Goal: Task Accomplishment & Management: Manage account settings

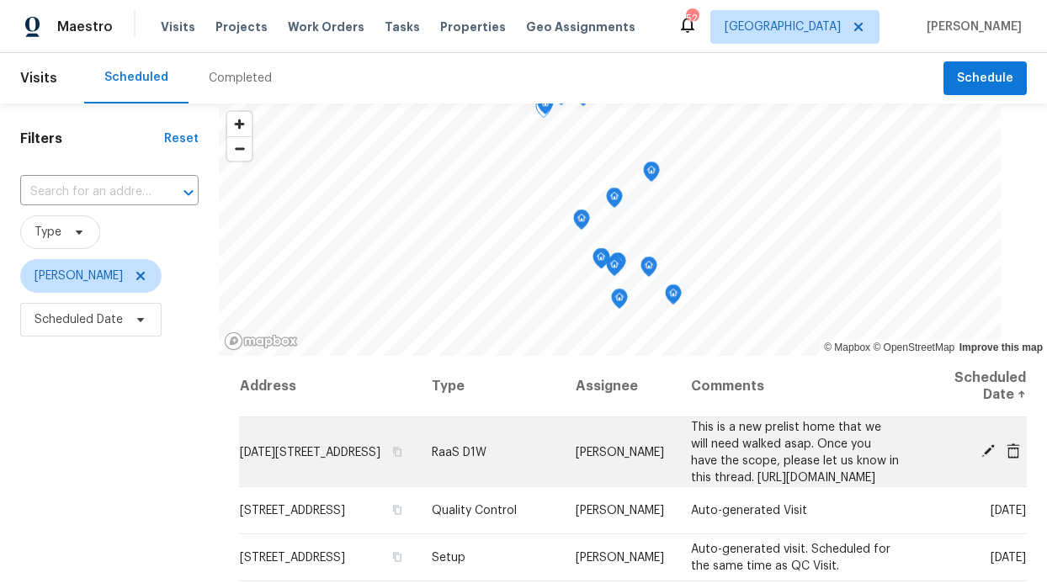
click at [691, 448] on span "This is a new prelist home that we will need walked asap. Once you have the sco…" at bounding box center [795, 452] width 208 height 62
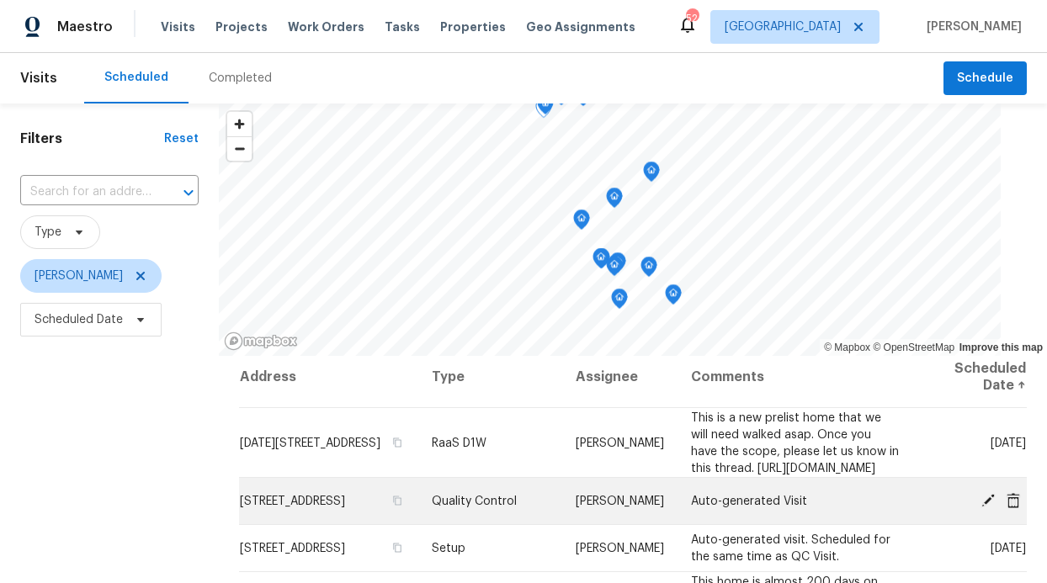
scroll to position [24, 0]
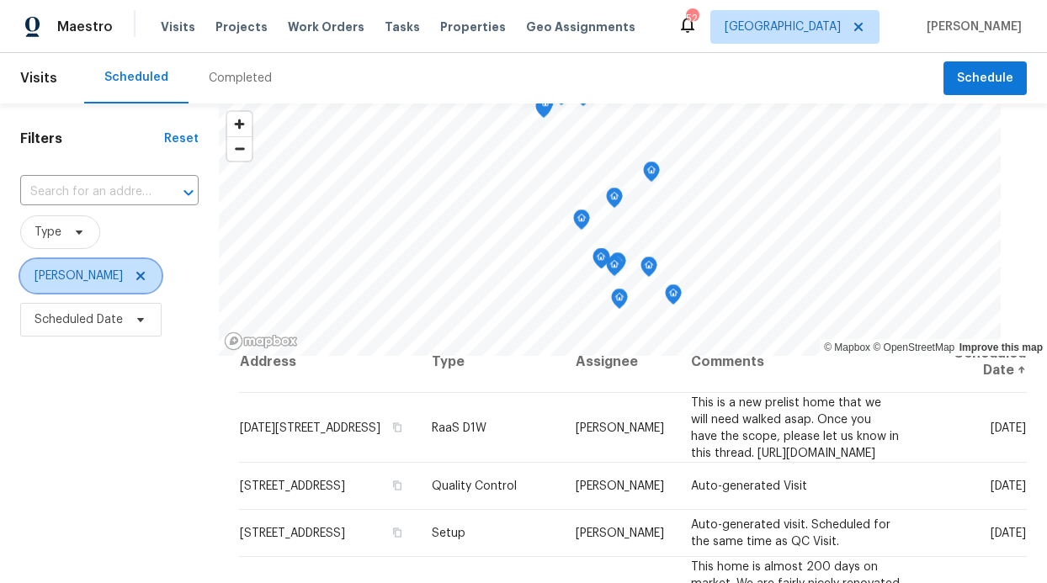
click at [147, 277] on icon at bounding box center [140, 275] width 13 height 13
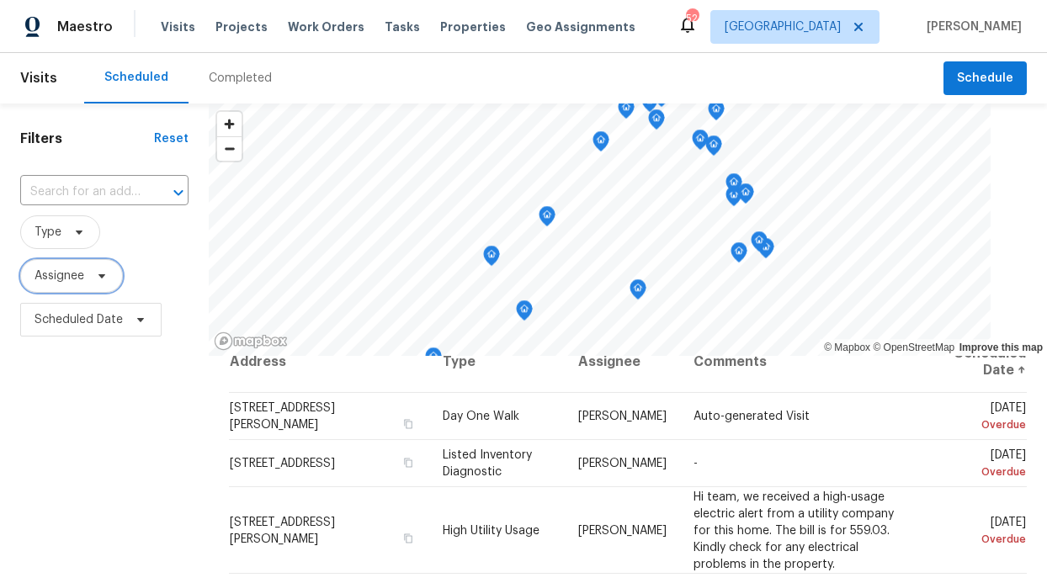
click at [46, 282] on span "Assignee" at bounding box center [60, 276] width 50 height 17
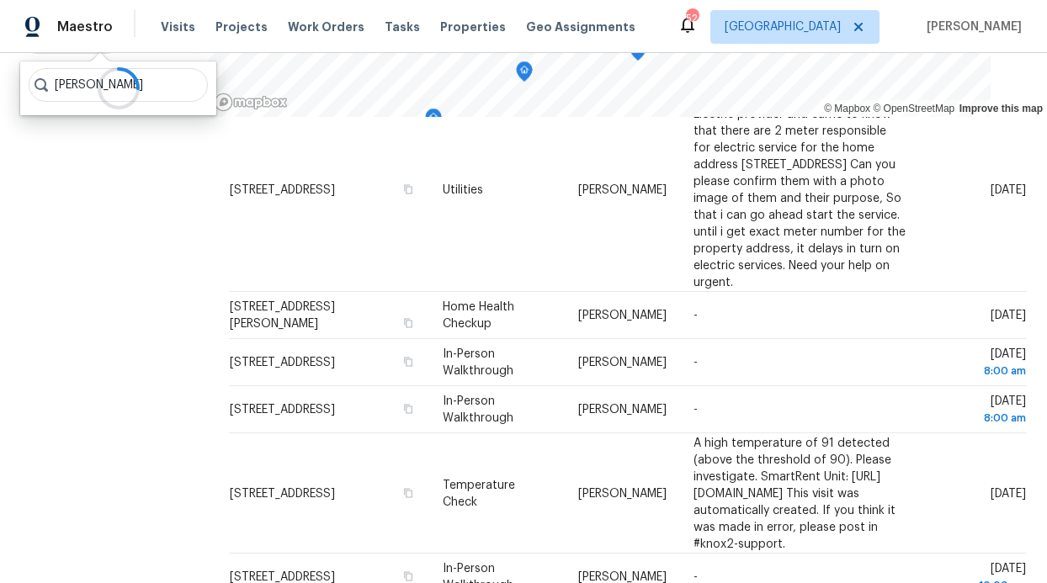
scroll to position [252, 0]
type input "brad limes"
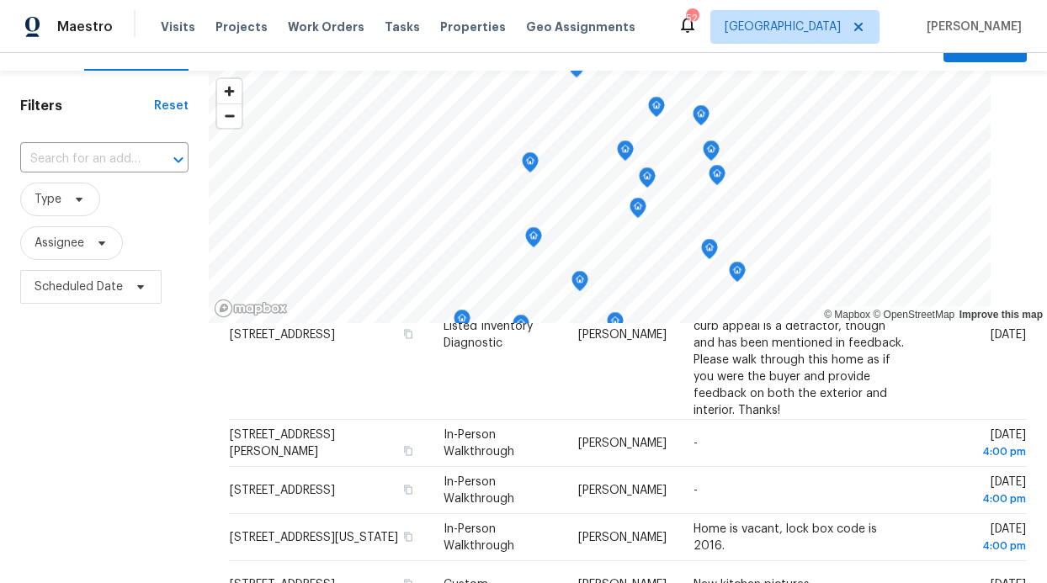
scroll to position [0, 0]
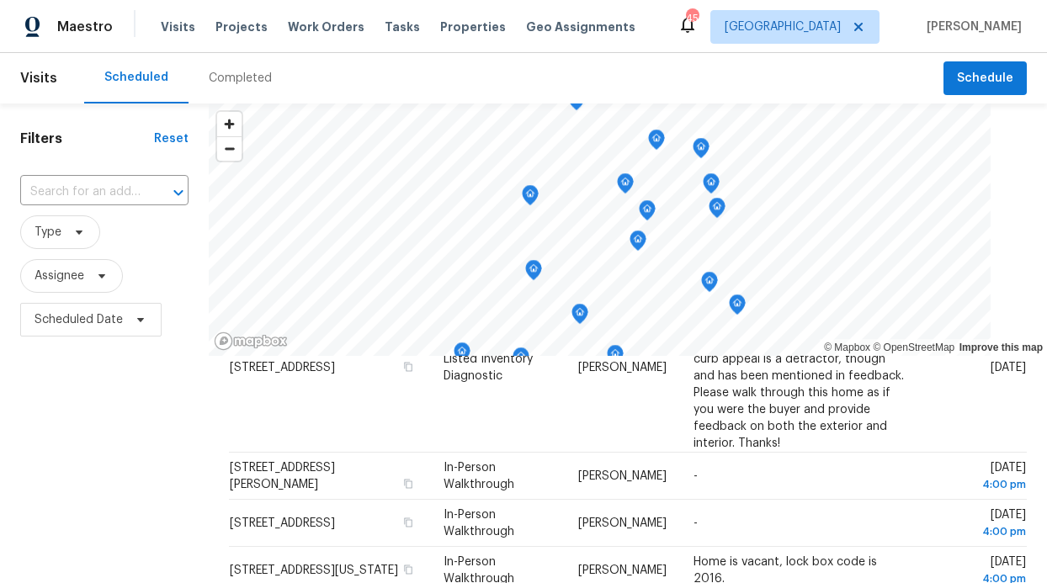
click at [301, 38] on div "Visits Projects Work Orders Tasks Properties Geo Assignments" at bounding box center [408, 27] width 495 height 34
click at [305, 34] on span "Work Orders" at bounding box center [326, 27] width 77 height 17
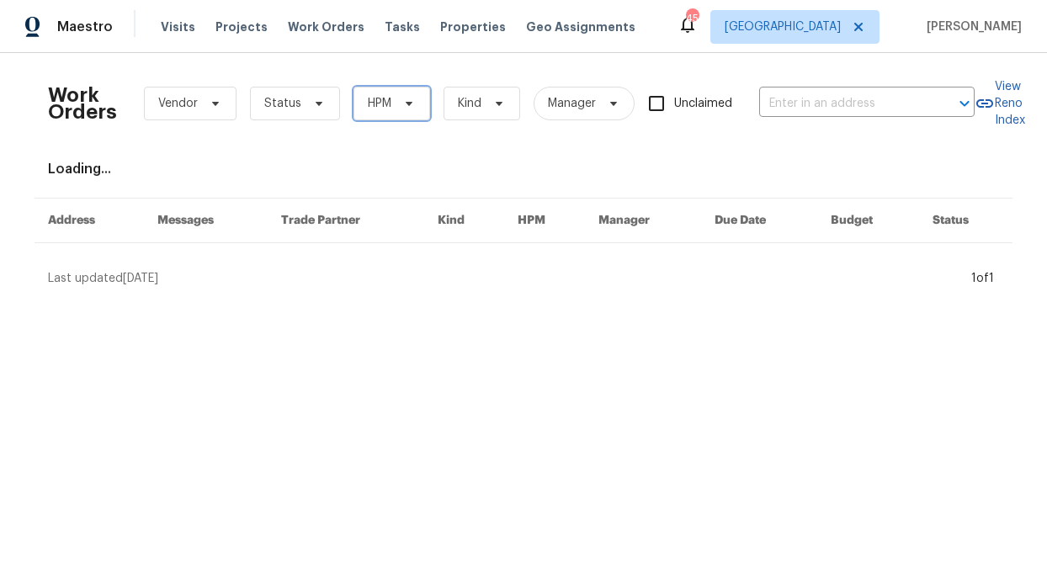
click at [395, 114] on span "HPM" at bounding box center [392, 104] width 77 height 34
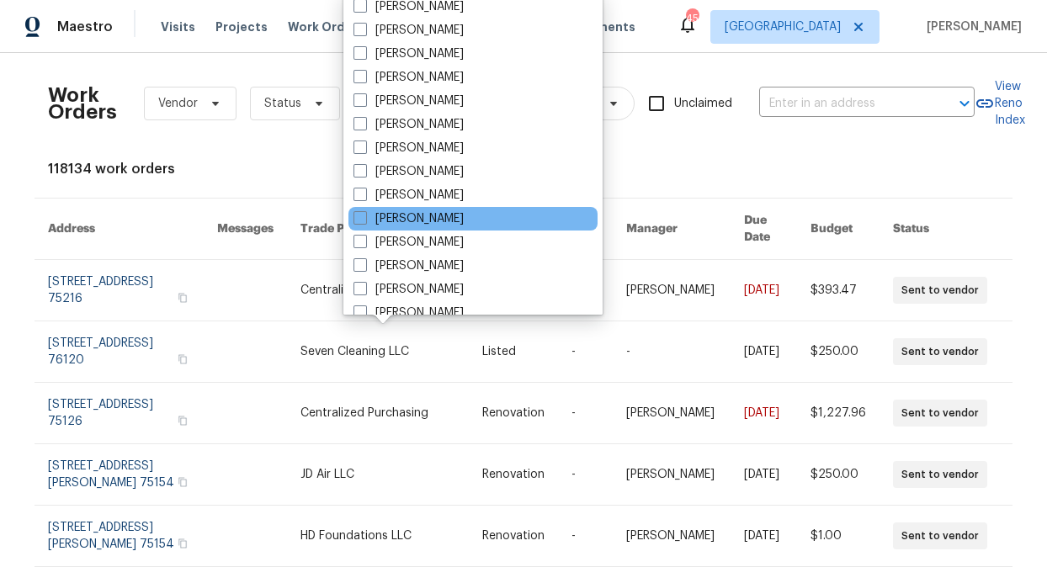
scroll to position [832, 0]
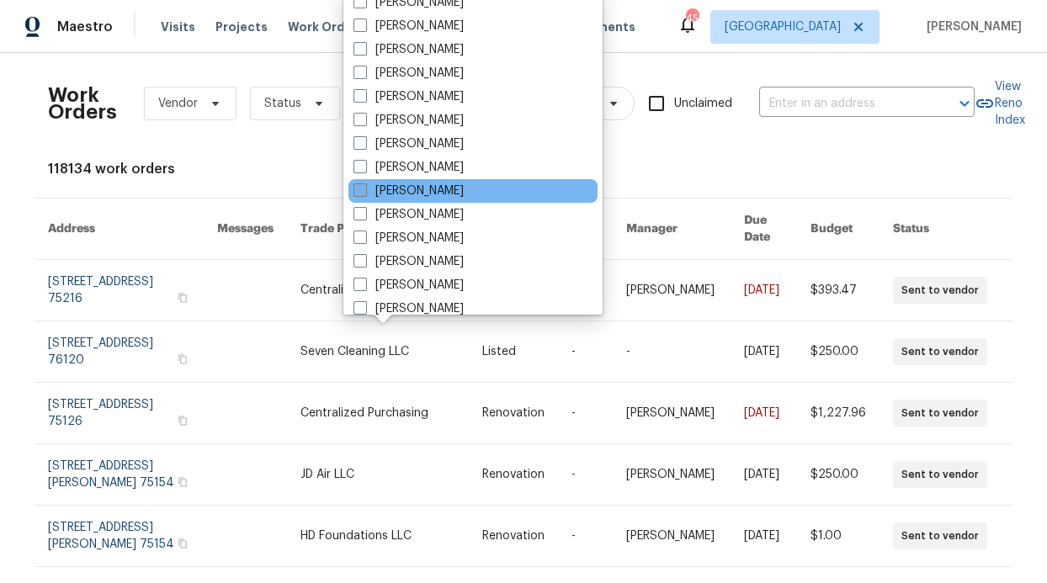
click at [455, 183] on label "Sameerah Mahdee" at bounding box center [409, 191] width 110 height 17
click at [364, 183] on input "Sameerah Mahdee" at bounding box center [359, 188] width 11 height 11
checkbox input "true"
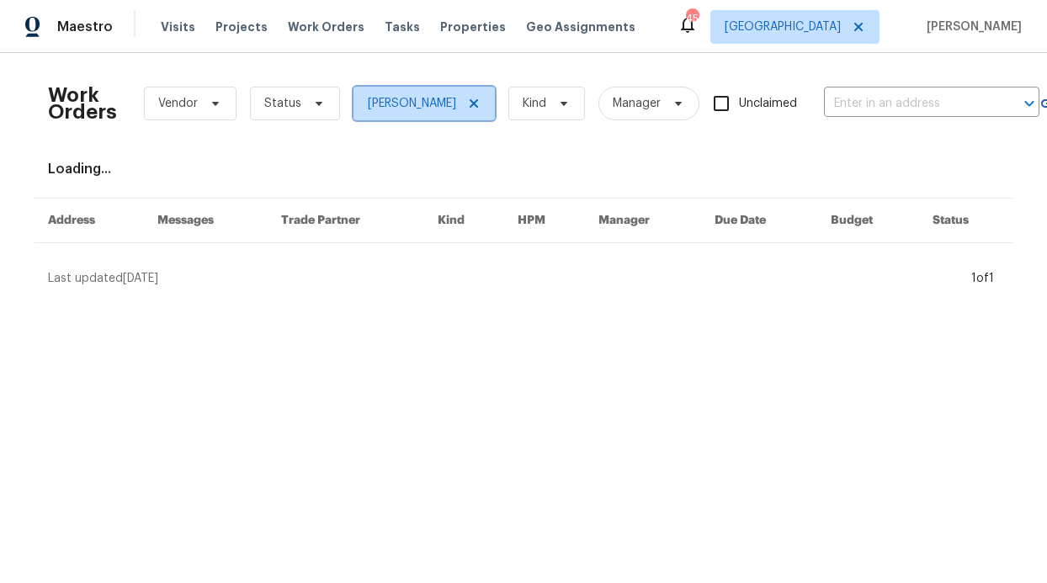
click at [471, 98] on span at bounding box center [471, 103] width 19 height 13
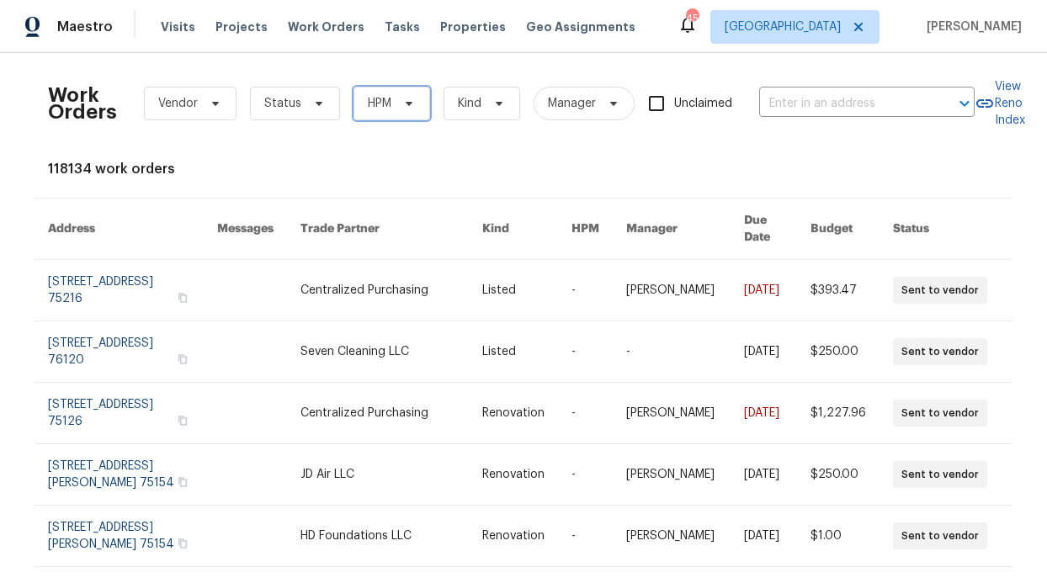
click at [406, 103] on icon at bounding box center [409, 104] width 7 height 4
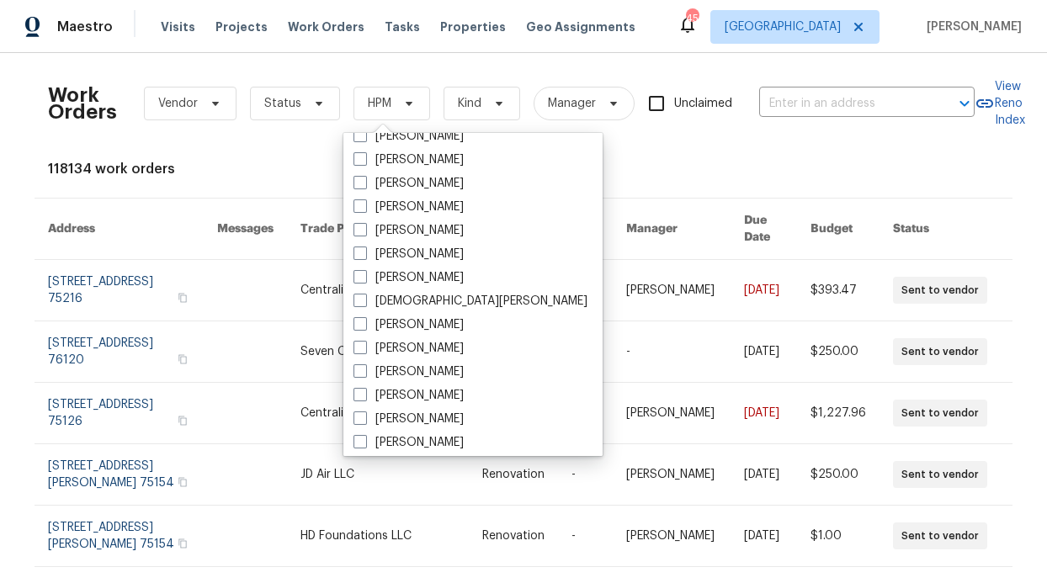
scroll to position [939, 0]
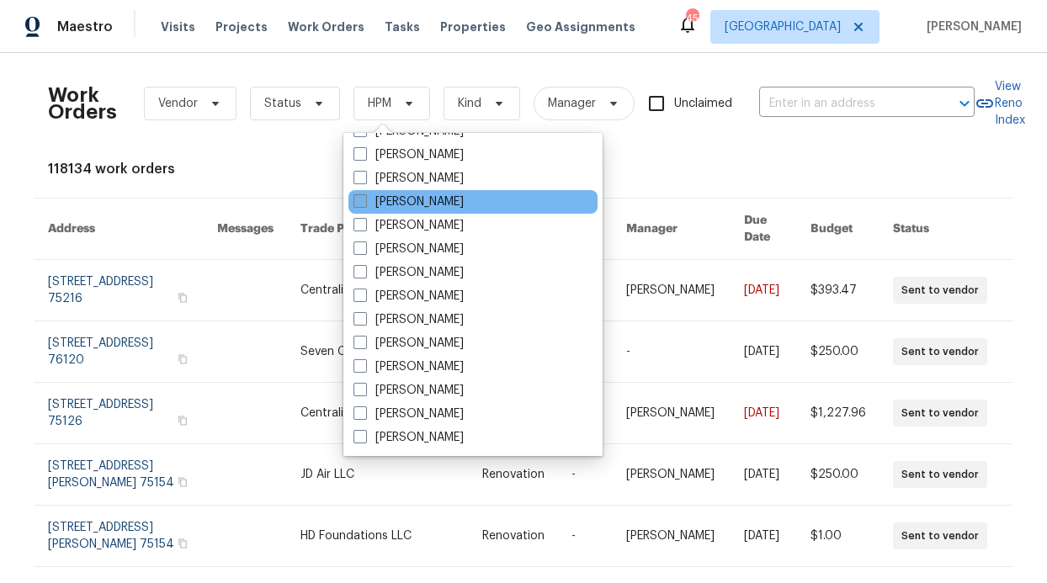
click at [446, 197] on label "[PERSON_NAME]" at bounding box center [409, 202] width 110 height 17
click at [364, 197] on input "[PERSON_NAME]" at bounding box center [359, 199] width 11 height 11
checkbox input "true"
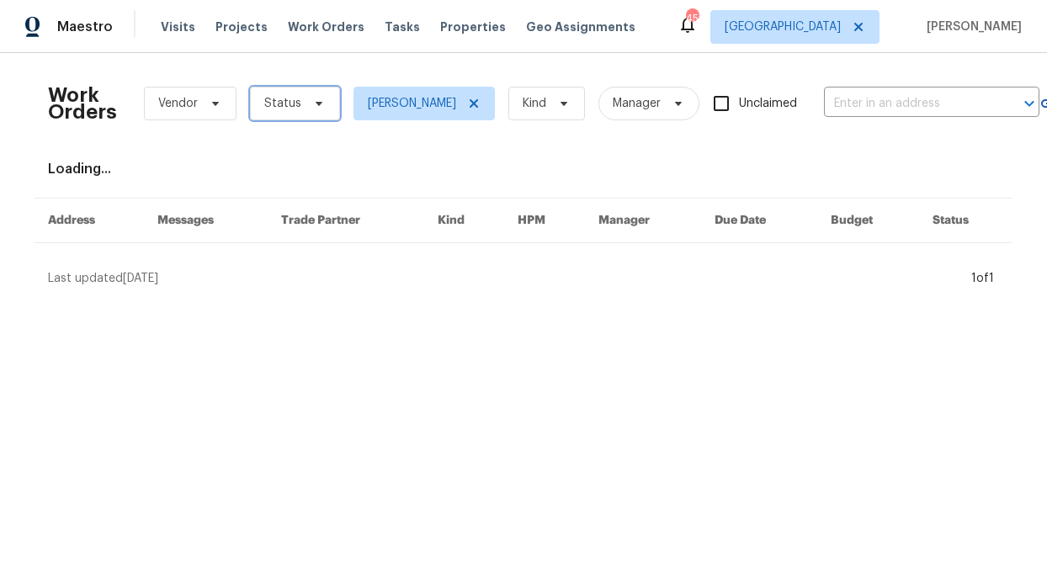
click at [315, 119] on span "Status" at bounding box center [295, 104] width 90 height 34
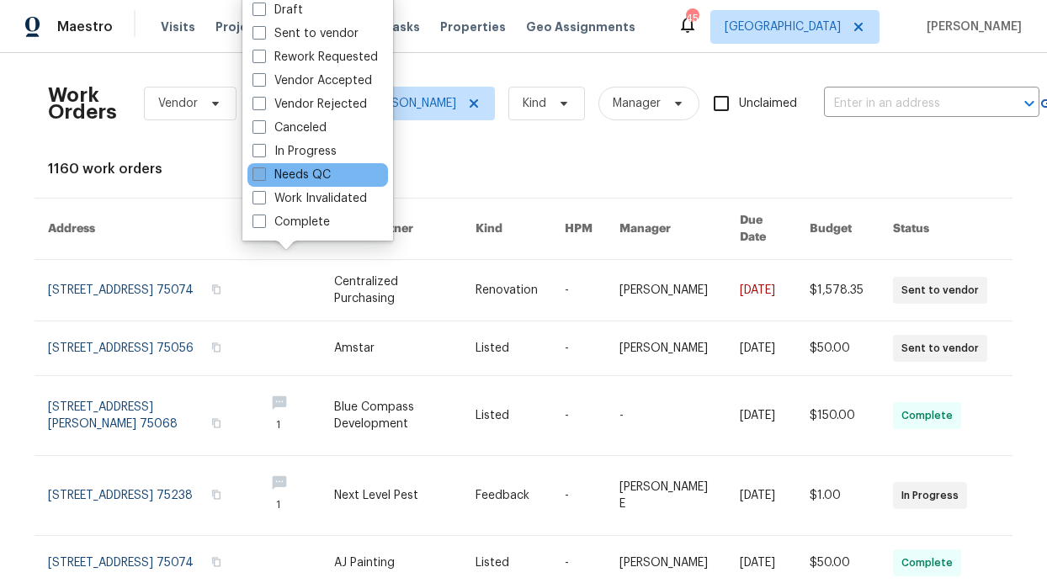
click at [318, 180] on label "Needs QC" at bounding box center [292, 175] width 78 height 17
click at [263, 178] on input "Needs QC" at bounding box center [258, 172] width 11 height 11
checkbox input "true"
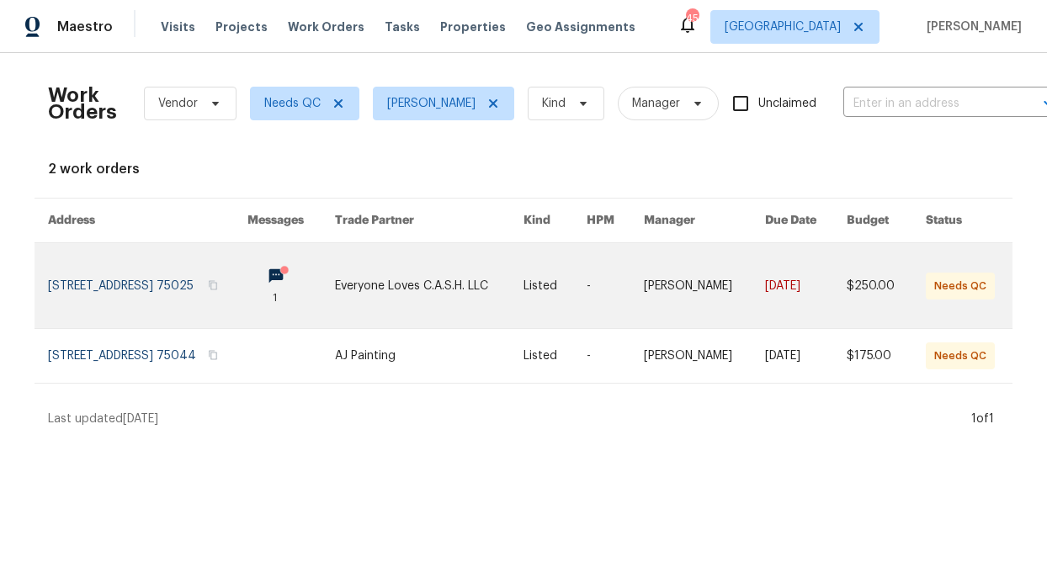
click at [225, 277] on link at bounding box center [147, 285] width 199 height 85
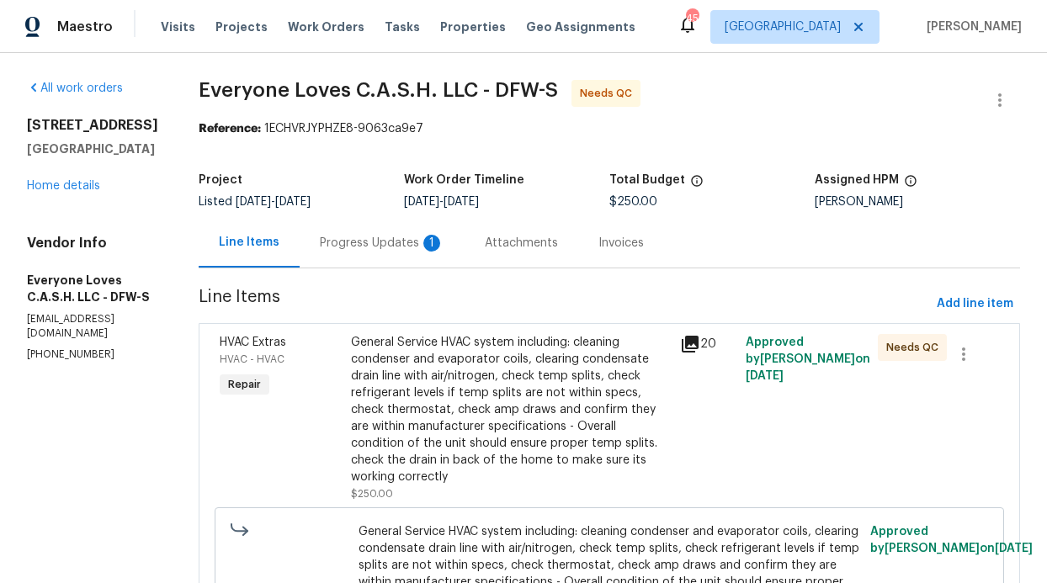
click at [406, 253] on div "Progress Updates 1" at bounding box center [382, 243] width 165 height 50
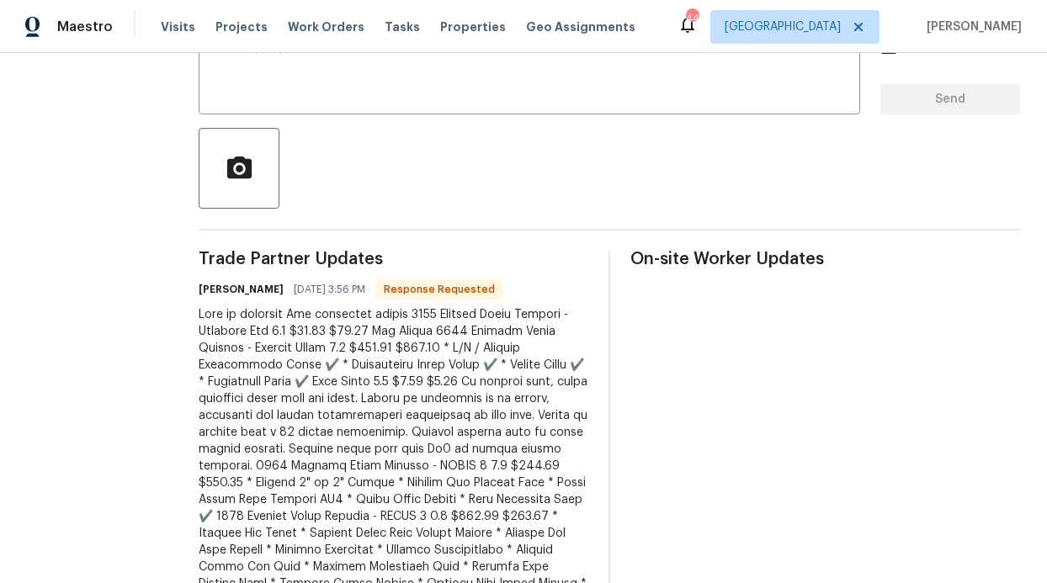
scroll to position [440, 0]
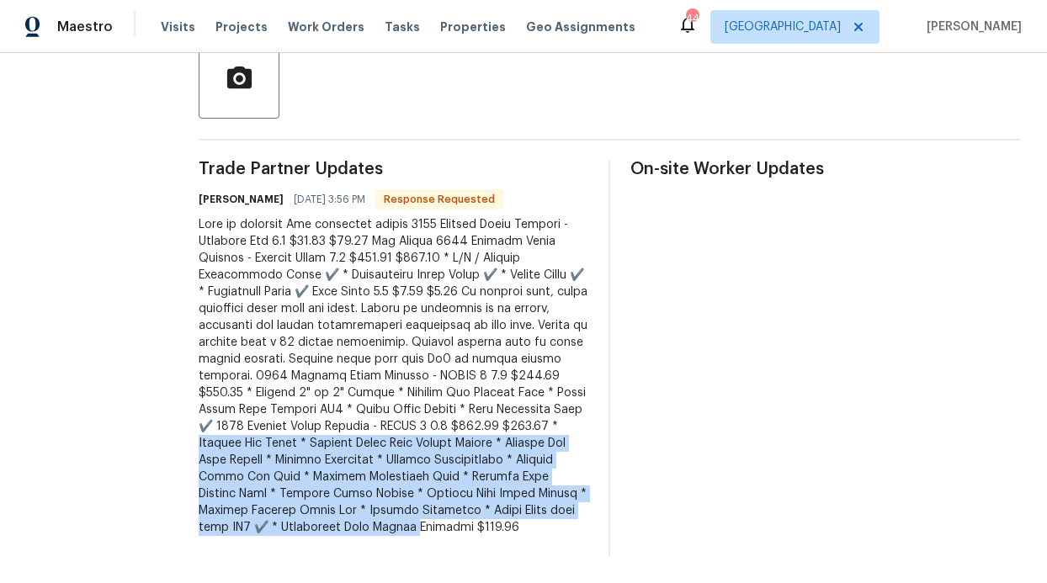
drag, startPoint x: 334, startPoint y: 409, endPoint x: 524, endPoint y: 497, distance: 209.0
click at [524, 497] on div at bounding box center [394, 376] width 390 height 320
copy div "Replace Gas Valve * Replace Drain Line Safety Switch * Replace Air Flow Sensor …"
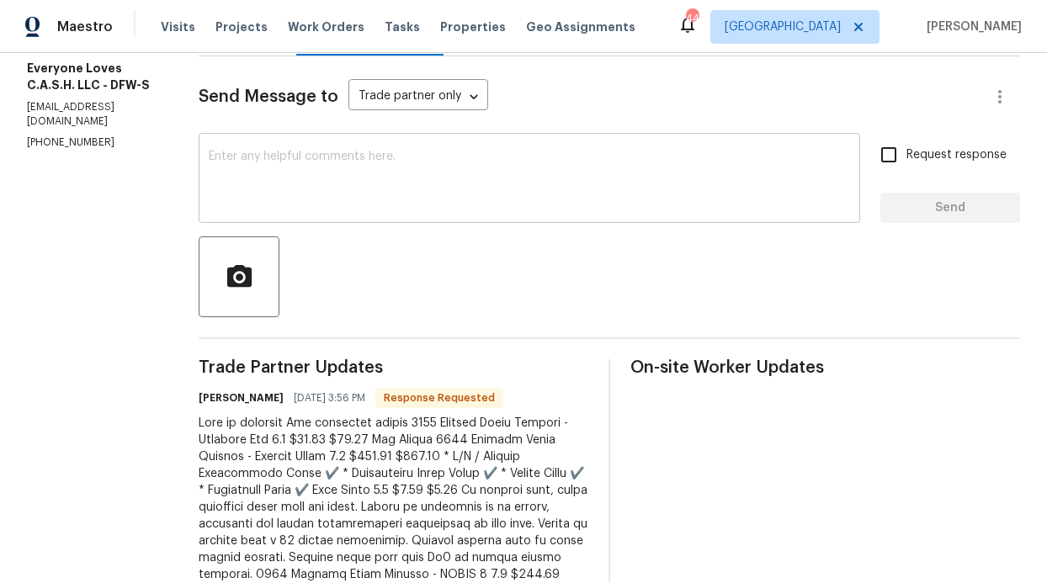
scroll to position [147, 0]
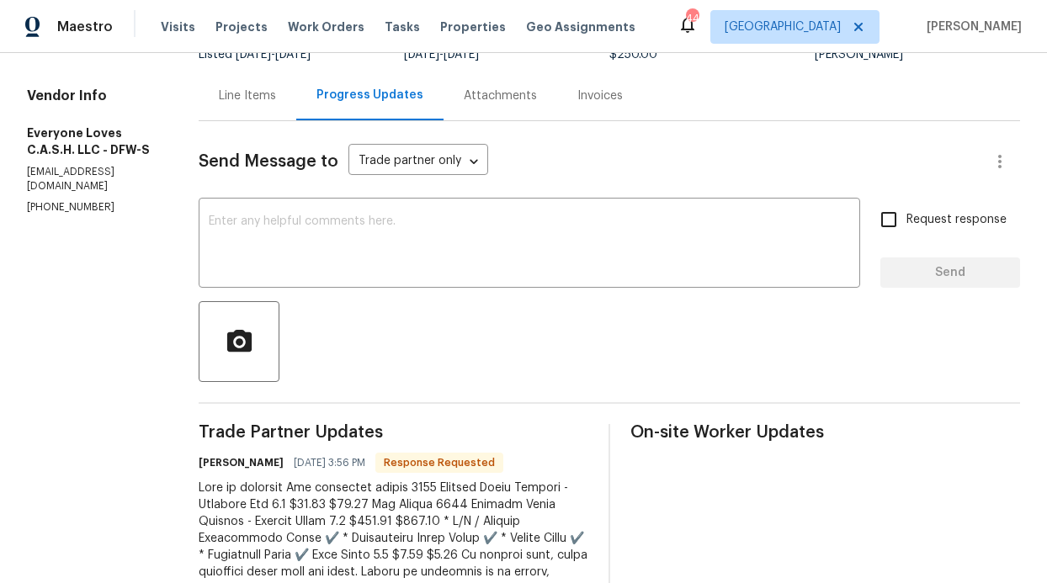
click at [276, 102] on div "Line Items" at bounding box center [247, 96] width 57 height 17
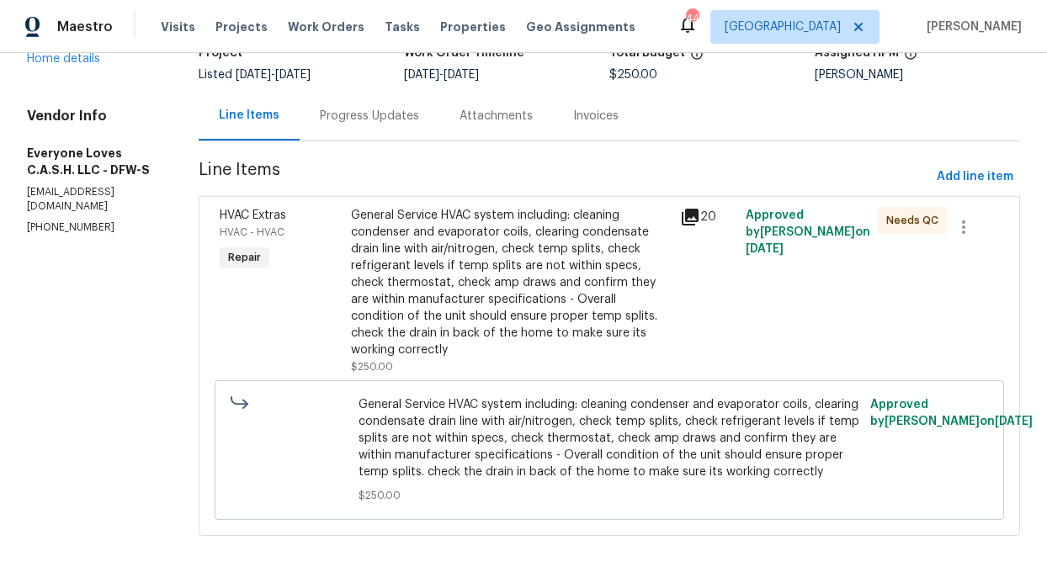
click at [380, 294] on div "General Service HVAC system including: cleaning condenser and evaporator coils,…" at bounding box center [510, 283] width 319 height 152
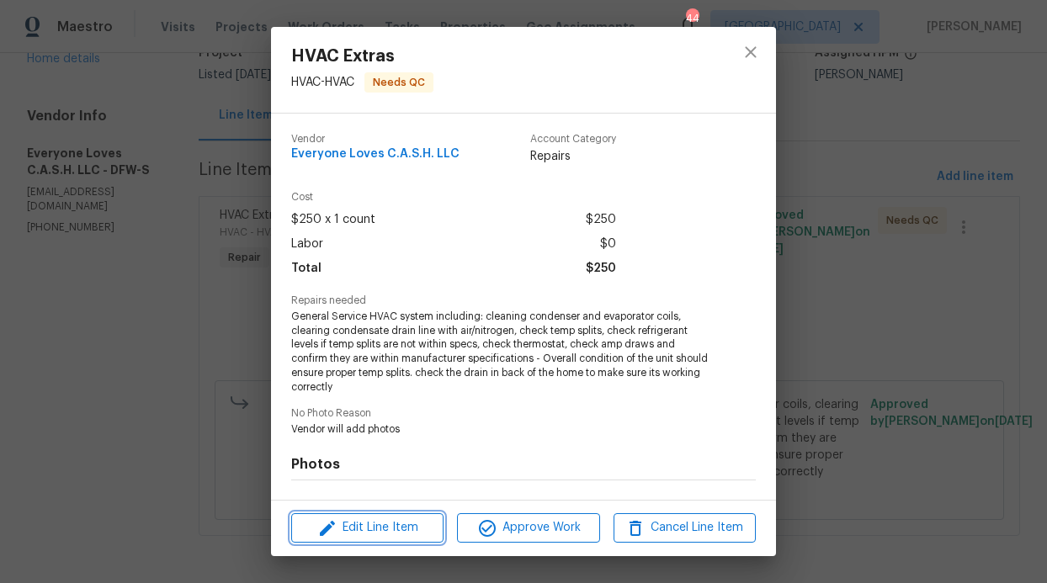
click at [382, 534] on span "Edit Line Item" at bounding box center [367, 528] width 142 height 21
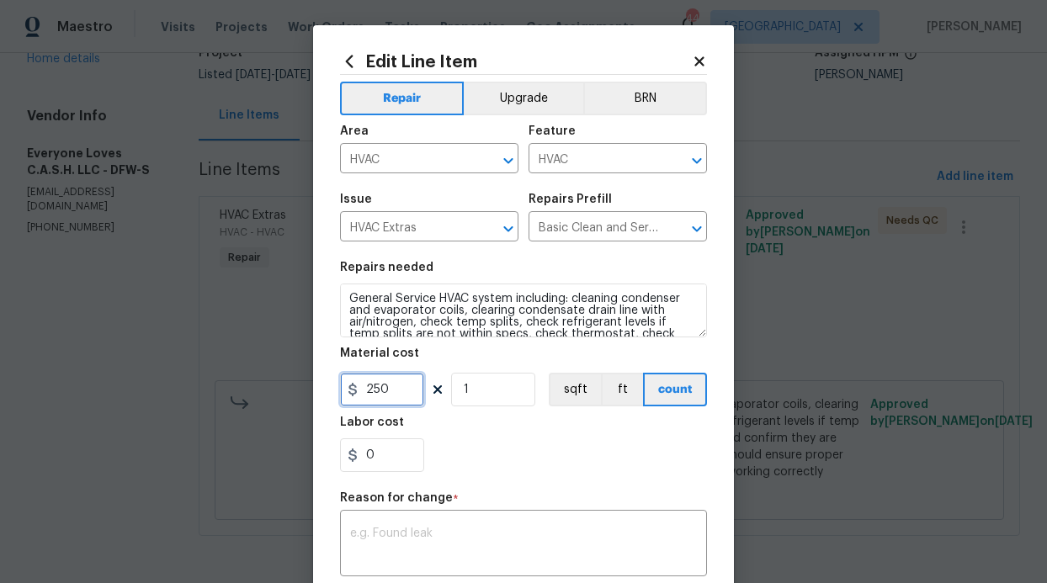
drag, startPoint x: 393, startPoint y: 390, endPoint x: 350, endPoint y: 386, distance: 43.1
click at [372, 390] on input "250" at bounding box center [382, 390] width 84 height 34
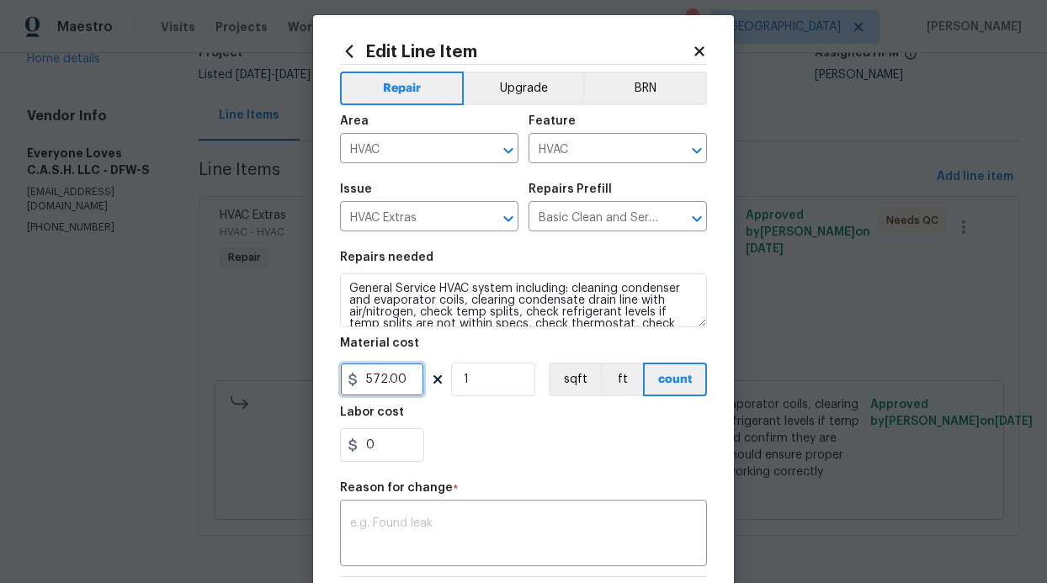
scroll to position [25, 0]
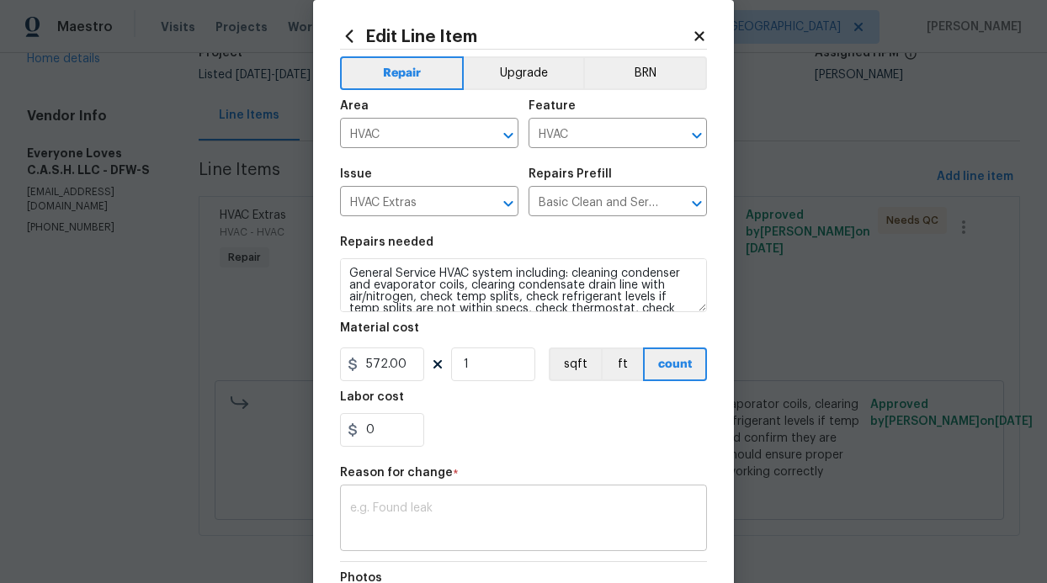
type input "572"
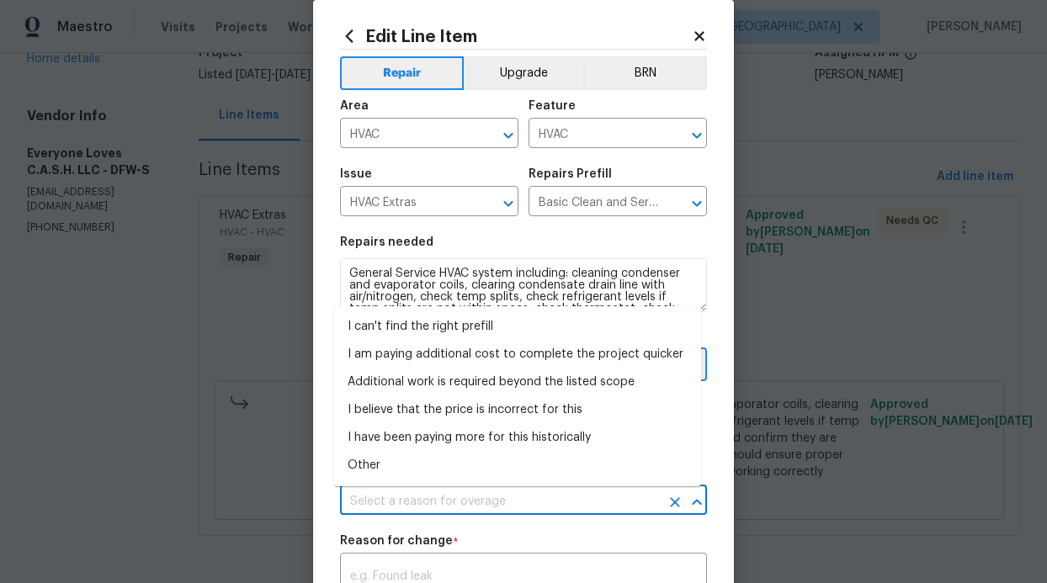
type input "Replace Gas Valve * Replace Drain Line Safety Switch * Replace Air Flow Sensor …"
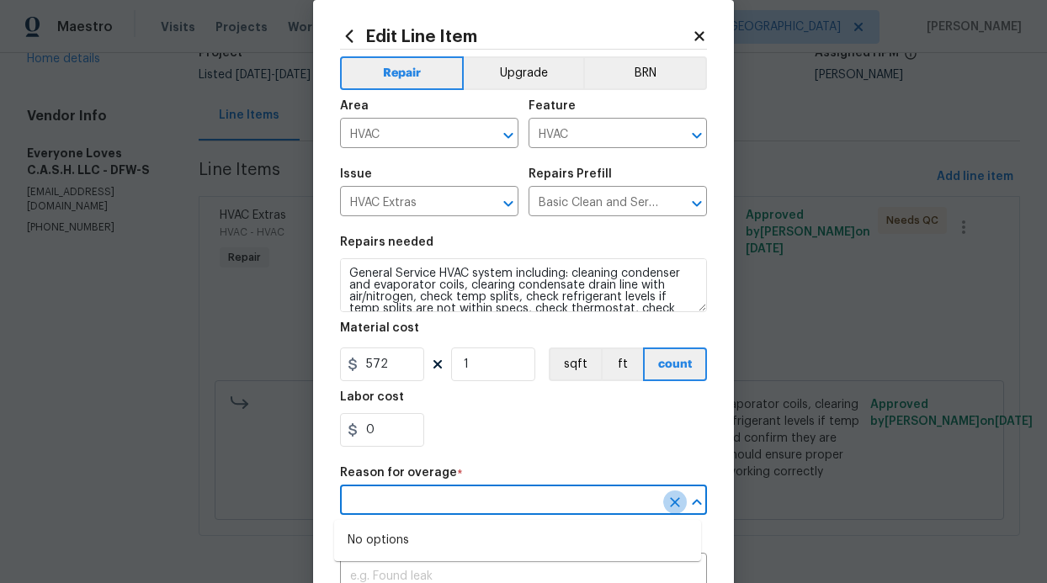
click at [670, 498] on icon "Clear" at bounding box center [675, 502] width 10 height 10
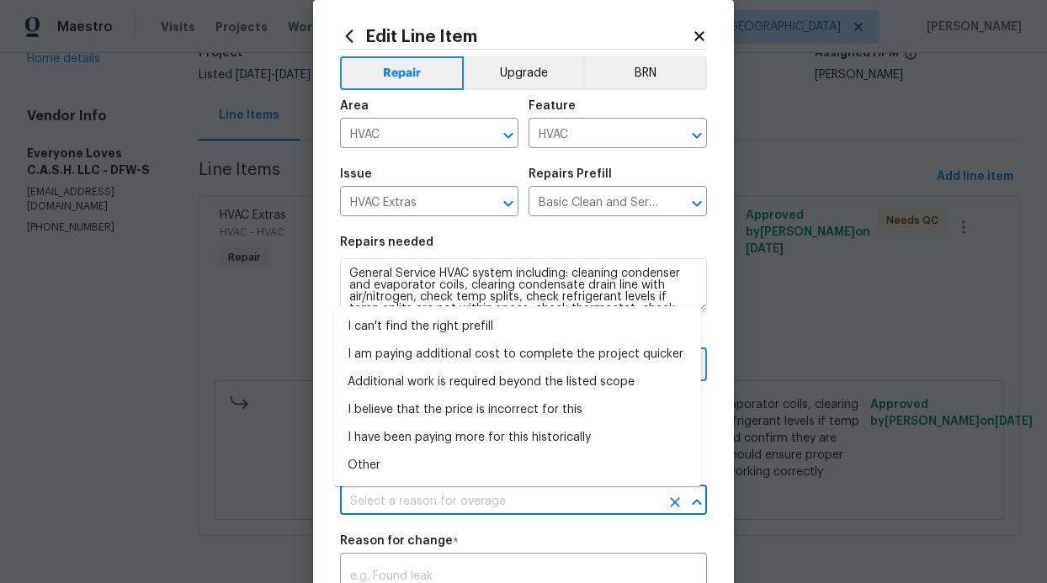
click at [670, 502] on icon "Clear" at bounding box center [675, 502] width 10 height 10
click at [416, 459] on li "Other" at bounding box center [517, 466] width 367 height 28
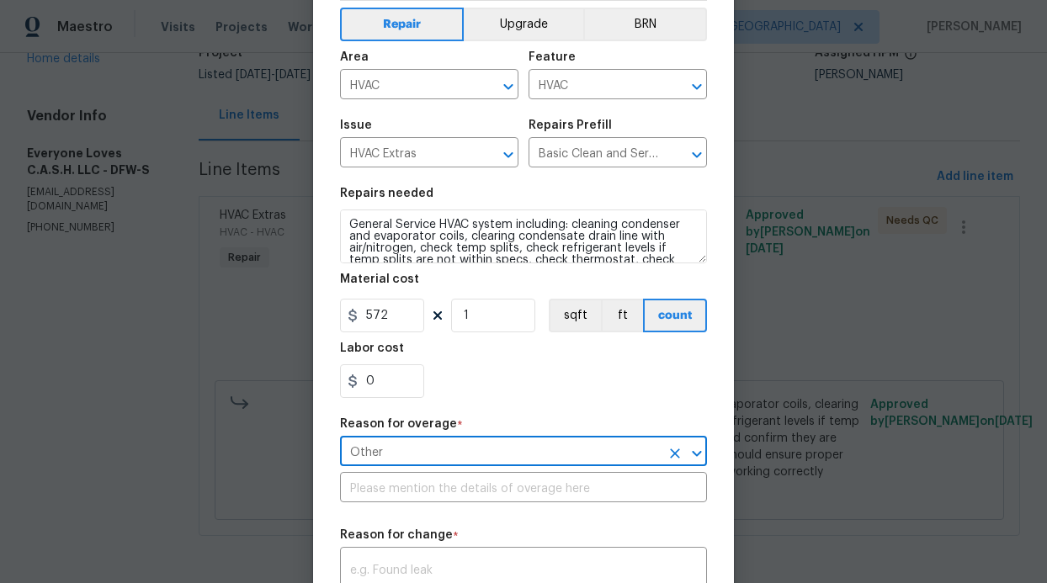
scroll to position [311, 0]
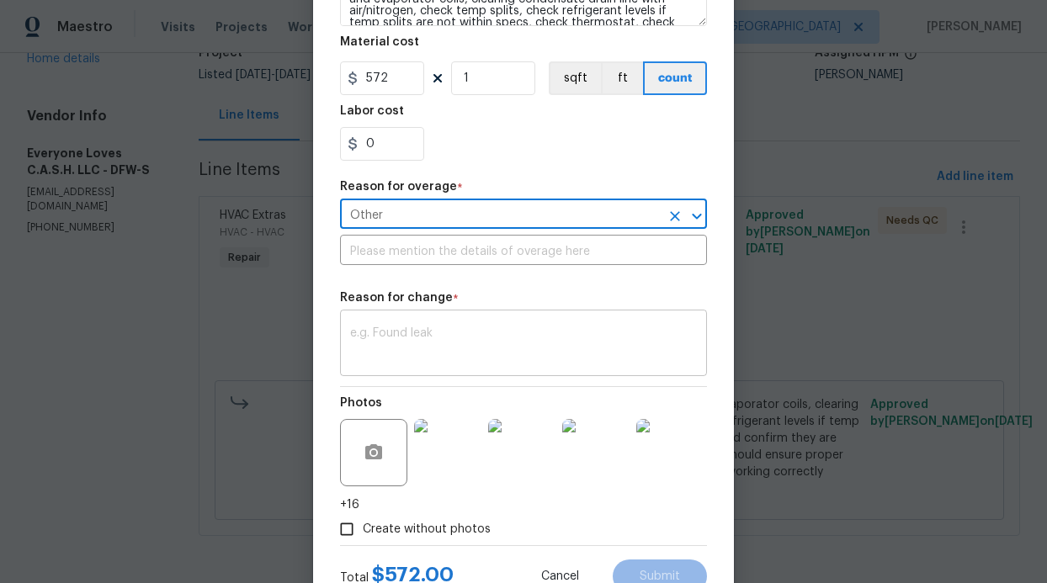
type input "Other"
click at [413, 326] on div "x ​" at bounding box center [523, 345] width 367 height 62
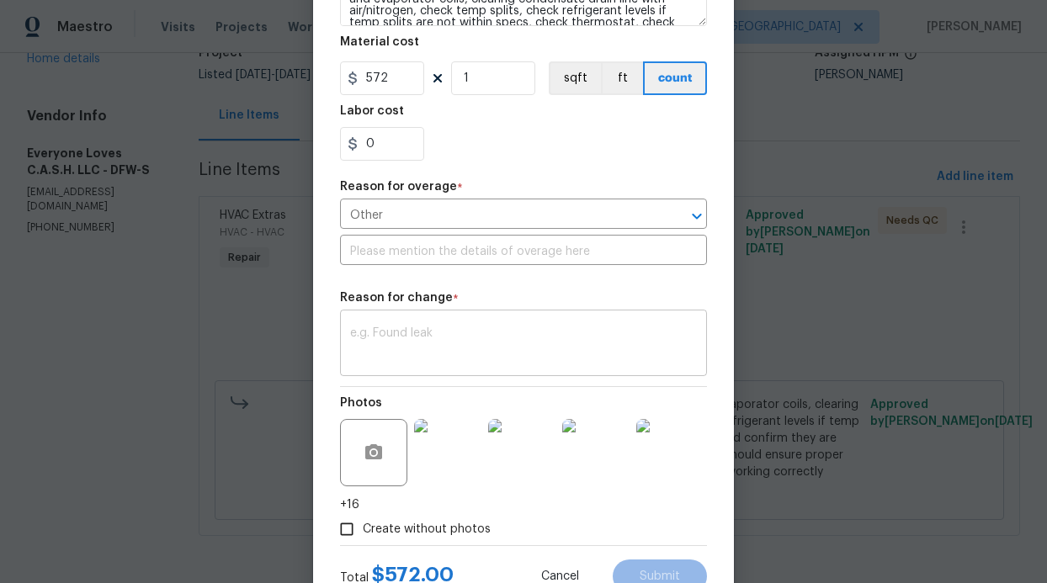
click at [400, 345] on textarea at bounding box center [523, 344] width 347 height 35
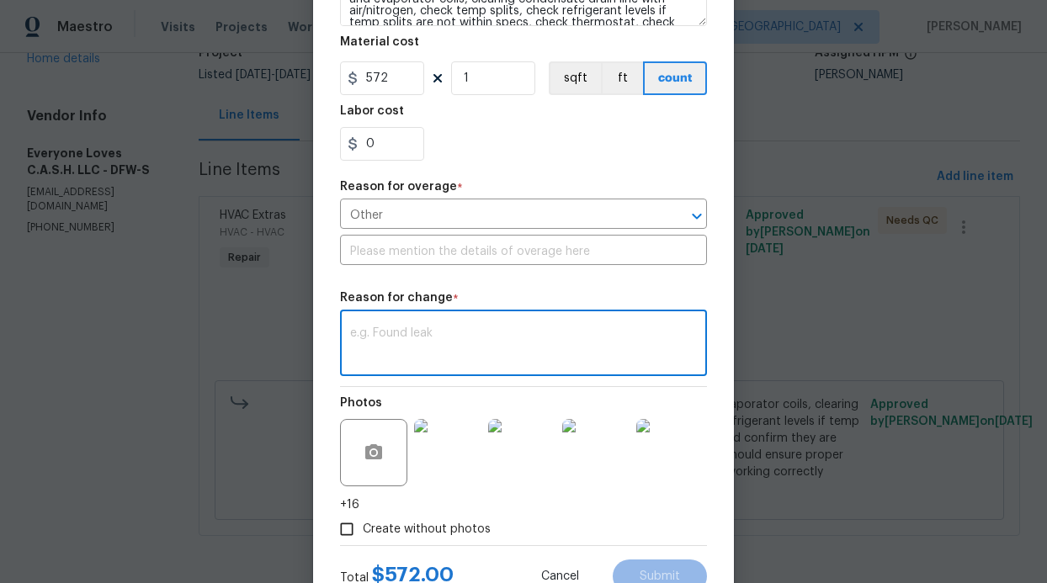
paste textarea "Replace Gas Valve * Replace Drain Line Safety Switch * Replace Air Flow Sensor …"
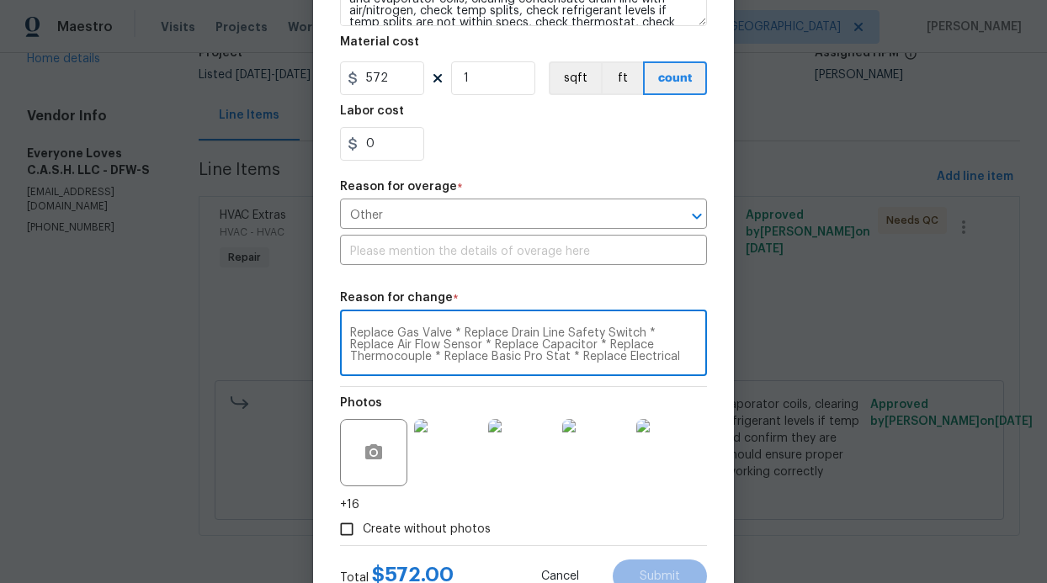
scroll to position [47, 0]
type textarea "Replace Gas Valve * Replace Drain Line Safety Switch * Replace Air Flow Sensor …"
click at [606, 258] on input "text" at bounding box center [523, 252] width 367 height 26
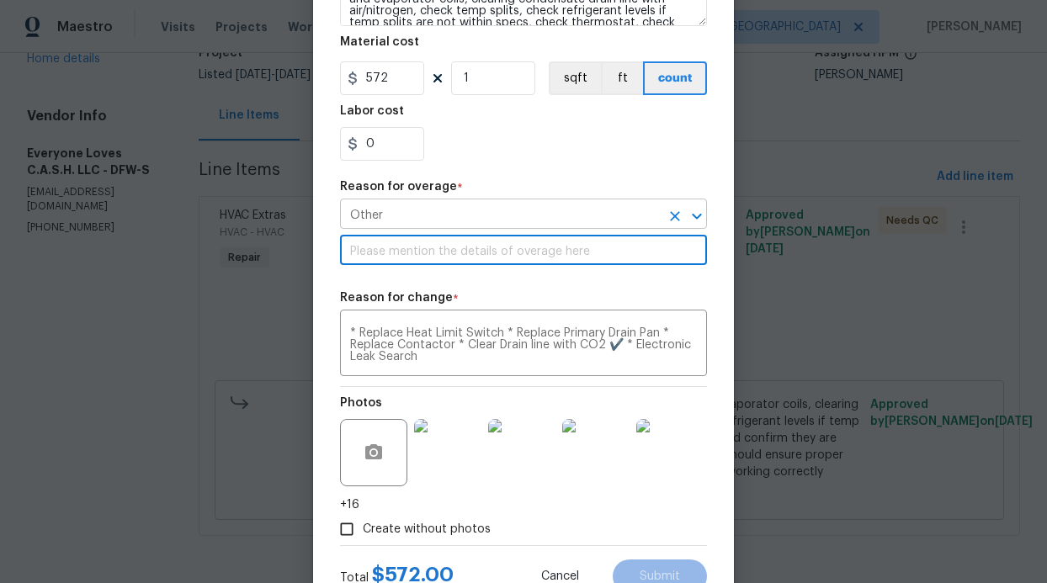
click at [692, 215] on icon "Open" at bounding box center [696, 216] width 9 height 6
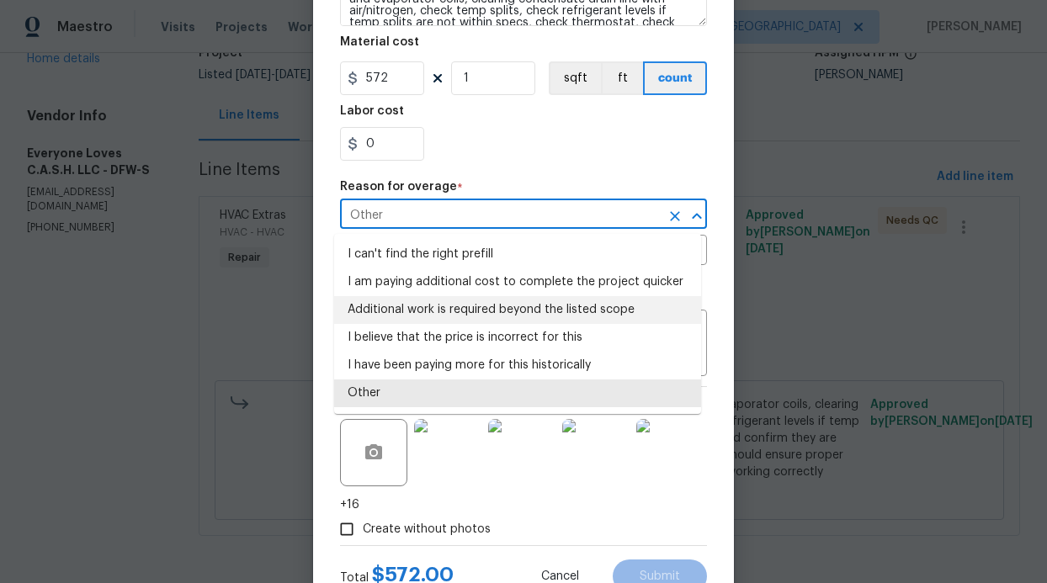
click at [568, 311] on li "Additional work is required beyond the listed scope" at bounding box center [517, 310] width 367 height 28
type input "Additional work is required beyond the listed scope"
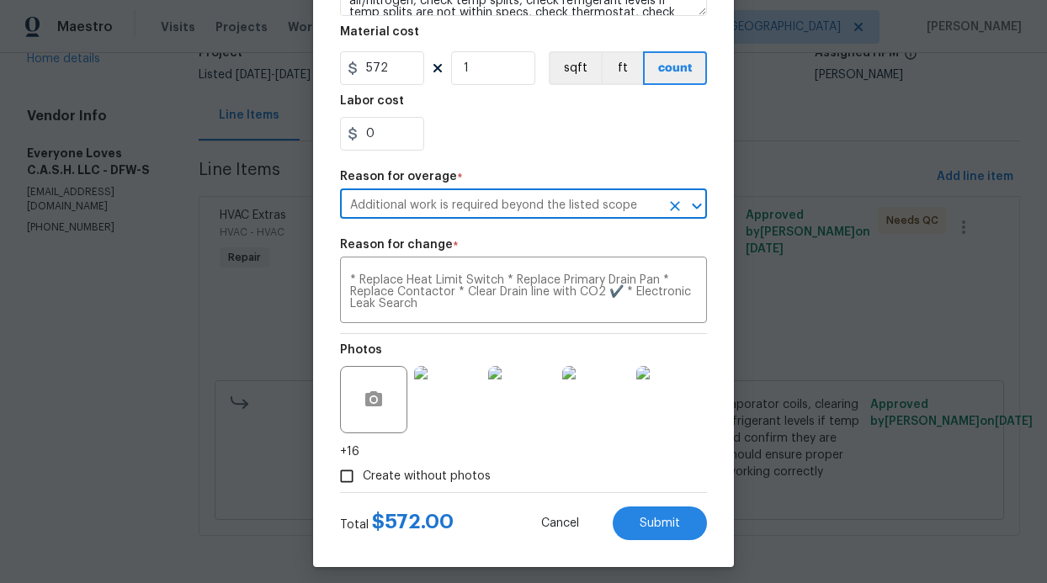
scroll to position [332, 0]
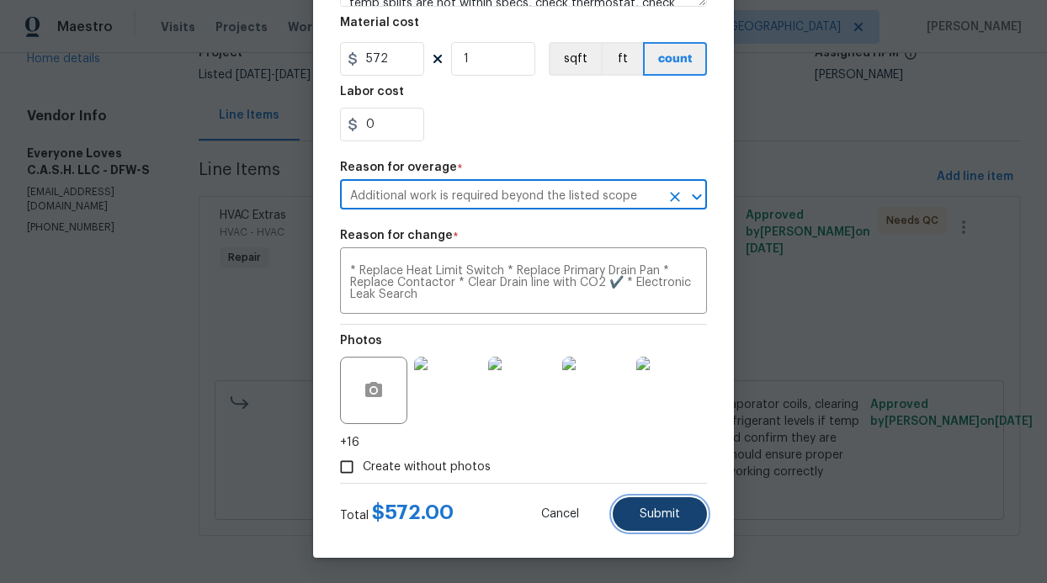
click at [659, 512] on span "Submit" at bounding box center [660, 514] width 40 height 13
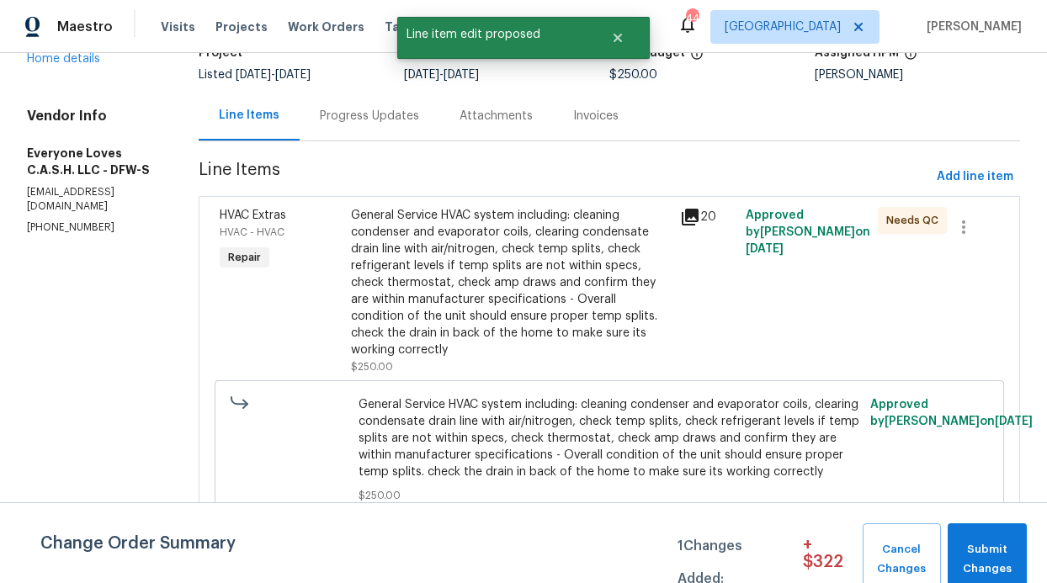
scroll to position [0, 0]
click at [982, 540] on span "Submit Changes" at bounding box center [987, 559] width 62 height 39
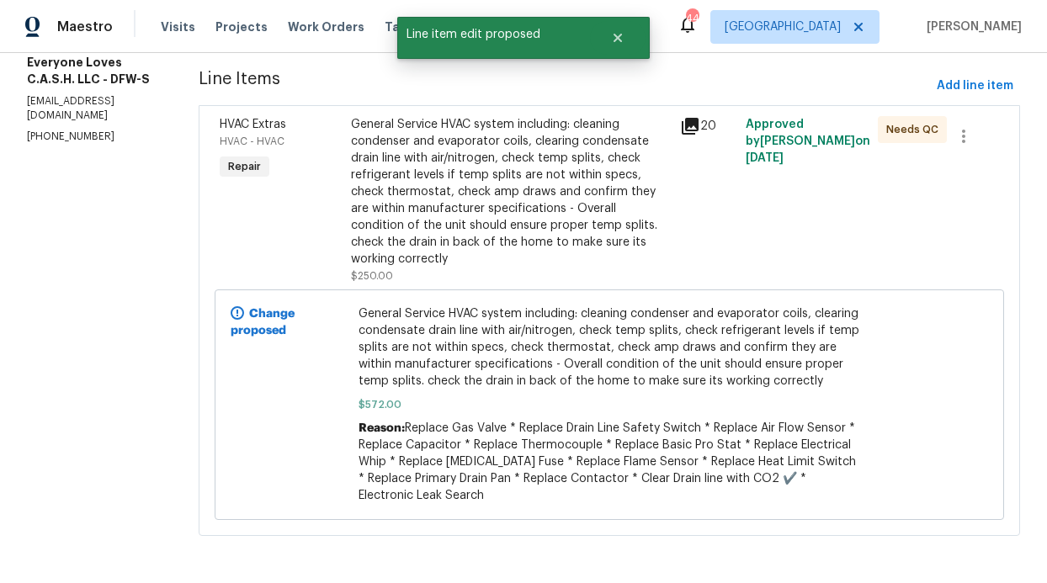
scroll to position [248, 0]
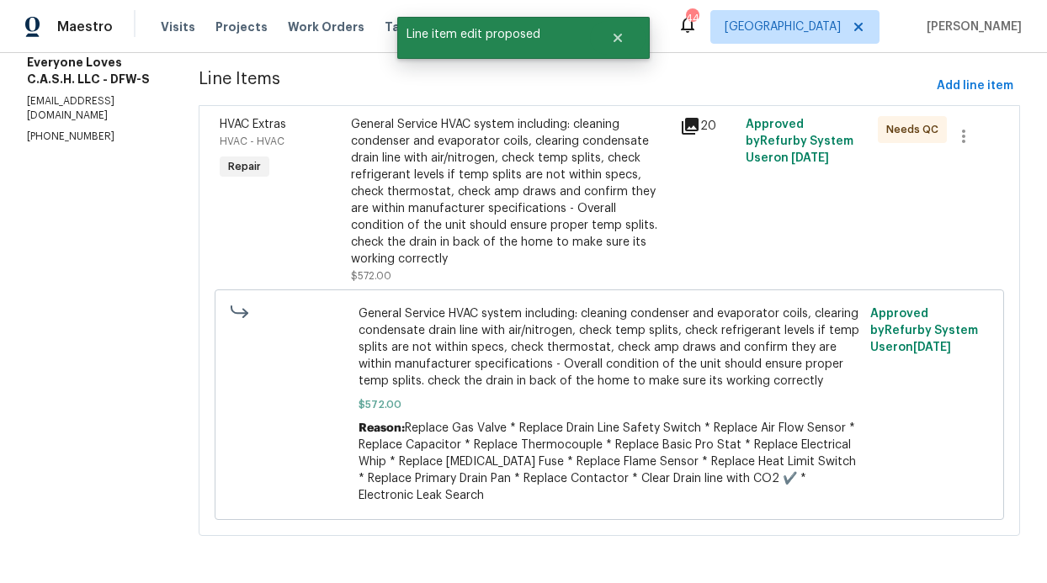
click at [526, 191] on div "General Service HVAC system including: cleaning condenser and evaporator coils,…" at bounding box center [510, 192] width 319 height 152
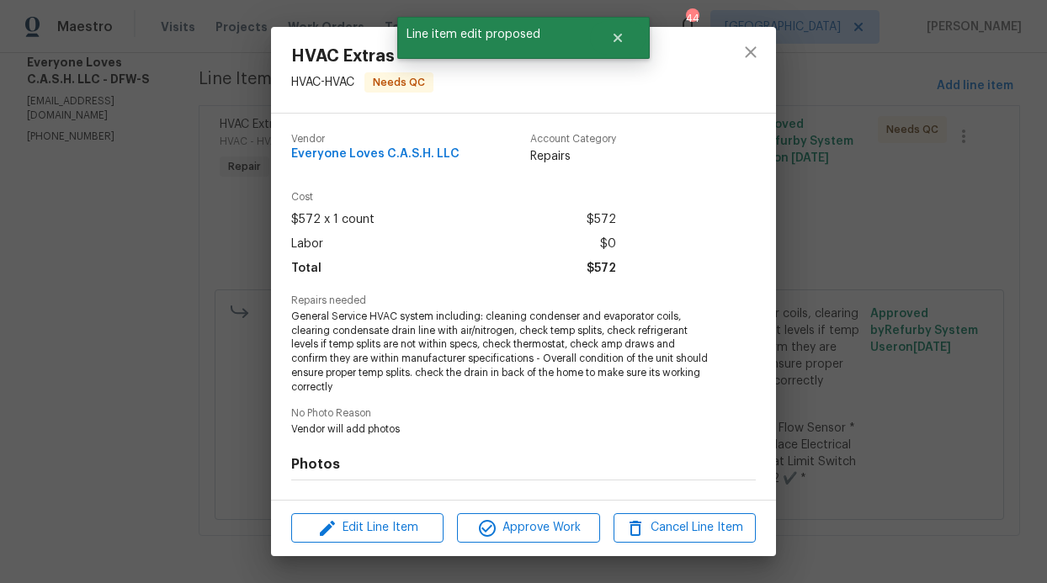
click at [559, 504] on div "Edit Line Item Approve Work Cancel Line Item" at bounding box center [523, 528] width 505 height 56
click at [560, 509] on div "Edit Line Item Approve Work Cancel Line Item" at bounding box center [523, 528] width 505 height 56
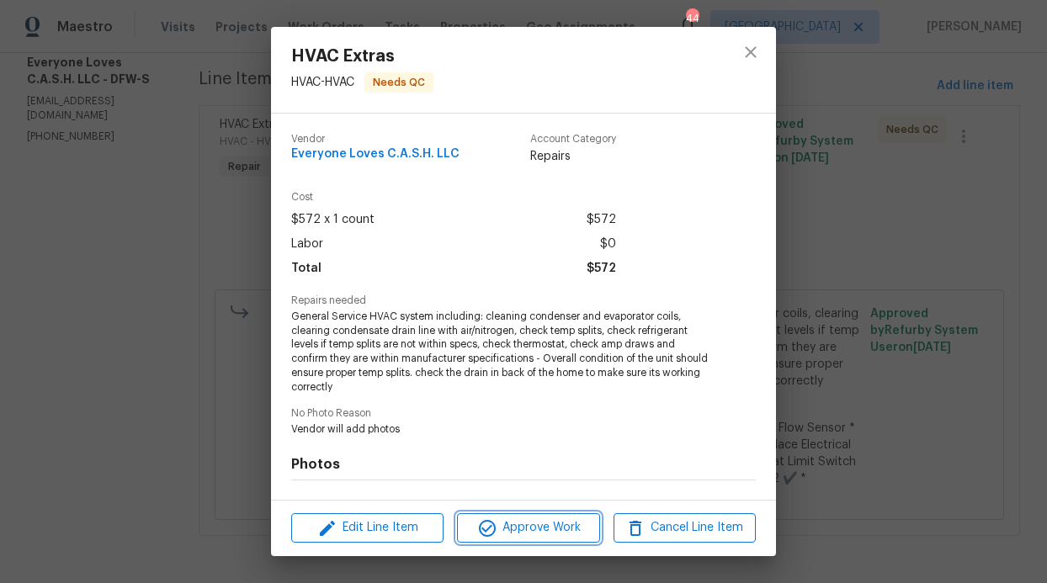
click at [556, 521] on span "Approve Work" at bounding box center [528, 528] width 132 height 21
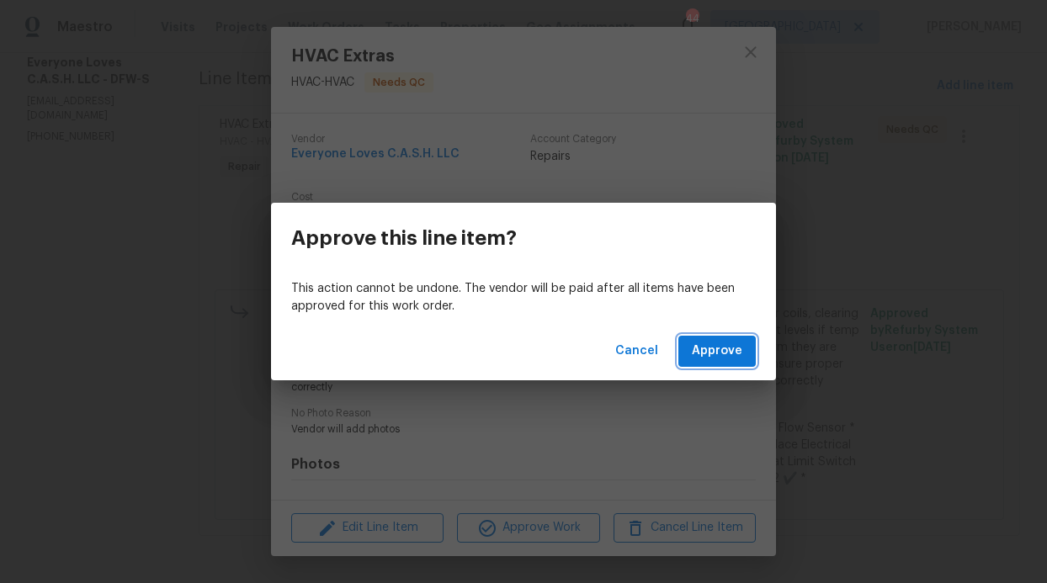
click at [718, 354] on span "Approve" at bounding box center [717, 351] width 51 height 21
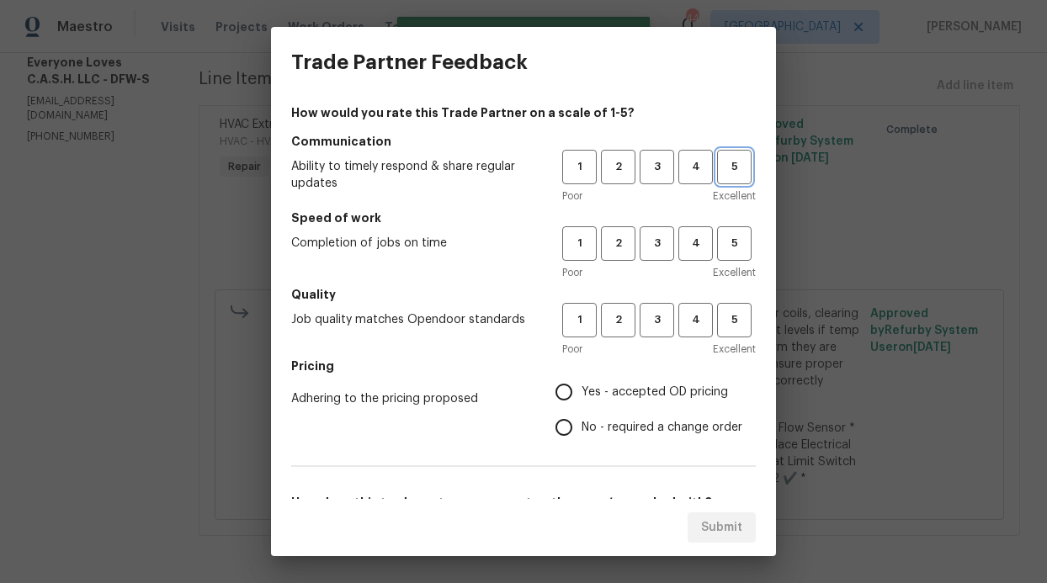
click at [719, 172] on span "5" at bounding box center [734, 166] width 31 height 19
click at [719, 236] on span "5" at bounding box center [734, 243] width 31 height 19
click at [726, 327] on span "5" at bounding box center [734, 320] width 31 height 19
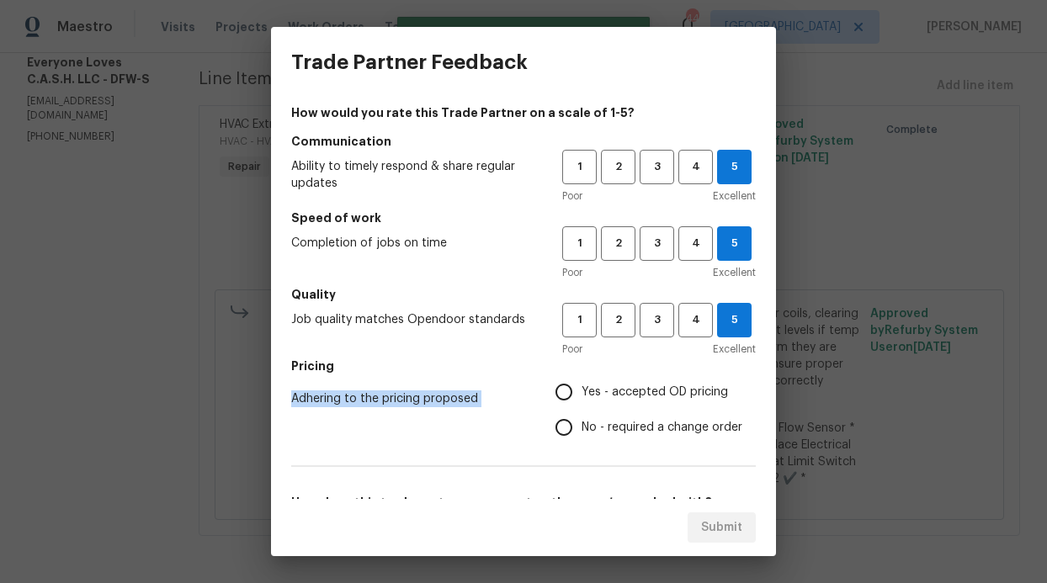
click at [636, 375] on div "Pricing Adhering to the pricing proposed Yes - accepted OD pricing No - require…" at bounding box center [523, 402] width 465 height 88
click at [634, 388] on span "Yes - accepted OD pricing" at bounding box center [655, 393] width 146 height 18
click at [582, 388] on input "Yes - accepted OD pricing" at bounding box center [563, 392] width 35 height 35
radio input "true"
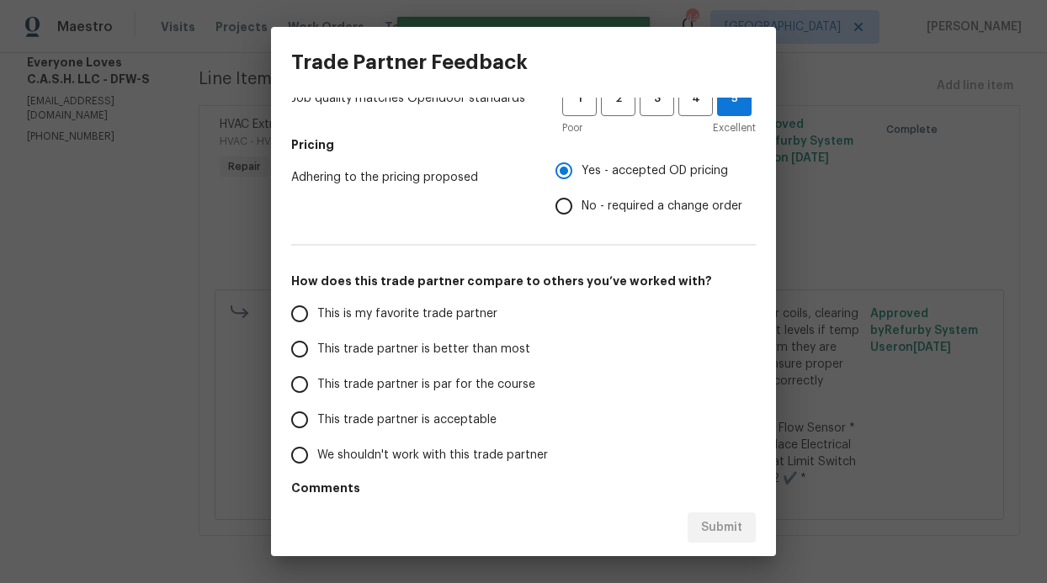
scroll to position [271, 0]
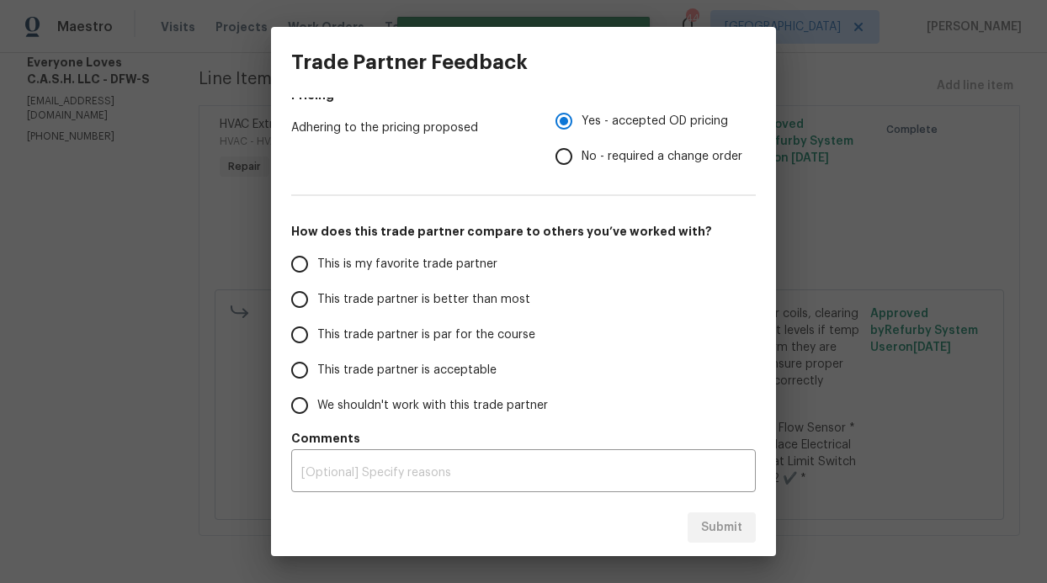
click at [435, 312] on label "This trade partner is better than most" at bounding box center [415, 299] width 266 height 35
click at [317, 312] on input "This trade partner is better than most" at bounding box center [299, 299] width 35 height 35
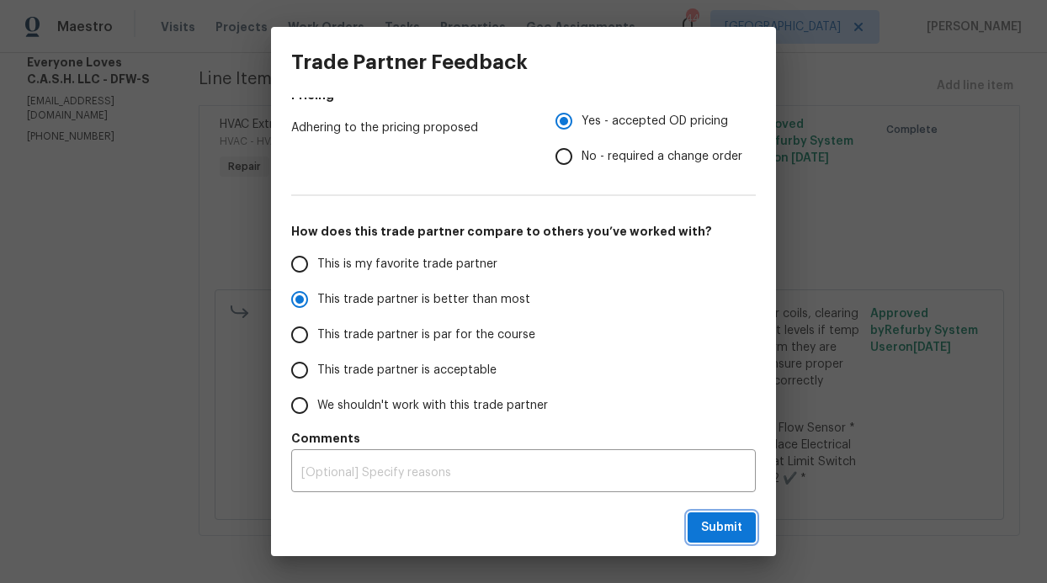
click at [721, 526] on span "Submit" at bounding box center [721, 528] width 41 height 21
radio input "true"
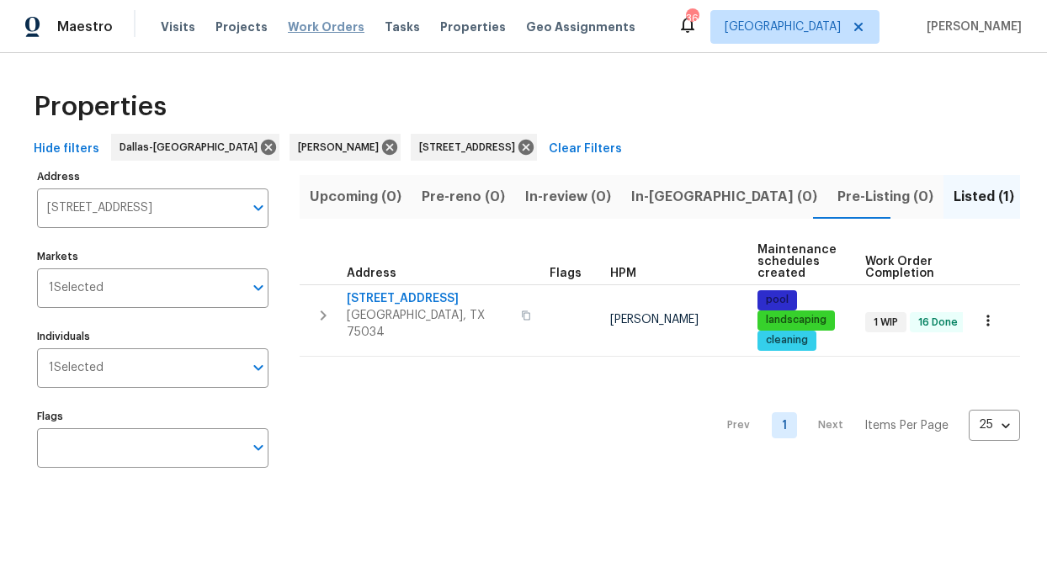
click at [312, 30] on span "Work Orders" at bounding box center [326, 27] width 77 height 17
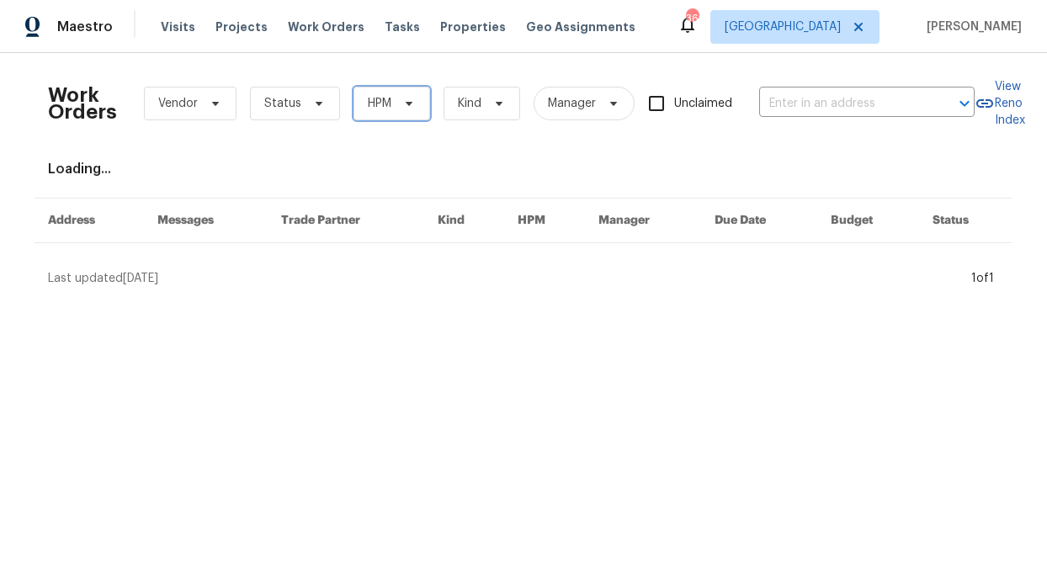
click at [367, 112] on span "HPM" at bounding box center [392, 104] width 77 height 34
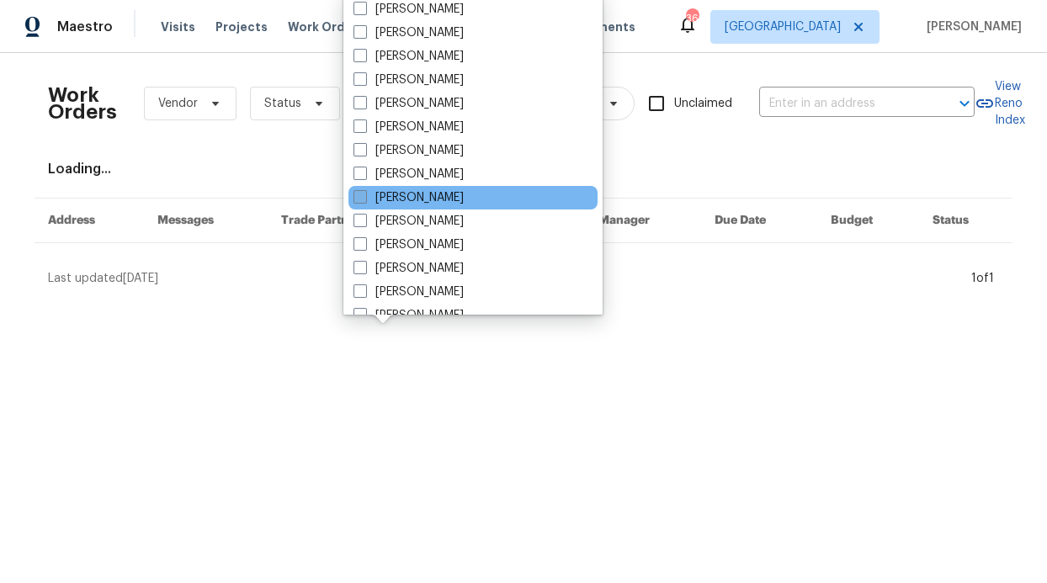
scroll to position [939, 0]
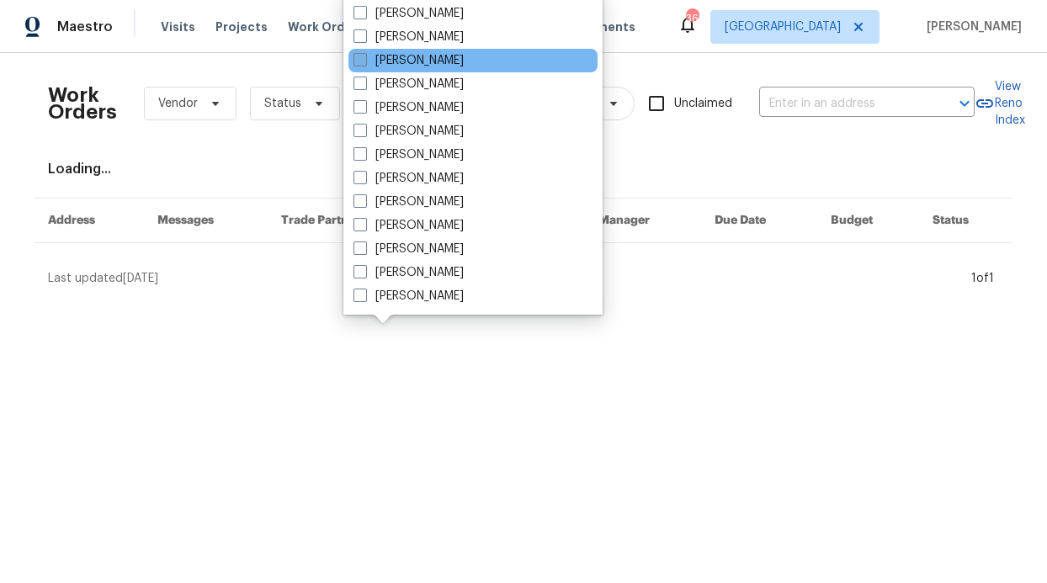
click at [411, 66] on label "[PERSON_NAME]" at bounding box center [409, 60] width 110 height 17
click at [364, 63] on input "[PERSON_NAME]" at bounding box center [359, 57] width 11 height 11
checkbox input "true"
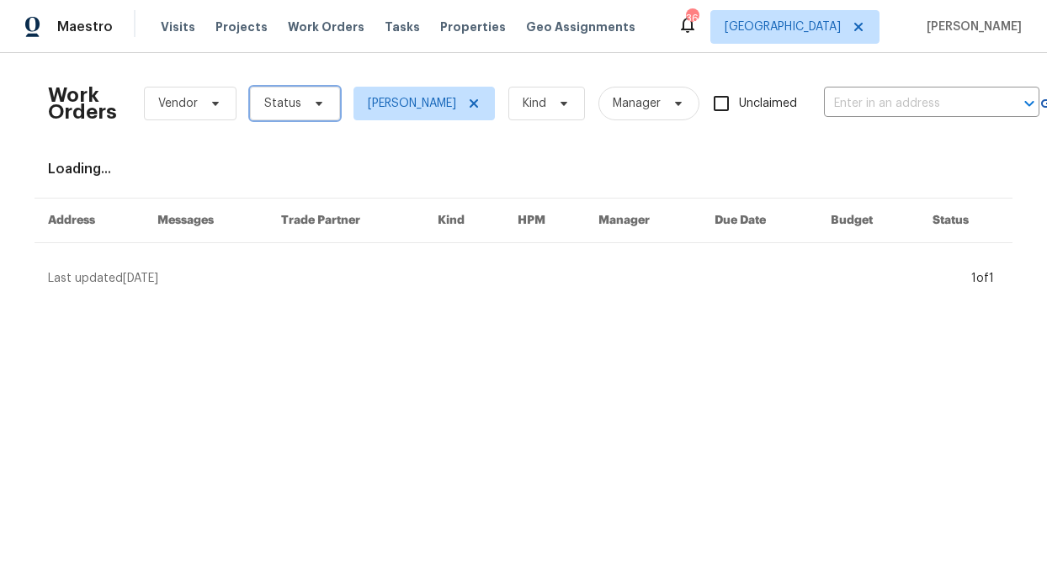
click at [312, 97] on icon at bounding box center [318, 103] width 13 height 13
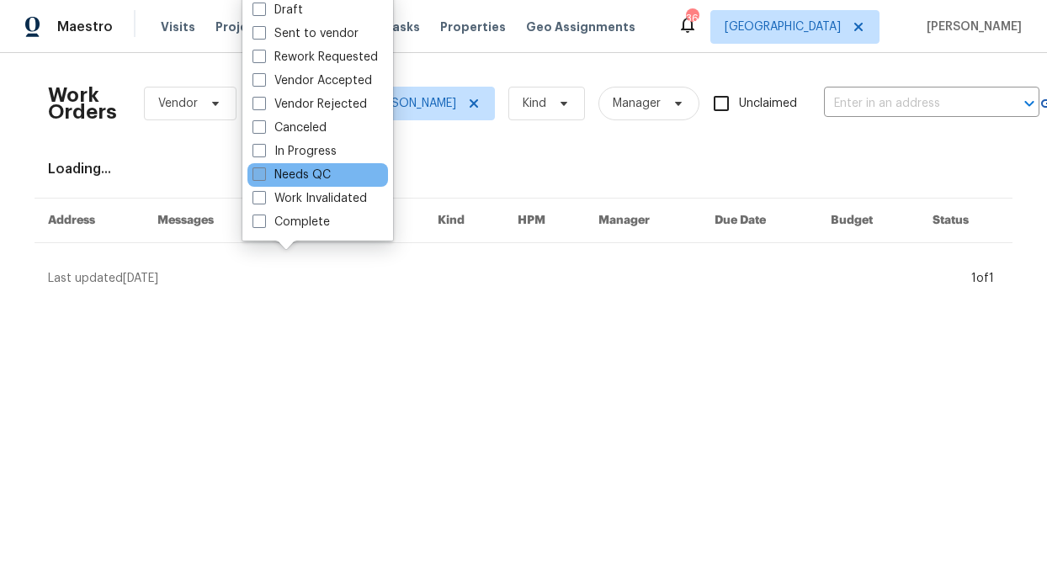
click at [309, 170] on label "Needs QC" at bounding box center [292, 175] width 78 height 17
click at [263, 170] on input "Needs QC" at bounding box center [258, 172] width 11 height 11
checkbox input "true"
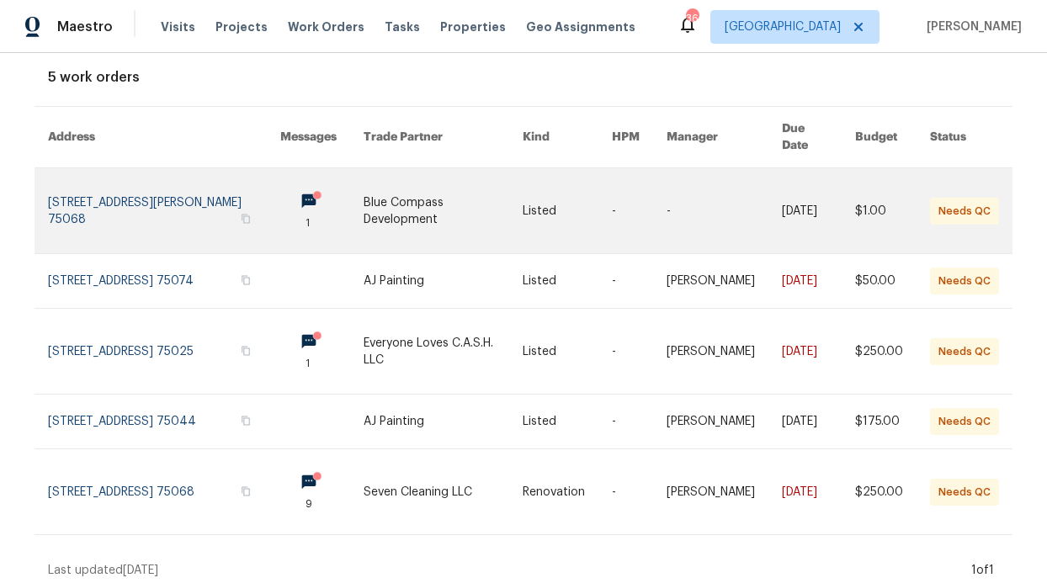
scroll to position [109, 0]
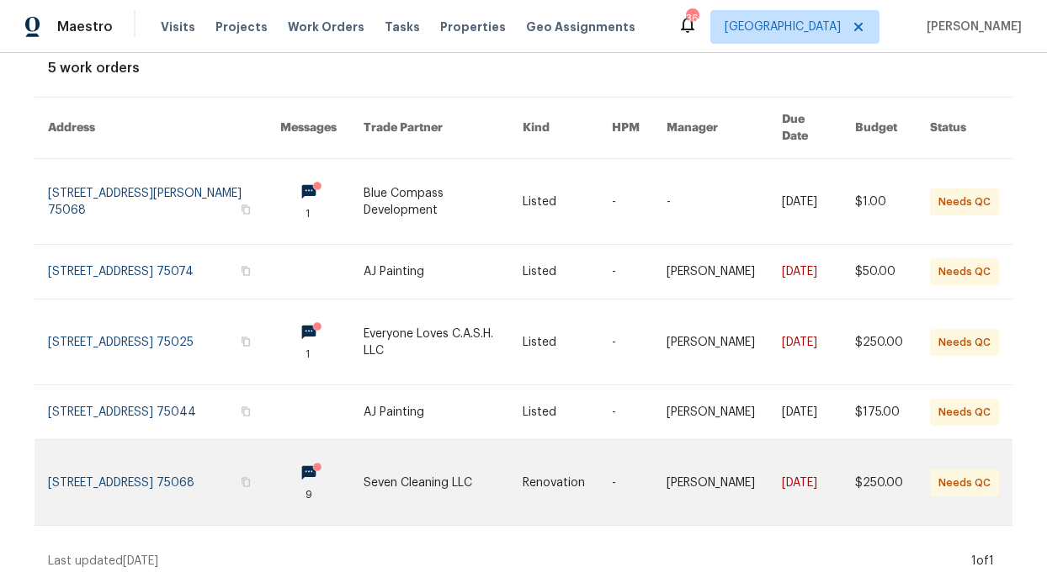
click at [373, 455] on link at bounding box center [443, 482] width 159 height 85
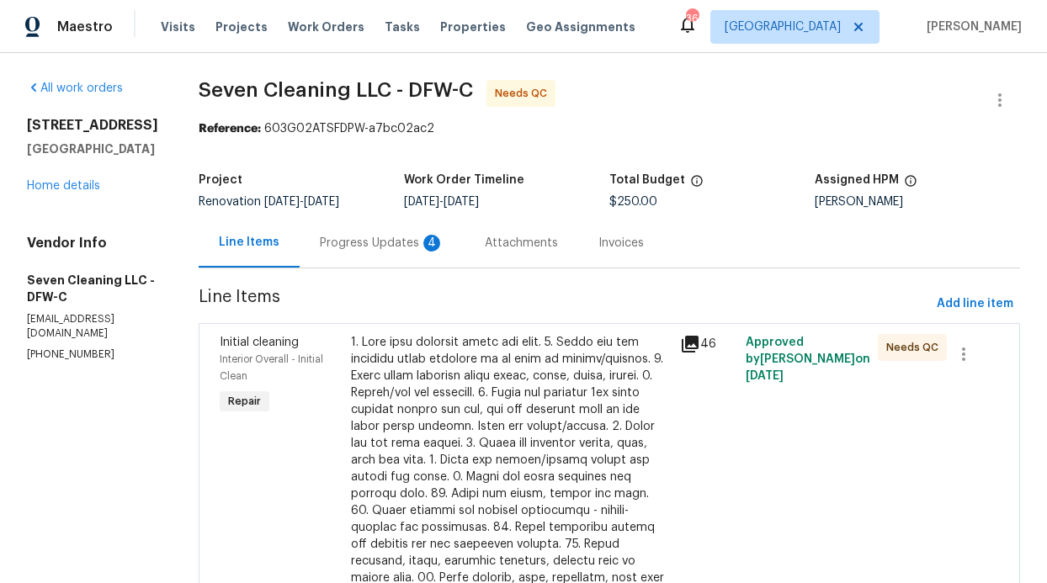
click at [391, 267] on div "Progress Updates 4" at bounding box center [382, 243] width 165 height 50
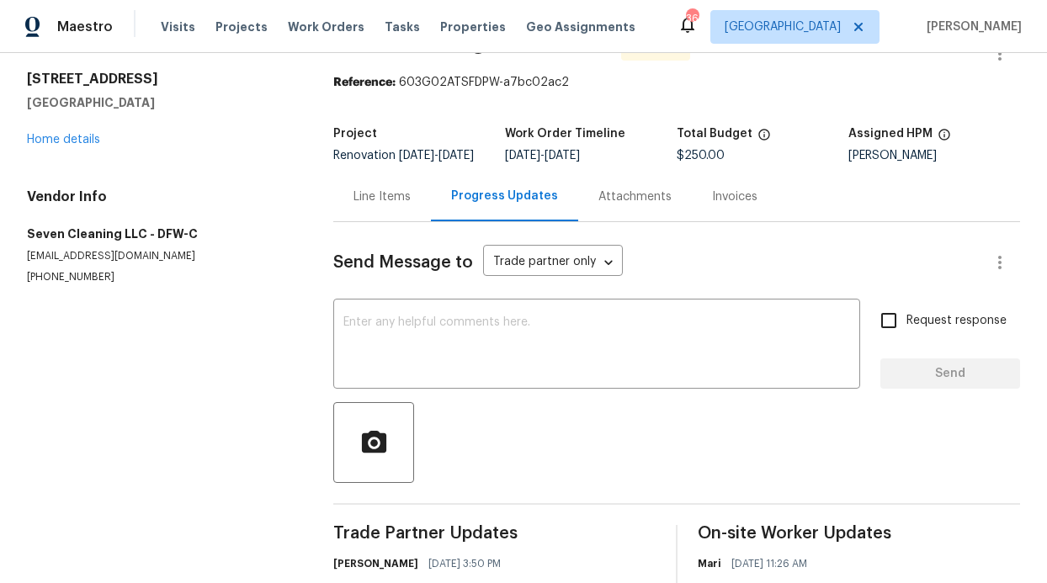
scroll to position [27, 0]
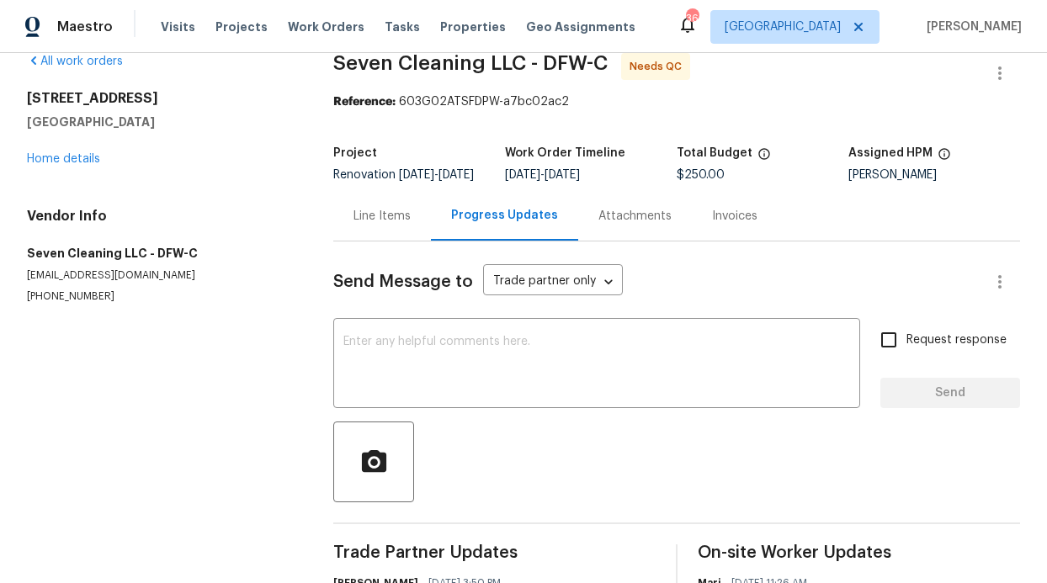
click at [375, 225] on div "Line Items" at bounding box center [382, 216] width 57 height 17
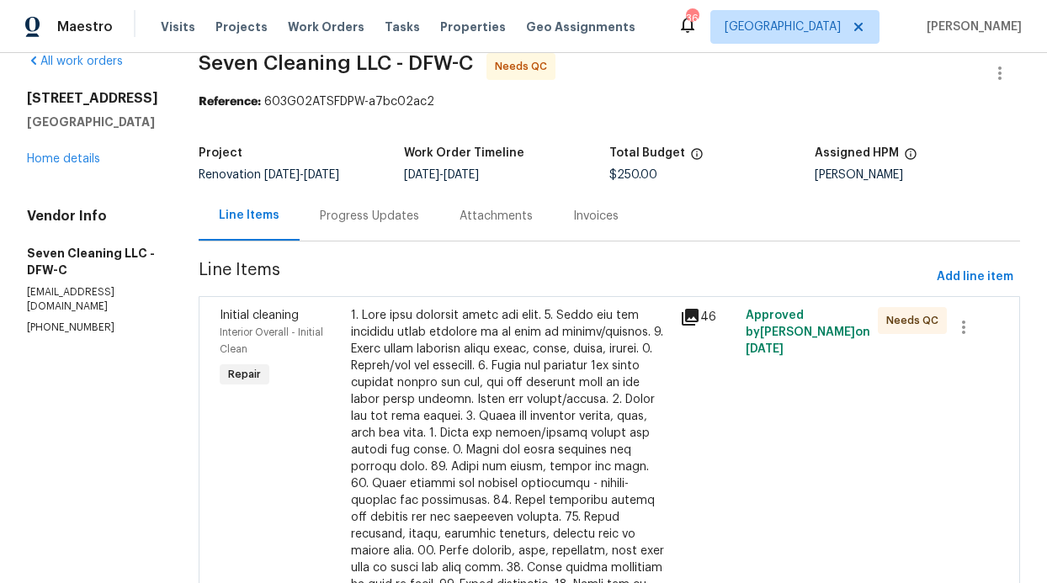
click at [428, 346] on div at bounding box center [510, 517] width 319 height 421
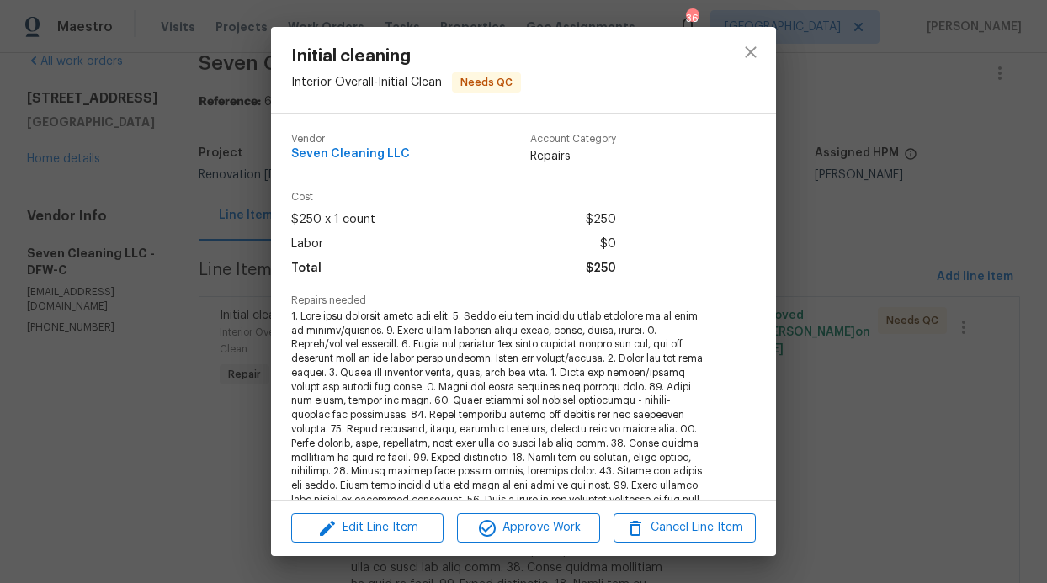
click at [558, 545] on div "Edit Line Item Approve Work Cancel Line Item" at bounding box center [523, 528] width 505 height 56
click at [558, 528] on span "Approve Work" at bounding box center [528, 528] width 132 height 21
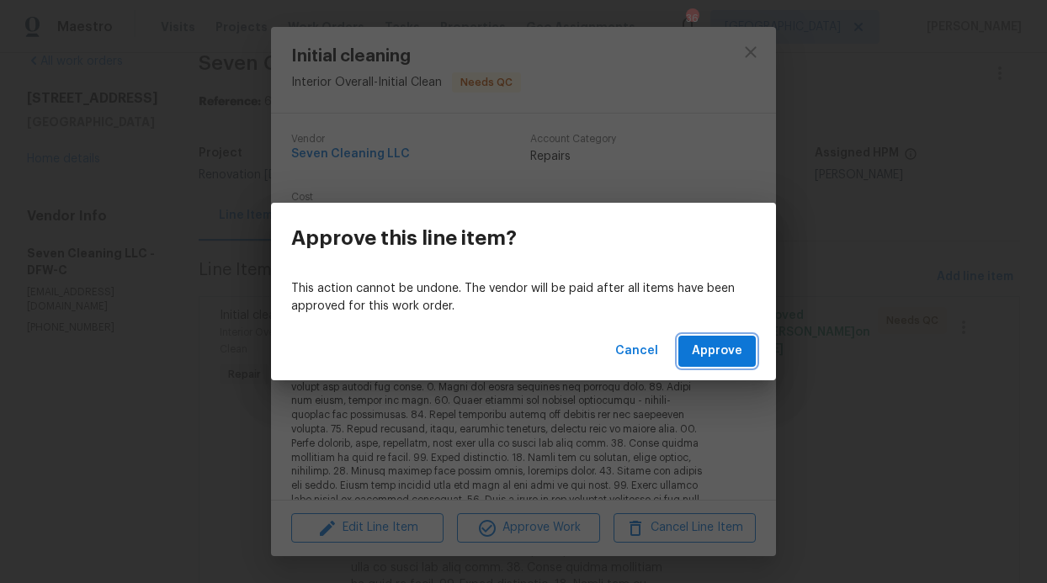
click at [713, 351] on span "Approve" at bounding box center [717, 351] width 51 height 21
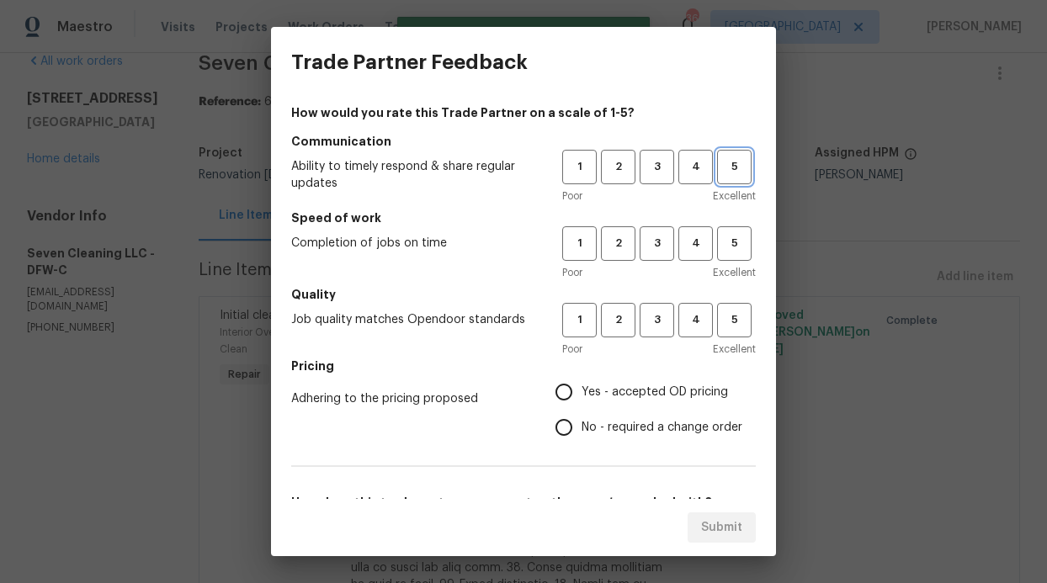
click at [717, 177] on button "5" at bounding box center [734, 167] width 35 height 35
click at [719, 244] on span "5" at bounding box center [734, 243] width 31 height 19
click at [703, 314] on div "1 2 3 4 5" at bounding box center [659, 320] width 194 height 35
click at [719, 319] on span "5" at bounding box center [734, 320] width 31 height 19
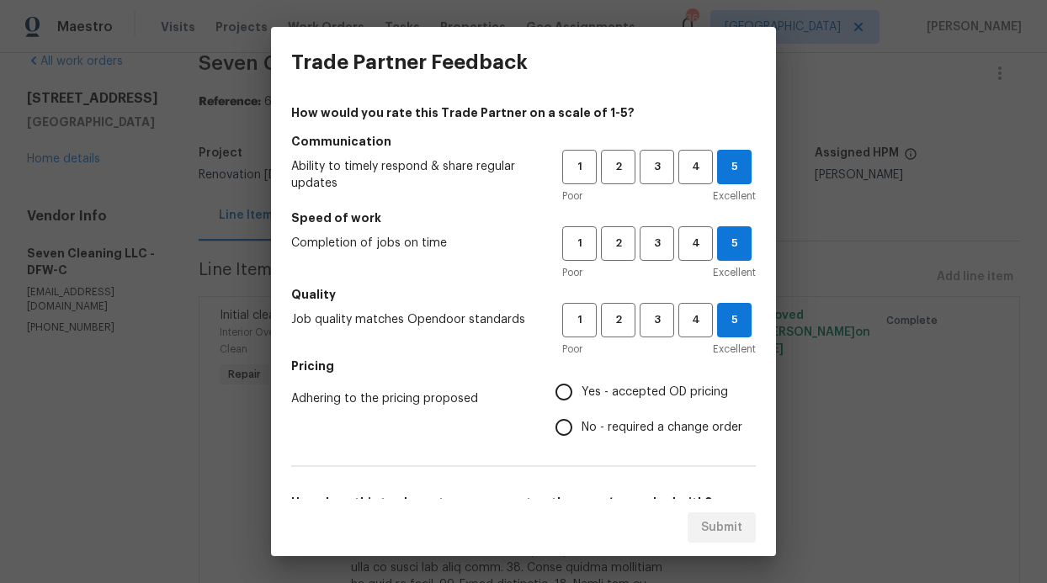
click at [646, 417] on label "No - required a change order" at bounding box center [644, 427] width 196 height 35
click at [582, 417] on input "No - required a change order" at bounding box center [563, 427] width 35 height 35
radio input "true"
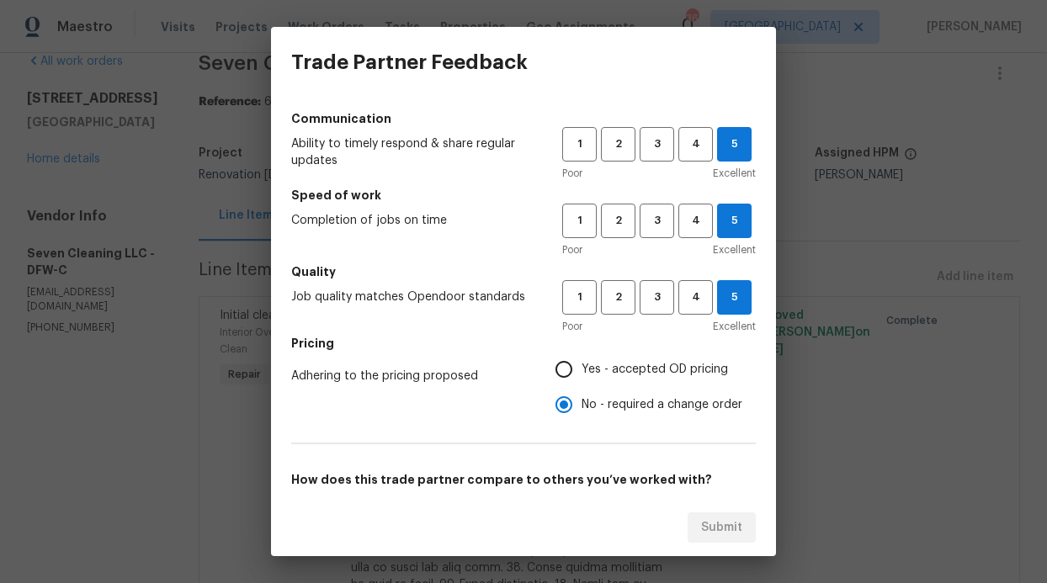
click at [601, 370] on span "Yes - accepted OD pricing" at bounding box center [655, 370] width 146 height 18
click at [582, 370] on input "Yes - accepted OD pricing" at bounding box center [563, 369] width 35 height 35
radio input "true"
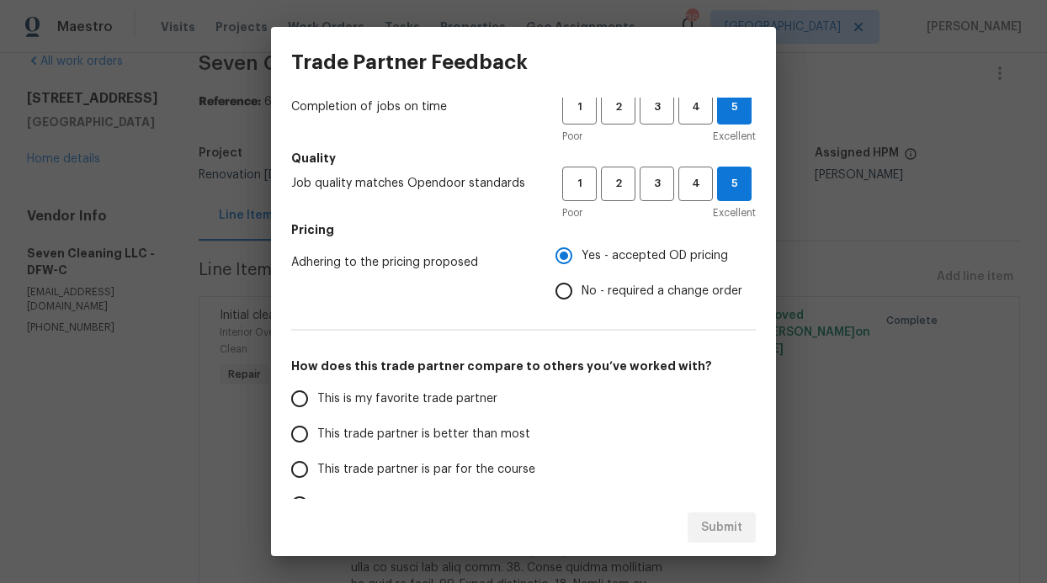
scroll to position [271, 0]
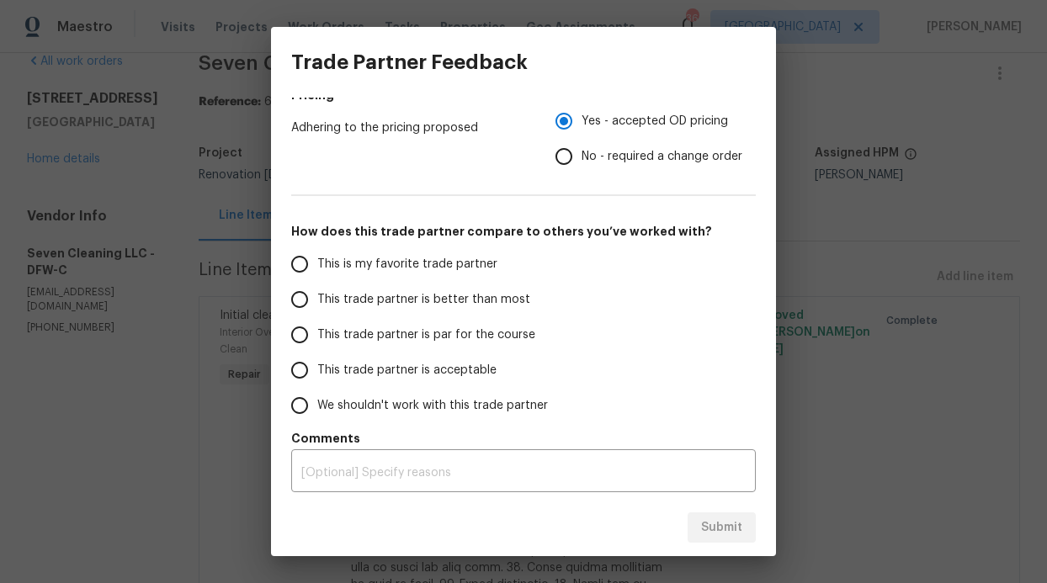
click at [487, 276] on label "This is my favorite trade partner" at bounding box center [415, 264] width 266 height 35
click at [317, 276] on input "This is my favorite trade partner" at bounding box center [299, 264] width 35 height 35
radio input "false"
click at [486, 292] on span "This trade partner is better than most" at bounding box center [423, 300] width 213 height 18
click at [317, 292] on input "This trade partner is better than most" at bounding box center [299, 299] width 35 height 35
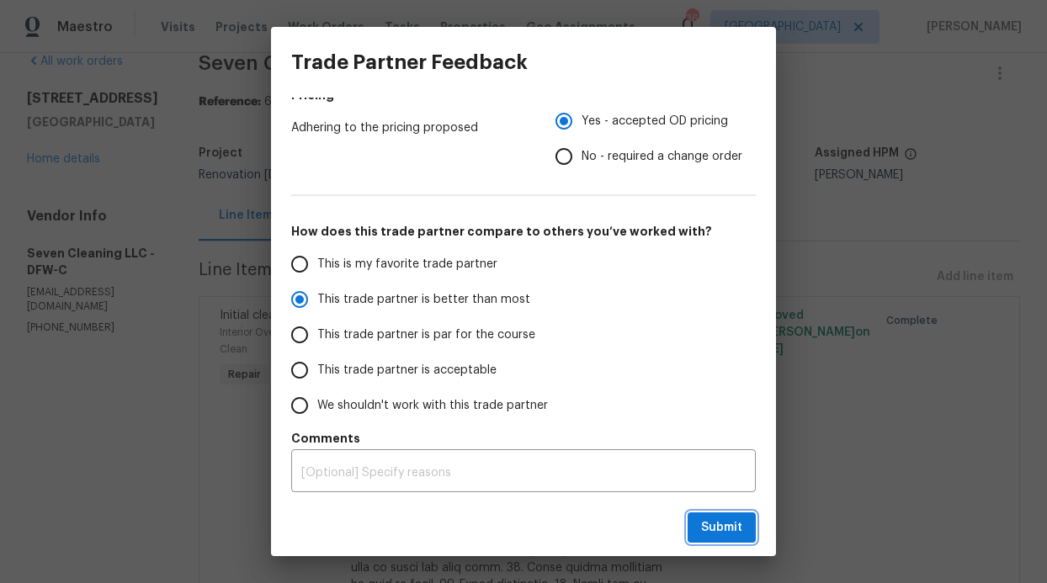
click at [700, 521] on button "Submit" at bounding box center [722, 528] width 68 height 31
radio input "true"
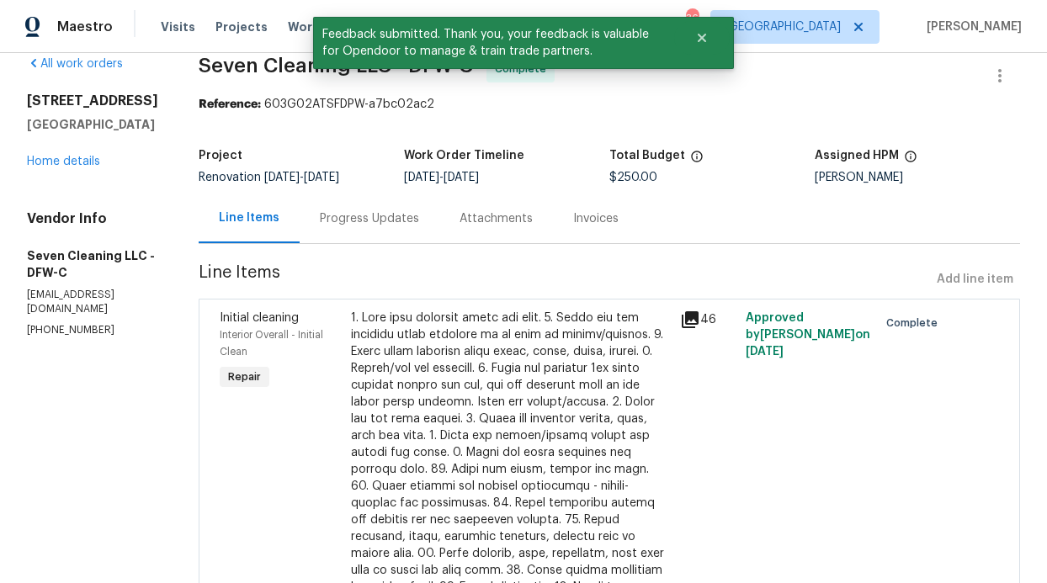
scroll to position [24, 0]
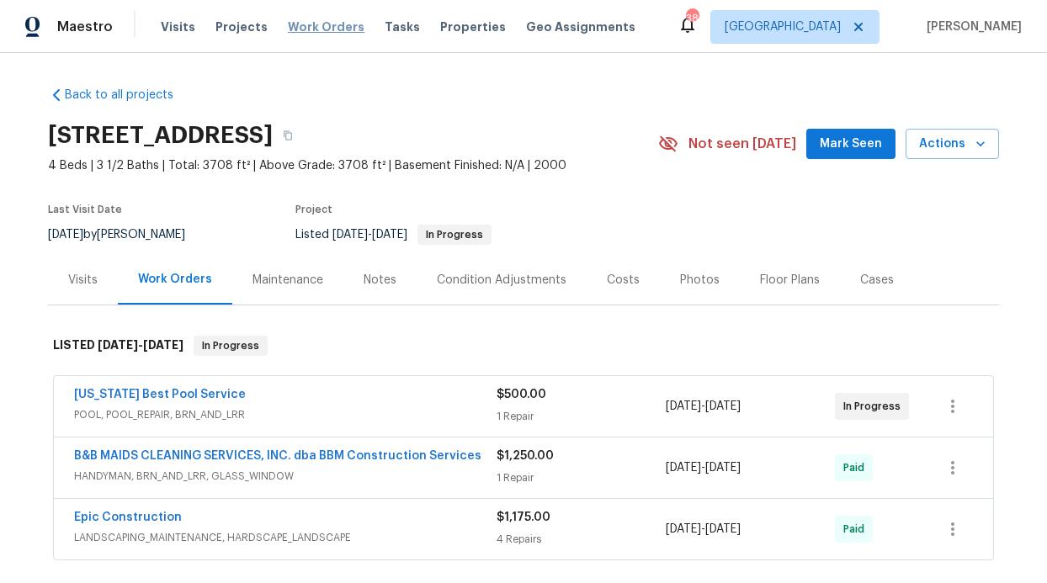
click at [289, 20] on span "Work Orders" at bounding box center [326, 27] width 77 height 17
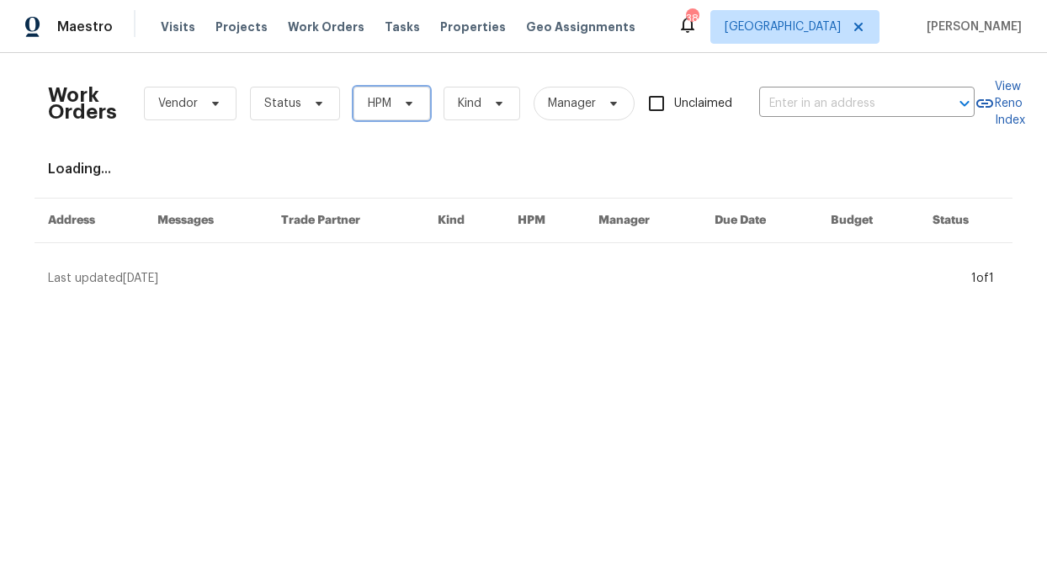
click at [363, 115] on span "HPM" at bounding box center [392, 104] width 77 height 34
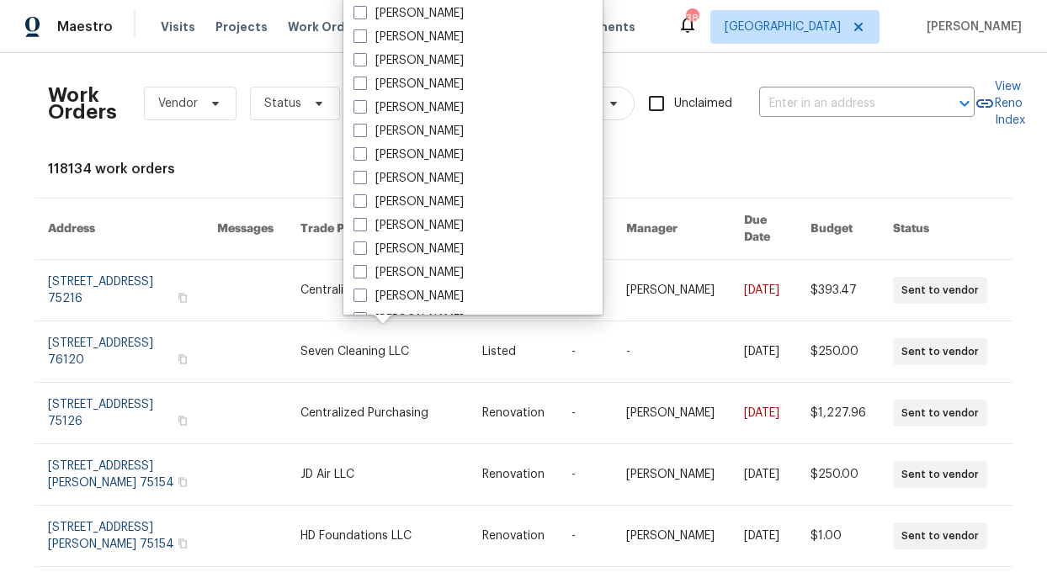
scroll to position [939, 0]
click at [452, 62] on label "[PERSON_NAME]" at bounding box center [409, 60] width 110 height 17
click at [364, 62] on input "[PERSON_NAME]" at bounding box center [359, 57] width 11 height 11
checkbox input "true"
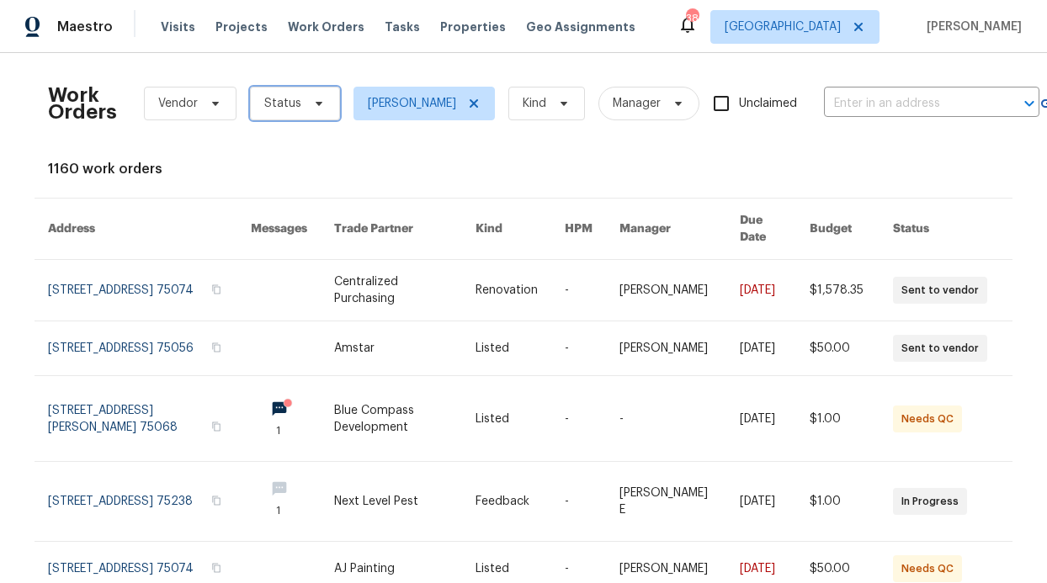
click at [301, 94] on span "Status" at bounding box center [295, 104] width 90 height 34
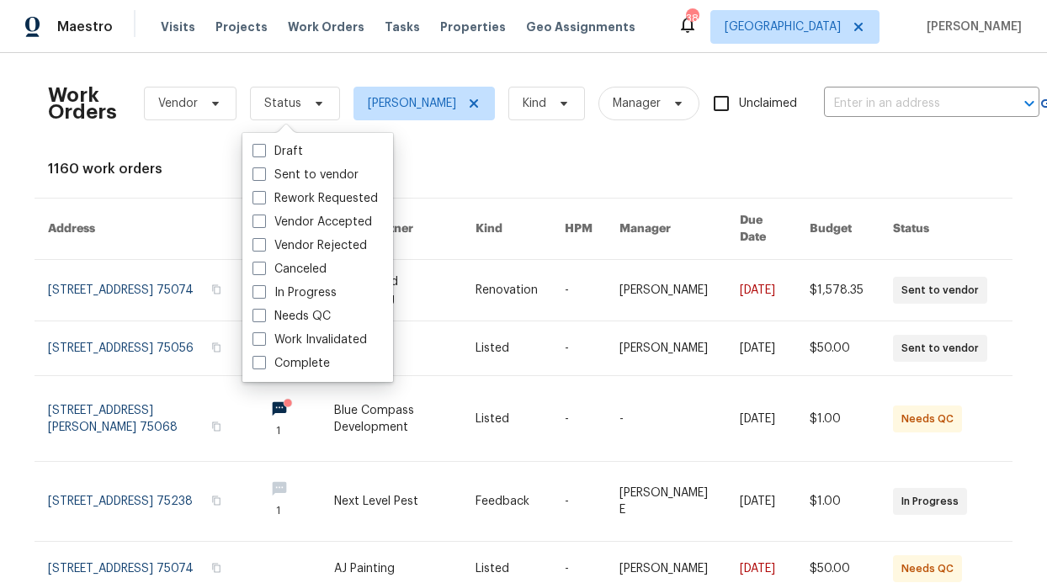
click at [314, 318] on label "Needs QC" at bounding box center [292, 316] width 78 height 17
click at [263, 318] on input "Needs QC" at bounding box center [258, 313] width 11 height 11
checkbox input "true"
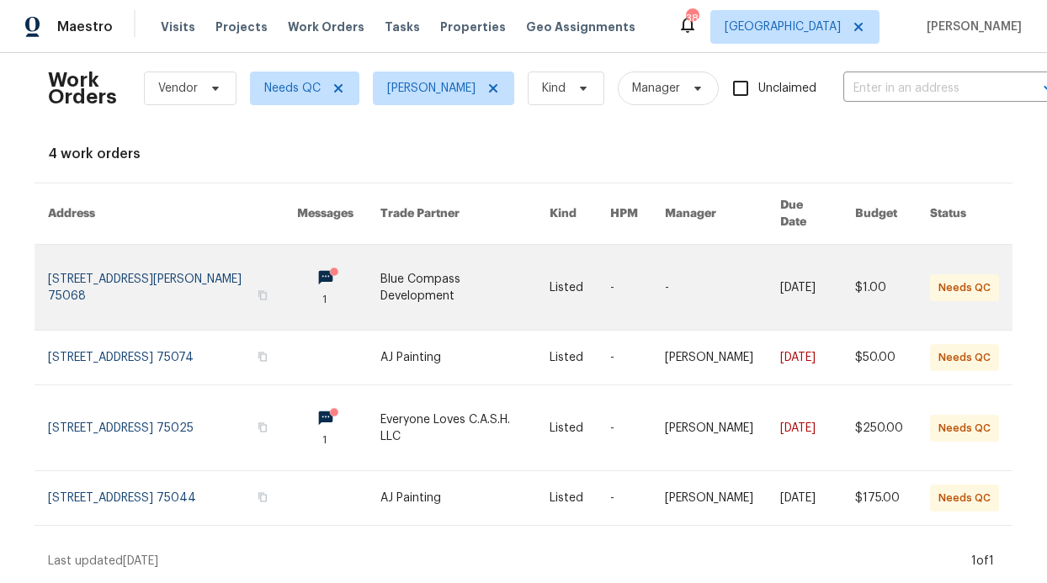
scroll to position [24, 0]
click at [284, 254] on td "1" at bounding box center [325, 288] width 83 height 86
click at [297, 247] on link at bounding box center [338, 287] width 83 height 85
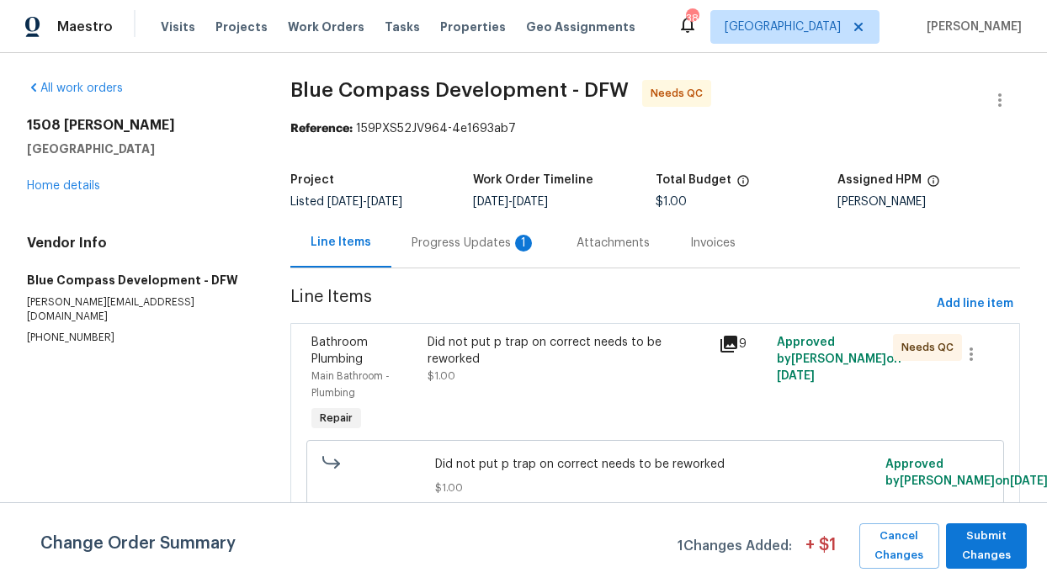
click at [415, 250] on div "Progress Updates 1" at bounding box center [474, 243] width 125 height 17
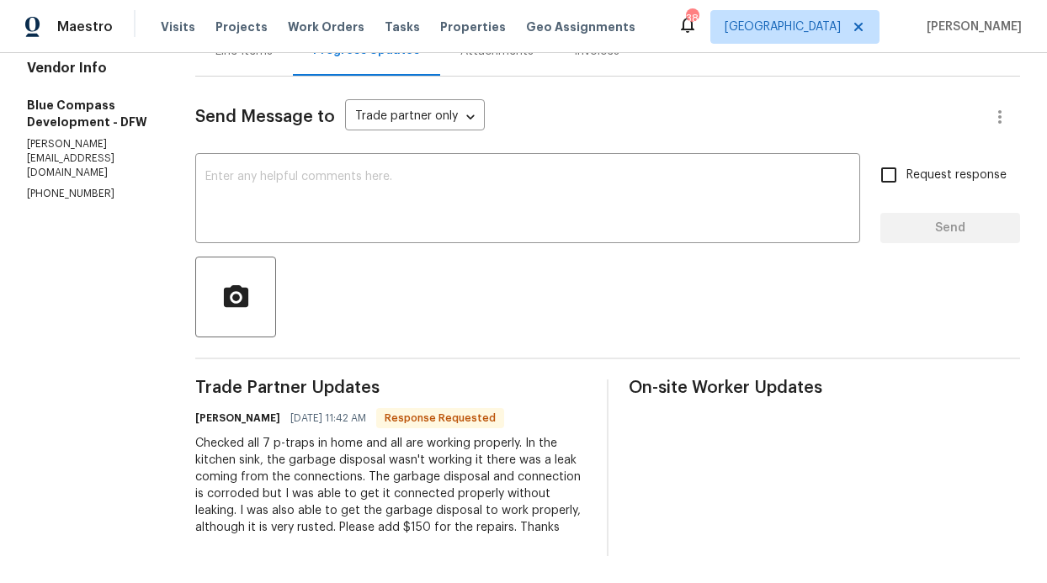
scroll to position [204, 0]
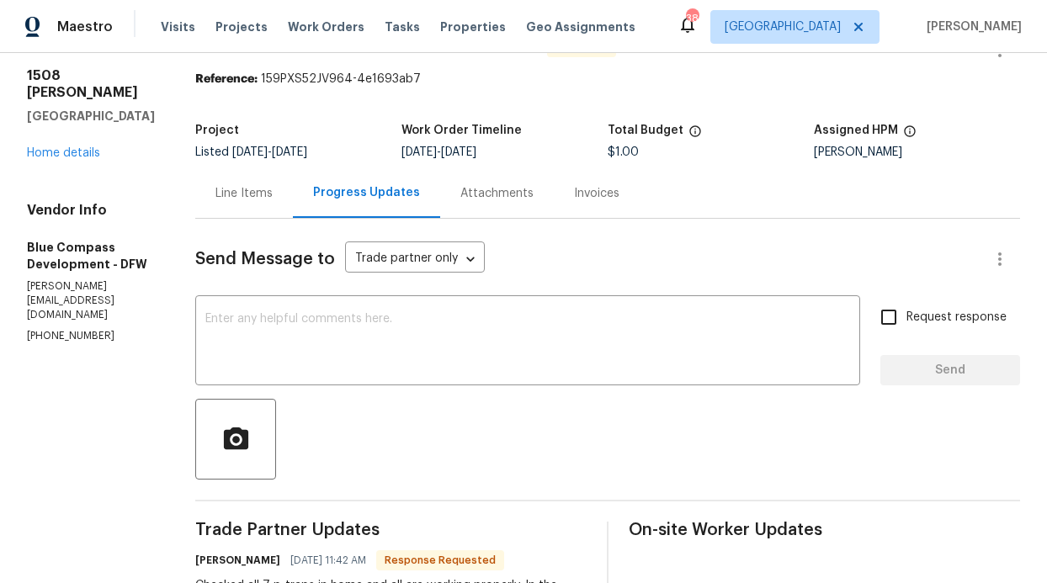
click at [281, 207] on div "Line Items" at bounding box center [244, 193] width 98 height 50
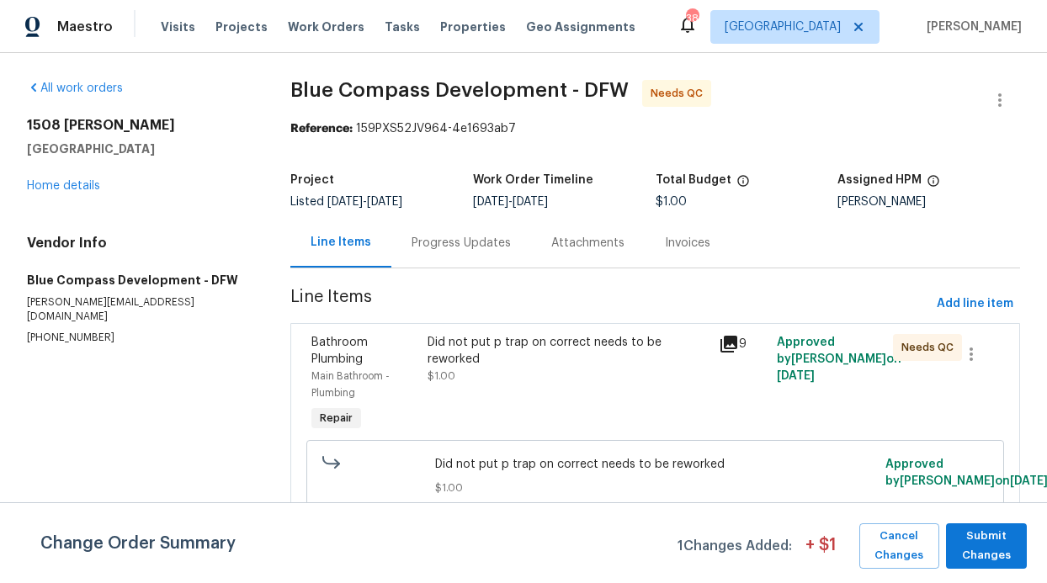
click at [423, 329] on div "Did not put p trap on correct needs to be reworked $1.00" at bounding box center [568, 384] width 290 height 111
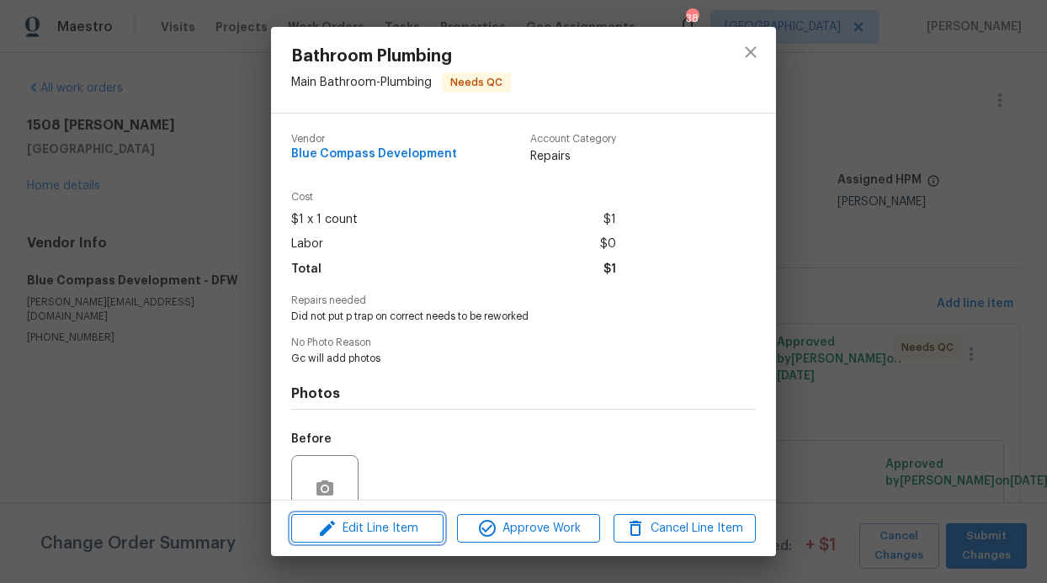
click at [423, 529] on span "Edit Line Item" at bounding box center [367, 528] width 142 height 21
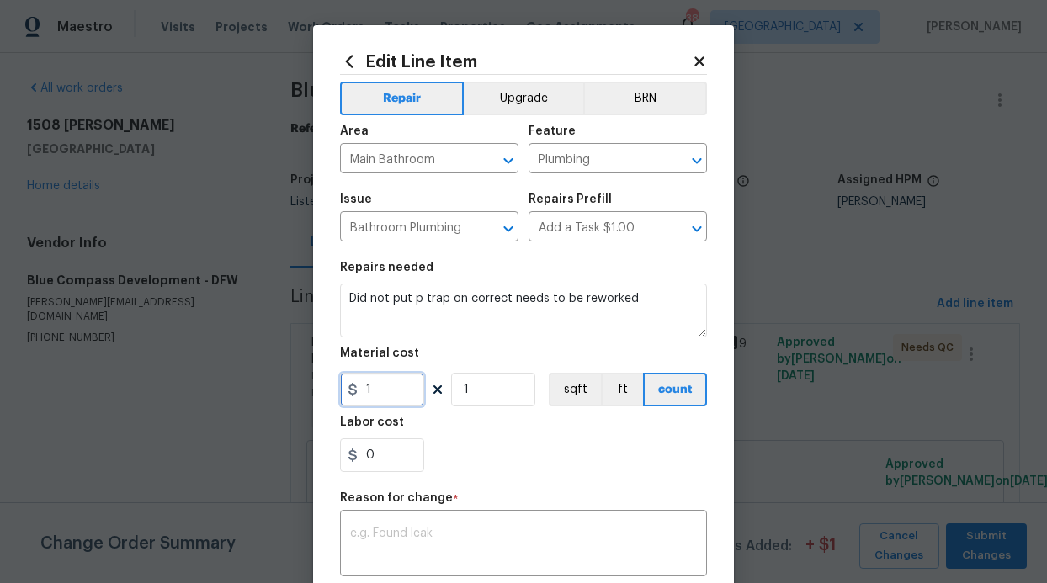
click at [414, 388] on input "1" at bounding box center [382, 390] width 84 height 34
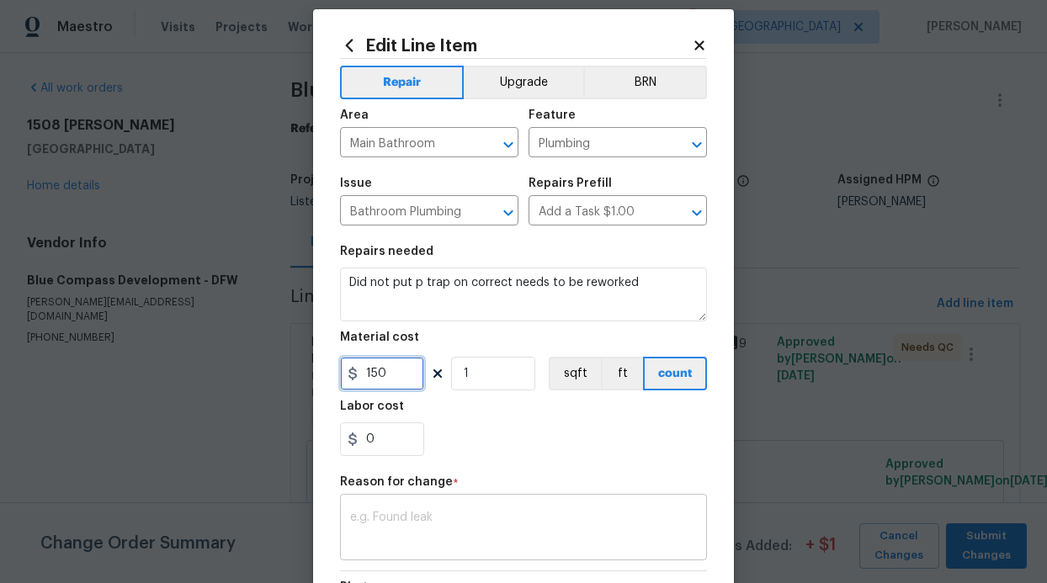
scroll to position [30, 0]
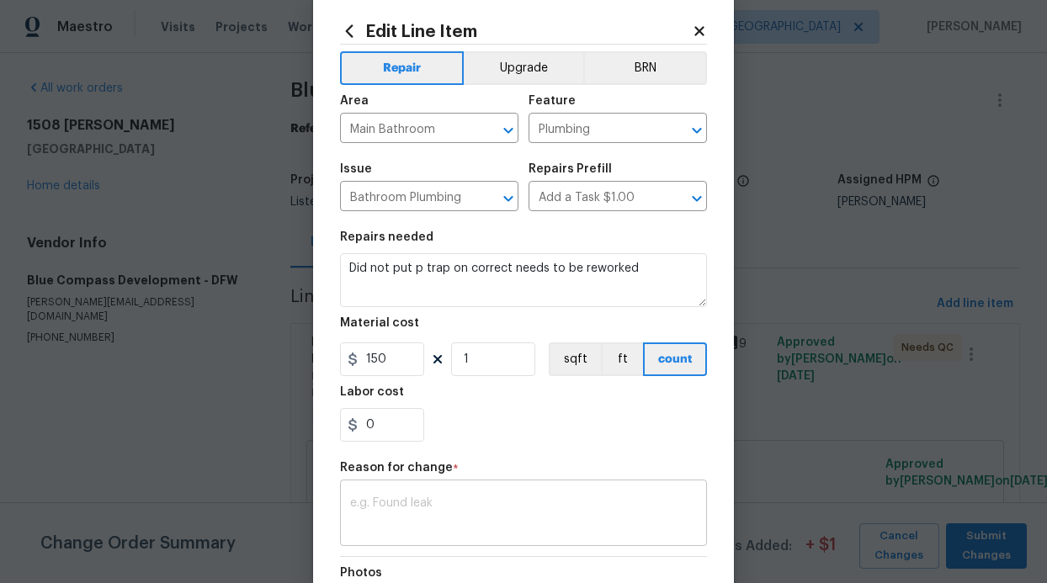
type input "150"
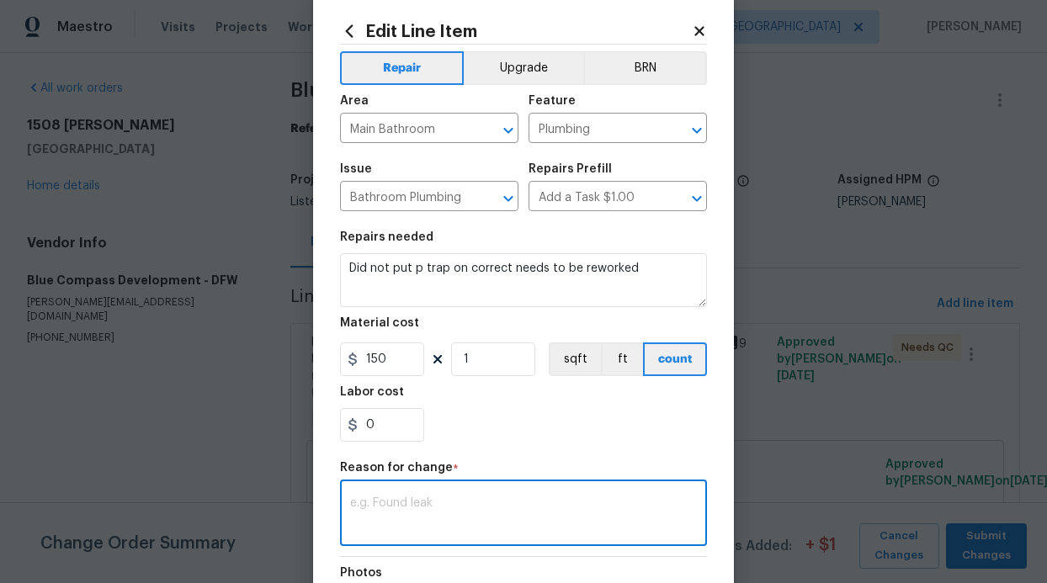
click at [417, 524] on textarea at bounding box center [523, 514] width 347 height 35
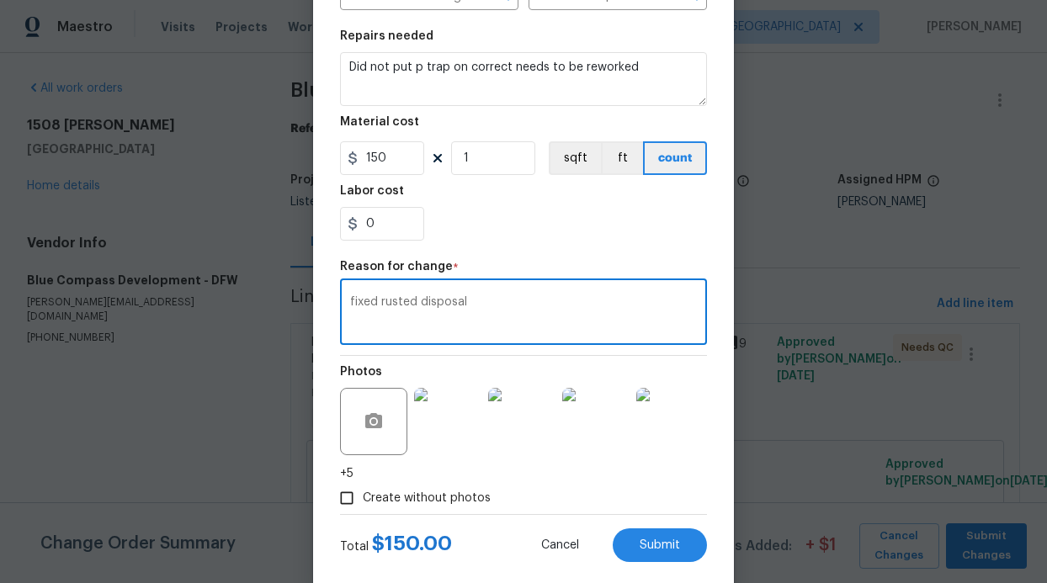
scroll to position [263, 0]
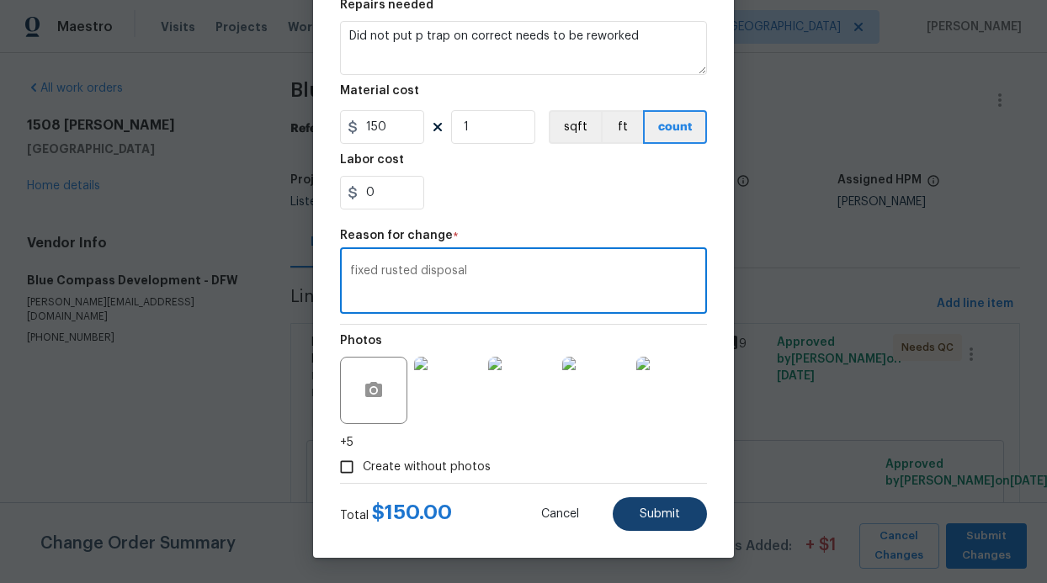
type textarea "fixed rusted disposal"
click at [657, 523] on button "Submit" at bounding box center [660, 514] width 94 height 34
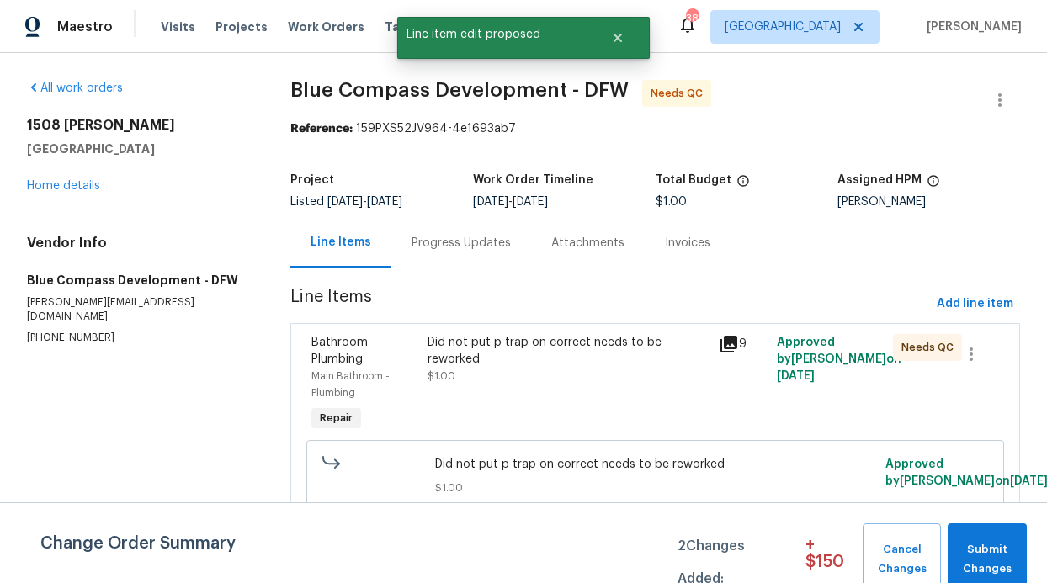
scroll to position [0, 0]
click at [977, 536] on button "Submit Changes" at bounding box center [987, 560] width 79 height 72
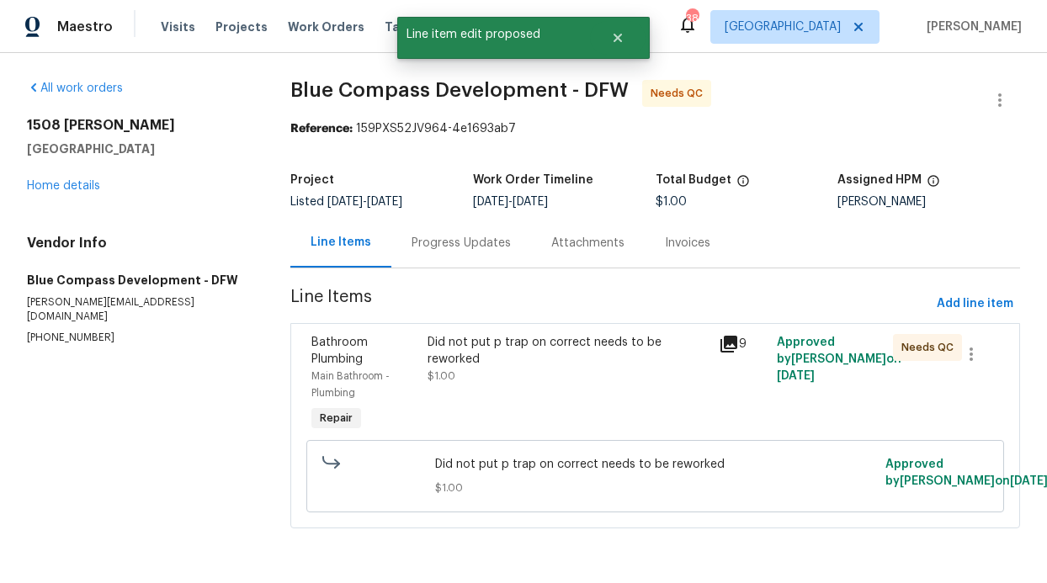
scroll to position [29, 0]
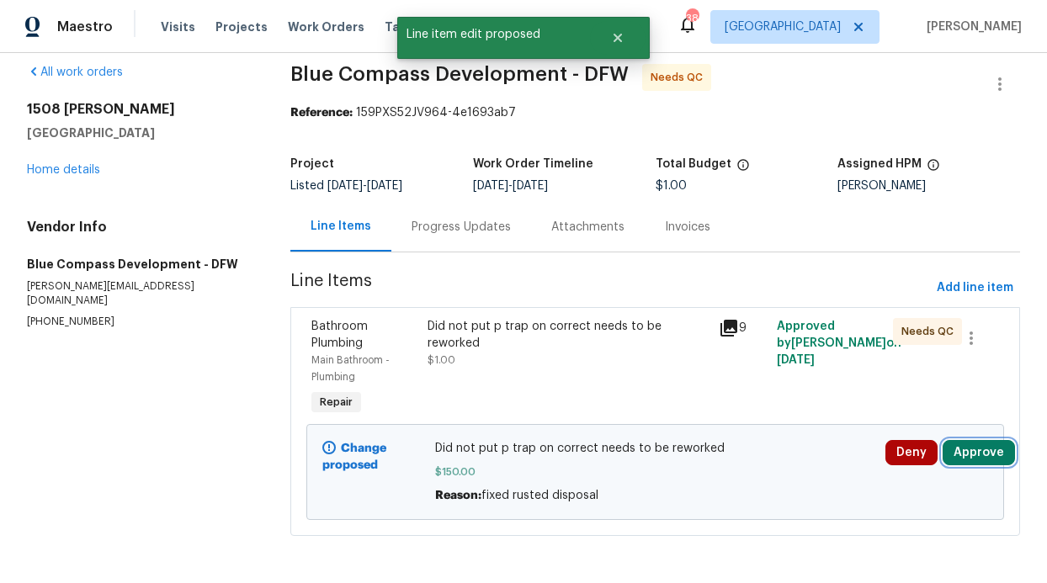
click at [960, 440] on button "Approve" at bounding box center [979, 452] width 72 height 25
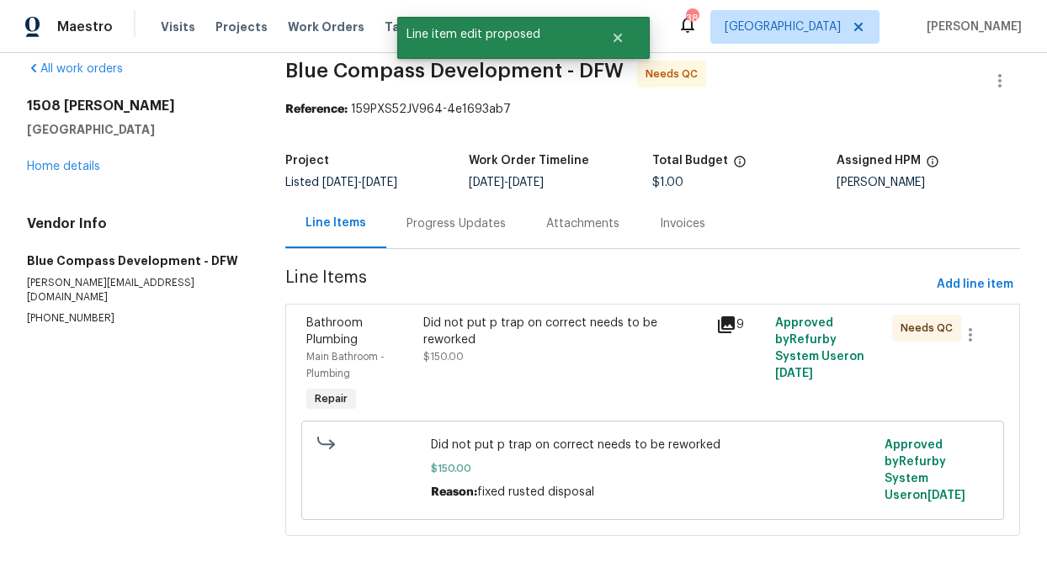
click at [716, 437] on span "Did not put p trap on correct needs to be reworked" at bounding box center [653, 445] width 444 height 17
click at [641, 346] on div "Did not put p trap on correct needs to be reworked $150.00" at bounding box center [564, 340] width 283 height 51
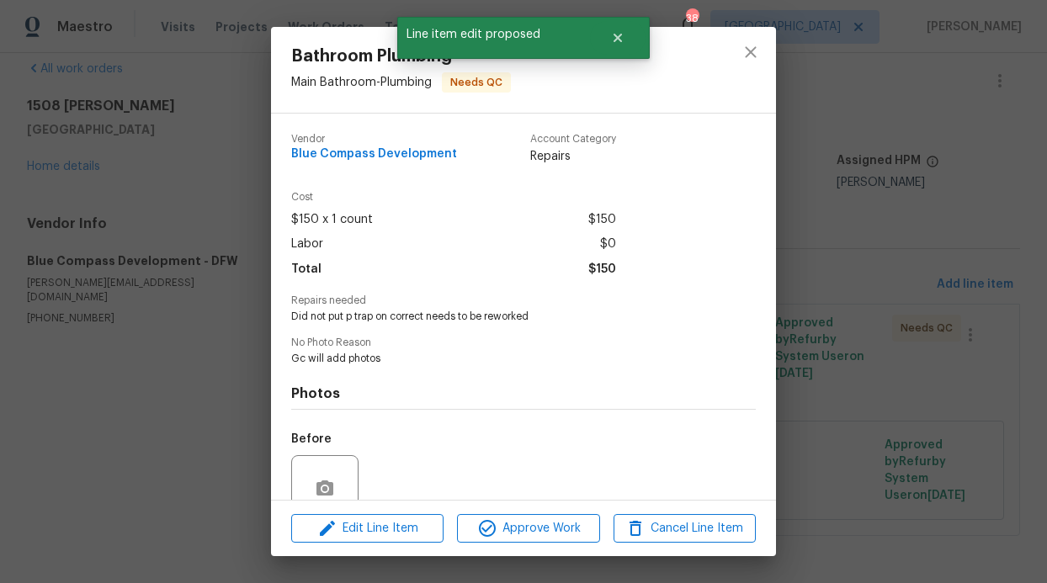
click at [545, 509] on div "Edit Line Item Approve Work Cancel Line Item" at bounding box center [523, 529] width 505 height 56
click at [543, 523] on span "Approve Work" at bounding box center [528, 528] width 132 height 21
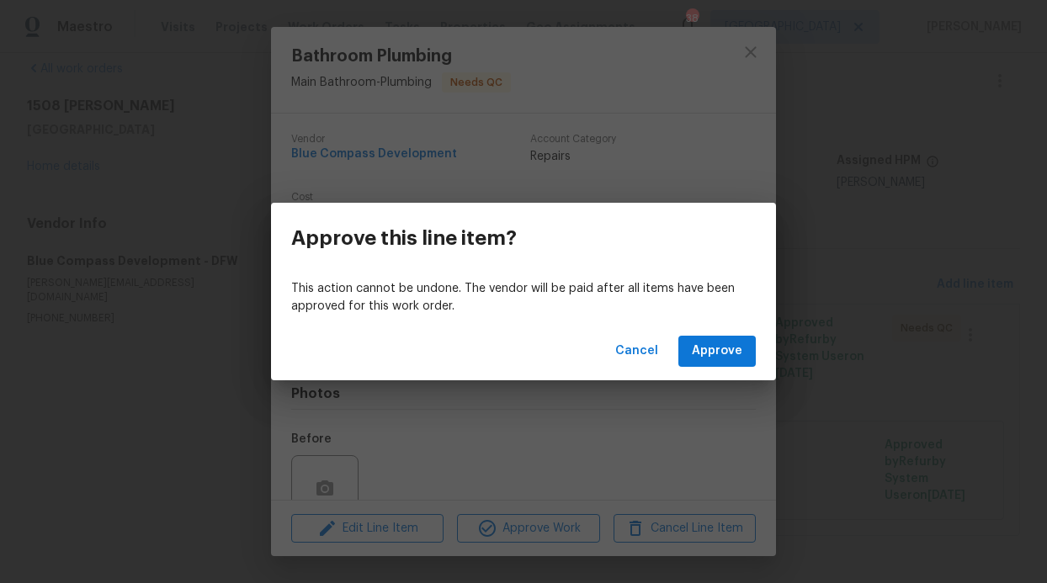
drag, startPoint x: 756, startPoint y: 350, endPoint x: 736, endPoint y: 354, distance: 20.5
click at [756, 350] on div "Cancel Approve" at bounding box center [523, 351] width 505 height 58
click at [736, 354] on span "Approve" at bounding box center [717, 351] width 51 height 21
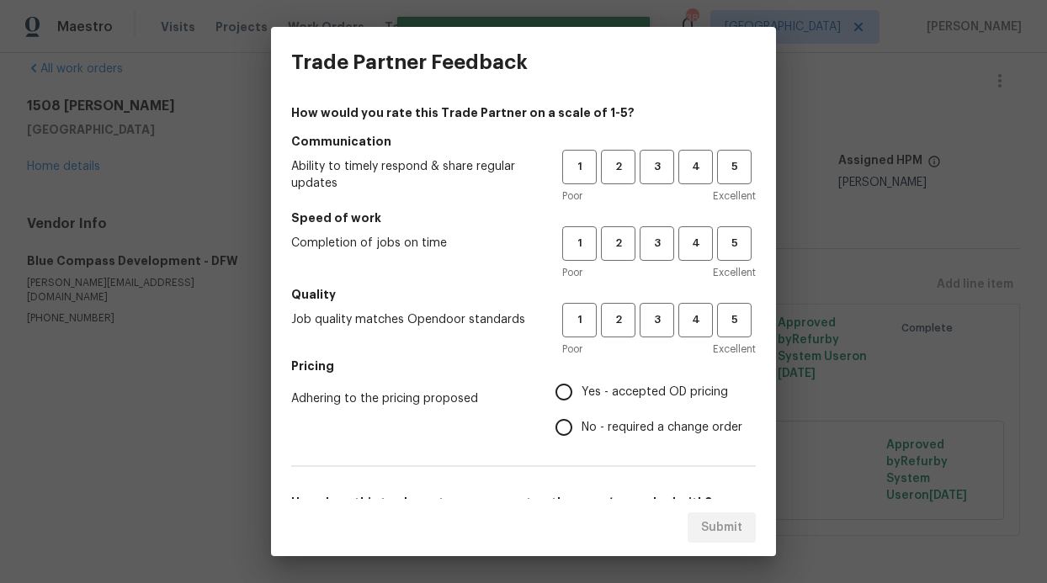
click at [726, 188] on span "Excellent" at bounding box center [734, 196] width 43 height 17
click at [651, 176] on span "3" at bounding box center [656, 166] width 31 height 19
click at [645, 259] on button "3" at bounding box center [657, 243] width 35 height 35
click at [648, 322] on span "3" at bounding box center [656, 320] width 31 height 19
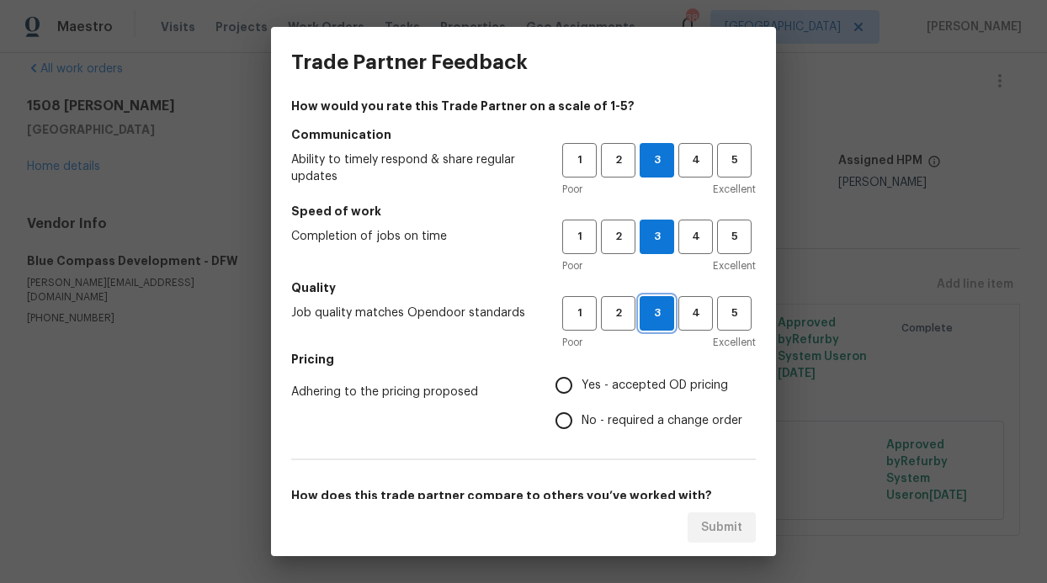
scroll to position [20, 0]
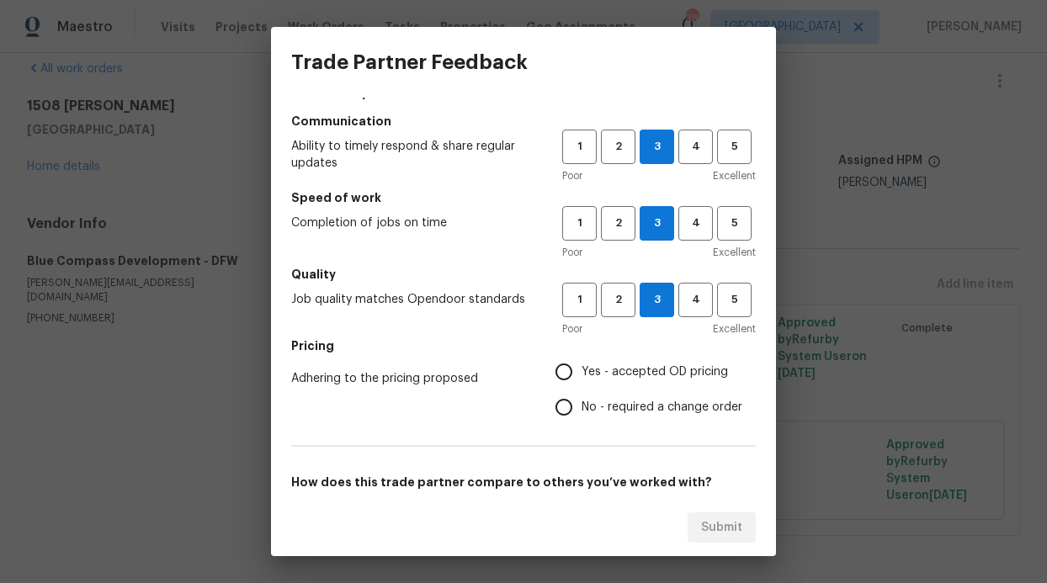
click at [608, 396] on label "No - required a change order" at bounding box center [644, 407] width 196 height 35
click at [582, 396] on input "No - required a change order" at bounding box center [563, 407] width 35 height 35
radio input "true"
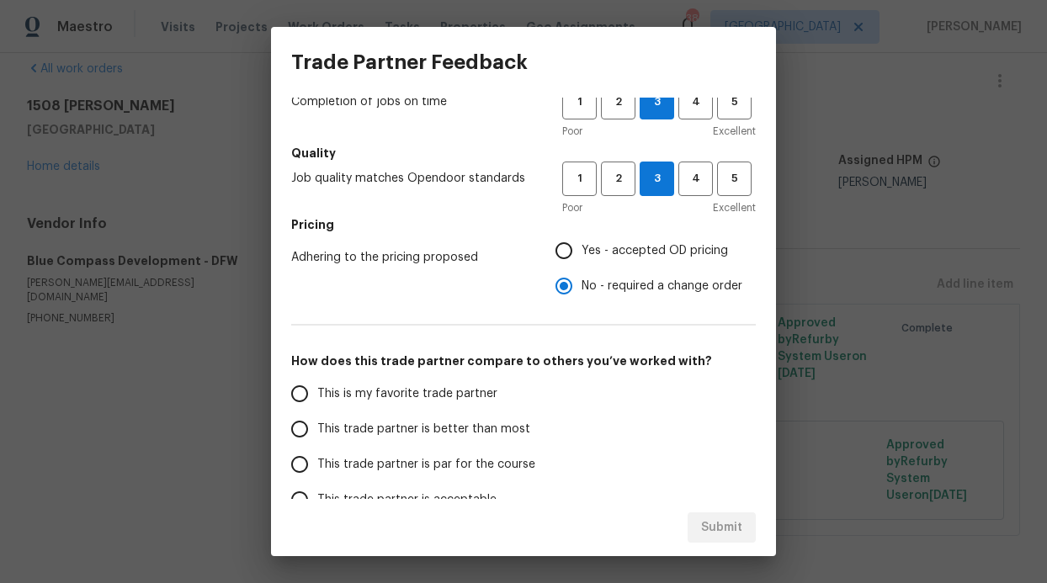
click at [495, 393] on label "This is my favorite trade partner" at bounding box center [415, 393] width 266 height 35
click at [317, 393] on input "This is my favorite trade partner" at bounding box center [299, 393] width 35 height 35
radio input "false"
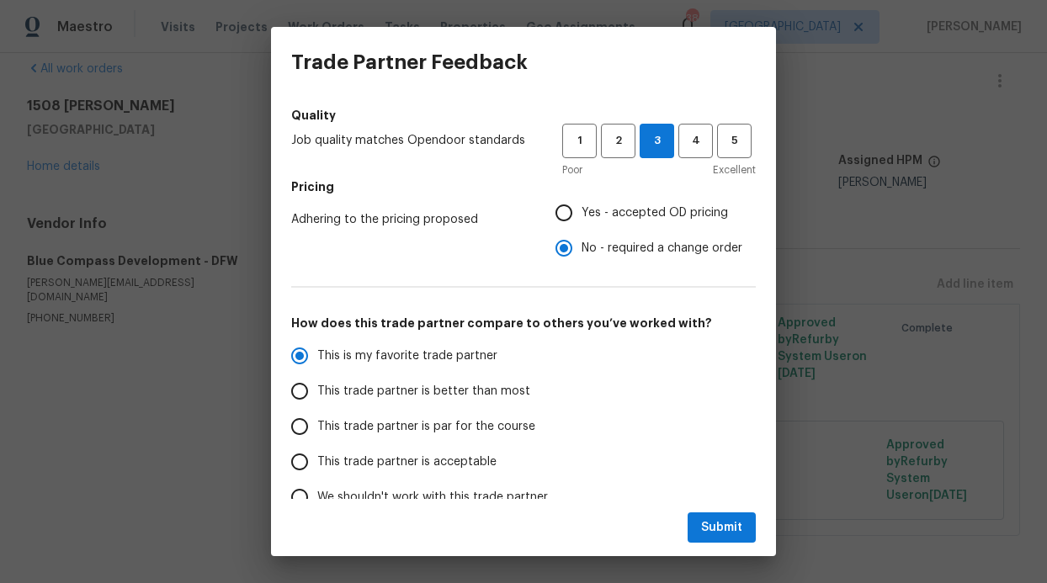
scroll to position [271, 0]
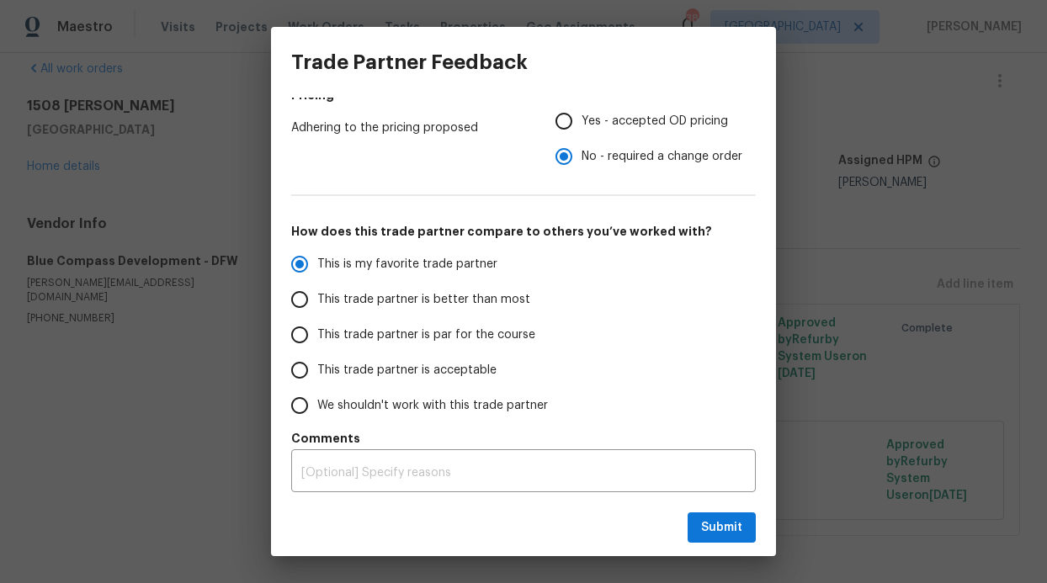
click at [473, 347] on label "This trade partner is par for the course" at bounding box center [415, 334] width 266 height 35
click at [317, 347] on input "This trade partner is par for the course" at bounding box center [299, 334] width 35 height 35
click at [723, 524] on span "Submit" at bounding box center [721, 528] width 41 height 21
radio input "true"
radio input "false"
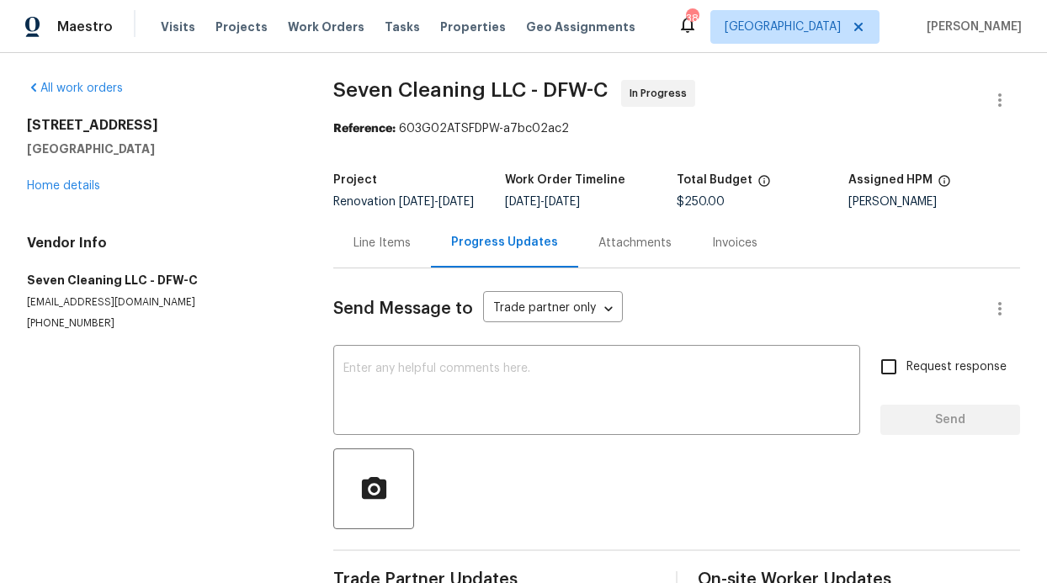
click at [274, 10] on div "Visits Projects Work Orders Tasks Properties Geo Assignments" at bounding box center [408, 27] width 495 height 34
click at [288, 19] on span "Work Orders" at bounding box center [326, 27] width 77 height 17
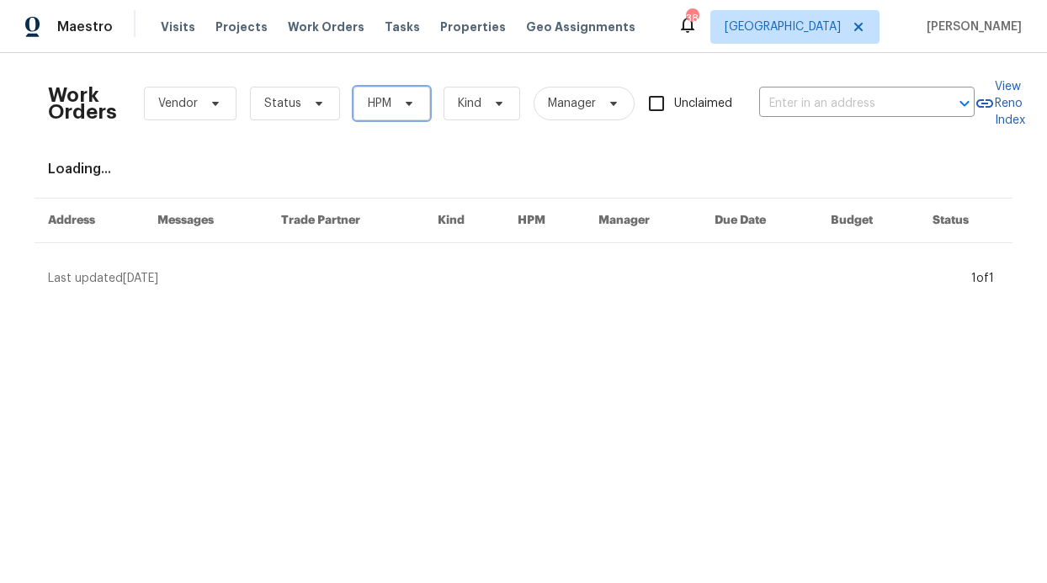
click at [370, 108] on span "HPM" at bounding box center [380, 103] width 24 height 17
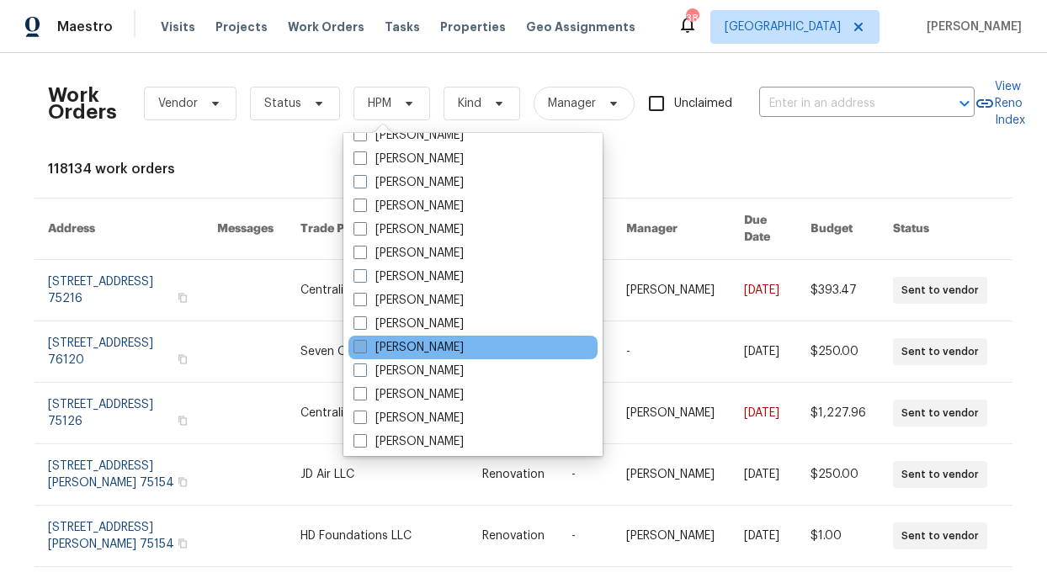
scroll to position [939, 0]
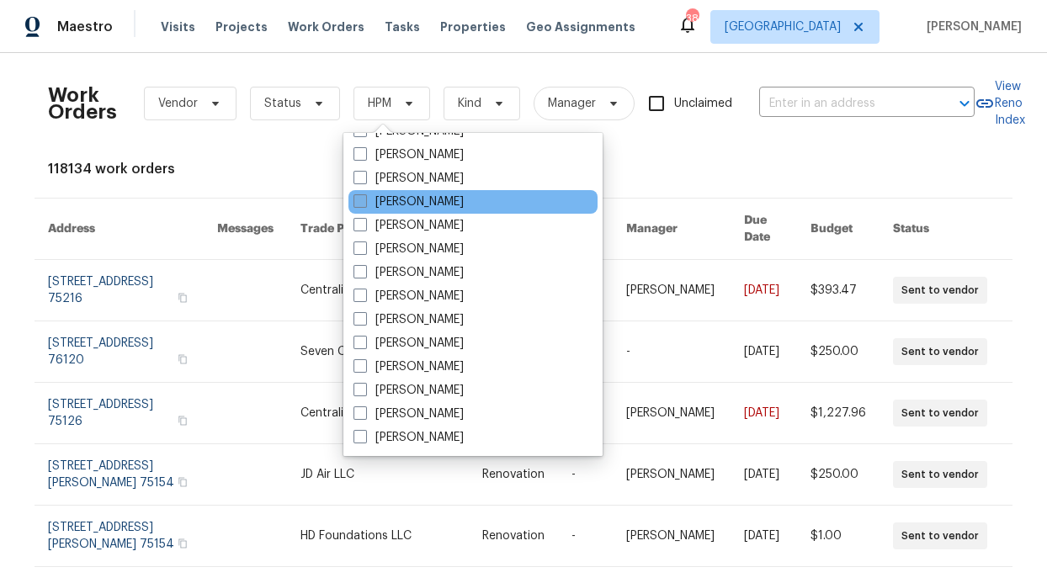
click at [441, 195] on label "[PERSON_NAME]" at bounding box center [409, 202] width 110 height 17
click at [364, 195] on input "[PERSON_NAME]" at bounding box center [359, 199] width 11 height 11
checkbox input "true"
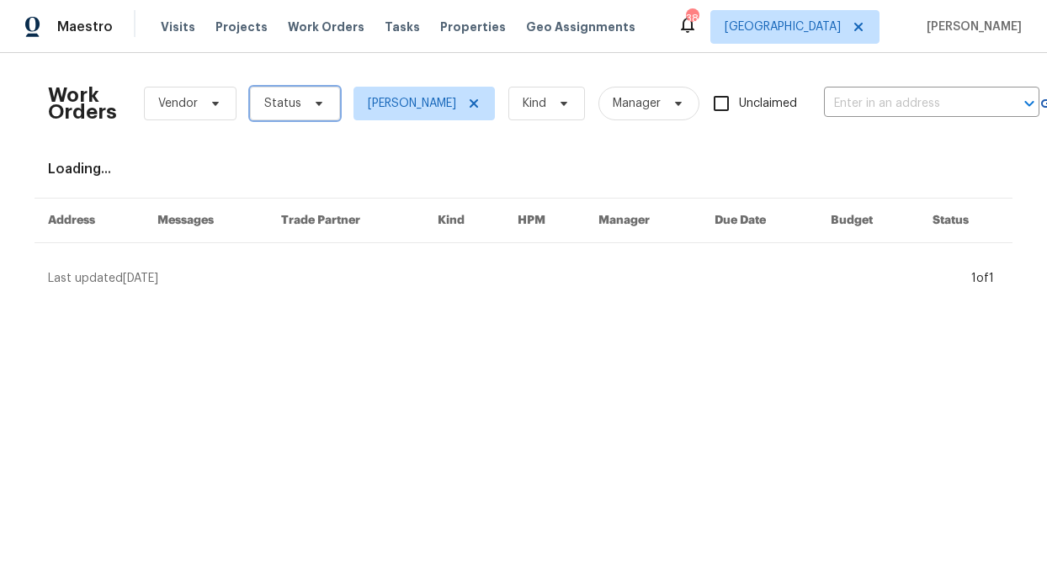
click at [304, 96] on span "Status" at bounding box center [295, 104] width 90 height 34
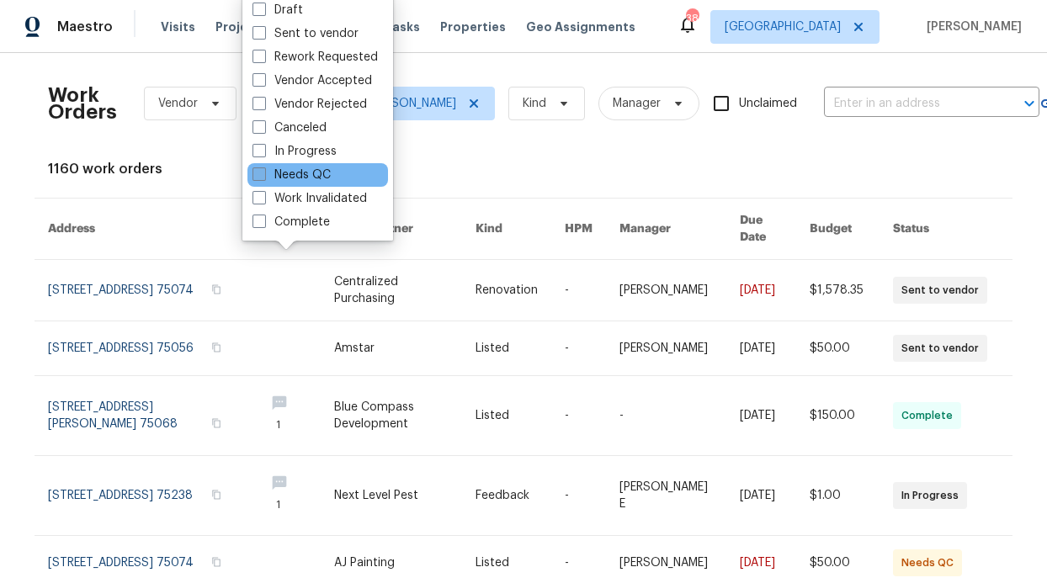
click at [316, 174] on label "Needs QC" at bounding box center [292, 175] width 78 height 17
click at [263, 174] on input "Needs QC" at bounding box center [258, 172] width 11 height 11
checkbox input "true"
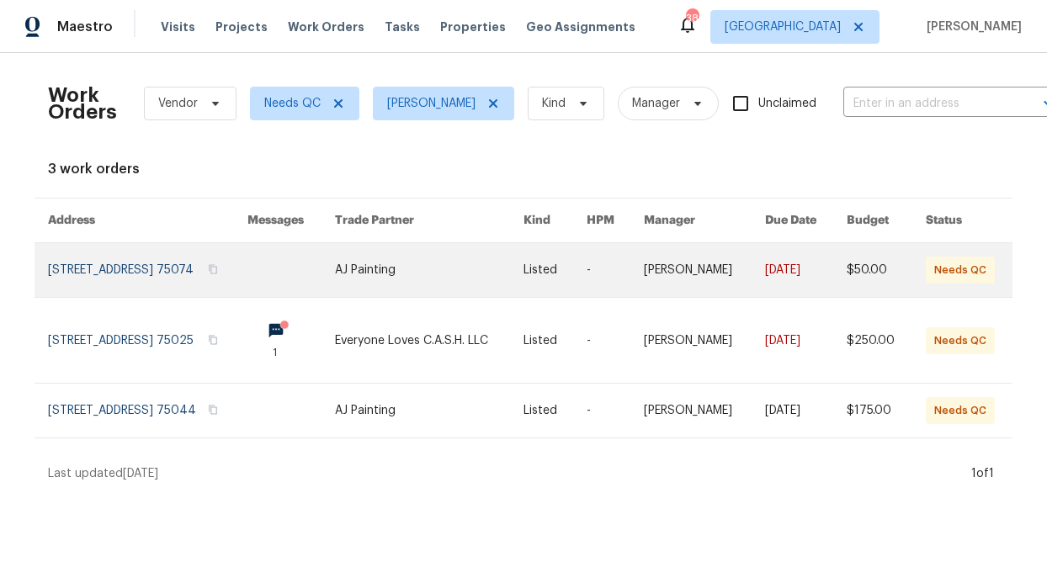
click at [290, 282] on link at bounding box center [291, 270] width 88 height 54
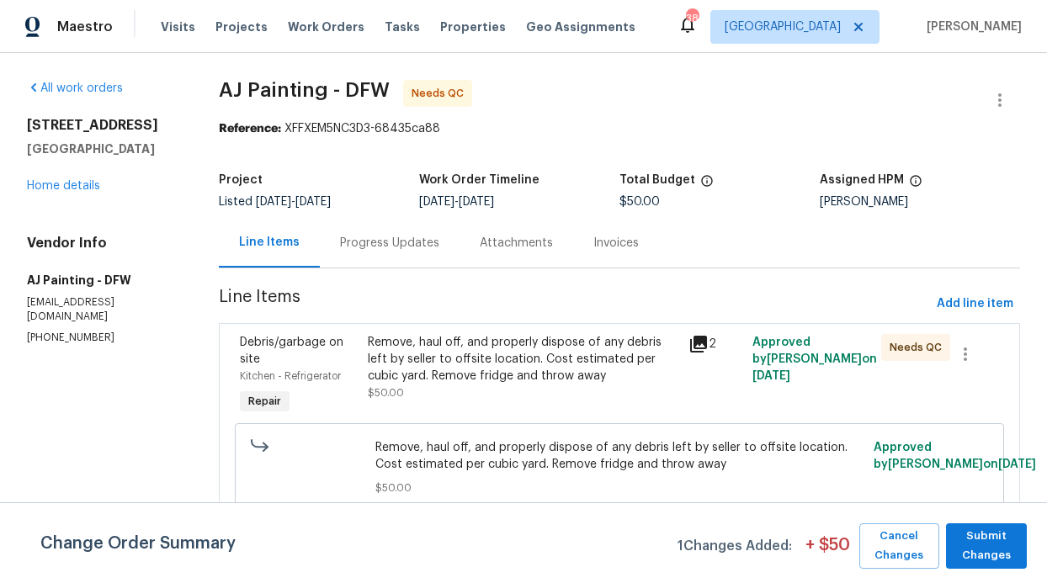
click at [439, 369] on div "Remove, haul off, and properly dispose of any debris left by seller to offsite …" at bounding box center [523, 359] width 311 height 51
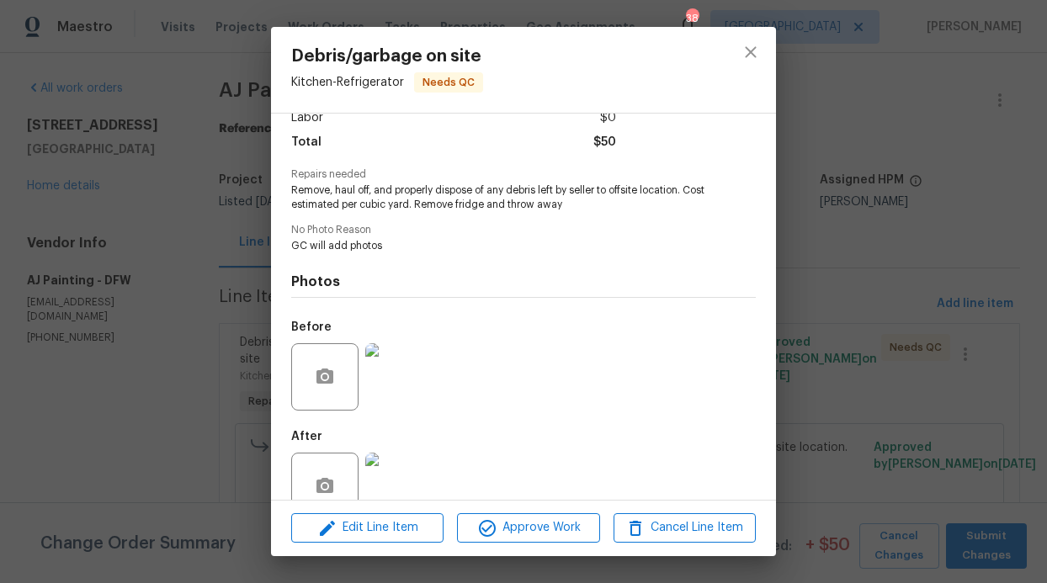
scroll to position [163, 0]
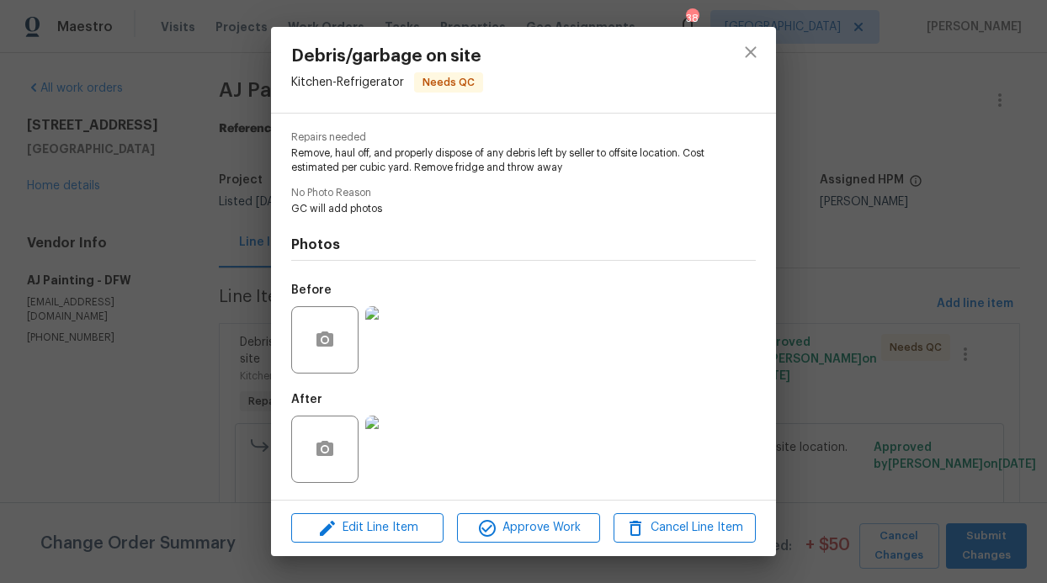
click at [434, 447] on div at bounding box center [399, 450] width 74 height 88
click at [426, 448] on img at bounding box center [398, 449] width 67 height 67
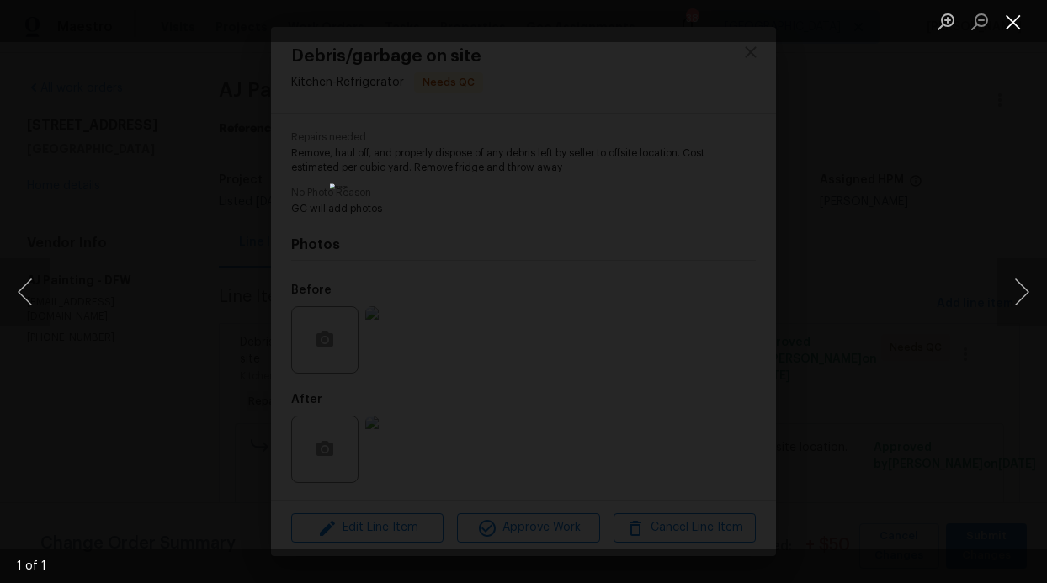
click at [1018, 29] on button "Close lightbox" at bounding box center [1014, 21] width 34 height 29
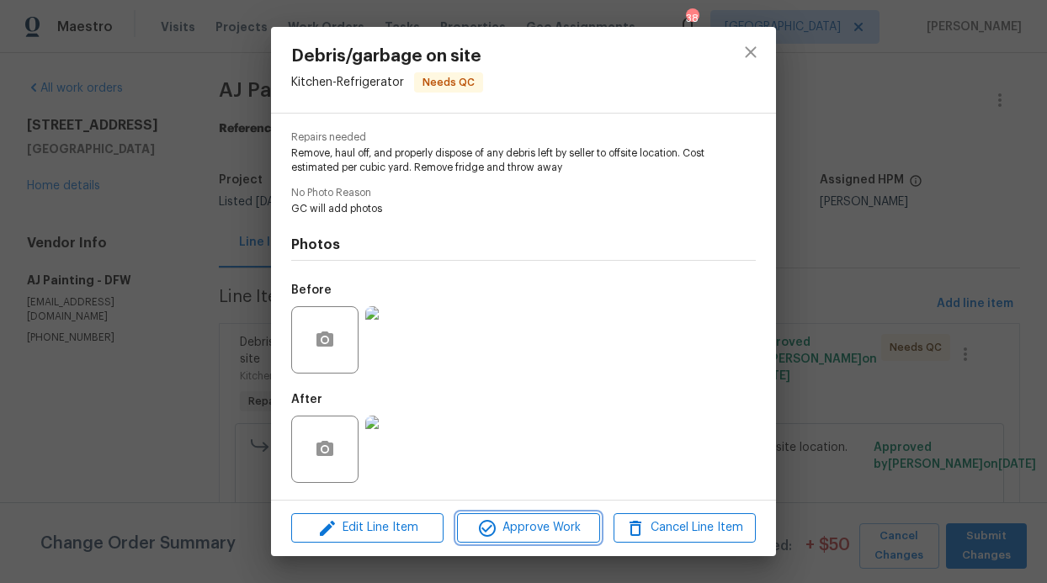
click at [569, 519] on span "Approve Work" at bounding box center [528, 528] width 132 height 21
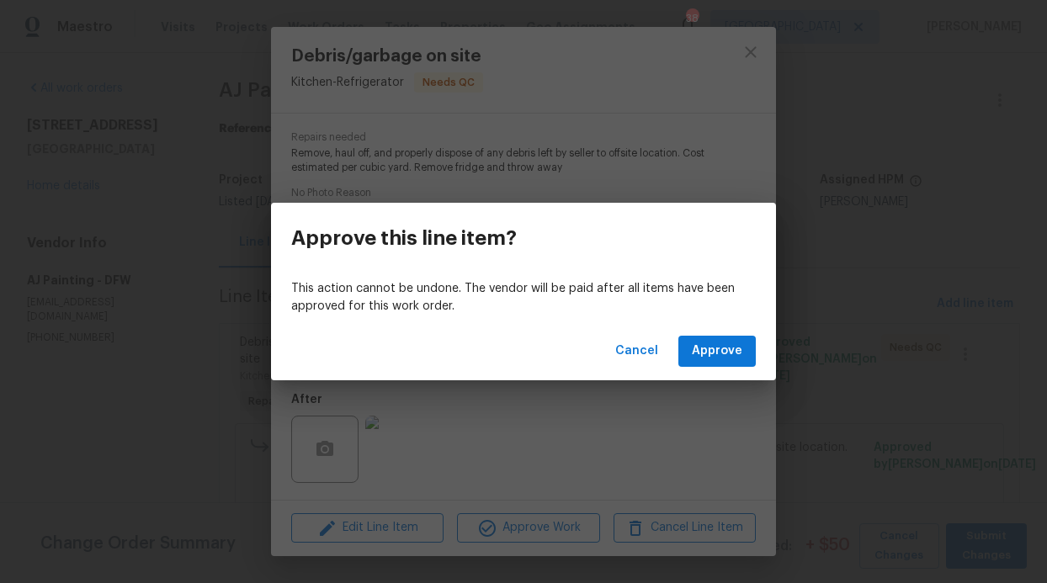
click at [732, 334] on div "Cancel Approve" at bounding box center [523, 351] width 505 height 58
click at [730, 344] on span "Approve" at bounding box center [717, 351] width 51 height 21
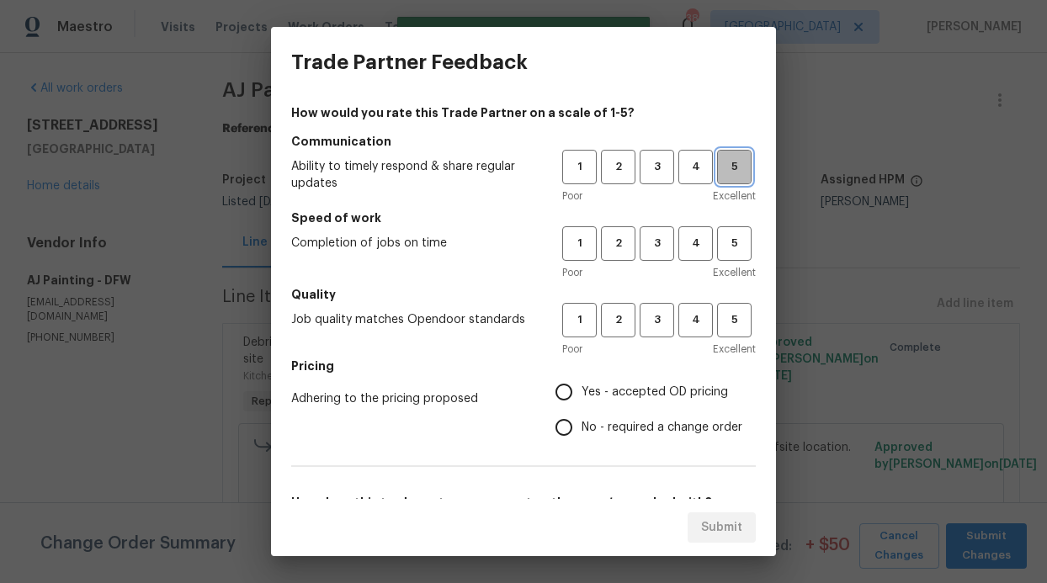
click at [719, 176] on span "5" at bounding box center [734, 166] width 31 height 19
click at [717, 230] on button "5" at bounding box center [734, 243] width 35 height 35
drag, startPoint x: 724, startPoint y: 306, endPoint x: 711, endPoint y: 314, distance: 14.7
click at [725, 307] on button "5" at bounding box center [734, 320] width 35 height 35
click at [551, 369] on h5 "Pricing" at bounding box center [523, 366] width 465 height 17
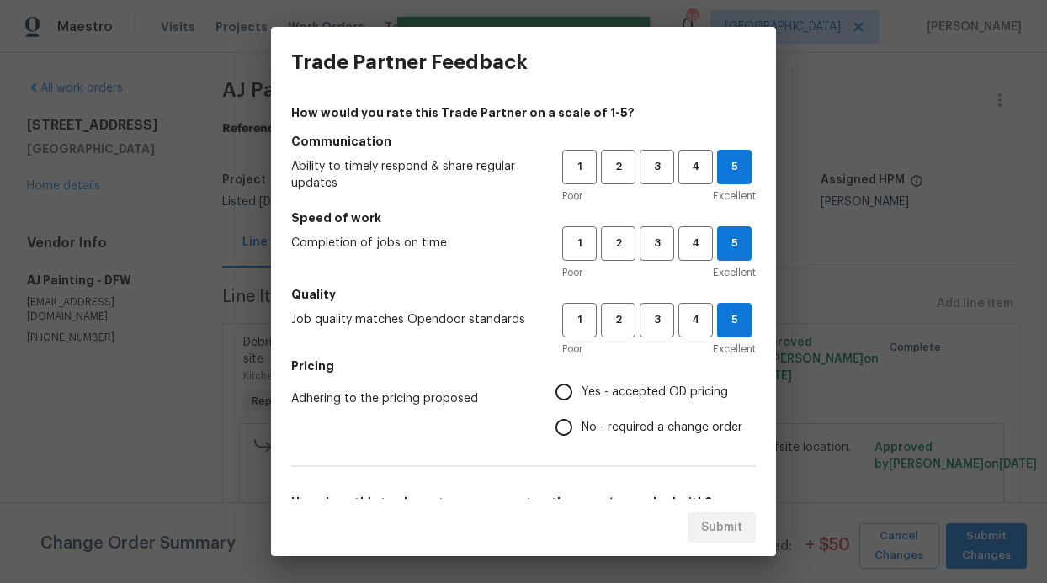
click at [557, 385] on input "Yes - accepted OD pricing" at bounding box center [563, 392] width 35 height 35
radio input "true"
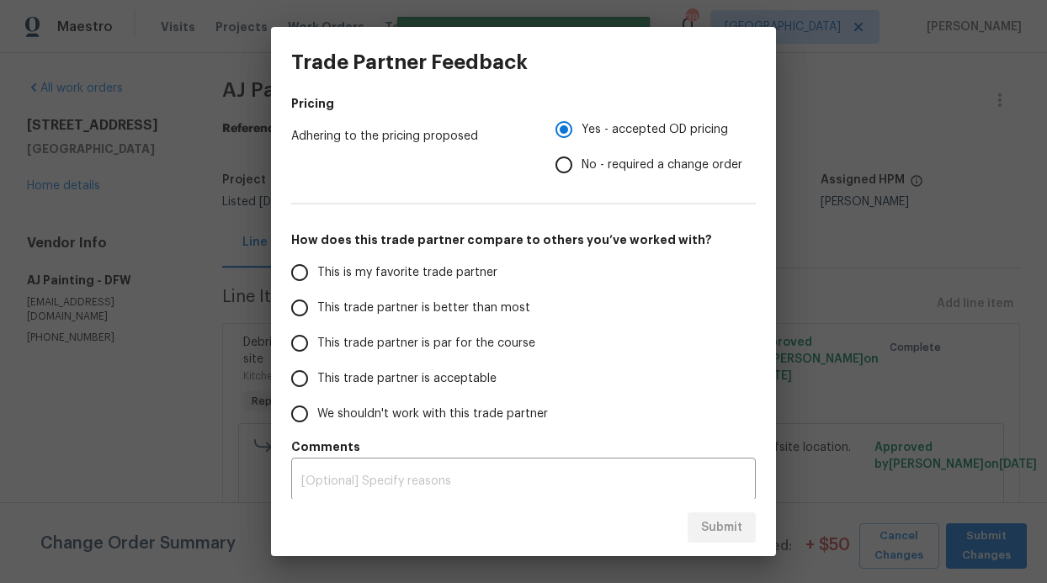
scroll to position [265, 0]
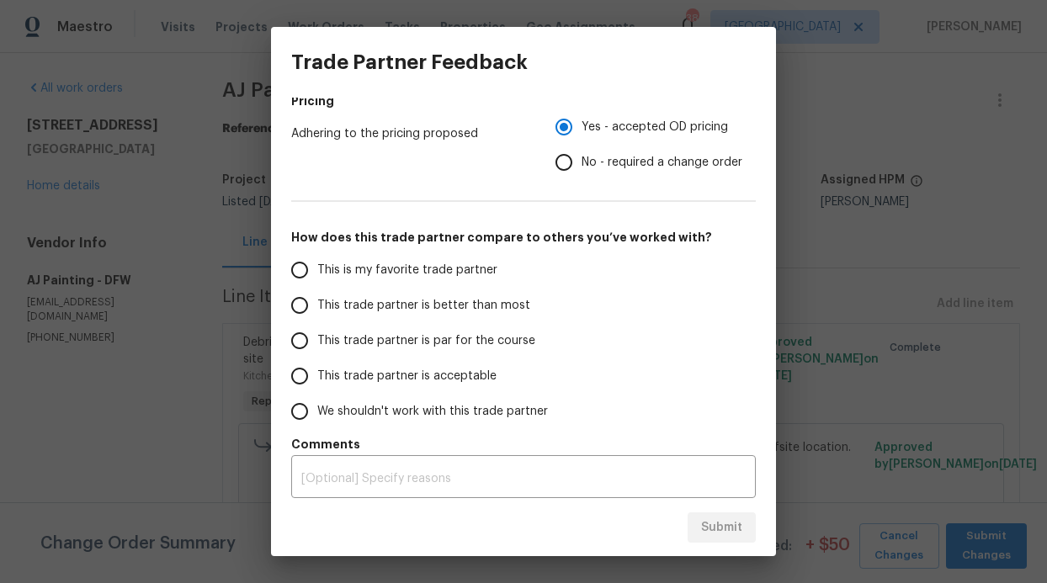
click at [502, 282] on label "This is my favorite trade partner" at bounding box center [415, 270] width 266 height 35
click at [317, 282] on input "This is my favorite trade partner" at bounding box center [299, 270] width 35 height 35
click at [724, 523] on span "Submit" at bounding box center [721, 528] width 41 height 21
radio input "true"
radio input "false"
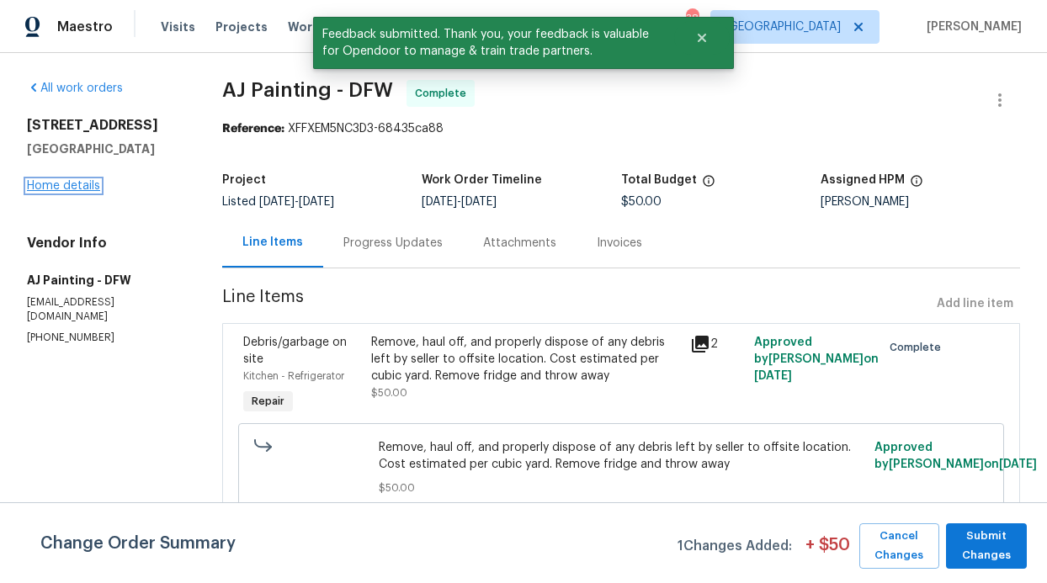
click at [88, 183] on link "Home details" at bounding box center [63, 186] width 73 height 12
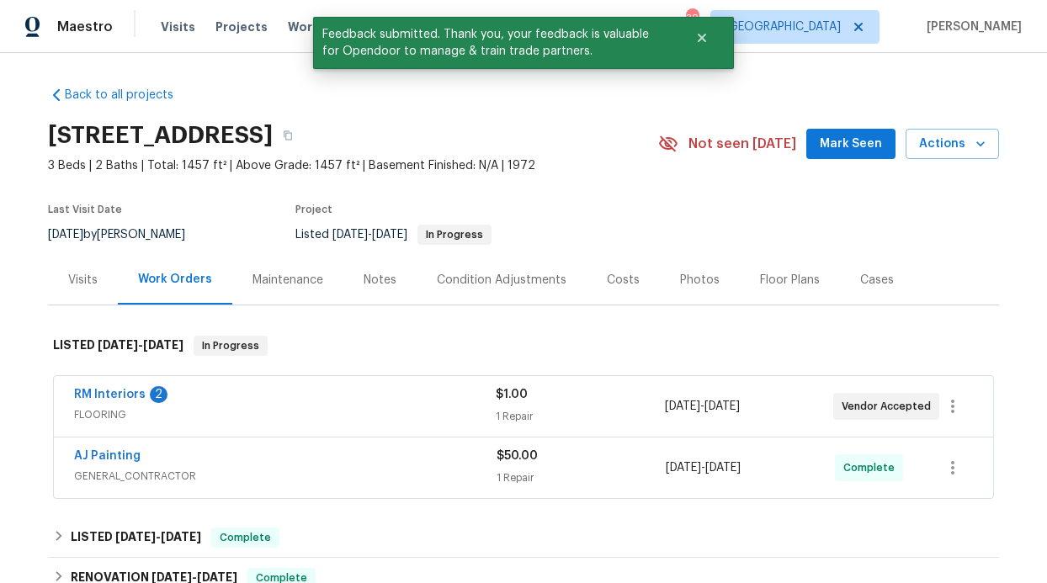
click at [127, 386] on span "RM Interiors" at bounding box center [110, 394] width 72 height 17
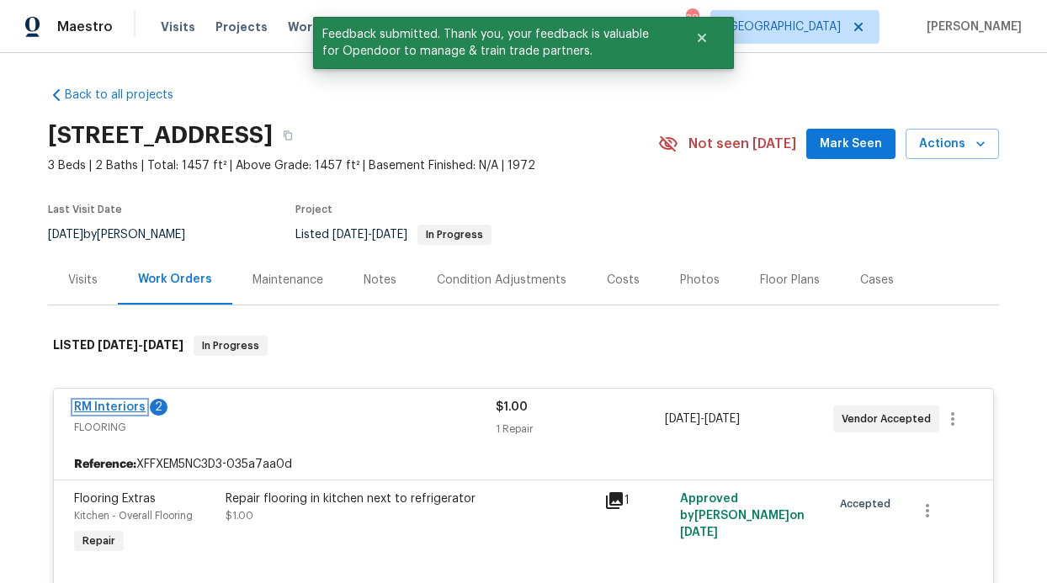
click at [123, 403] on link "RM Interiors" at bounding box center [110, 407] width 72 height 12
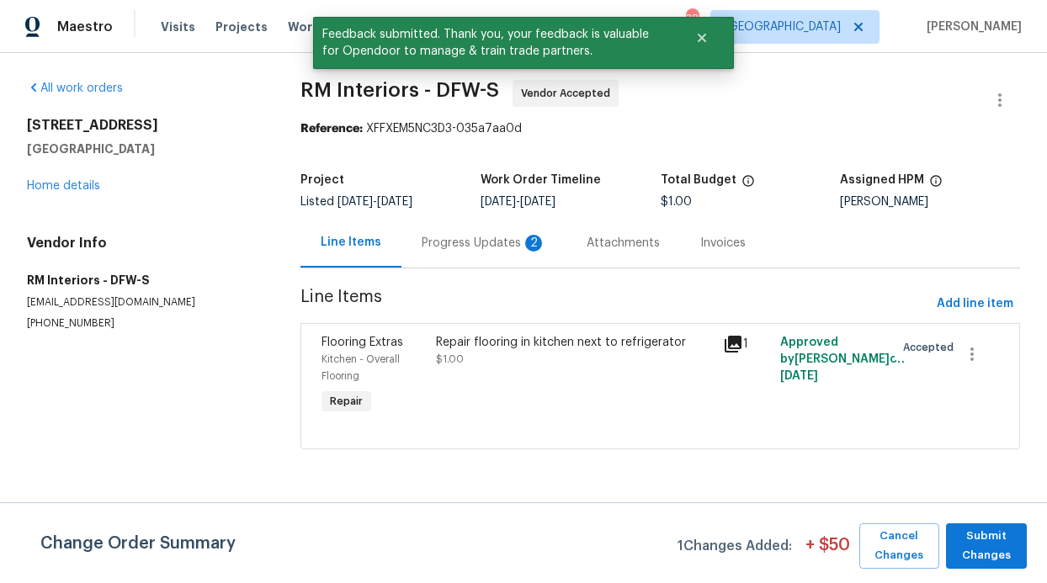
click at [434, 242] on div "Progress Updates 2" at bounding box center [484, 243] width 125 height 17
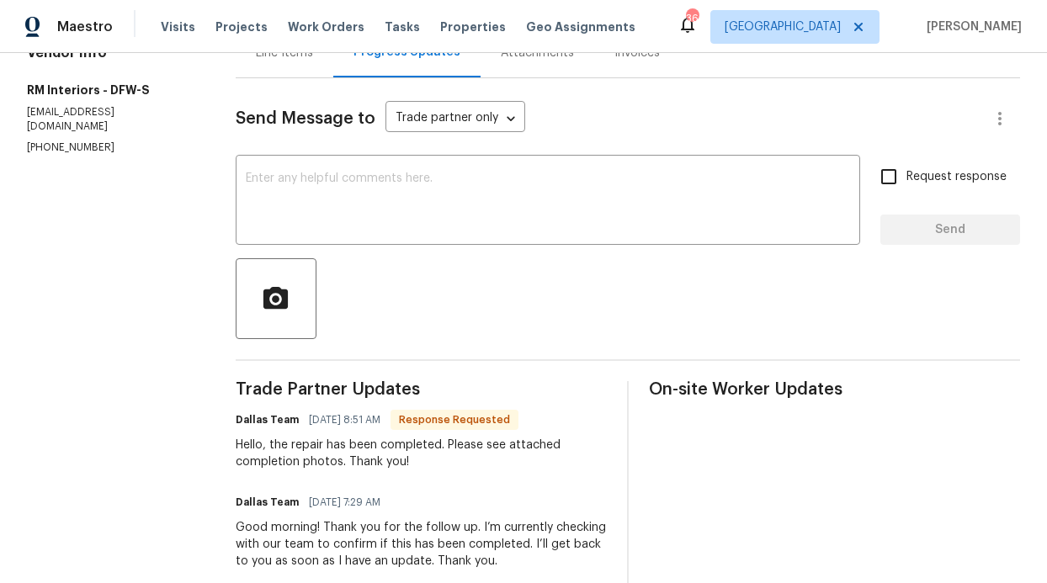
scroll to position [190, 0]
click at [871, 190] on input "Request response" at bounding box center [888, 176] width 35 height 35
checkbox input "true"
click at [659, 214] on textarea at bounding box center [548, 202] width 604 height 59
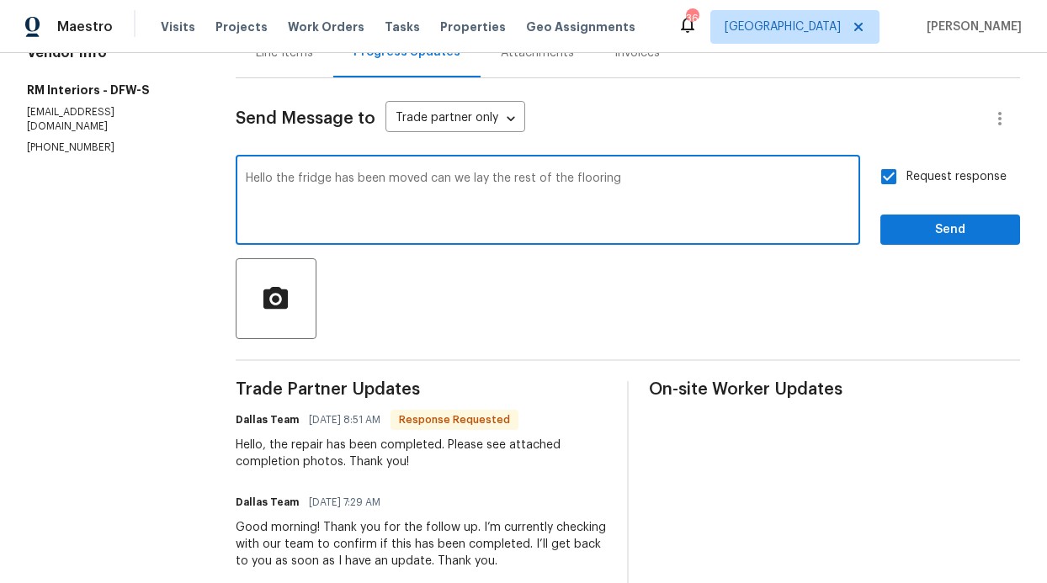
type textarea "Hello the fridge has been moved can we lay the rest of the flooring"
click at [897, 230] on span "Send" at bounding box center [950, 230] width 113 height 21
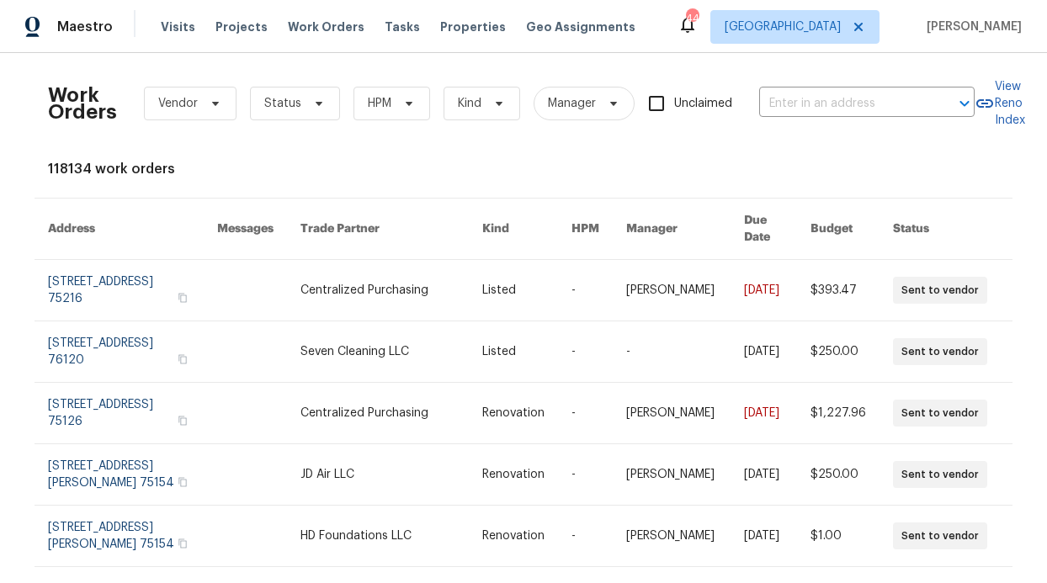
click at [337, 38] on div "Visits Projects Work Orders Tasks Properties Geo Assignments" at bounding box center [408, 27] width 495 height 34
click at [338, 28] on span "Work Orders" at bounding box center [326, 27] width 77 height 17
click at [386, 93] on span "HPM" at bounding box center [392, 104] width 77 height 34
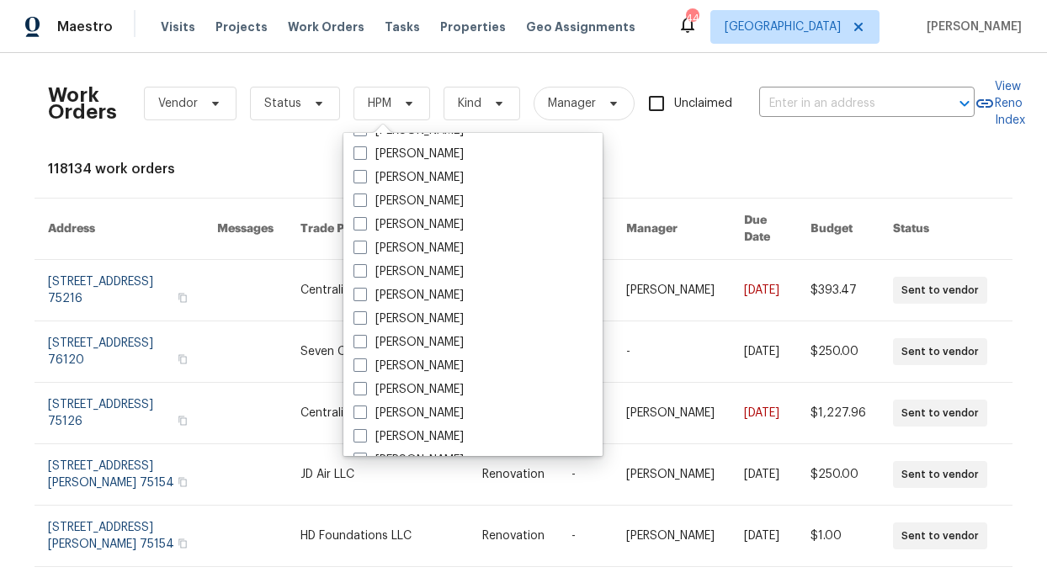
scroll to position [939, 0]
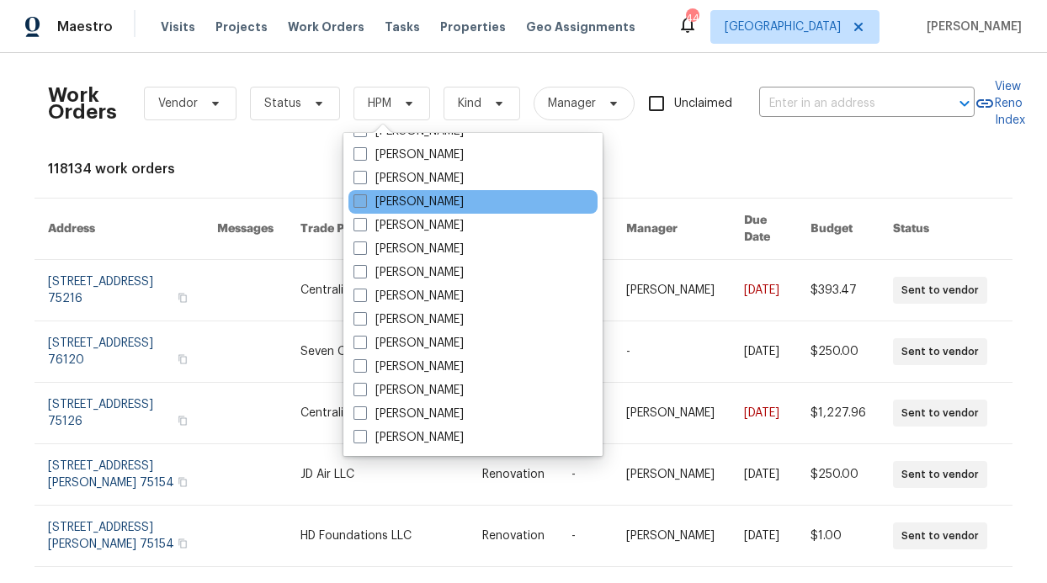
click at [431, 205] on label "[PERSON_NAME]" at bounding box center [409, 202] width 110 height 17
click at [364, 205] on input "[PERSON_NAME]" at bounding box center [359, 199] width 11 height 11
checkbox input "true"
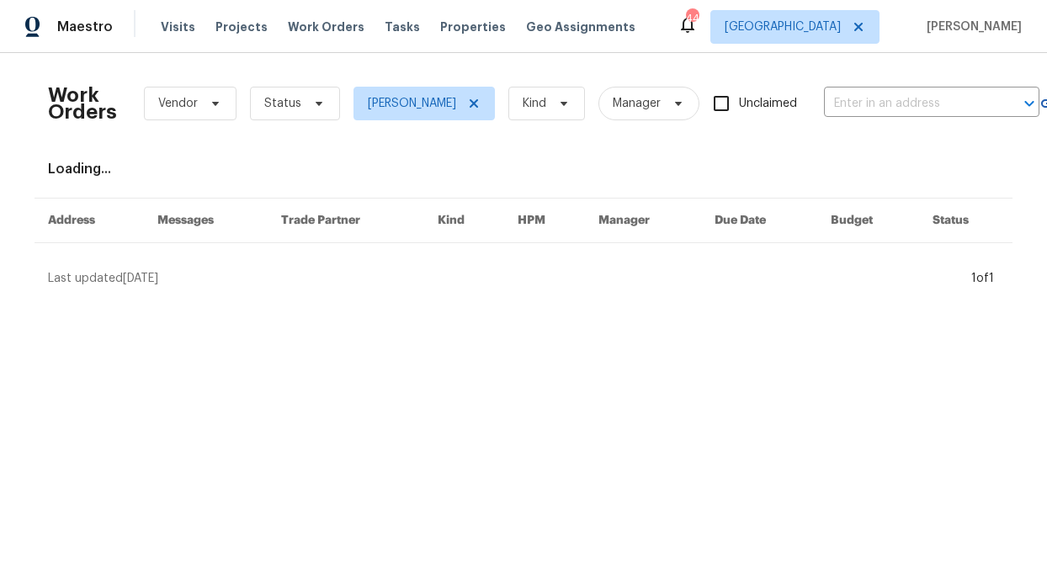
drag, startPoint x: 306, startPoint y: 121, endPoint x: 306, endPoint y: 105, distance: 16.0
click at [306, 121] on div "Work Orders Vendor Status [PERSON_NAME] Kind Manager Unclaimed ​" at bounding box center [544, 103] width 992 height 74
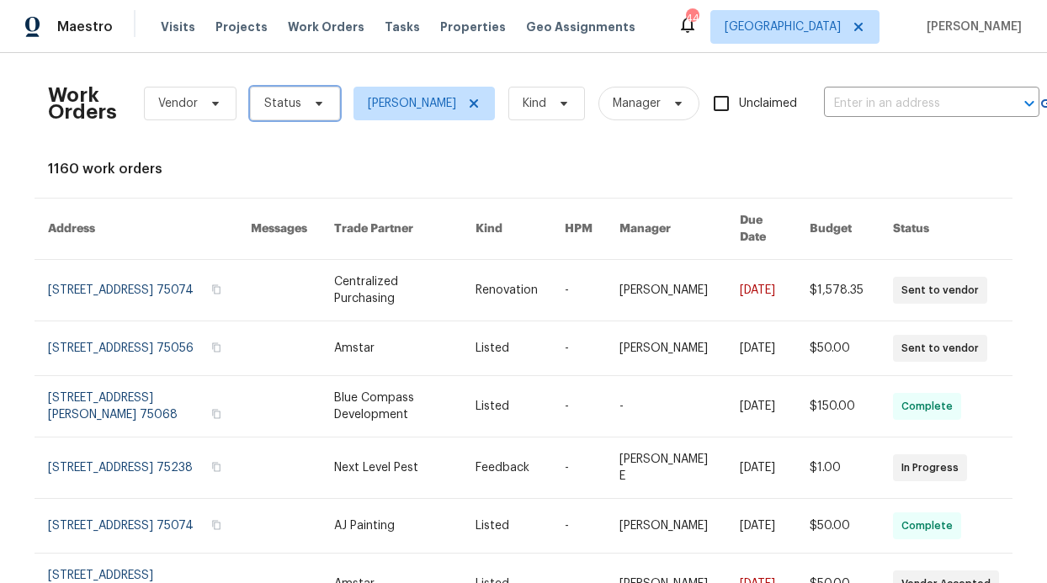
click at [312, 105] on icon at bounding box center [318, 103] width 13 height 13
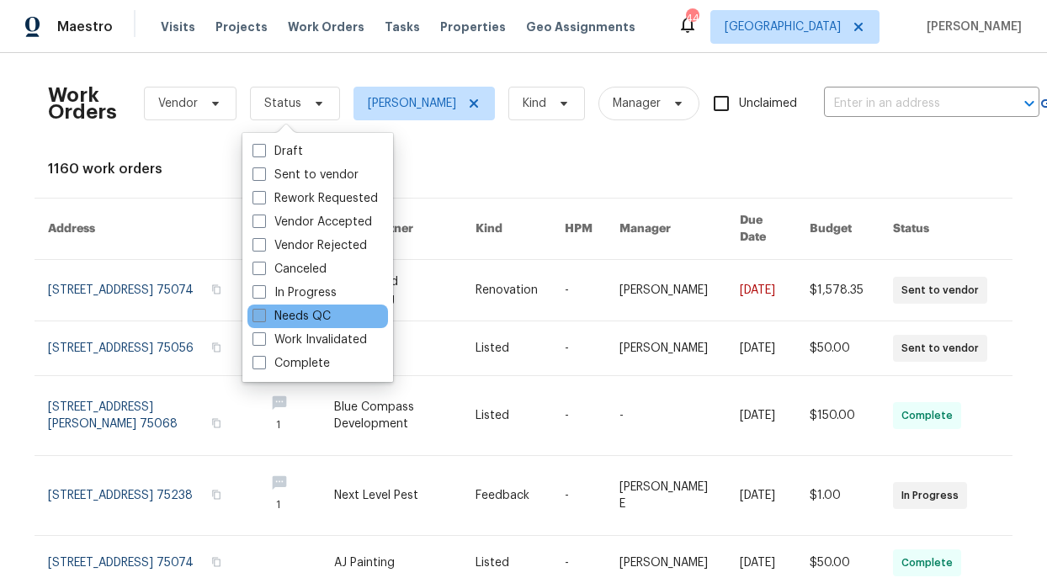
click at [307, 316] on label "Needs QC" at bounding box center [292, 316] width 78 height 17
click at [263, 316] on input "Needs QC" at bounding box center [258, 313] width 11 height 11
checkbox input "true"
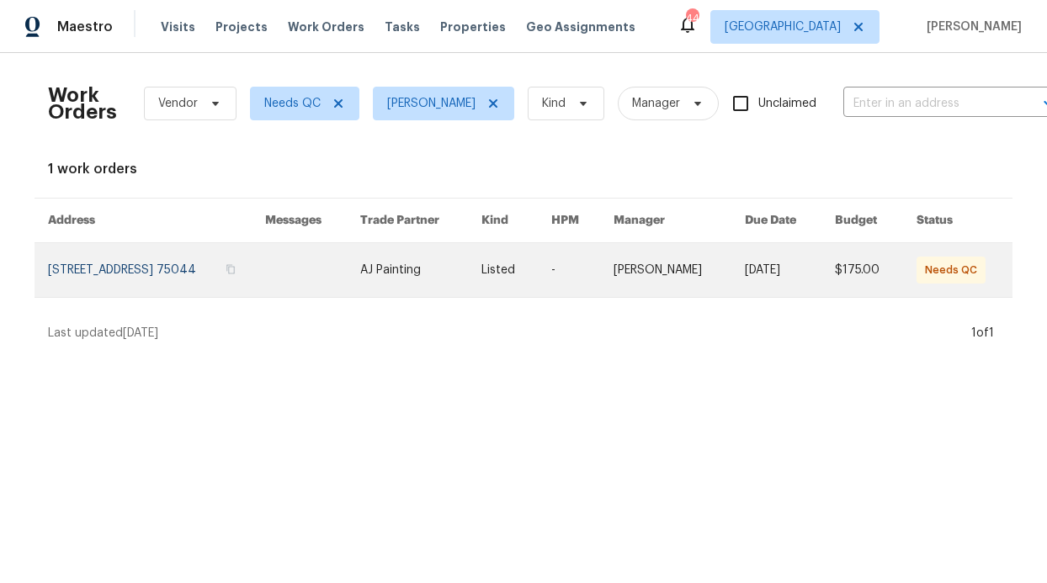
click at [310, 267] on link at bounding box center [312, 270] width 95 height 54
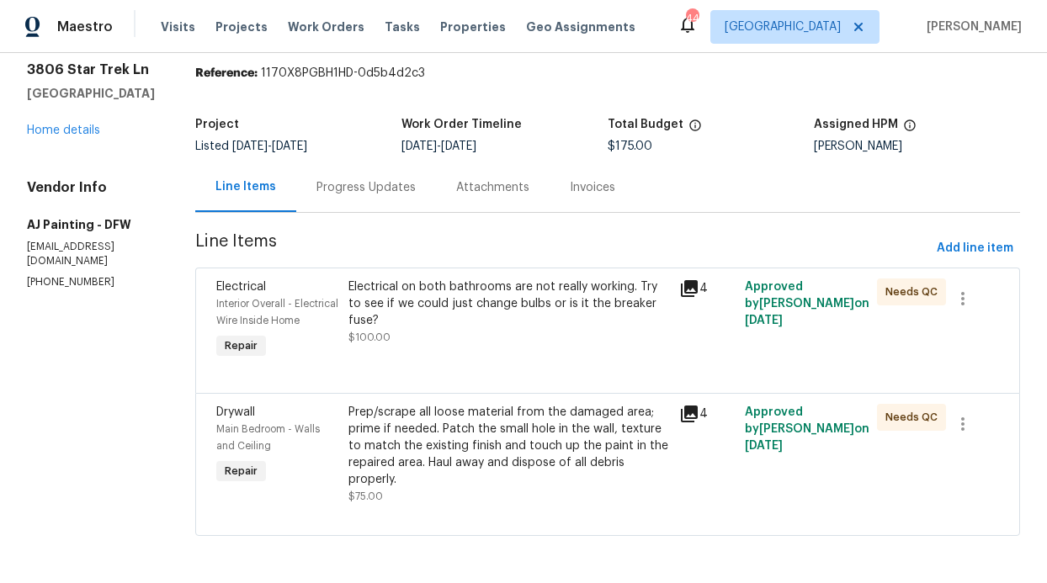
scroll to position [87, 0]
click at [468, 285] on div "Electrical on both bathrooms are not really working. Try to see if we could jus…" at bounding box center [508, 304] width 321 height 51
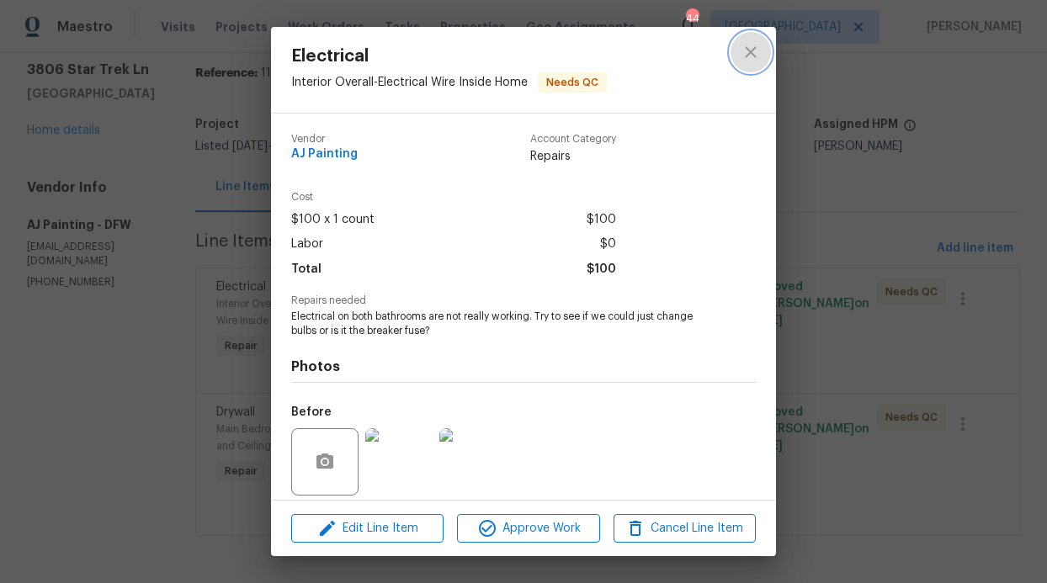
click at [746, 59] on icon "close" at bounding box center [751, 52] width 20 height 20
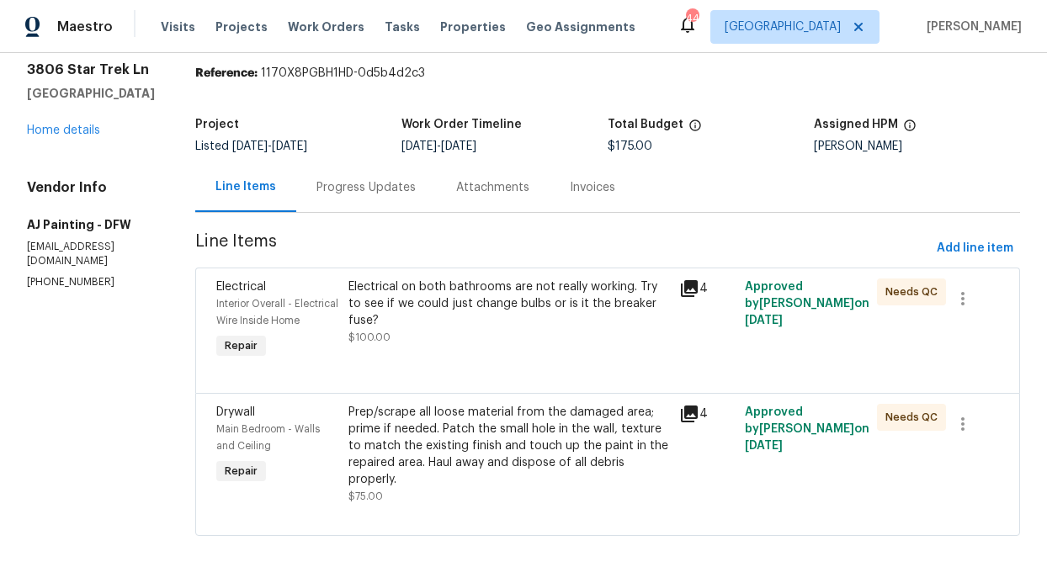
click at [385, 179] on div "Progress Updates" at bounding box center [365, 187] width 99 height 17
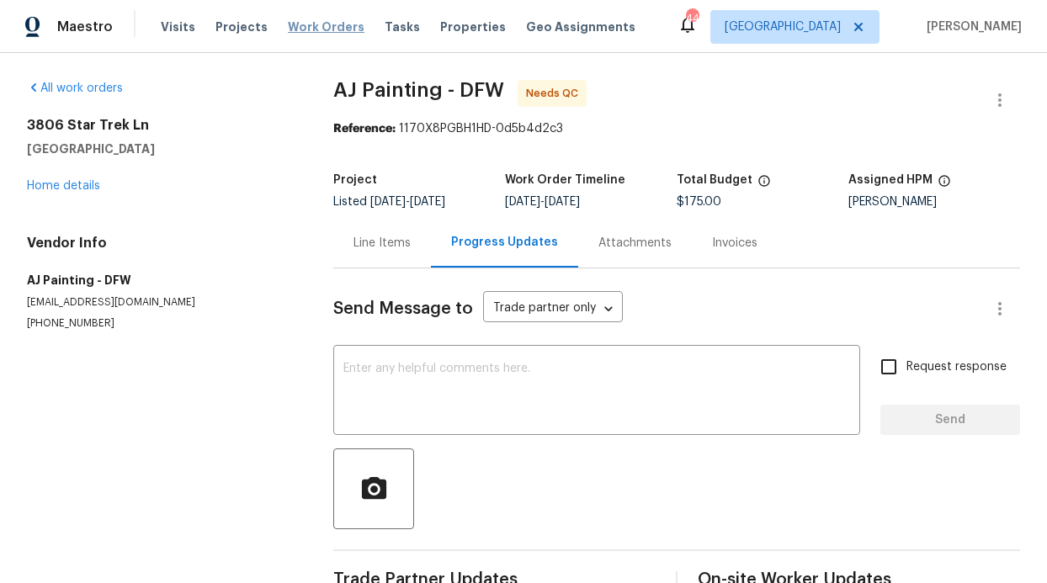
click at [319, 24] on span "Work Orders" at bounding box center [326, 27] width 77 height 17
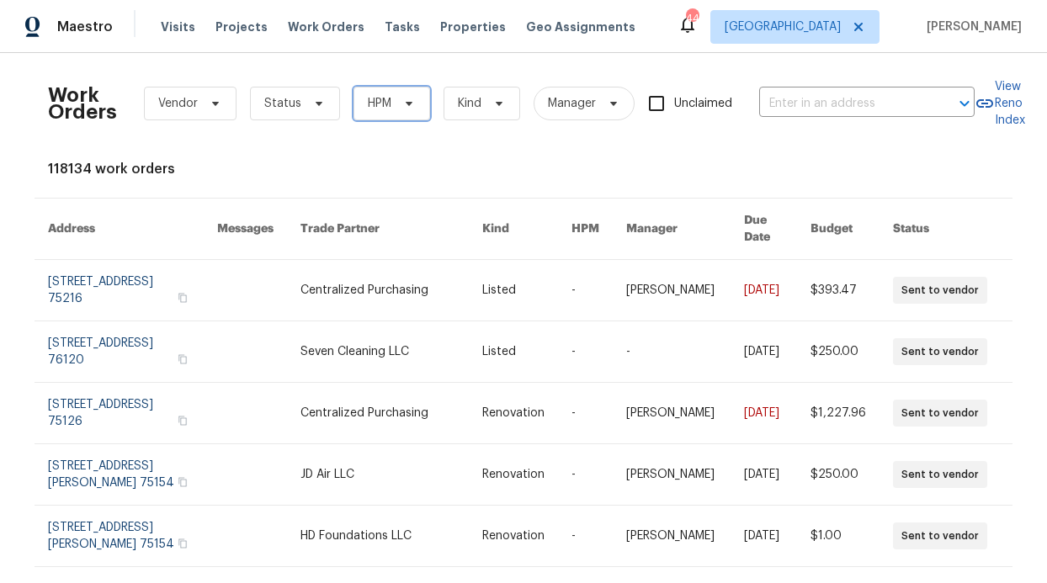
click at [421, 101] on span "HPM" at bounding box center [392, 104] width 77 height 34
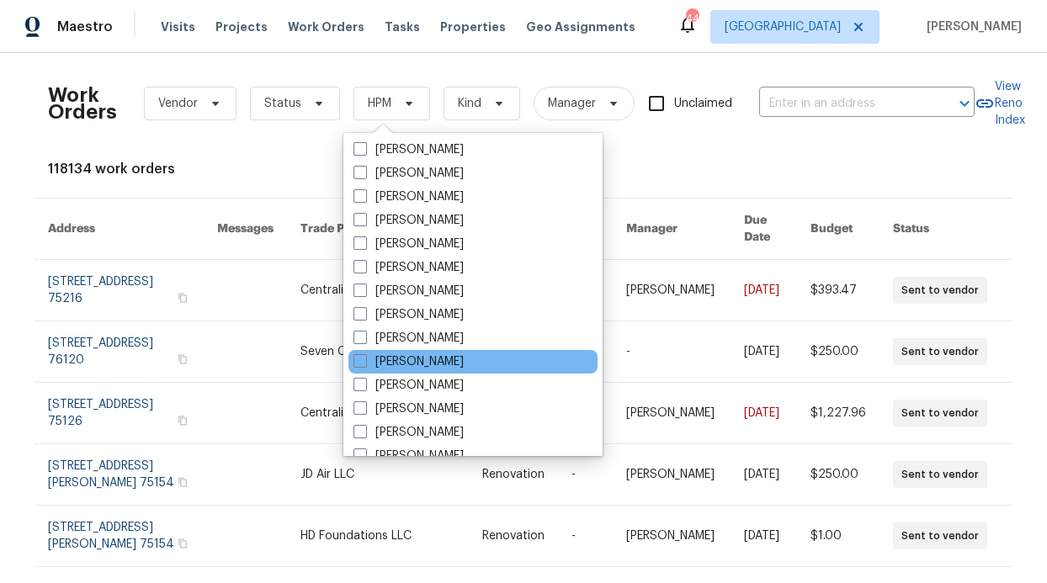
scroll to position [939, 0]
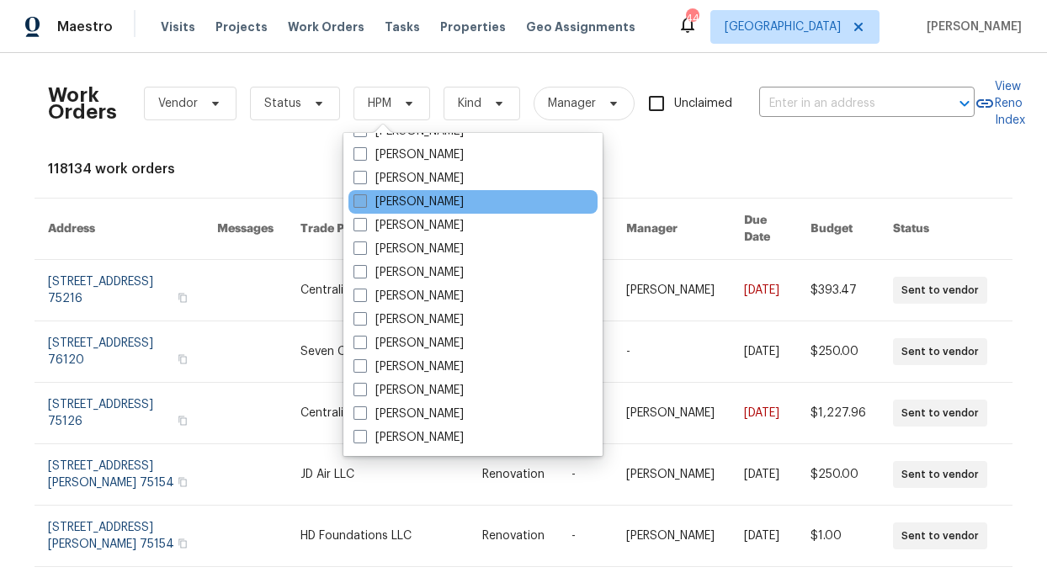
click at [449, 204] on label "[PERSON_NAME]" at bounding box center [409, 202] width 110 height 17
click at [364, 204] on input "[PERSON_NAME]" at bounding box center [359, 199] width 11 height 11
checkbox input "true"
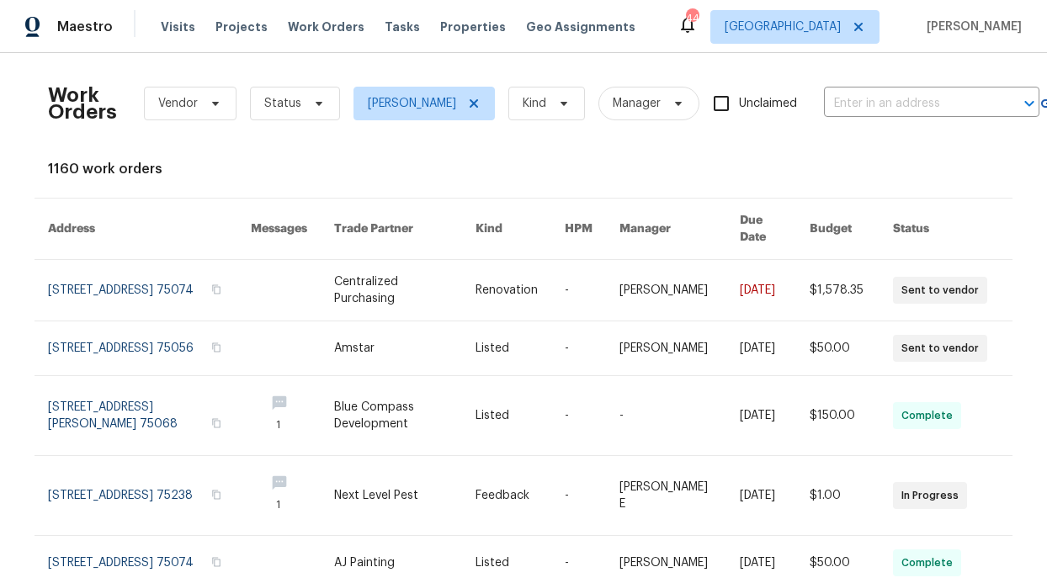
click at [298, 84] on div "Work Orders Vendor Status RonDerrick Jackson Kind Manager Unclaimed ​" at bounding box center [544, 103] width 992 height 74
click at [306, 110] on span "Status" at bounding box center [295, 104] width 90 height 34
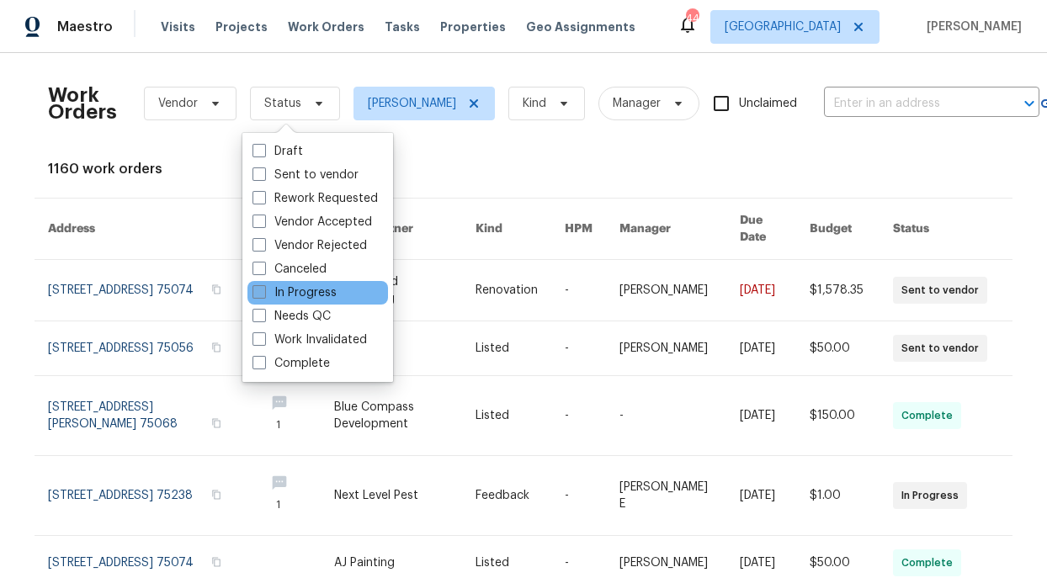
click at [313, 293] on label "In Progress" at bounding box center [295, 293] width 84 height 17
click at [263, 293] on input "In Progress" at bounding box center [258, 290] width 11 height 11
checkbox input "true"
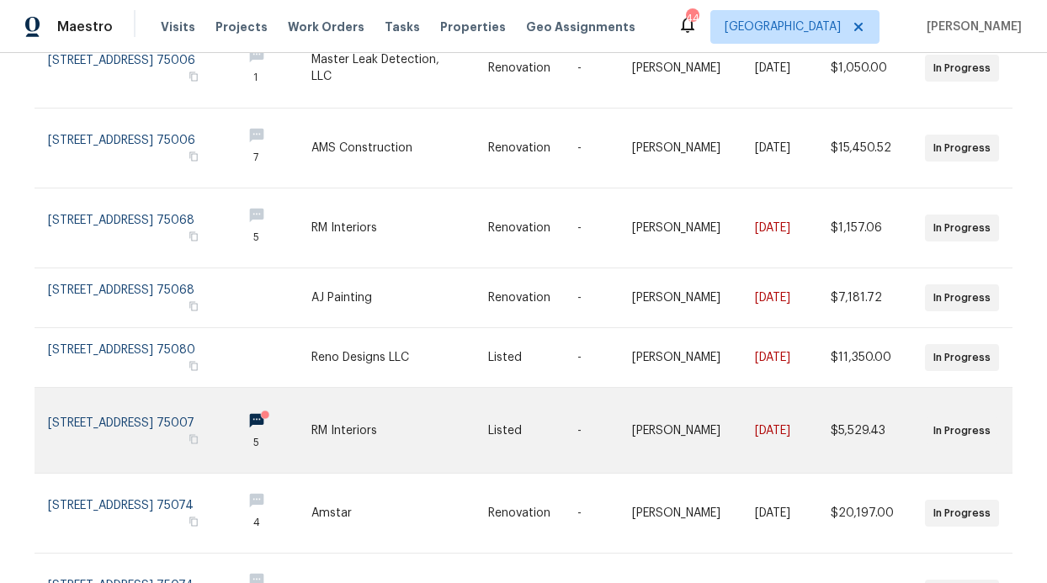
scroll to position [476, 0]
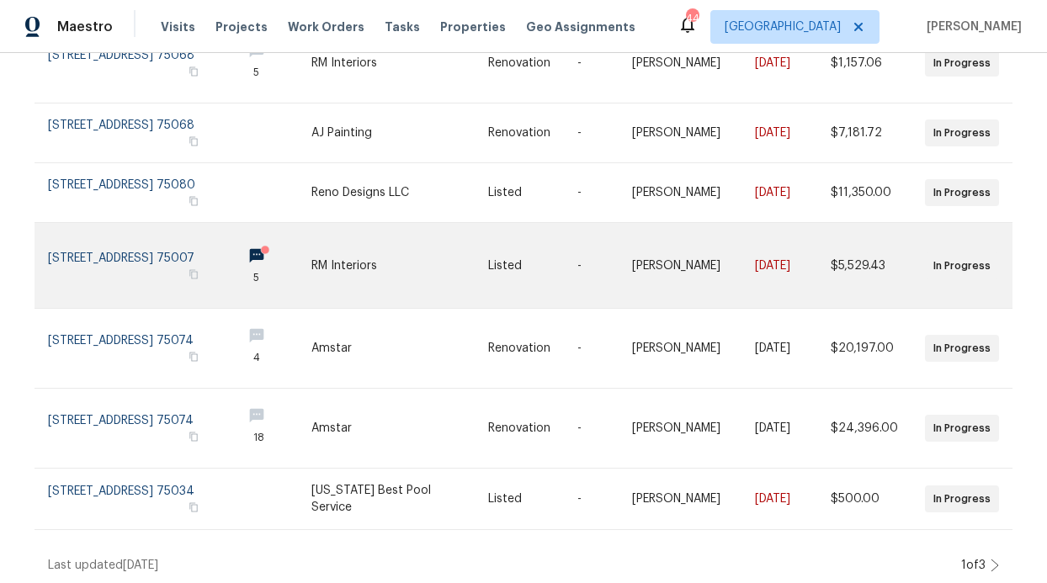
click at [285, 241] on link at bounding box center [269, 265] width 83 height 85
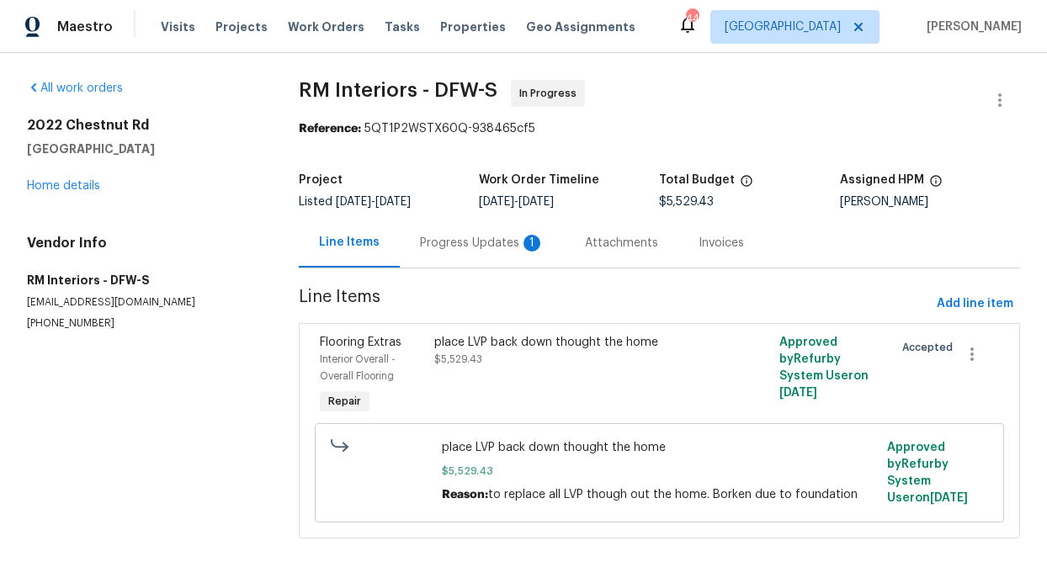
click at [444, 233] on div "Progress Updates 1" at bounding box center [482, 243] width 165 height 50
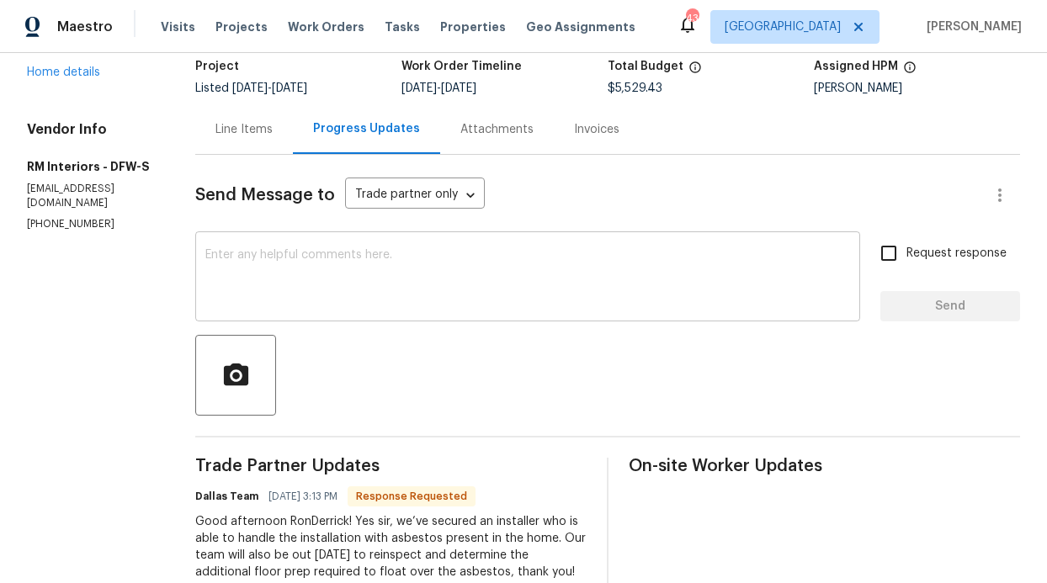
scroll to position [157, 0]
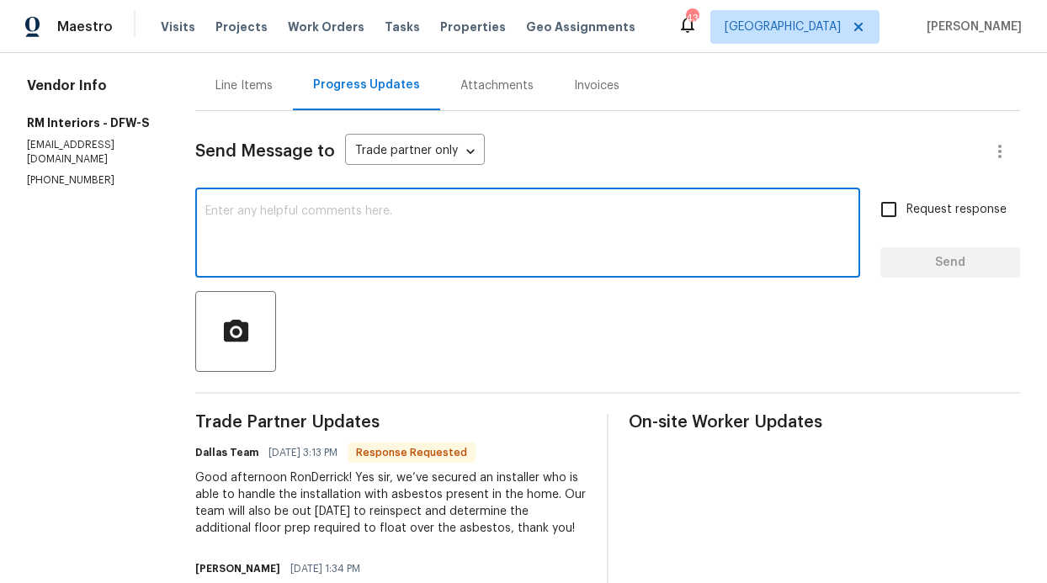
click at [344, 254] on textarea at bounding box center [527, 234] width 645 height 59
click at [343, 254] on textarea at bounding box center [527, 234] width 645 height 59
type textarea "Thank you"
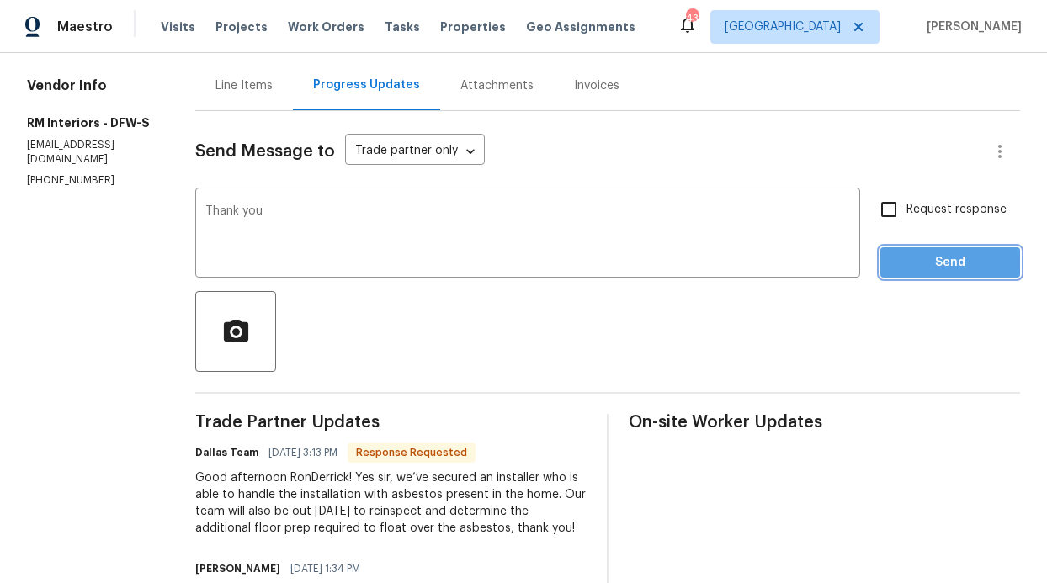
click at [905, 262] on span "Send" at bounding box center [950, 263] width 113 height 21
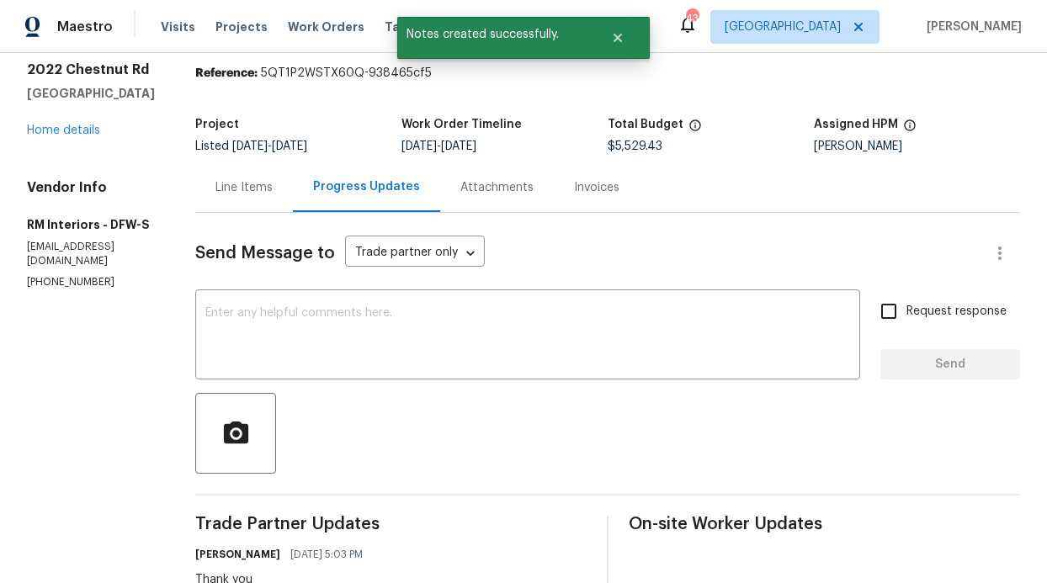
scroll to position [0, 0]
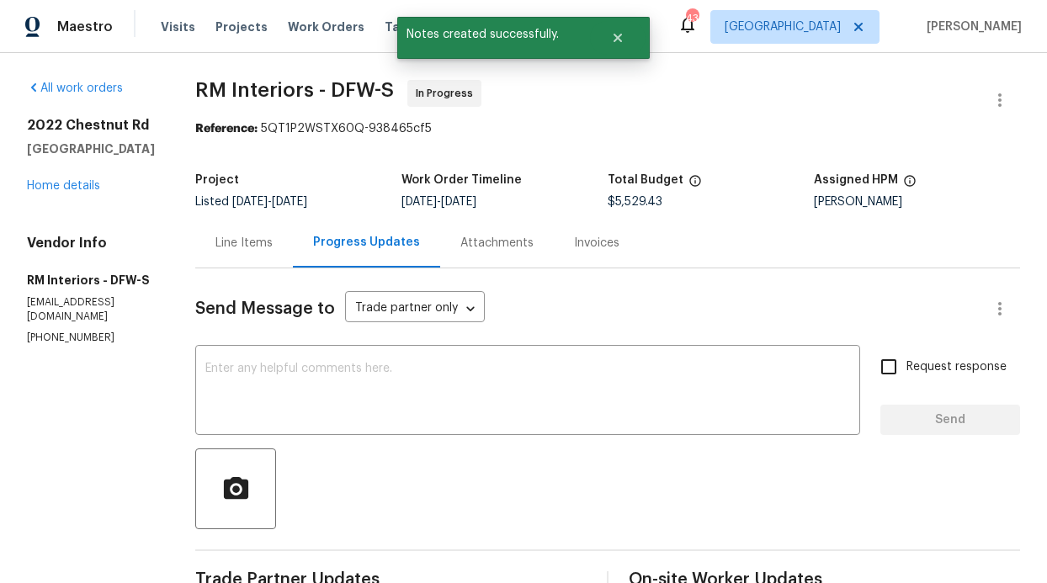
click at [81, 171] on div "2022 Chestnut Rd Carrollton, TX 75007 Home details" at bounding box center [91, 155] width 128 height 77
click at [286, 46] on div "Maestro Visits Projects Work Orders Tasks Properties Geo Assignments 43 Dallas …" at bounding box center [523, 26] width 1047 height 53
click at [306, 27] on span "Work Orders" at bounding box center [326, 27] width 77 height 17
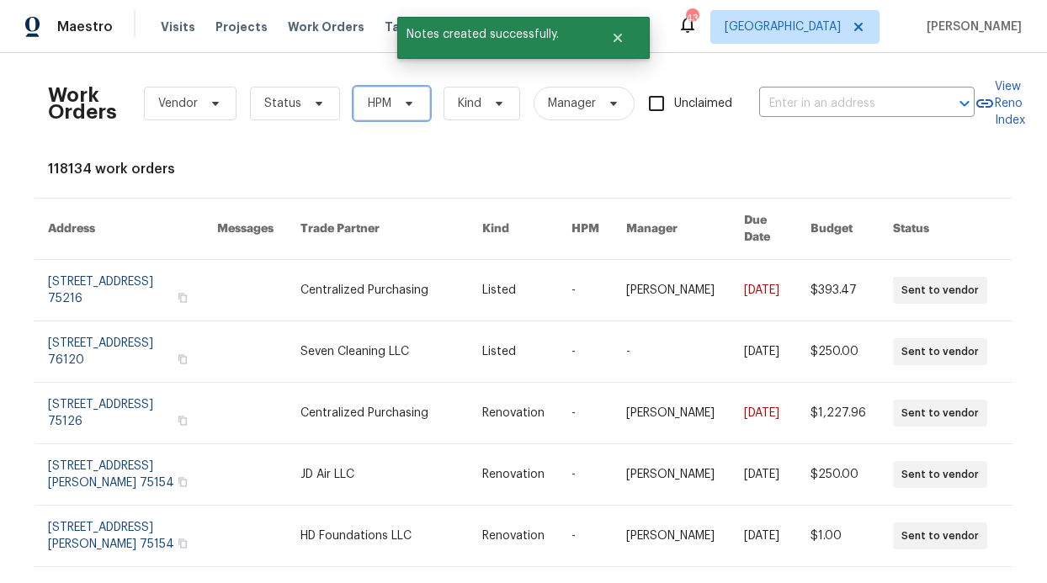
drag, startPoint x: 359, startPoint y: 114, endPoint x: 364, endPoint y: 129, distance: 16.0
click at [360, 114] on span "HPM" at bounding box center [392, 104] width 77 height 34
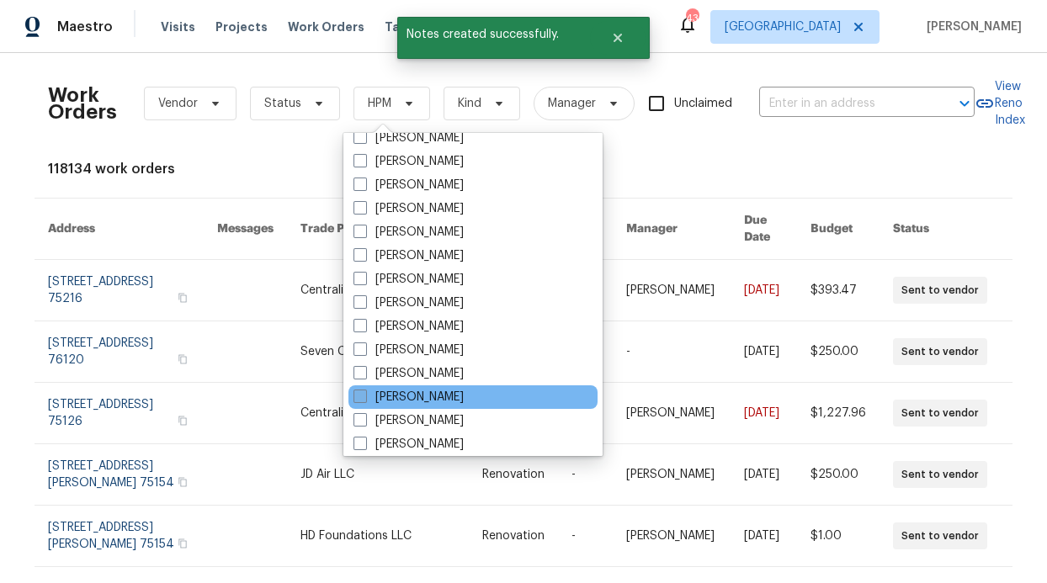
scroll to position [939, 0]
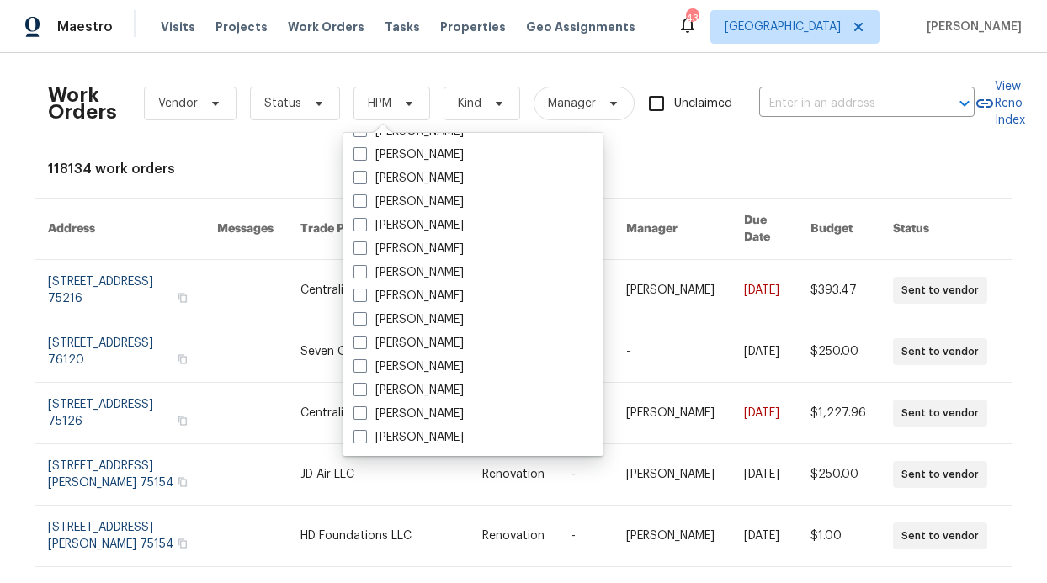
click at [439, 205] on label "[PERSON_NAME]" at bounding box center [409, 202] width 110 height 17
click at [364, 205] on input "[PERSON_NAME]" at bounding box center [359, 199] width 11 height 11
checkbox input "true"
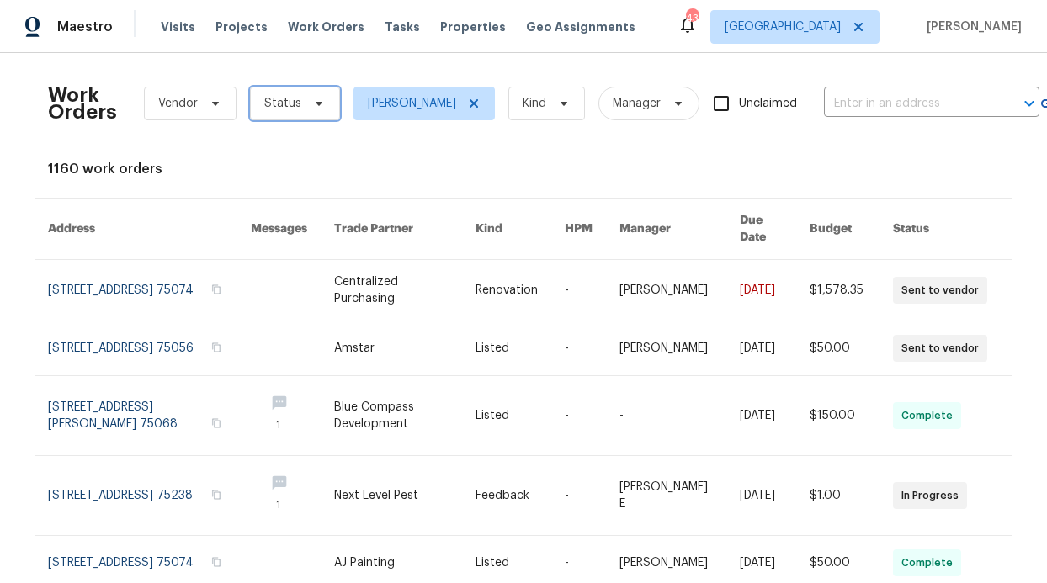
click at [268, 112] on span "Status" at bounding box center [295, 104] width 90 height 34
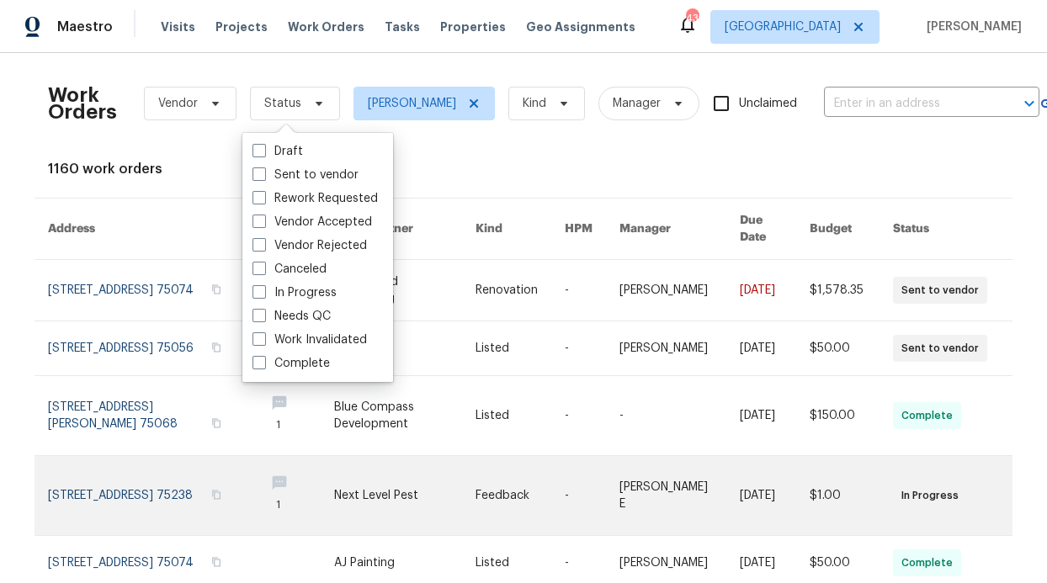
click at [294, 288] on label "In Progress" at bounding box center [295, 293] width 84 height 17
click at [263, 288] on input "In Progress" at bounding box center [258, 290] width 11 height 11
checkbox input "true"
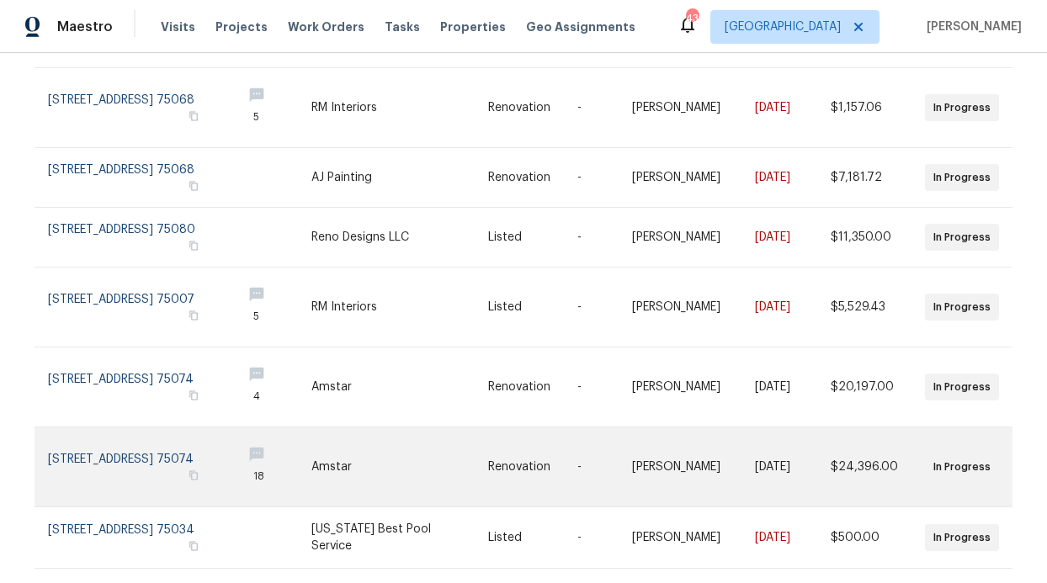
scroll to position [471, 0]
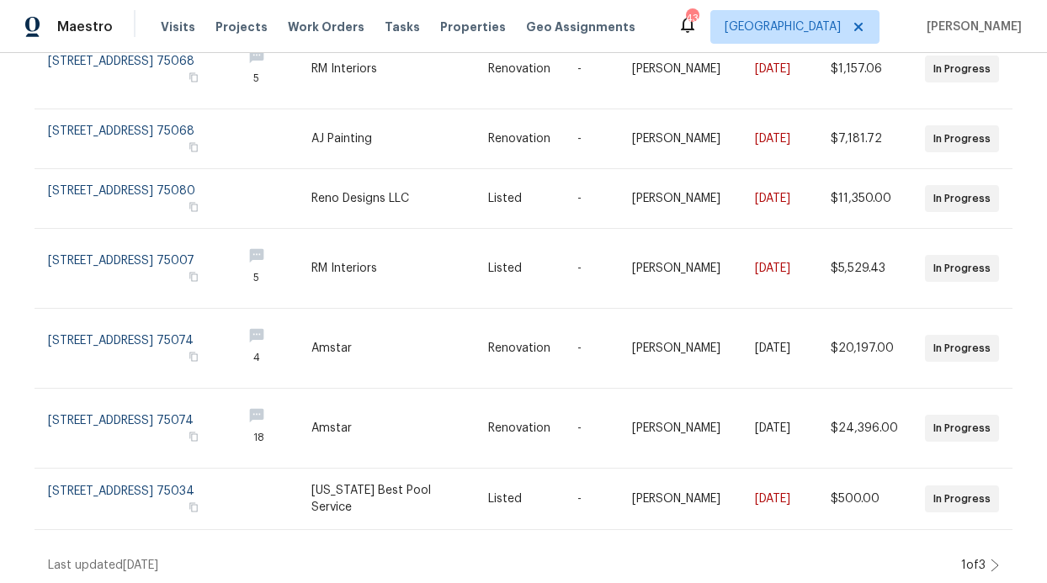
click at [997, 545] on div "Work Orders Vendor In Progress RonDerrick Jackson Kind Manager Unclaimed ​ View…" at bounding box center [523, 318] width 1047 height 530
click at [994, 546] on div "Work Orders Vendor In Progress RonDerrick Jackson Kind Manager Unclaimed ​ View…" at bounding box center [523, 318] width 1047 height 530
click at [992, 559] on icon at bounding box center [995, 565] width 8 height 13
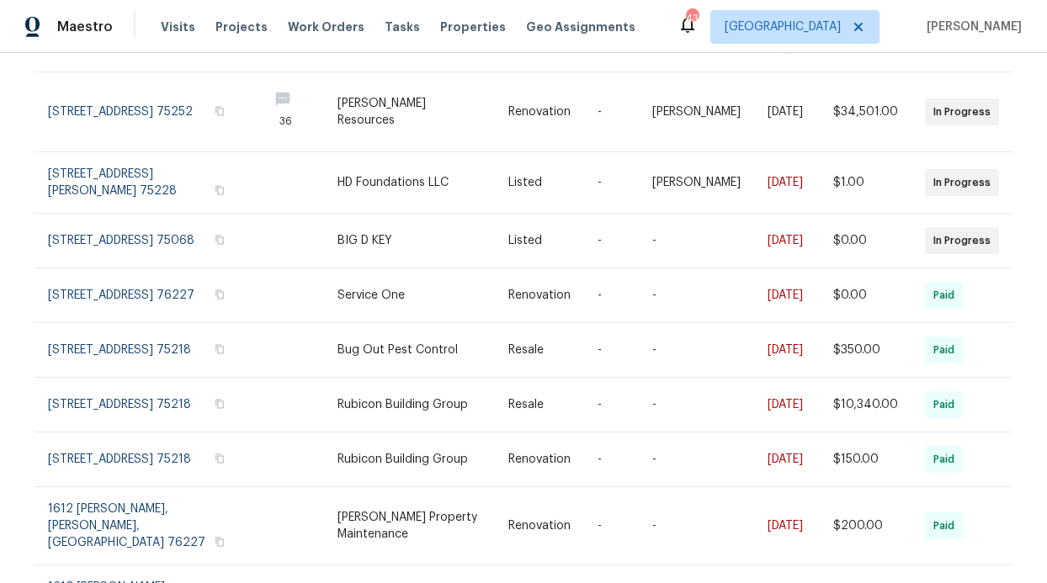
scroll to position [396, 0]
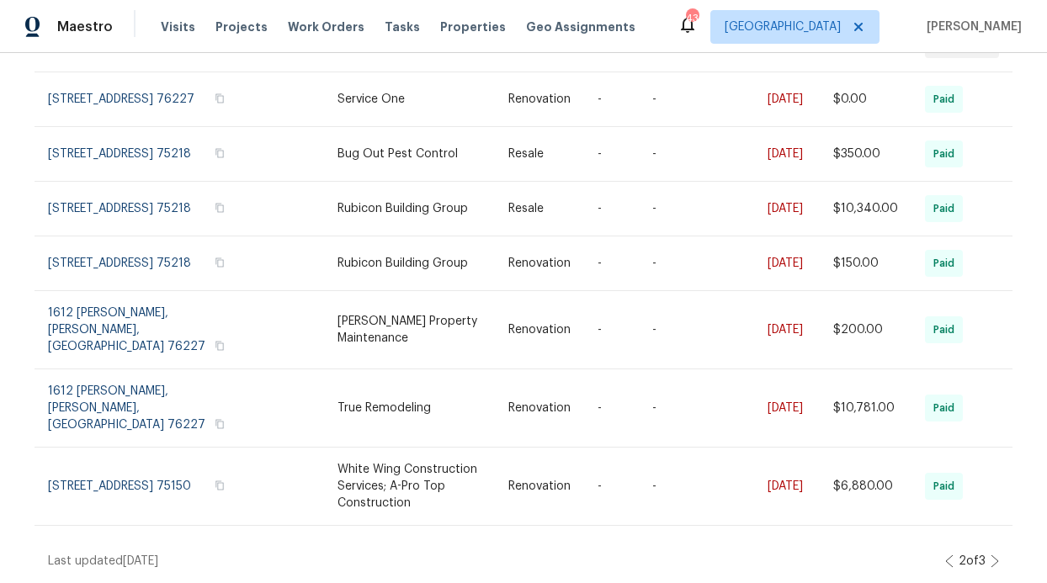
click at [988, 553] on div "2 of 3" at bounding box center [972, 561] width 54 height 17
click at [991, 555] on icon at bounding box center [995, 561] width 8 height 13
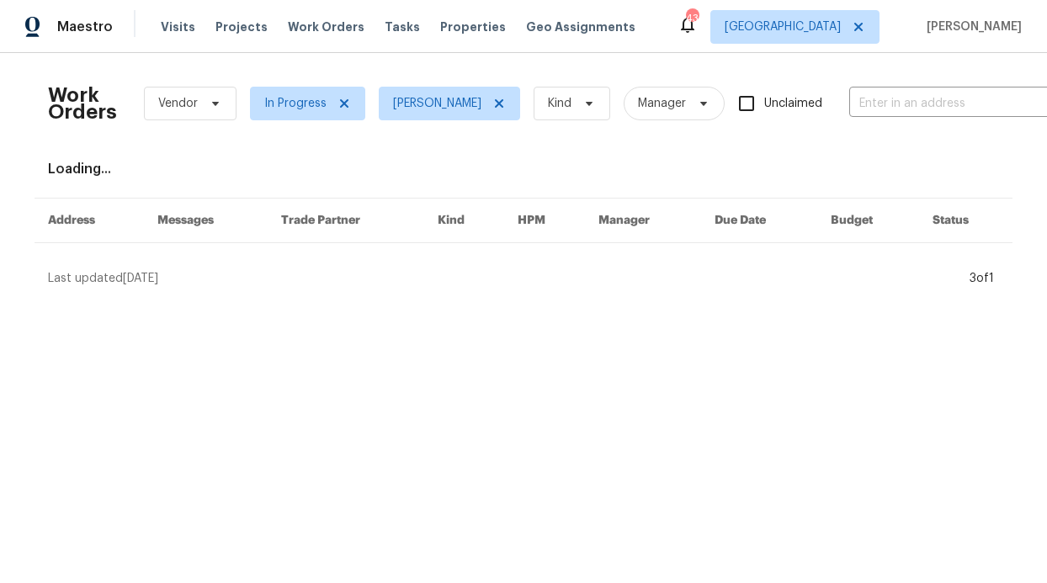
scroll to position [0, 0]
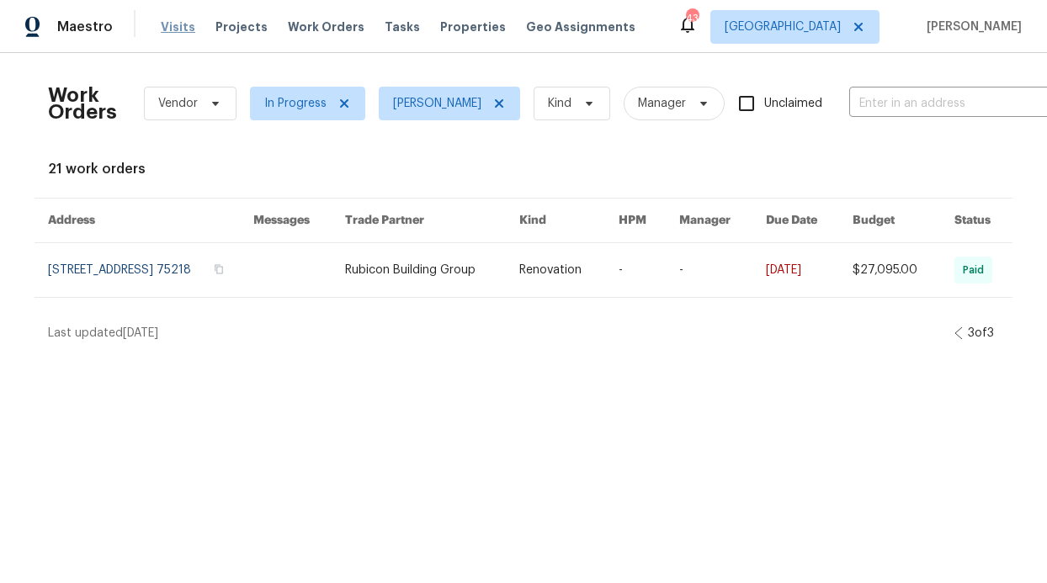
click at [178, 30] on span "Visits" at bounding box center [178, 27] width 35 height 17
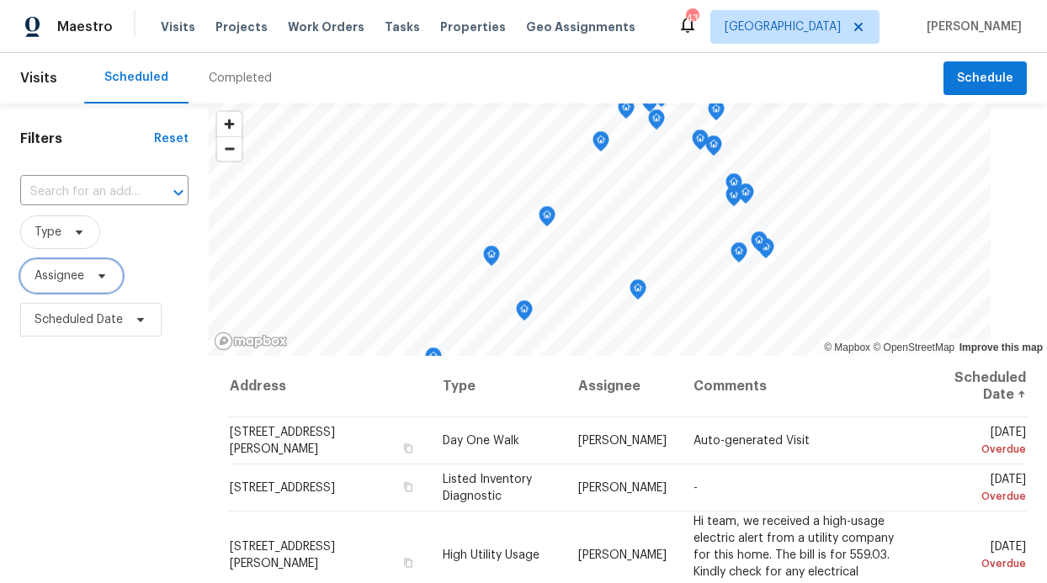
click at [68, 277] on span "Assignee" at bounding box center [60, 276] width 50 height 17
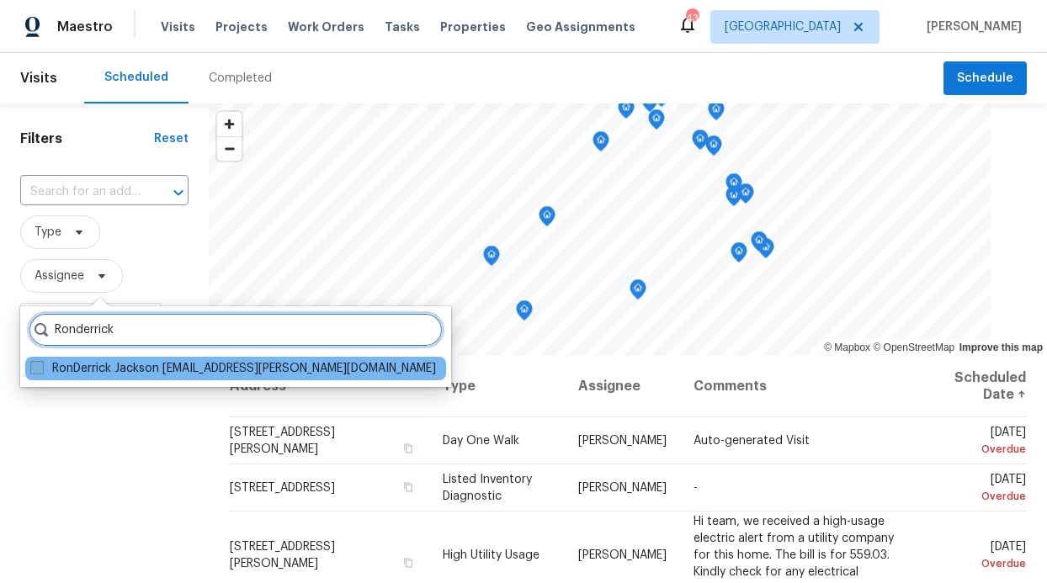
type input "Ronderrick"
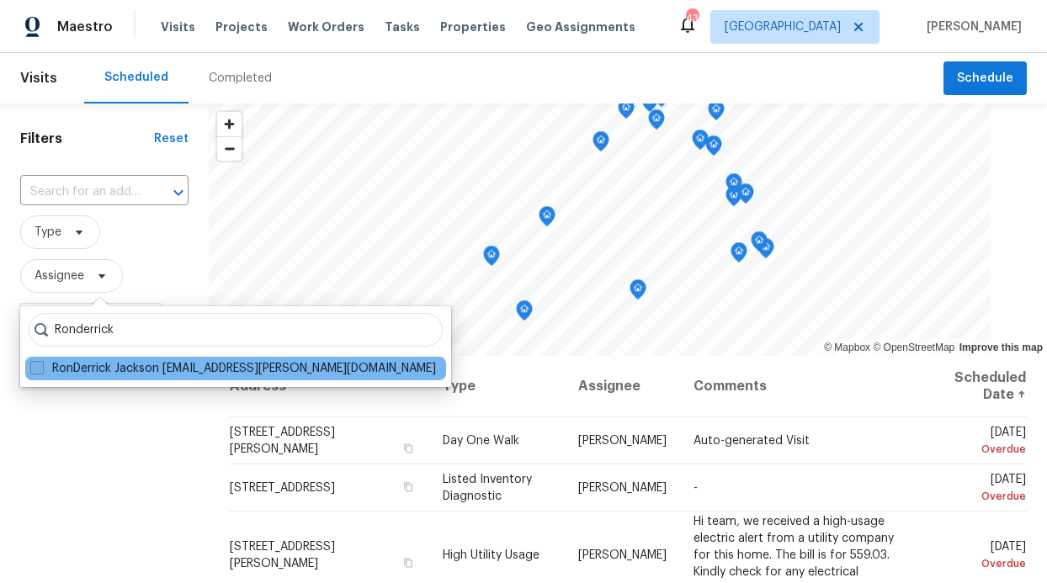
click at [73, 362] on label "RonDerrick Jackson ron.jackson@opendoor.com" at bounding box center [233, 368] width 406 height 17
click at [41, 362] on input "RonDerrick Jackson ron.jackson@opendoor.com" at bounding box center [35, 365] width 11 height 11
checkbox input "true"
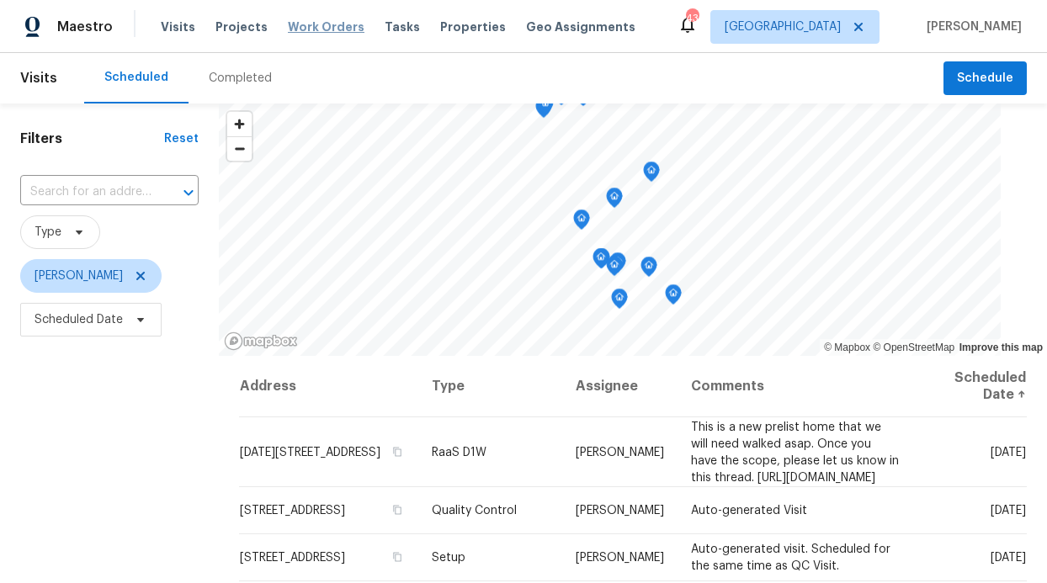
click at [310, 25] on span "Work Orders" at bounding box center [326, 27] width 77 height 17
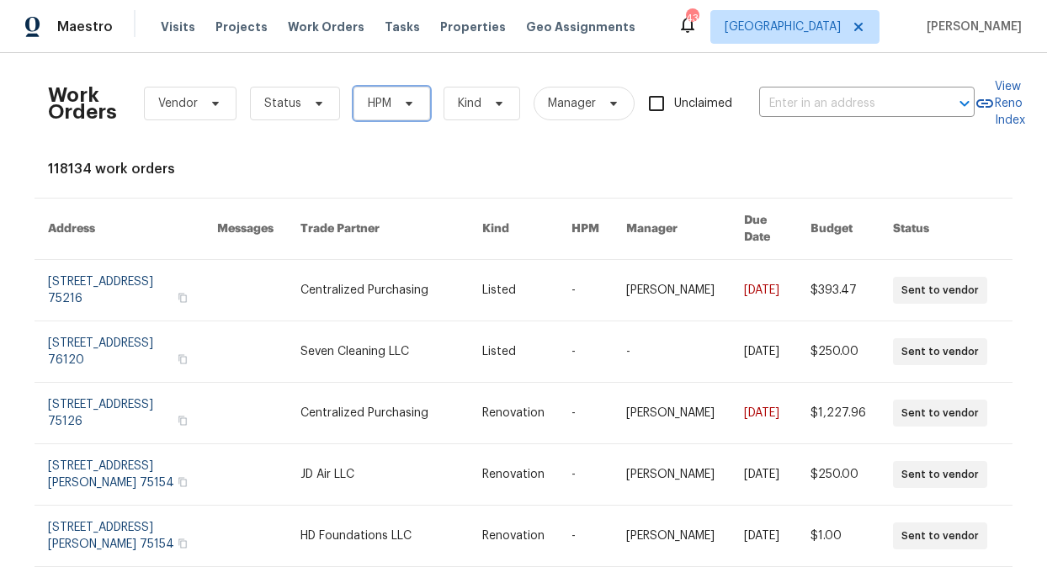
click at [368, 102] on span "HPM" at bounding box center [380, 103] width 24 height 17
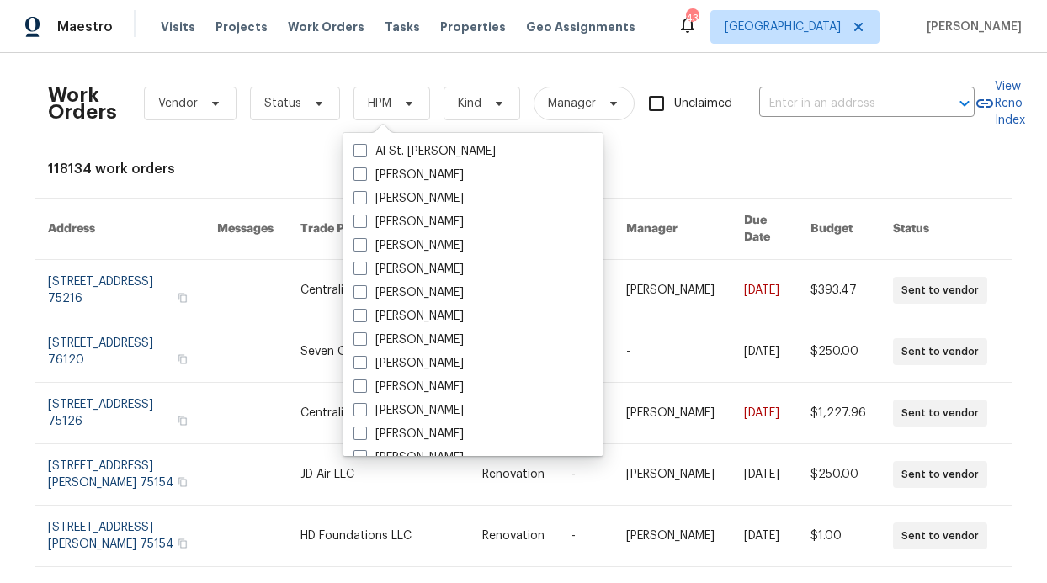
scroll to position [939, 0]
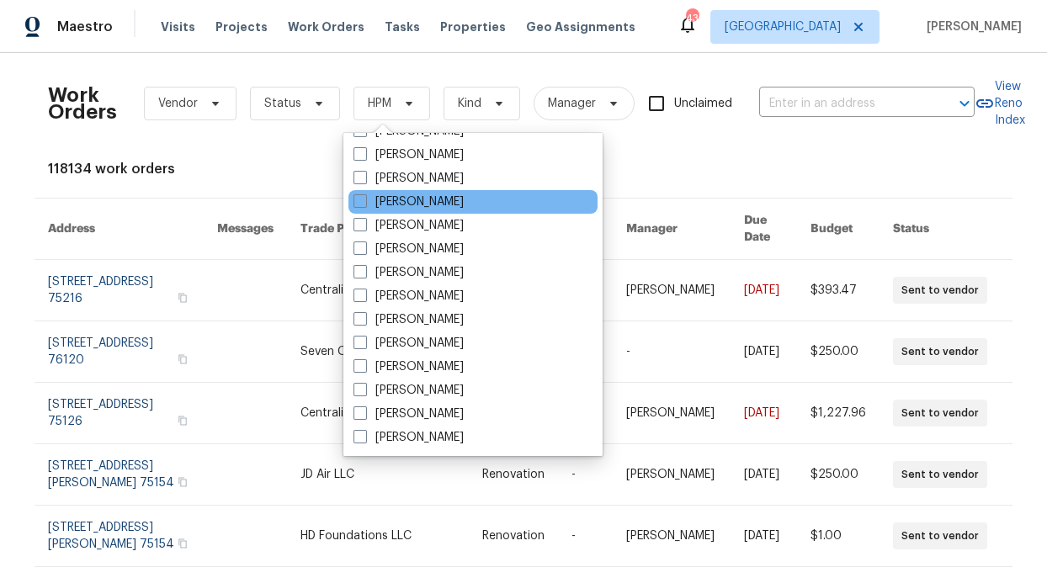
click at [433, 210] on div "[PERSON_NAME]" at bounding box center [472, 202] width 249 height 24
click at [431, 206] on label "[PERSON_NAME]" at bounding box center [409, 202] width 110 height 17
click at [364, 205] on input "[PERSON_NAME]" at bounding box center [359, 199] width 11 height 11
checkbox input "true"
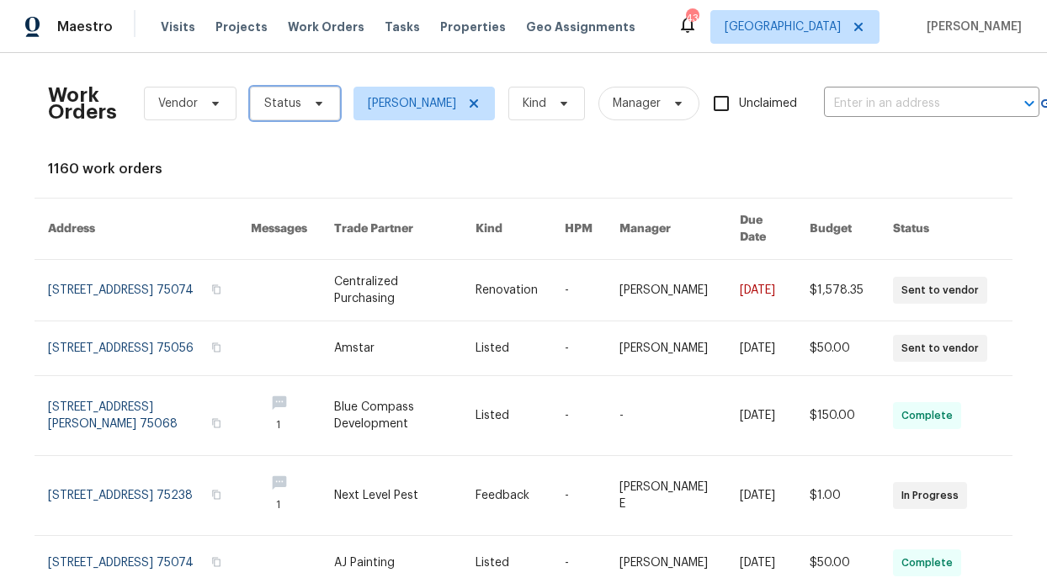
click at [303, 112] on span "Status" at bounding box center [295, 104] width 90 height 34
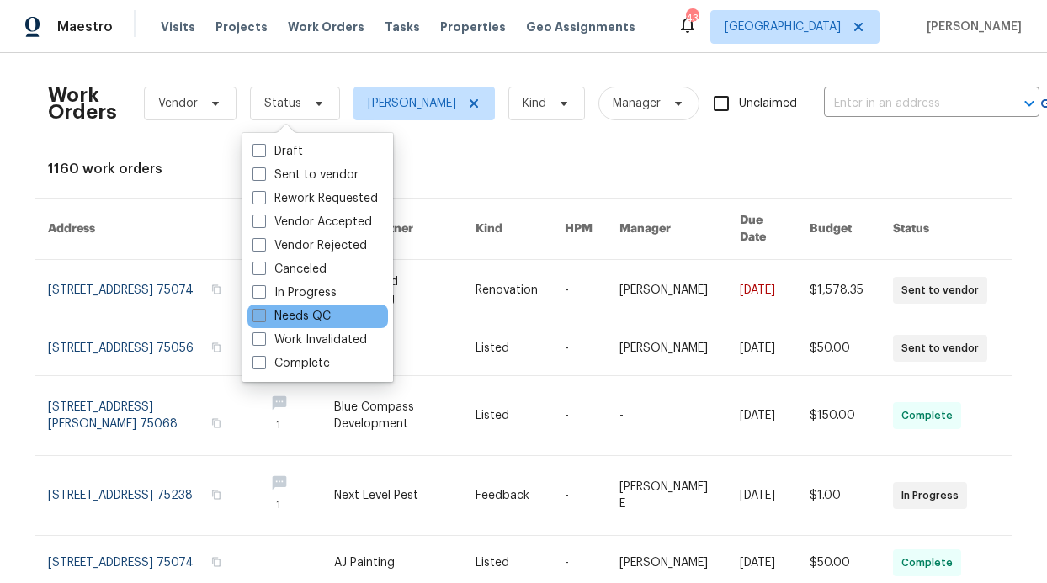
click at [327, 311] on label "Needs QC" at bounding box center [292, 316] width 78 height 17
click at [263, 311] on input "Needs QC" at bounding box center [258, 313] width 11 height 11
checkbox input "true"
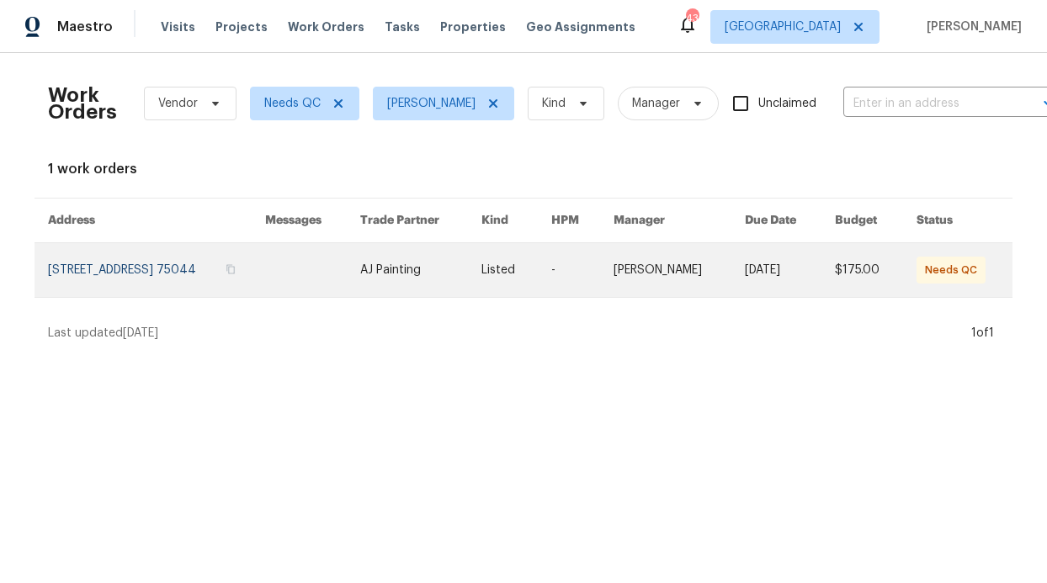
click at [225, 269] on link at bounding box center [156, 270] width 217 height 54
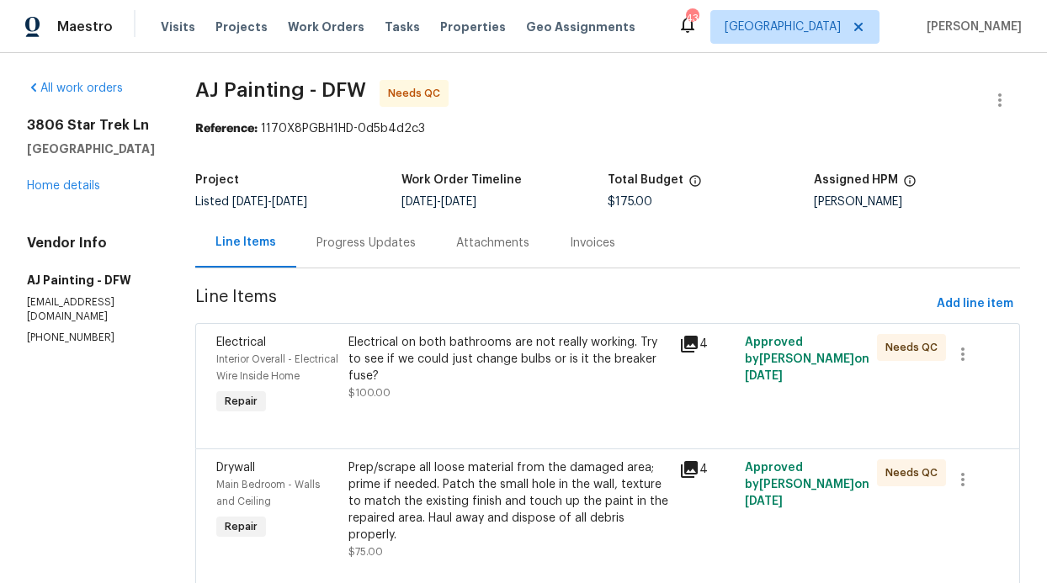
click at [454, 363] on div "Electrical on both bathrooms are not really working. Try to see if we could jus…" at bounding box center [508, 359] width 321 height 51
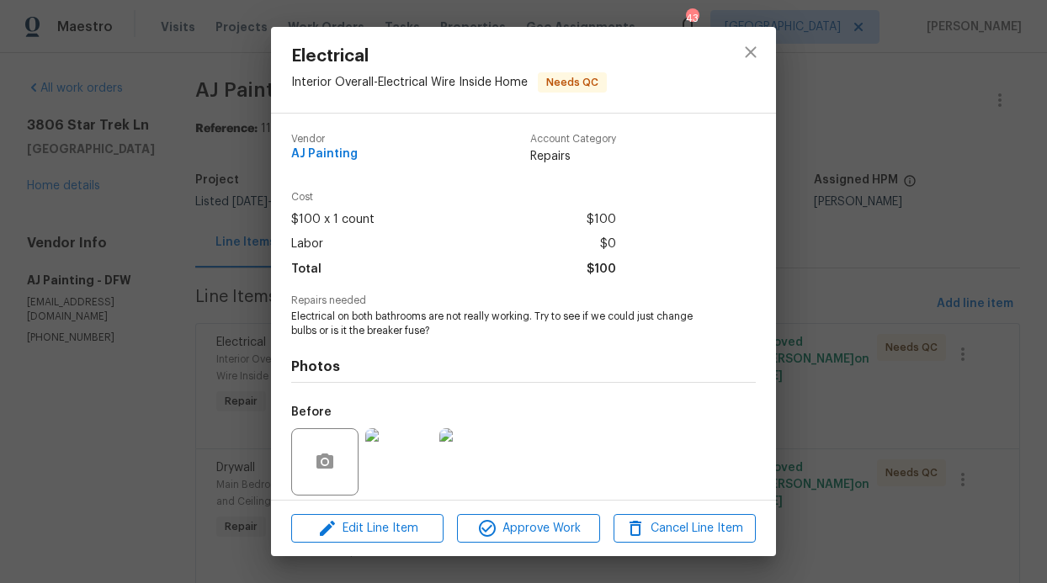
click at [513, 513] on div "Edit Line Item Approve Work Cancel Line Item" at bounding box center [523, 529] width 505 height 56
click at [526, 531] on span "Approve Work" at bounding box center [528, 528] width 132 height 21
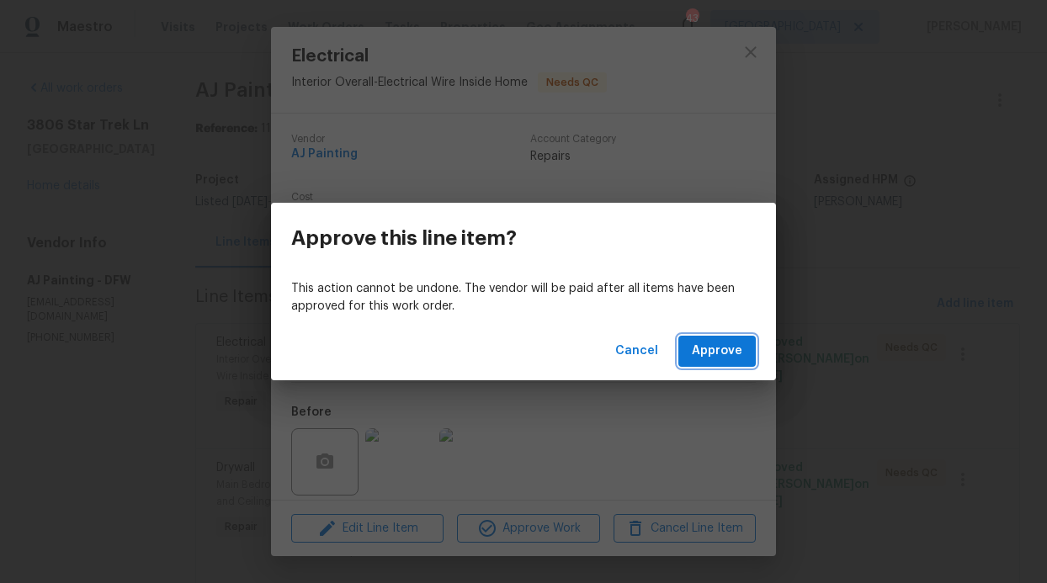
click at [709, 351] on span "Approve" at bounding box center [717, 351] width 51 height 21
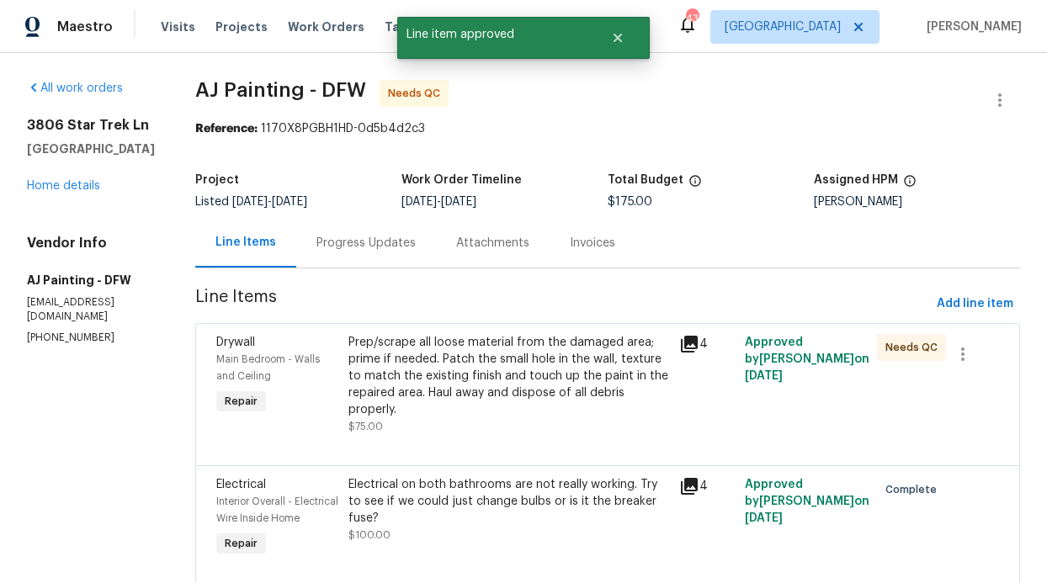
click at [615, 422] on div "Prep/scrape all loose material from the damaged area; prime if needed. Patch th…" at bounding box center [508, 384] width 321 height 101
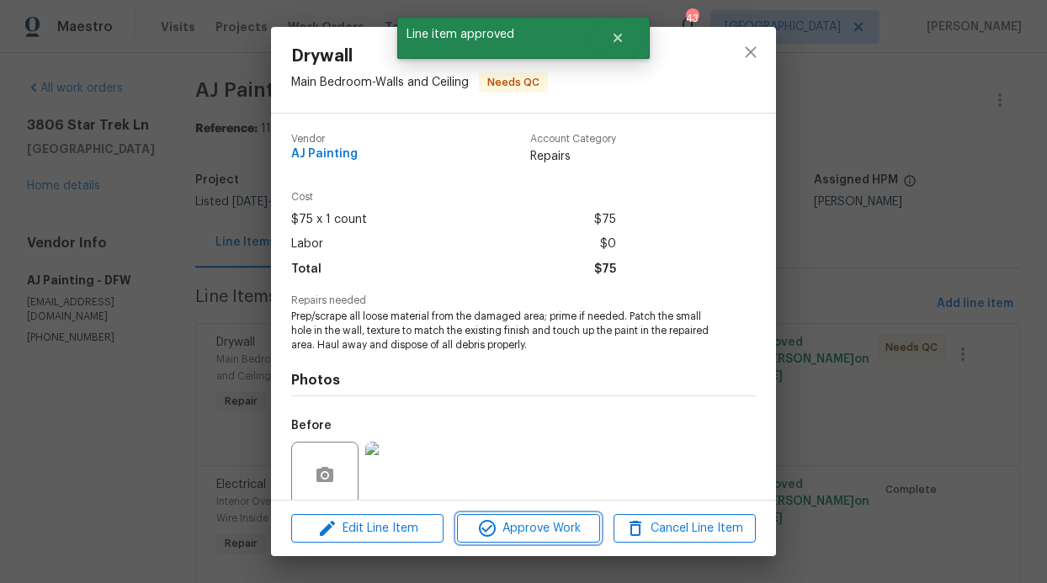
click at [566, 524] on span "Approve Work" at bounding box center [528, 528] width 132 height 21
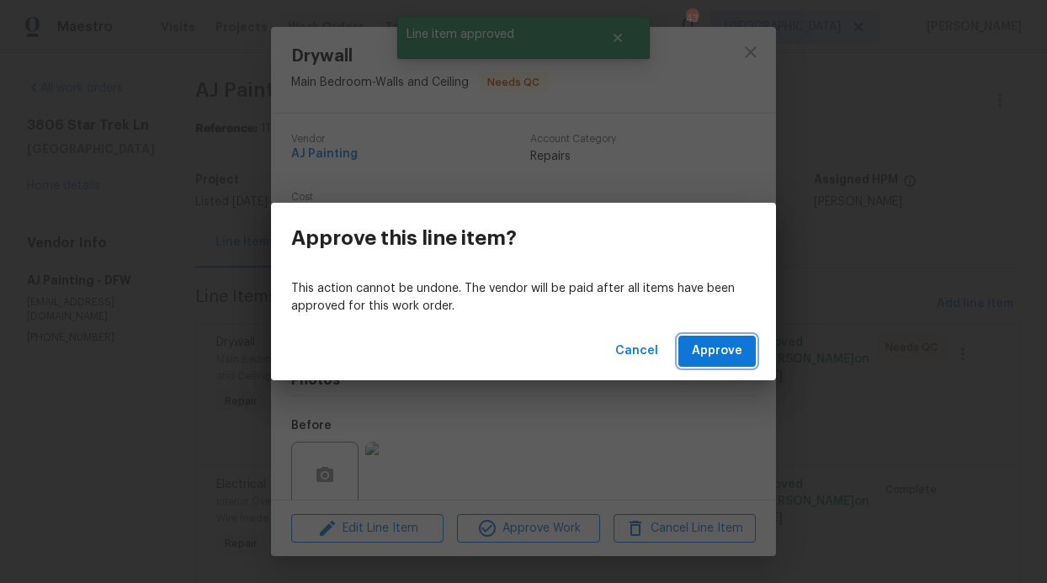
click at [723, 352] on span "Approve" at bounding box center [717, 351] width 51 height 21
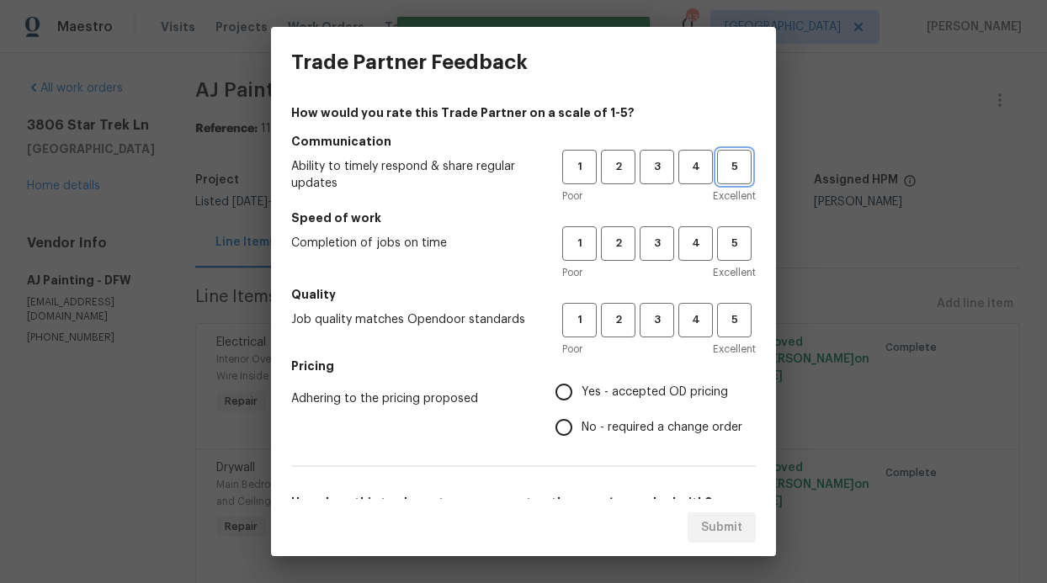
click at [719, 167] on span "5" at bounding box center [734, 166] width 31 height 19
click at [719, 235] on span "5" at bounding box center [734, 243] width 31 height 19
click at [717, 310] on button "5" at bounding box center [734, 320] width 35 height 35
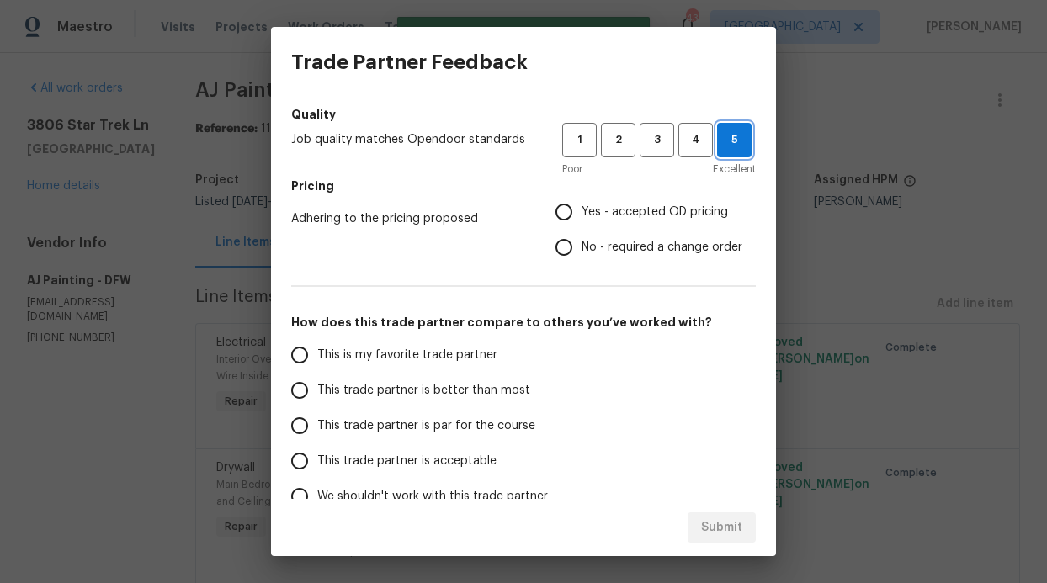
scroll to position [271, 0]
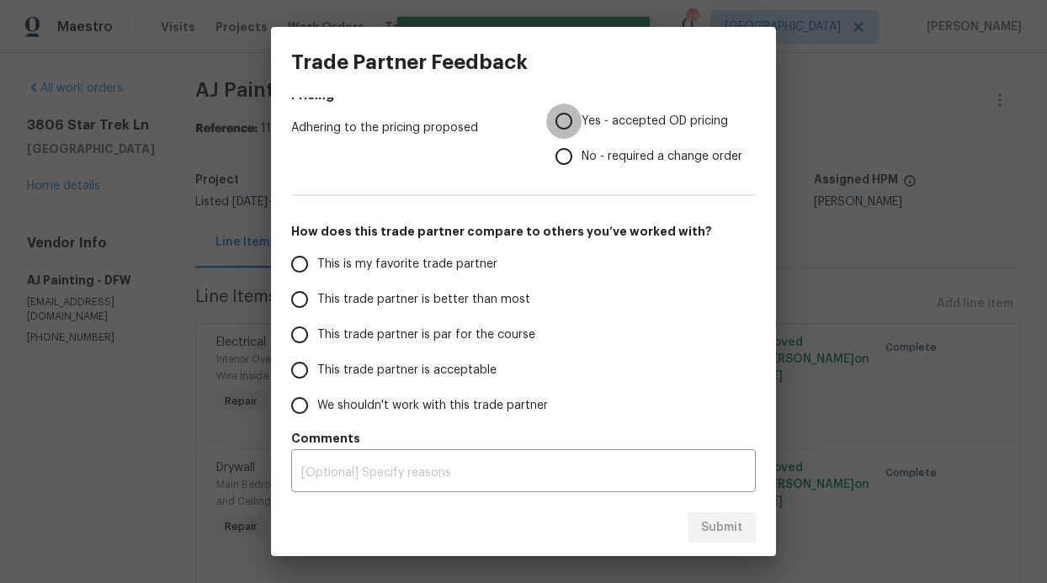
click at [563, 126] on input "Yes - accepted OD pricing" at bounding box center [563, 121] width 35 height 35
radio input "true"
drag, startPoint x: 444, startPoint y: 260, endPoint x: 444, endPoint y: 272, distance: 11.8
click at [444, 260] on span "This is my favorite trade partner" at bounding box center [407, 265] width 180 height 18
click at [317, 260] on input "This is my favorite trade partner" at bounding box center [299, 264] width 35 height 35
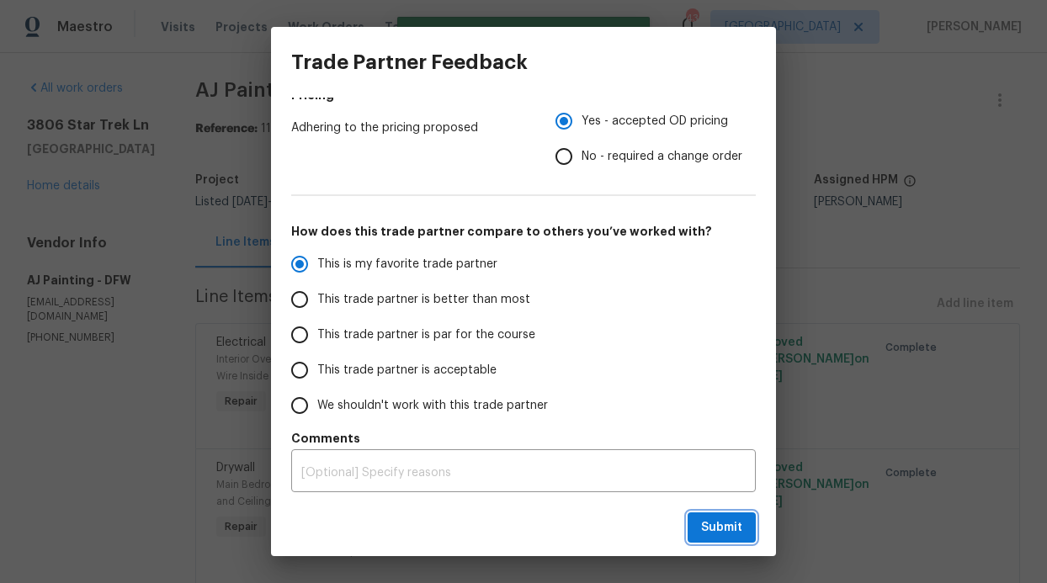
click at [697, 524] on button "Submit" at bounding box center [722, 528] width 68 height 31
radio input "true"
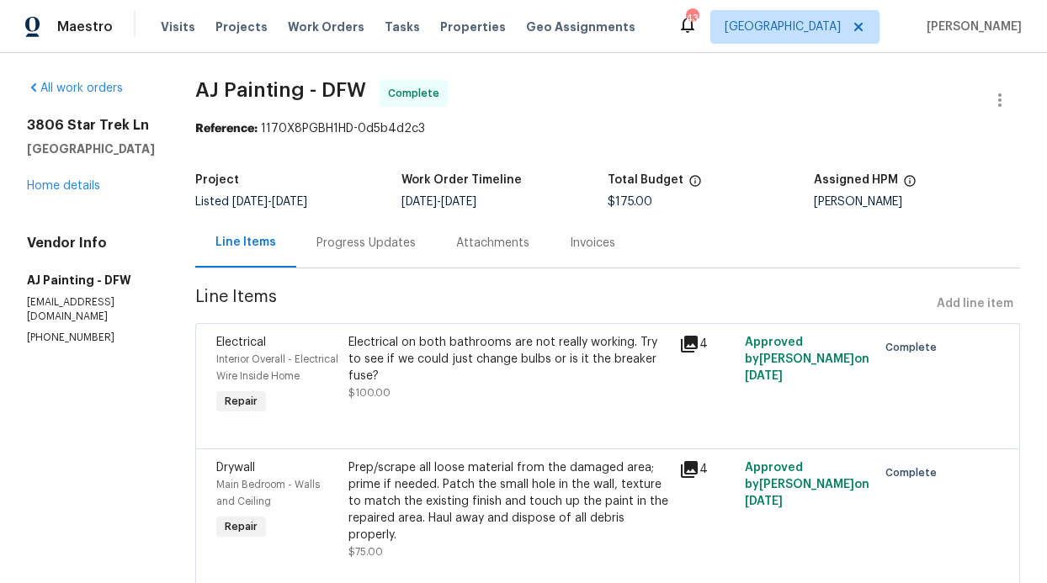
radio input "false"
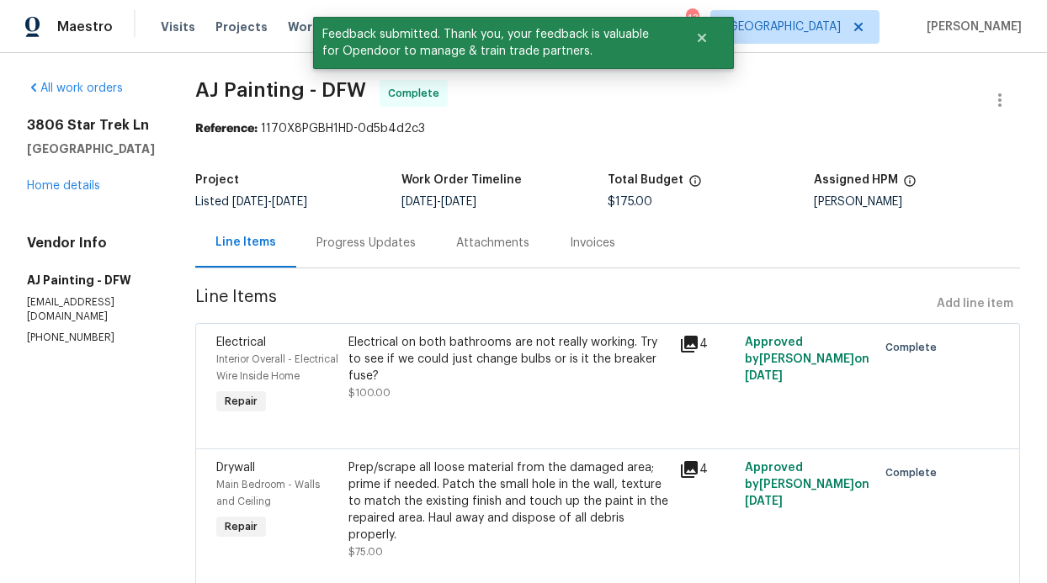
click at [274, 38] on div "Visits Projects Work Orders Tasks Properties Geo Assignments" at bounding box center [408, 27] width 495 height 34
click at [288, 29] on span "Work Orders" at bounding box center [326, 27] width 77 height 17
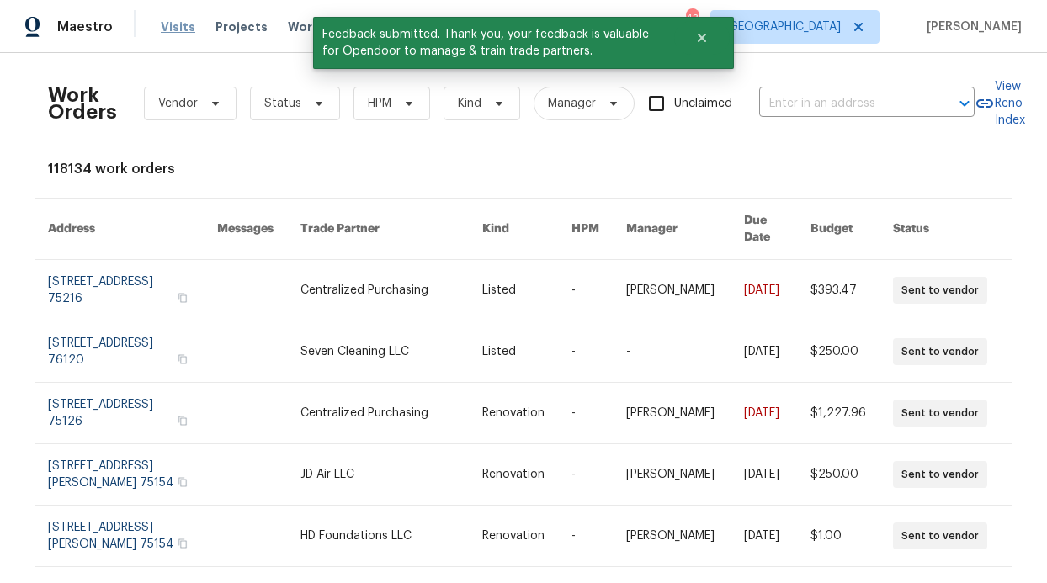
click at [173, 33] on span "Visits" at bounding box center [178, 27] width 35 height 17
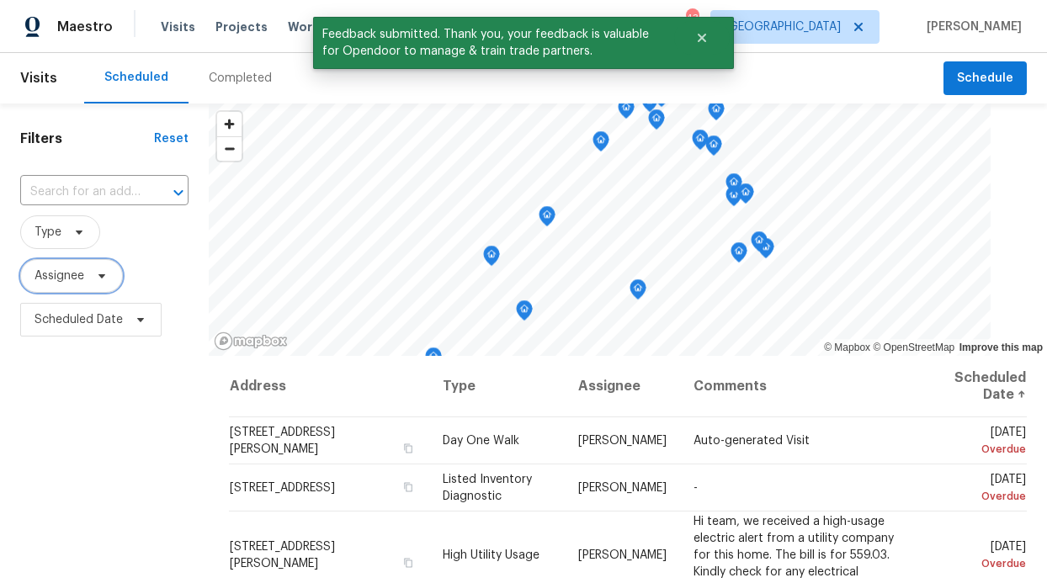
drag, startPoint x: 98, startPoint y: 271, endPoint x: 79, endPoint y: 274, distance: 18.8
click at [97, 271] on icon at bounding box center [101, 275] width 13 height 13
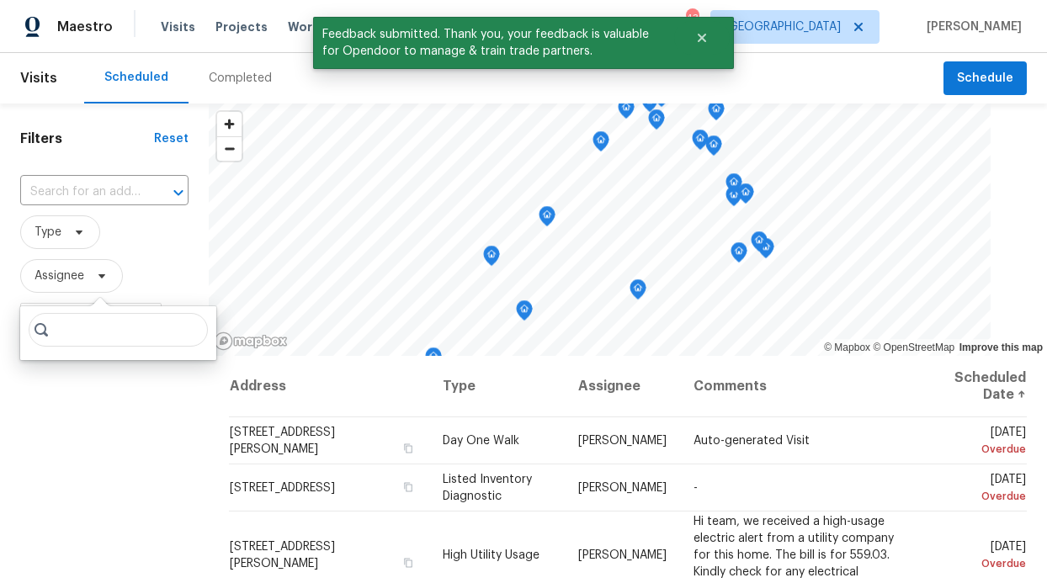
click at [78, 330] on input "search" at bounding box center [118, 330] width 179 height 34
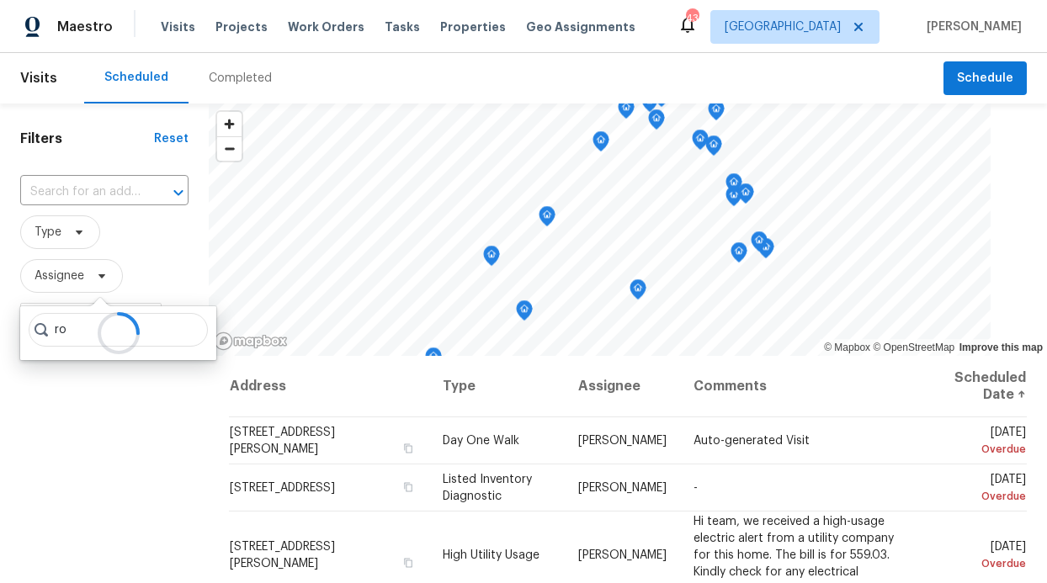
type input "r"
type input "Ronderrick"
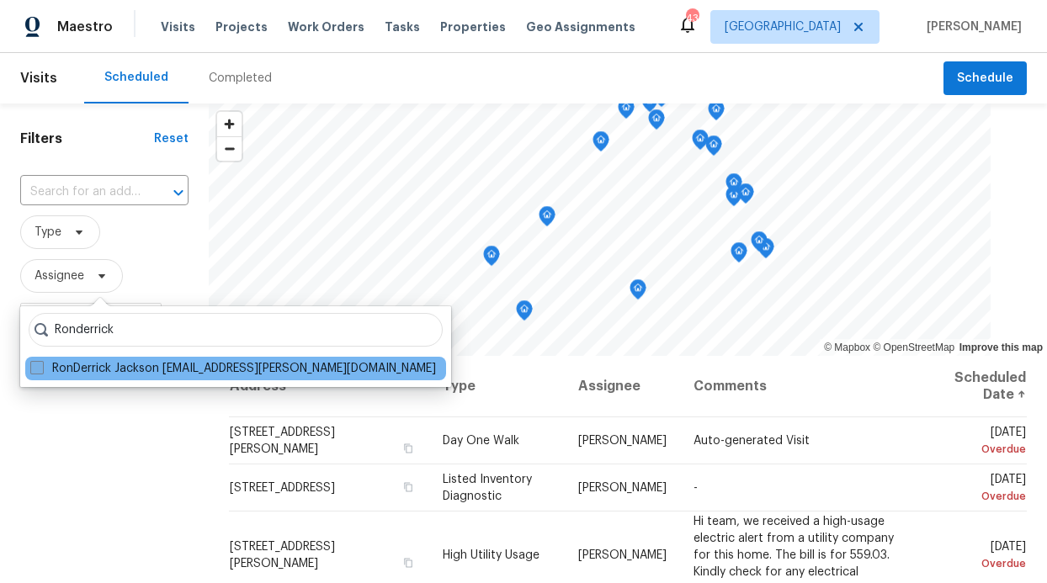
click at [147, 365] on label "RonDerrick Jackson ron.jackson@opendoor.com" at bounding box center [233, 368] width 406 height 17
click at [41, 365] on input "RonDerrick Jackson ron.jackson@opendoor.com" at bounding box center [35, 365] width 11 height 11
checkbox input "true"
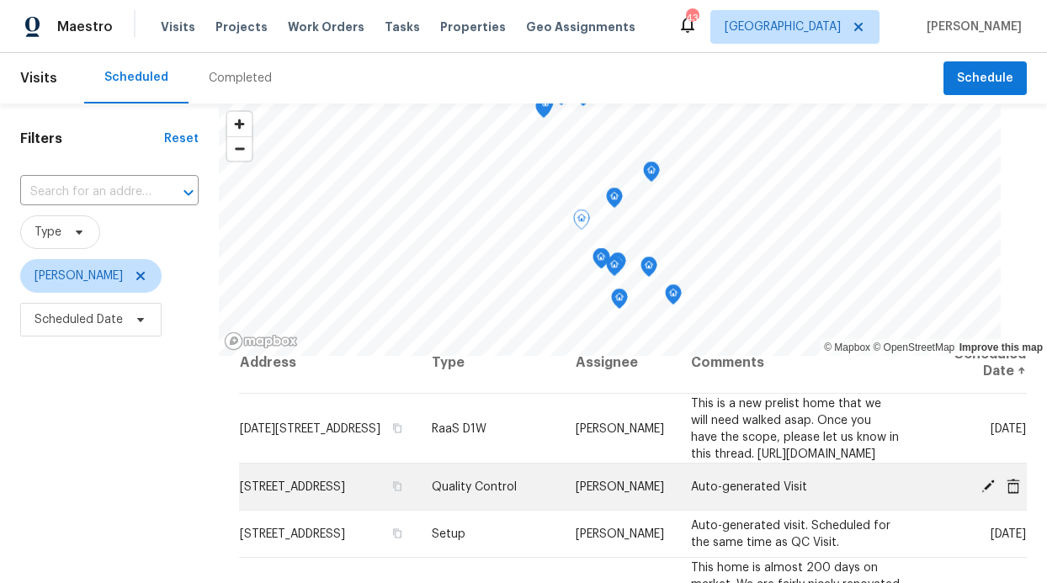
scroll to position [24, 0]
click at [981, 479] on icon at bounding box center [987, 484] width 13 height 13
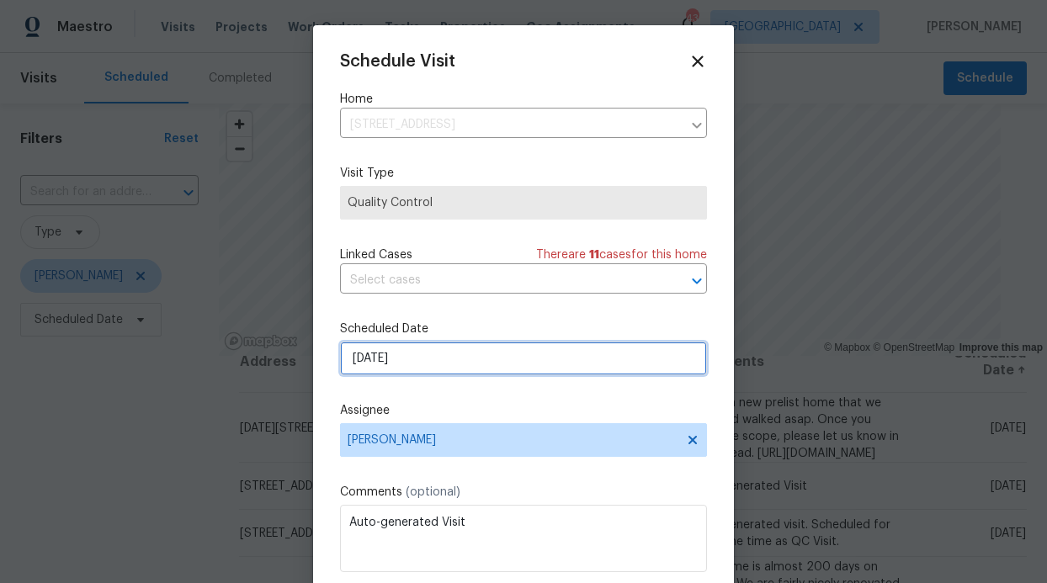
click at [519, 370] on input "[DATE]" at bounding box center [523, 359] width 367 height 34
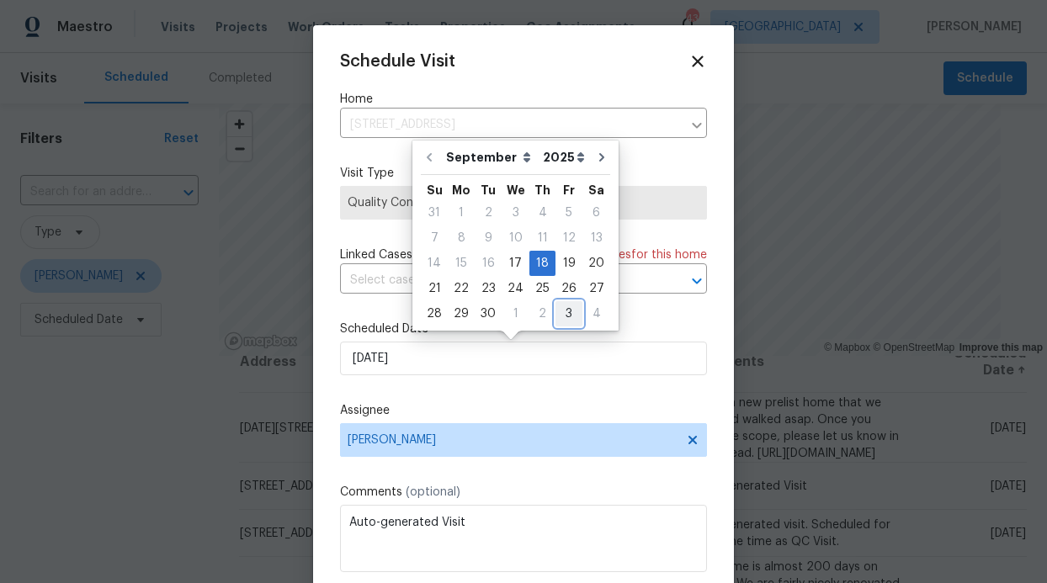
click at [561, 312] on div "3" at bounding box center [569, 314] width 27 height 24
type input "10/3/2025"
select select "9"
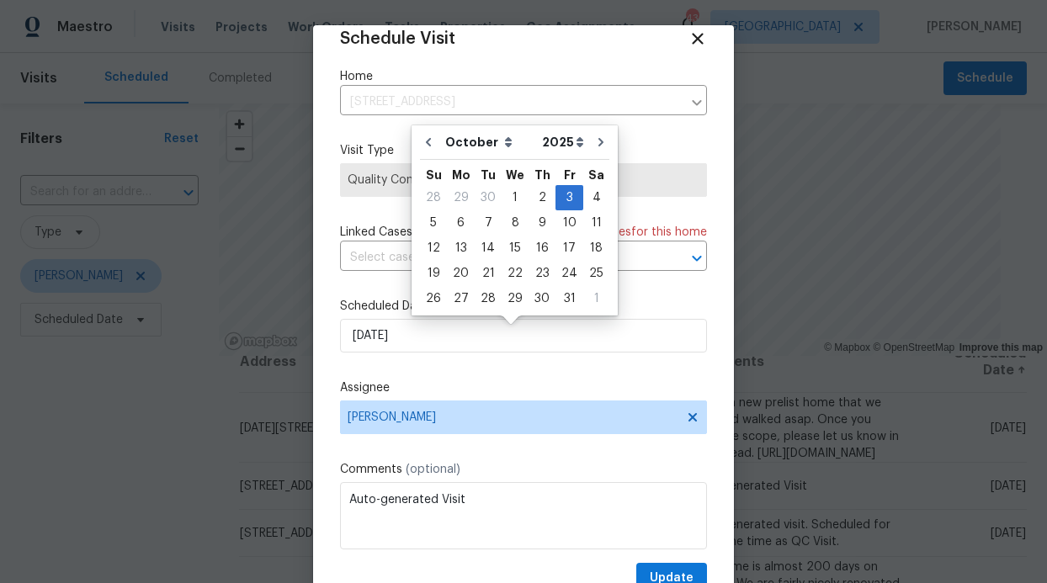
scroll to position [30, 0]
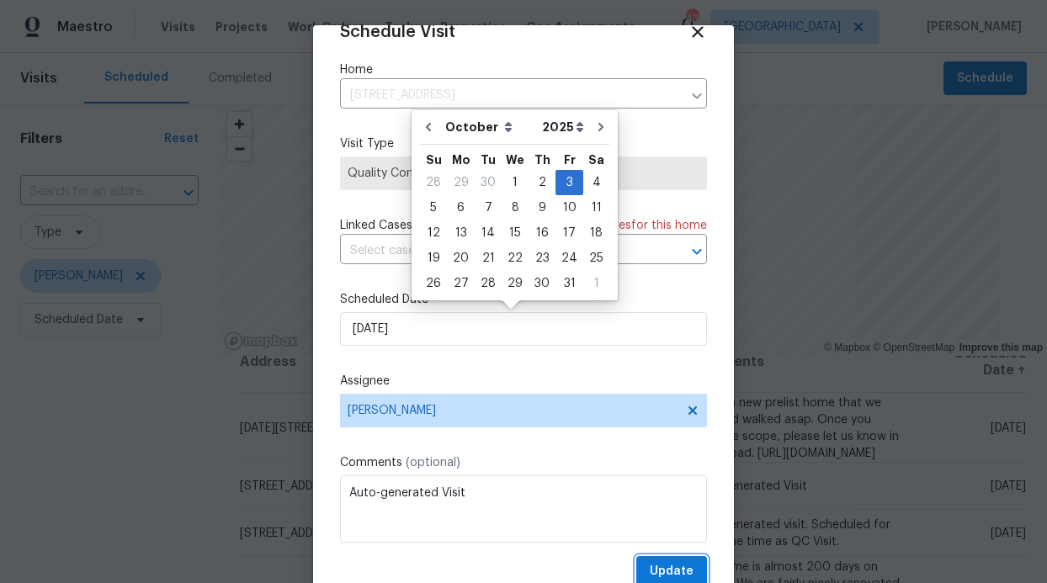
click at [669, 576] on span "Update" at bounding box center [672, 571] width 44 height 21
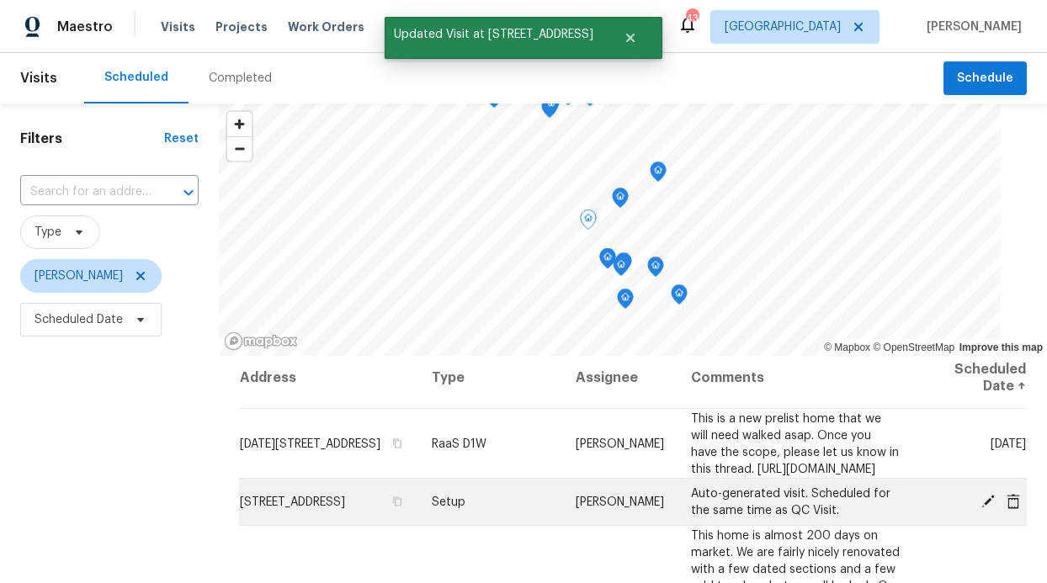
scroll to position [0, 0]
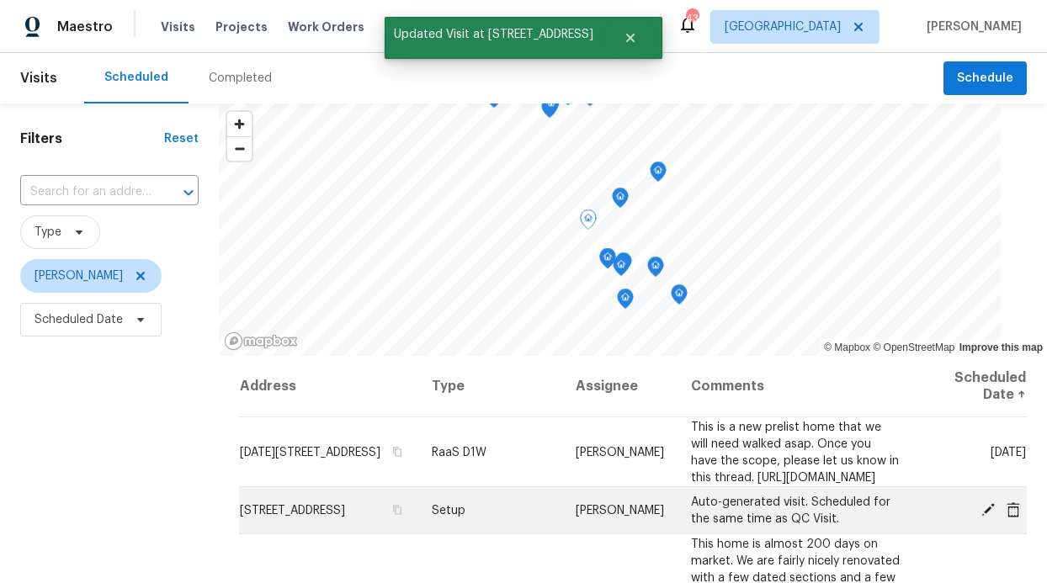
click at [981, 511] on icon at bounding box center [987, 509] width 13 height 13
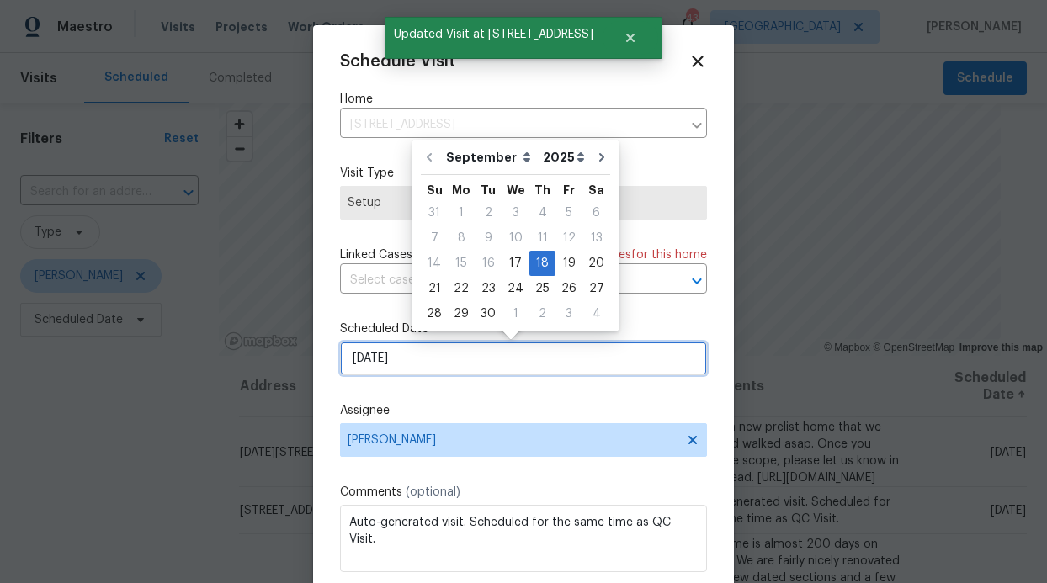
click at [541, 369] on input "[DATE]" at bounding box center [523, 359] width 367 height 34
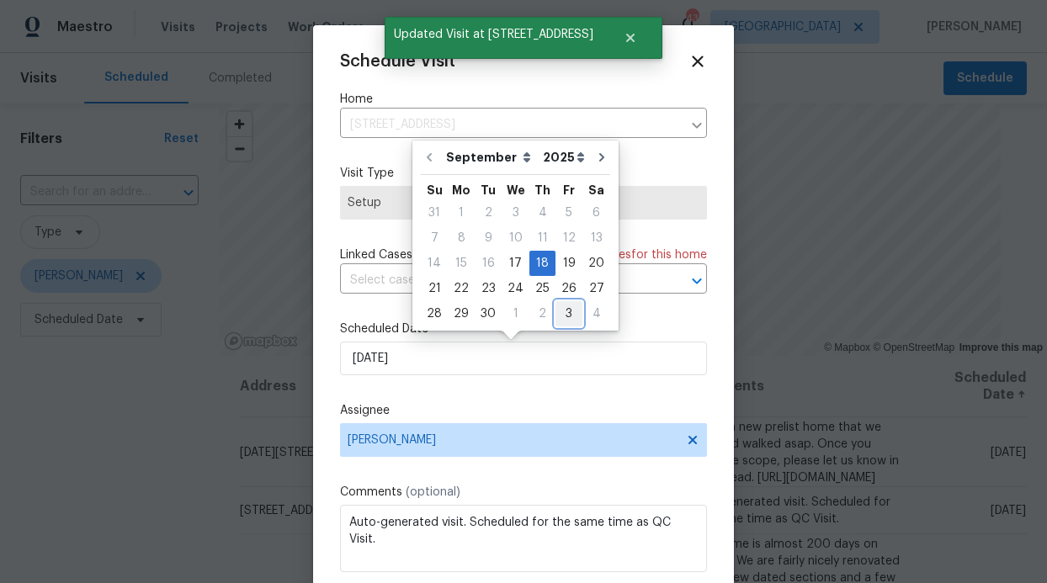
click at [559, 306] on div "3" at bounding box center [569, 314] width 27 height 24
type input "10/3/2025"
select select "9"
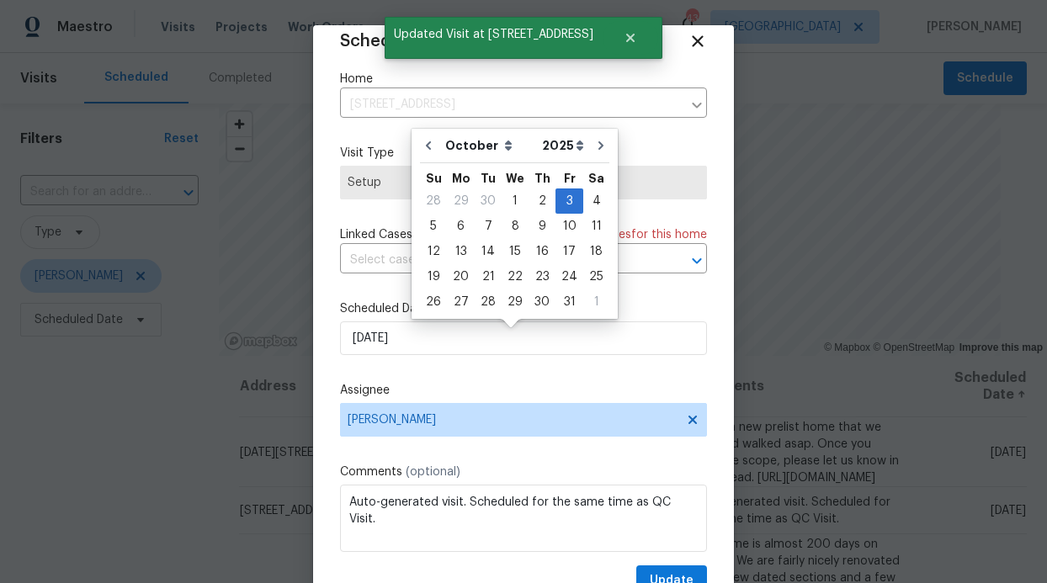
scroll to position [30, 0]
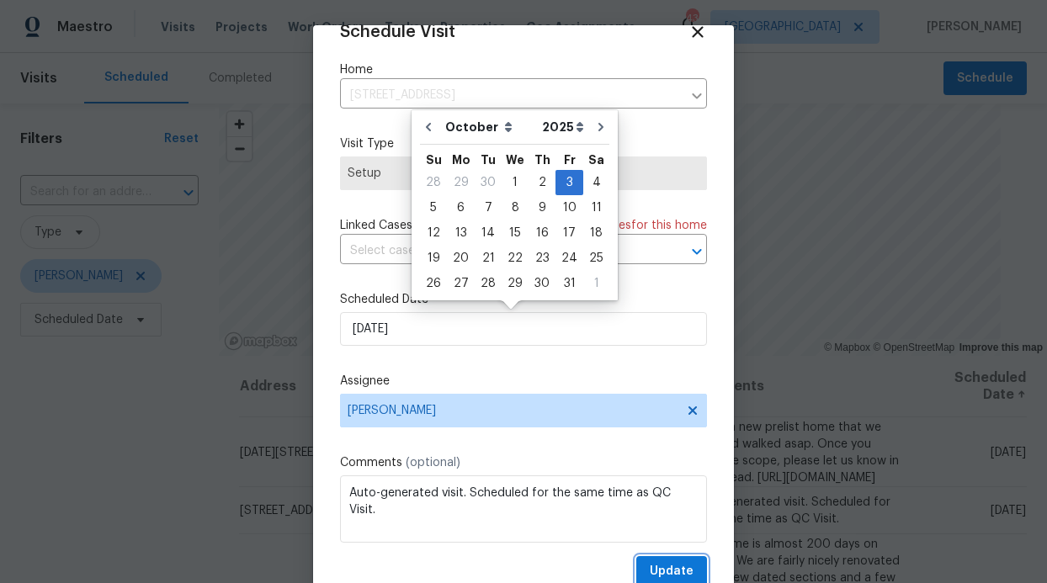
click at [659, 560] on button "Update" at bounding box center [671, 571] width 71 height 31
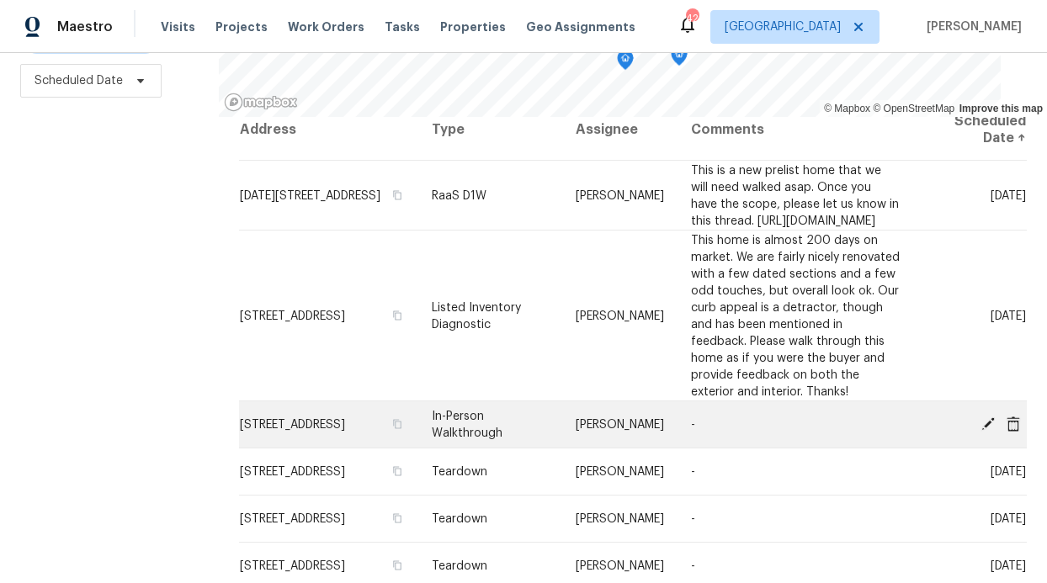
scroll to position [0, 0]
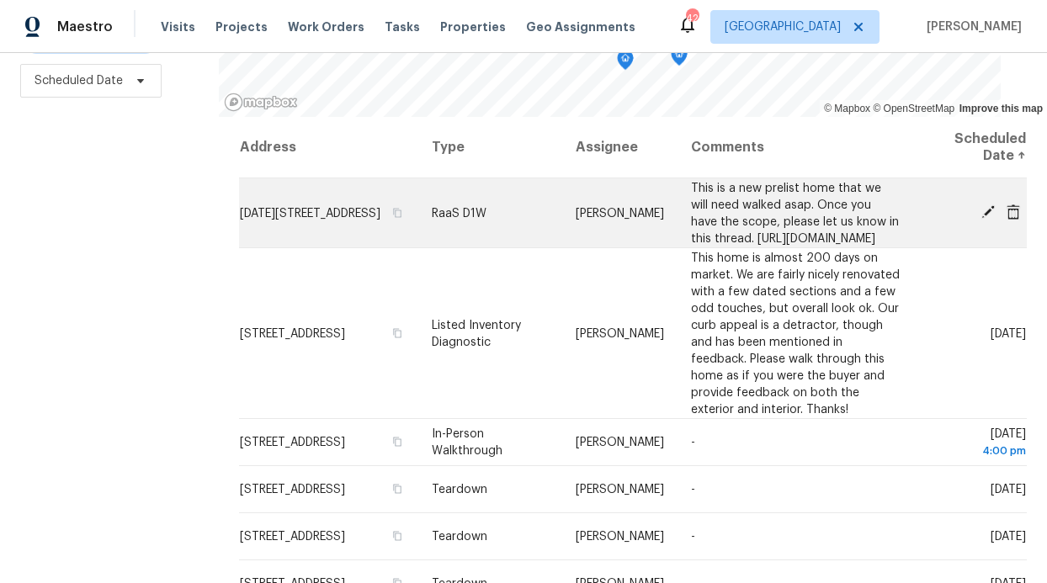
click at [292, 207] on span "2503 April Sound Ln, Frisco, TX 75033" at bounding box center [310, 213] width 141 height 12
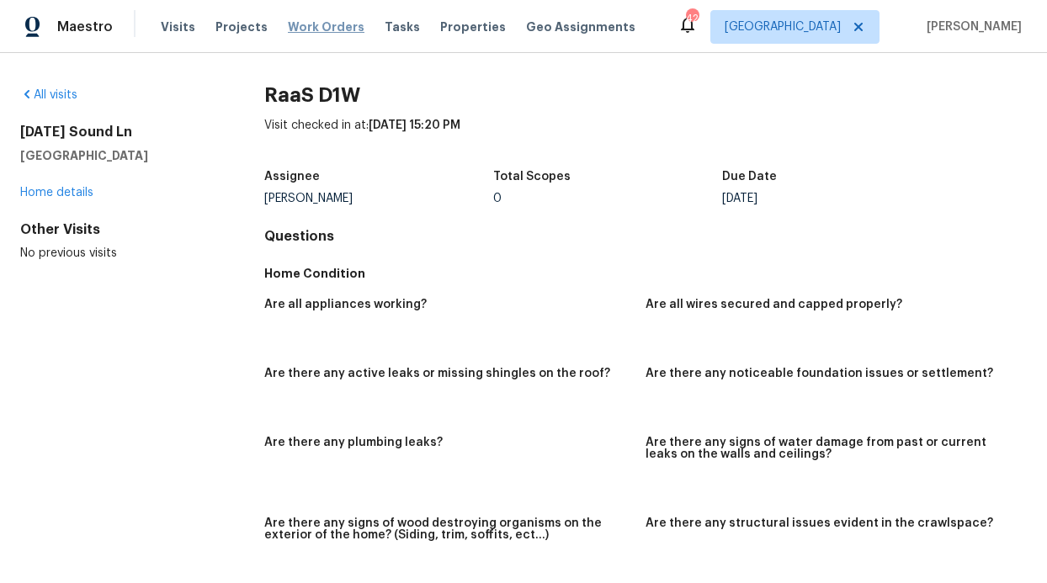
click at [300, 33] on span "Work Orders" at bounding box center [326, 27] width 77 height 17
click at [69, 199] on div "2503 April Sound Ln Frisco, TX 75033 Home details" at bounding box center [115, 162] width 190 height 77
click at [69, 196] on link "Home details" at bounding box center [56, 193] width 73 height 12
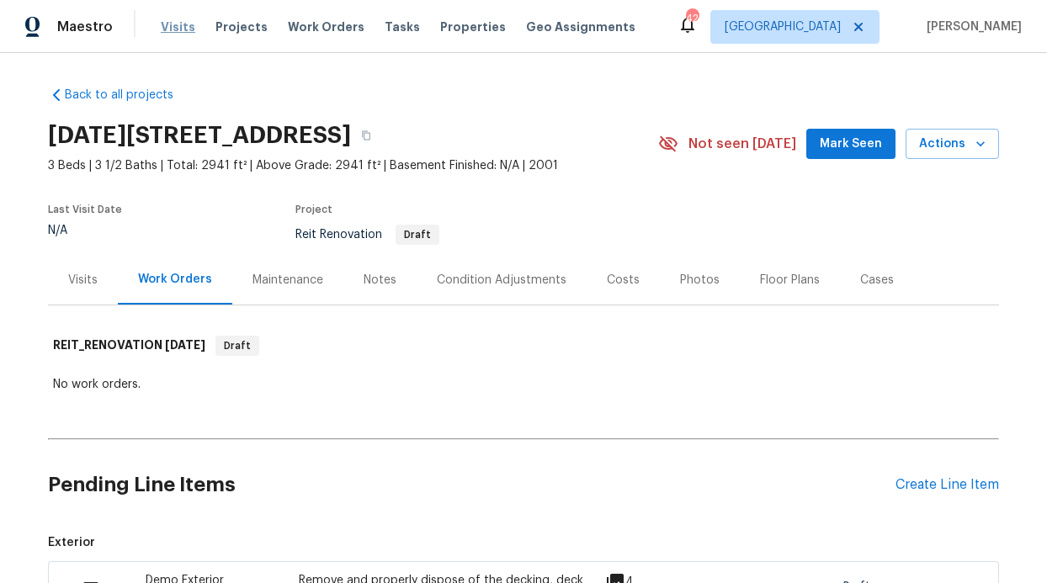
click at [179, 32] on span "Visits" at bounding box center [178, 27] width 35 height 17
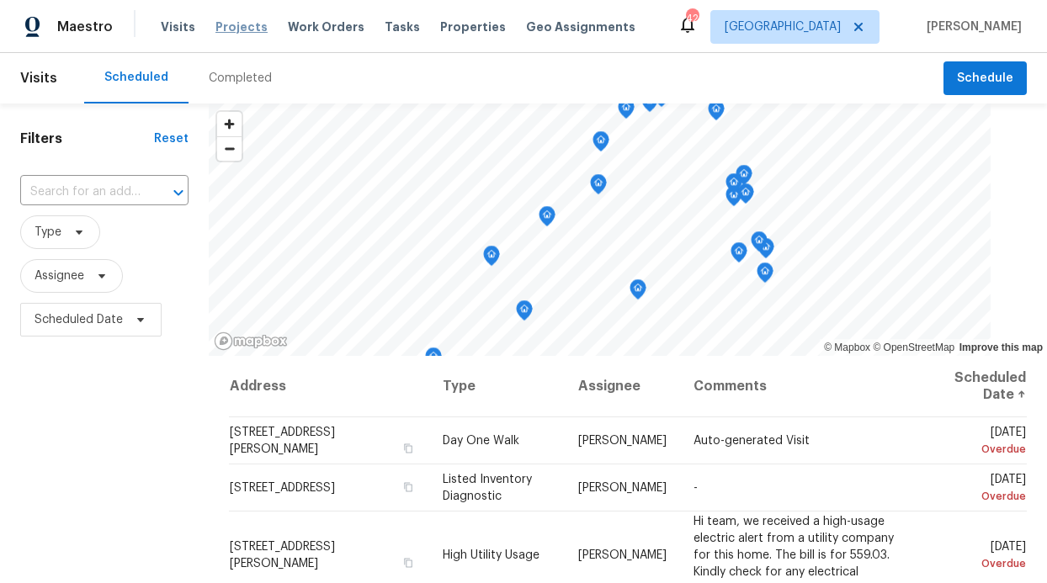
click at [234, 31] on span "Projects" at bounding box center [241, 27] width 52 height 17
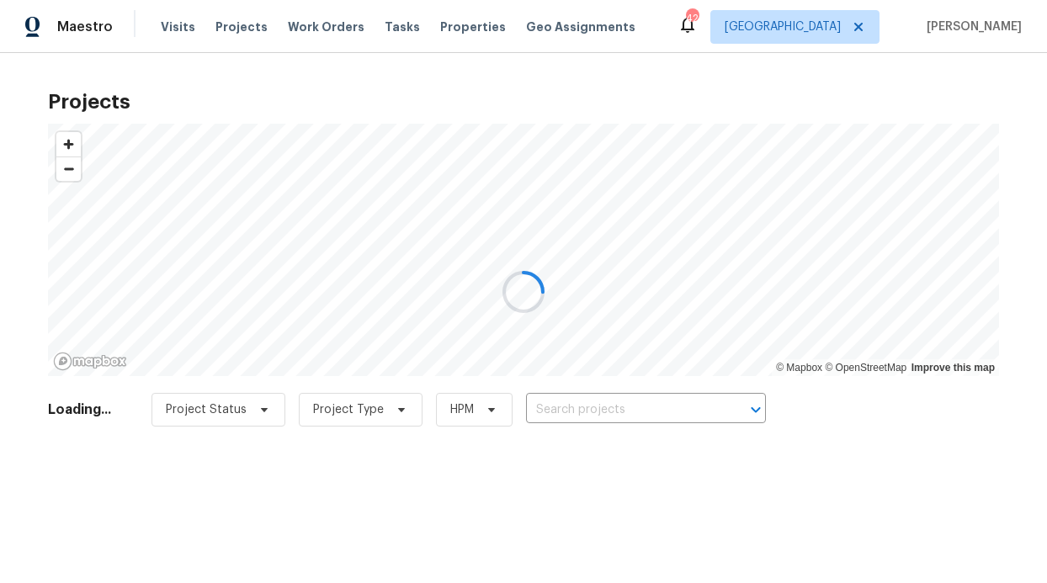
click at [183, 29] on div at bounding box center [523, 291] width 1047 height 583
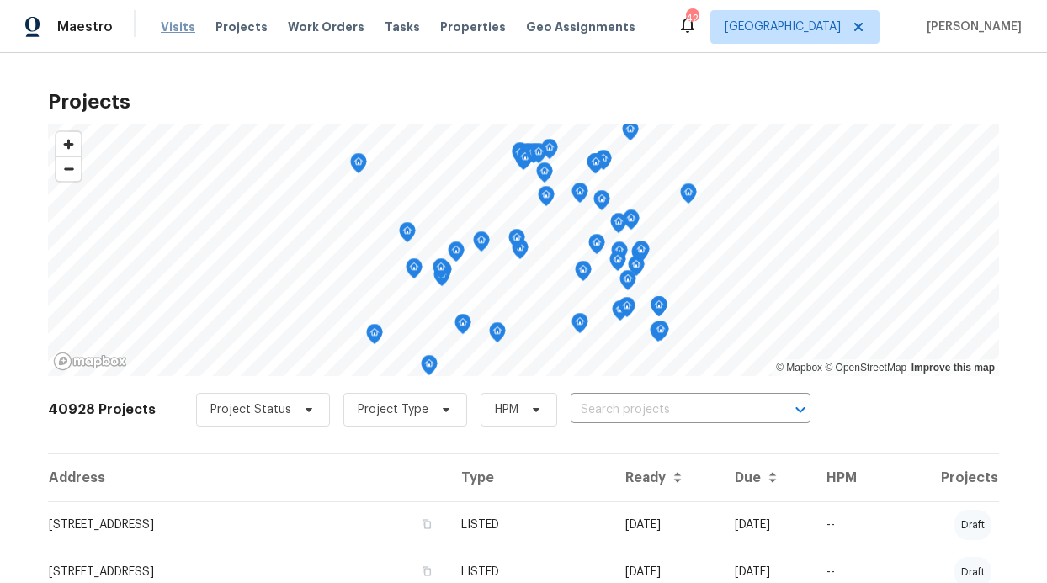
click at [183, 29] on span "Visits" at bounding box center [178, 27] width 35 height 17
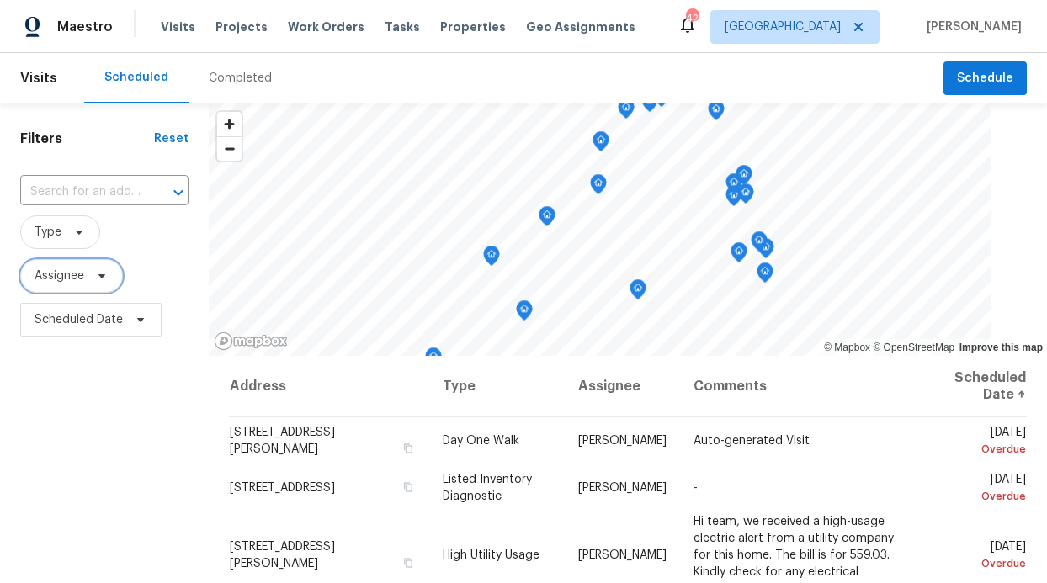
click at [63, 287] on span "Assignee" at bounding box center [71, 276] width 103 height 34
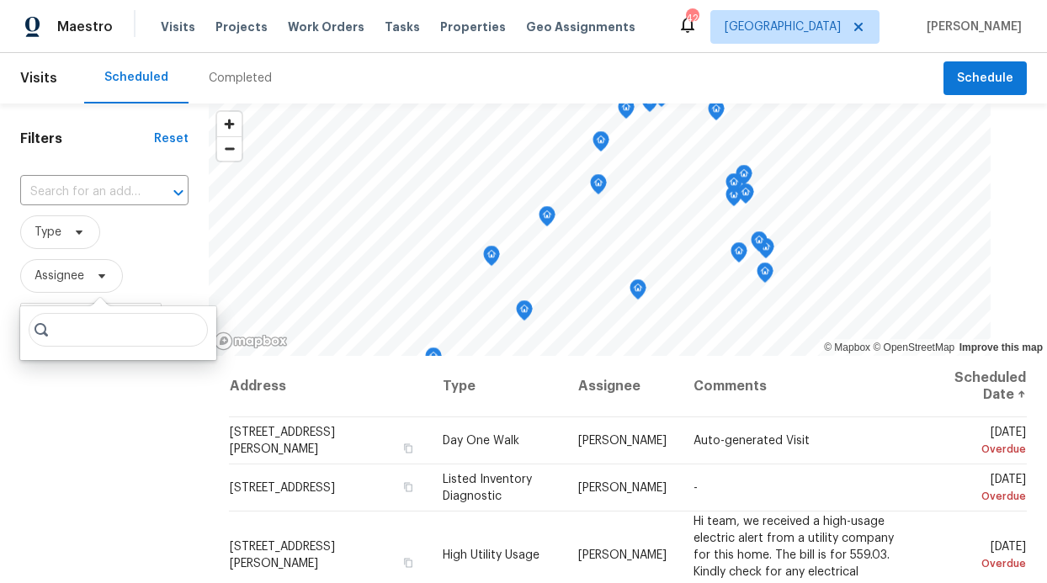
click at [93, 336] on input "search" at bounding box center [118, 330] width 179 height 34
type input "Ronderrick"
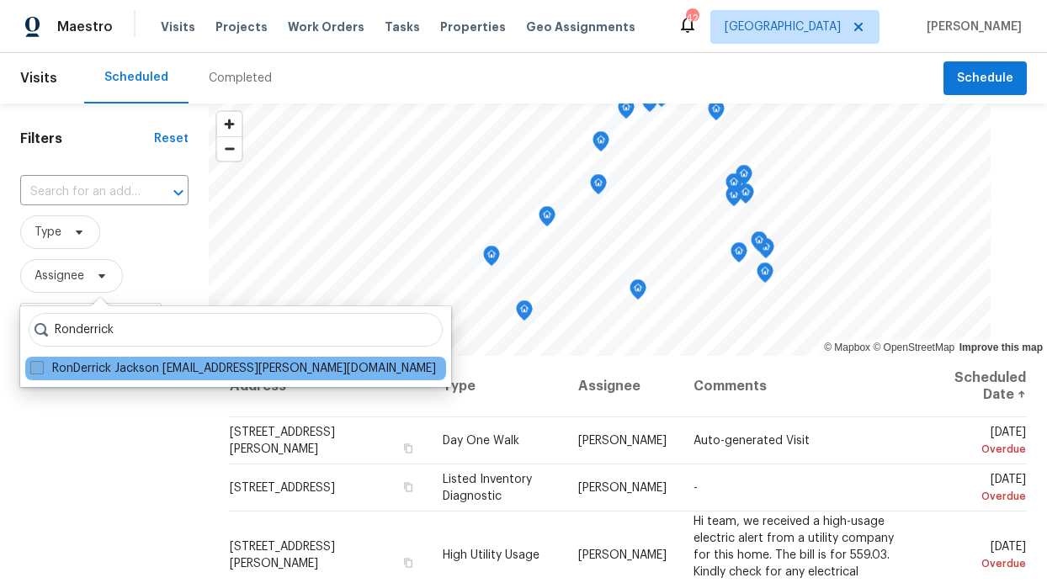
click at [165, 370] on label "RonDerrick Jackson ron.jackson@opendoor.com" at bounding box center [233, 368] width 406 height 17
click at [41, 370] on input "RonDerrick Jackson ron.jackson@opendoor.com" at bounding box center [35, 365] width 11 height 11
checkbox input "true"
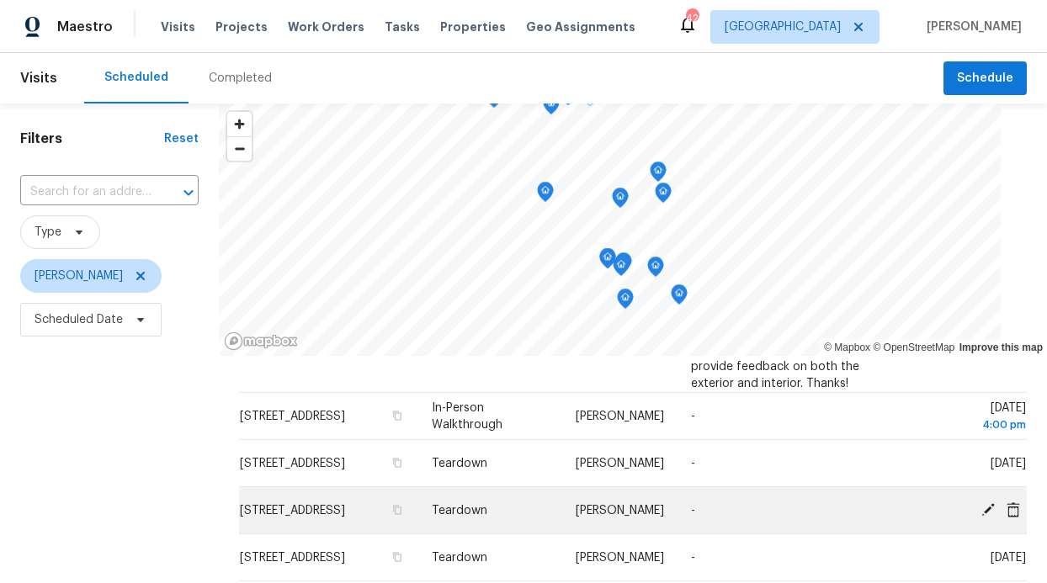
scroll to position [217, 0]
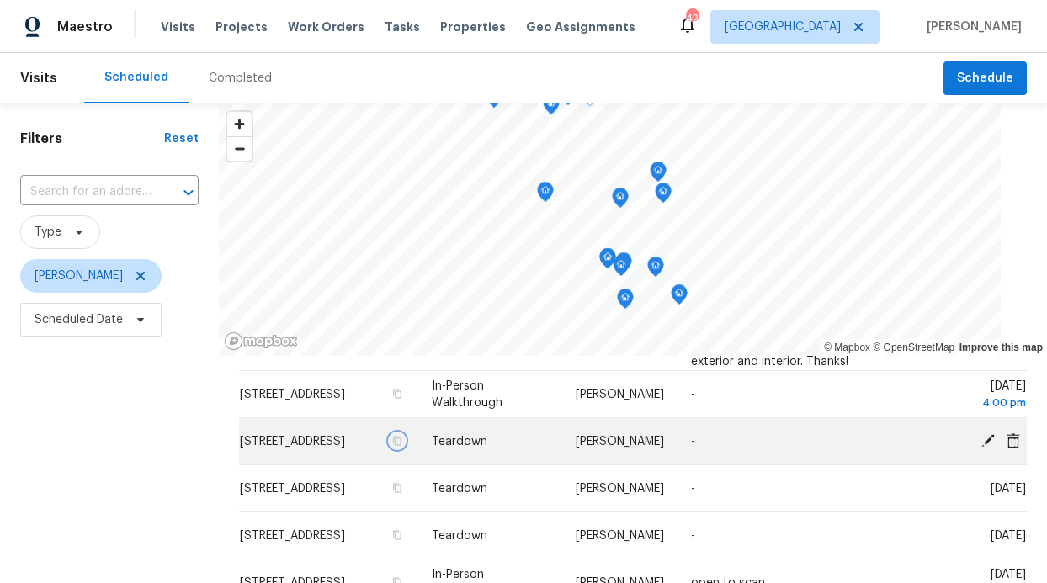
click at [392, 446] on icon "button" at bounding box center [397, 441] width 10 height 10
click at [981, 441] on icon at bounding box center [987, 439] width 13 height 13
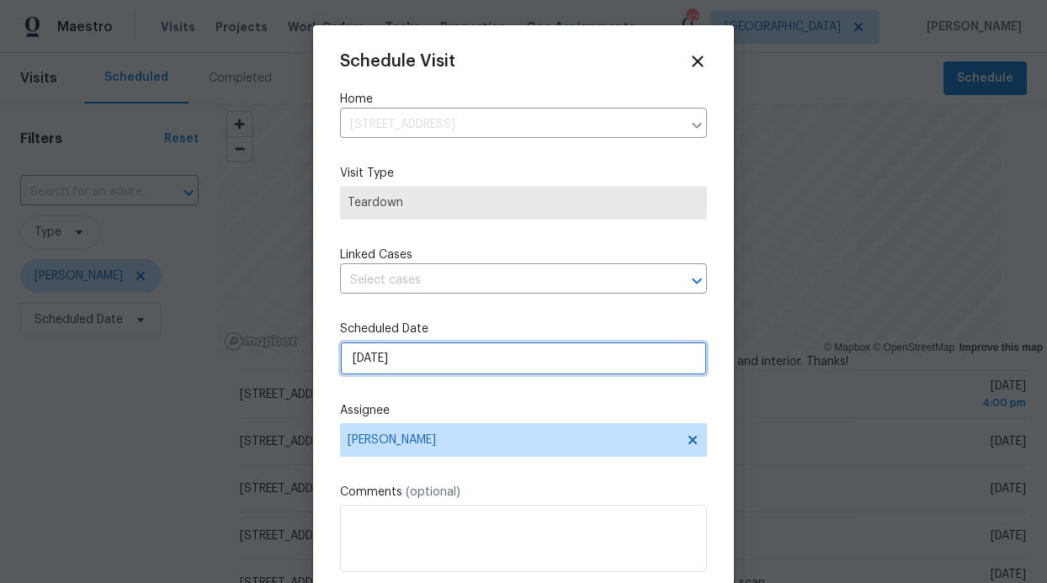
click at [513, 368] on input "[DATE]" at bounding box center [523, 359] width 367 height 34
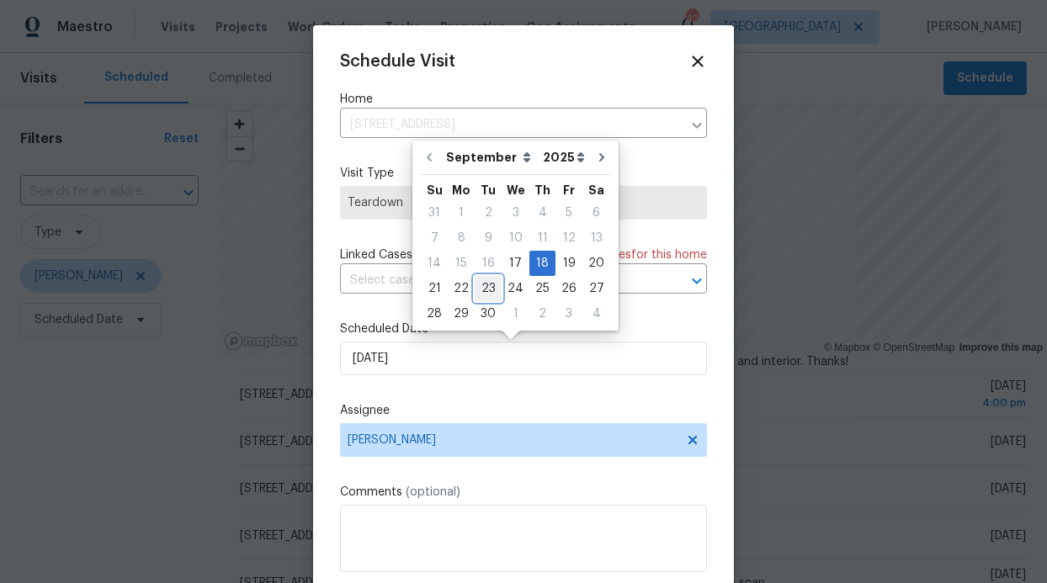
click at [495, 289] on div "23" at bounding box center [488, 289] width 27 height 24
type input "9/23/2025"
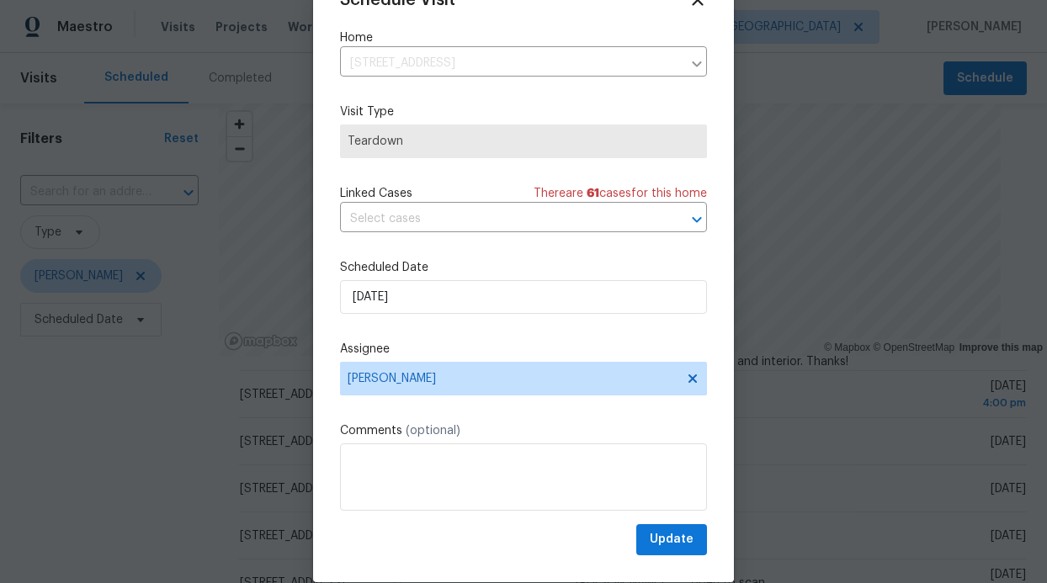
scroll to position [56, 0]
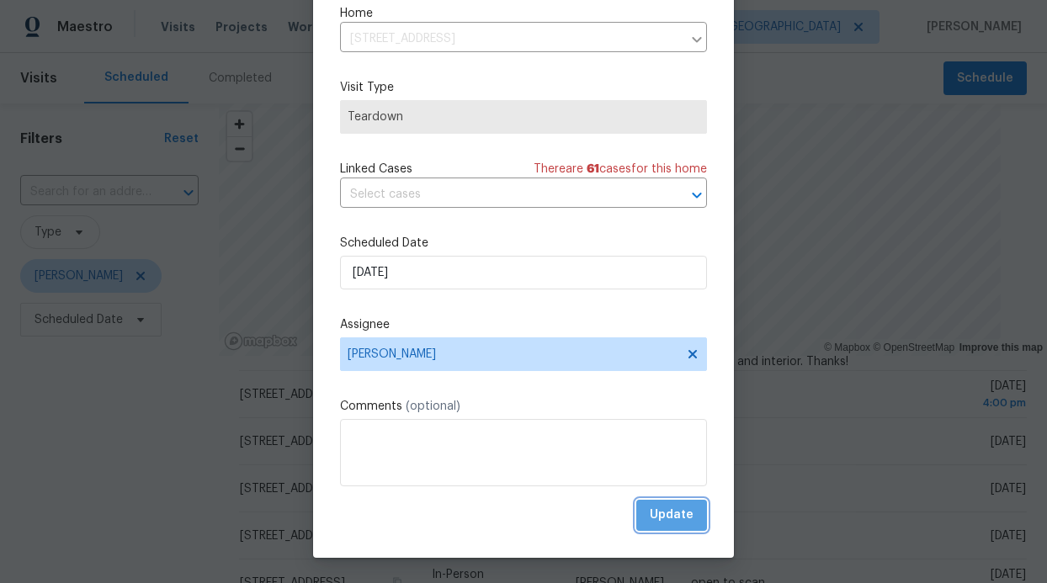
click at [663, 510] on span "Update" at bounding box center [672, 515] width 44 height 21
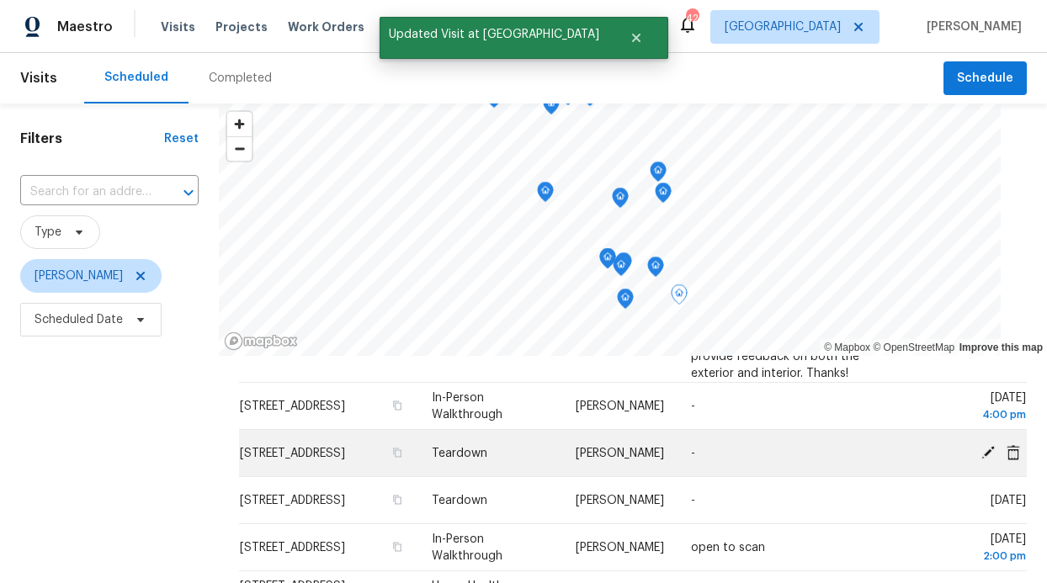
scroll to position [186, 0]
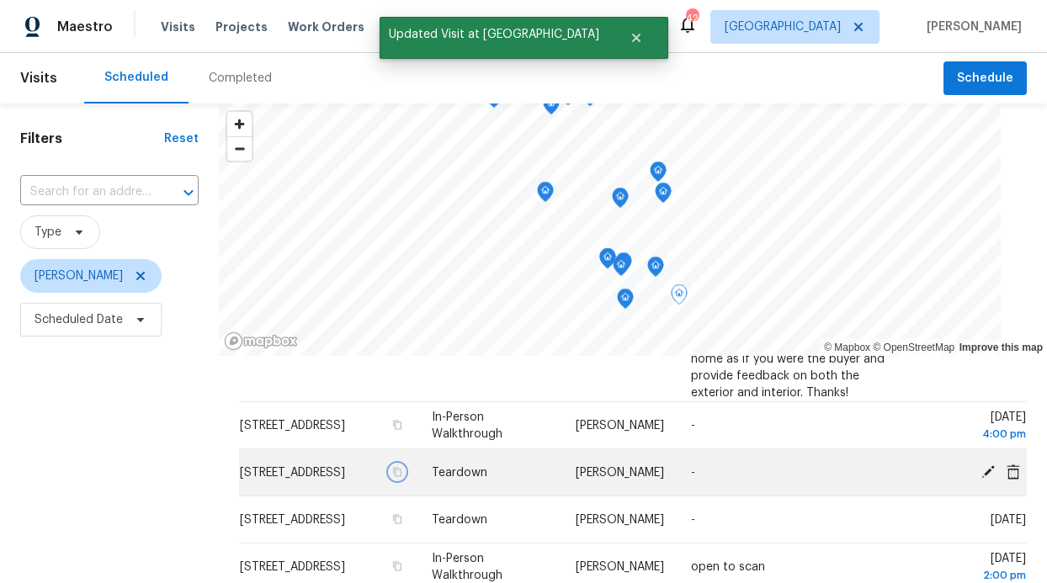
click at [395, 480] on button "button" at bounding box center [397, 472] width 15 height 15
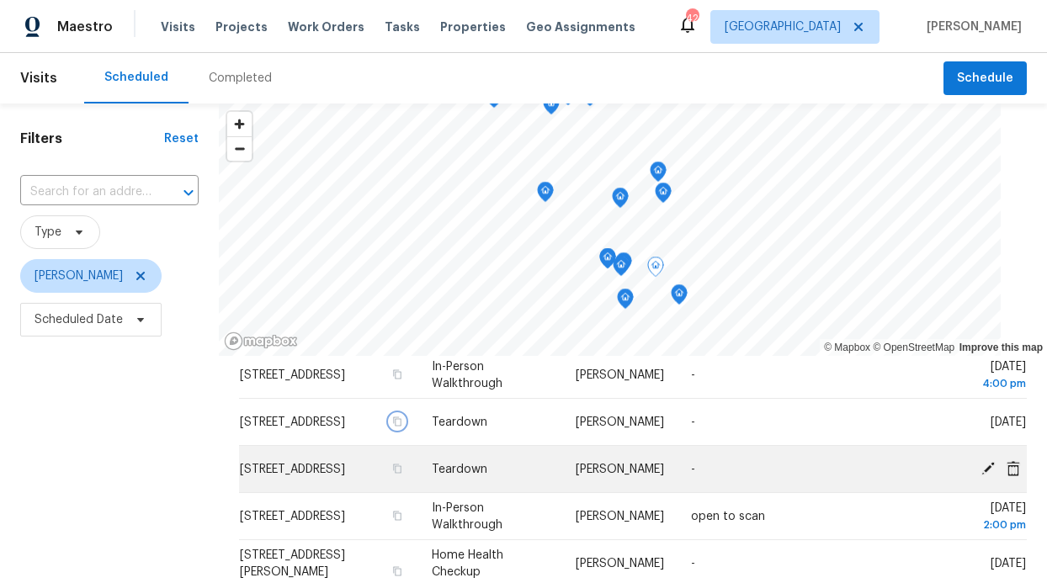
scroll to position [237, 0]
click at [392, 474] on icon "button" at bounding box center [397, 469] width 10 height 10
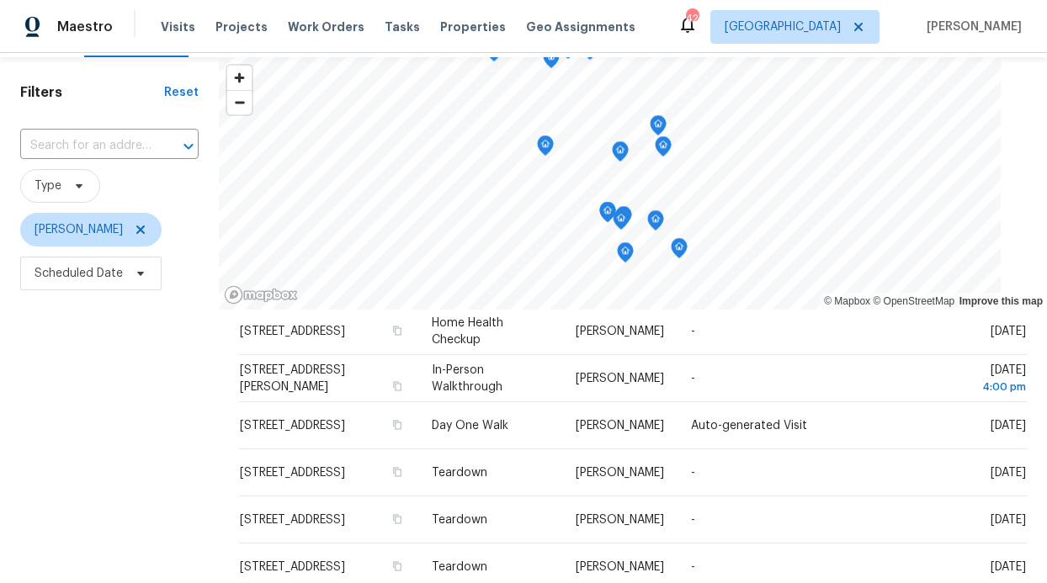
scroll to position [0, 0]
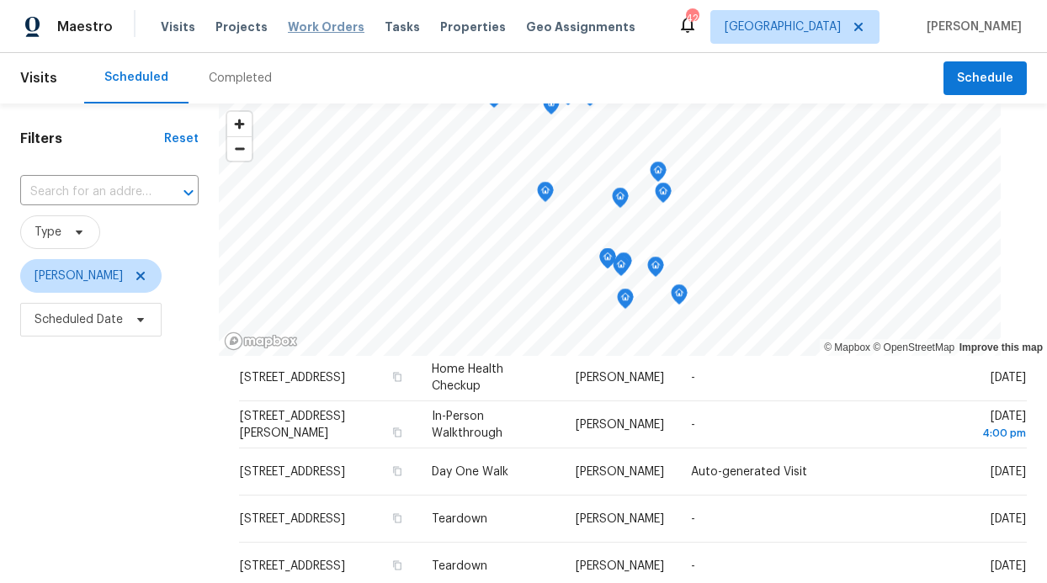
click at [313, 32] on span "Work Orders" at bounding box center [326, 27] width 77 height 17
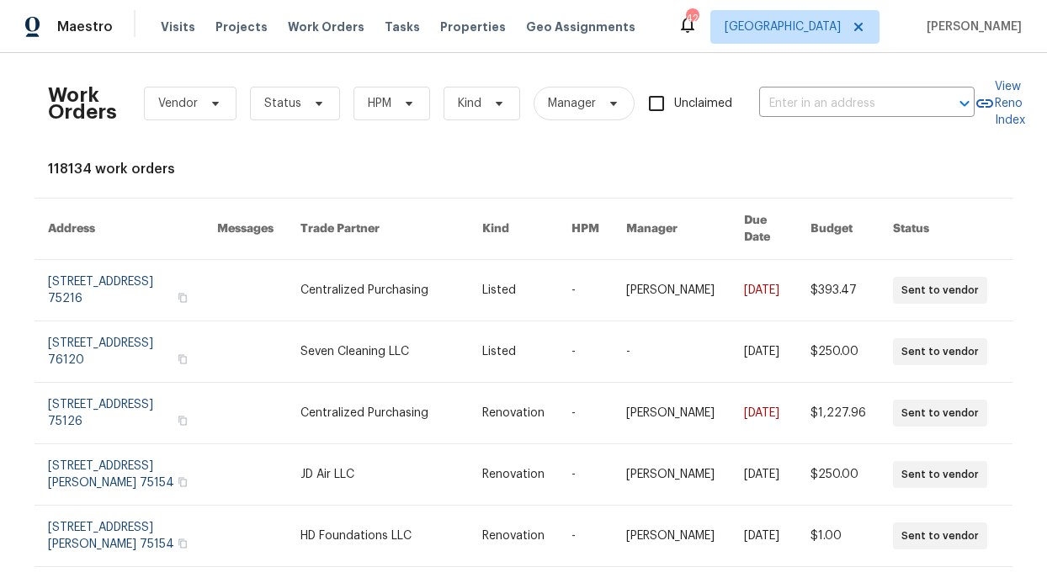
click at [400, 28] on div "Visits Projects Work Orders Tasks Properties Geo Assignments" at bounding box center [408, 27] width 495 height 34
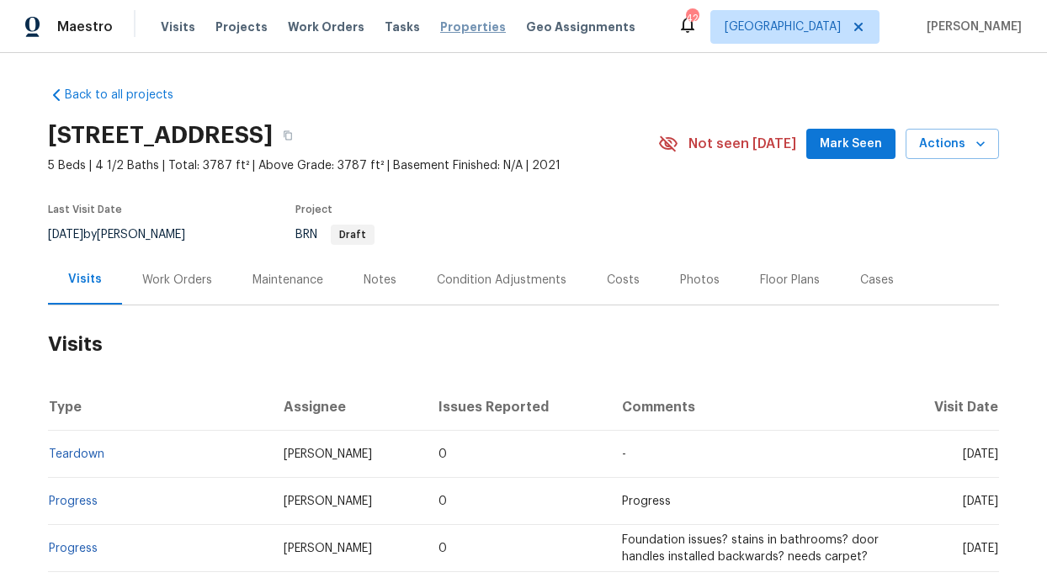
click at [440, 29] on span "Properties" at bounding box center [473, 27] width 66 height 17
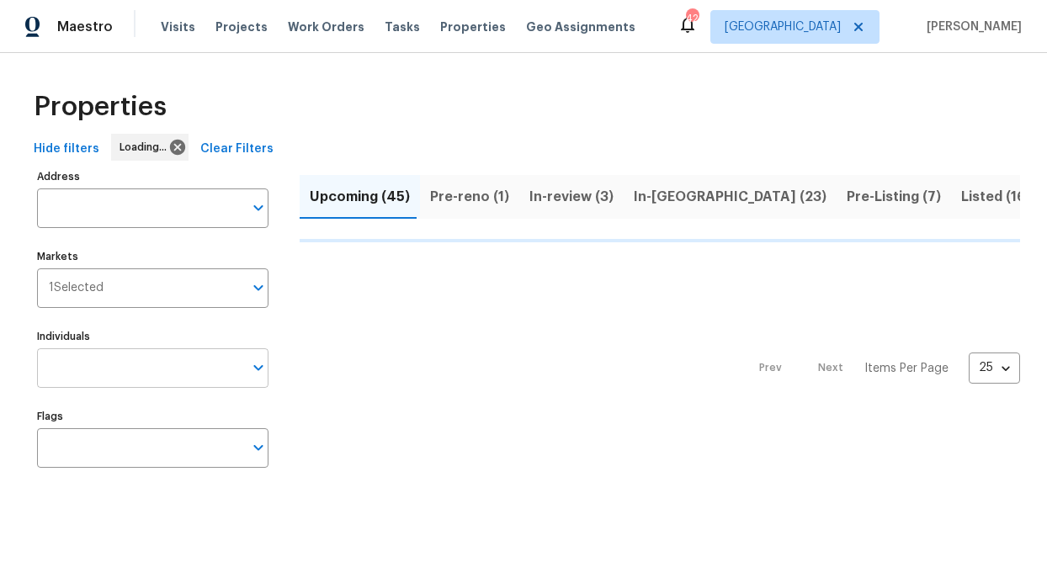
click at [162, 370] on input "Individuals" at bounding box center [140, 368] width 206 height 40
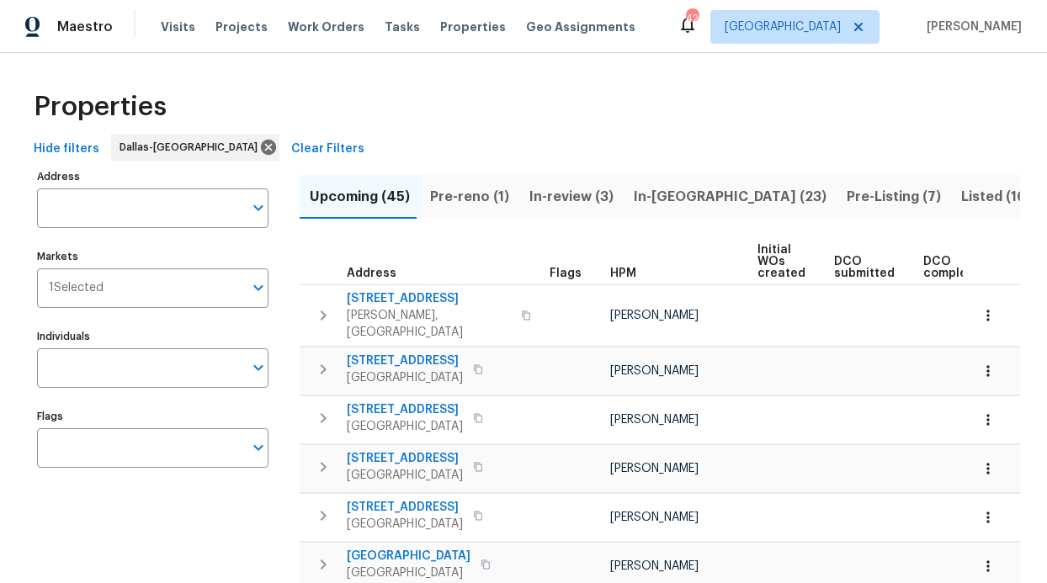
click at [160, 370] on input "Individuals" at bounding box center [140, 368] width 206 height 40
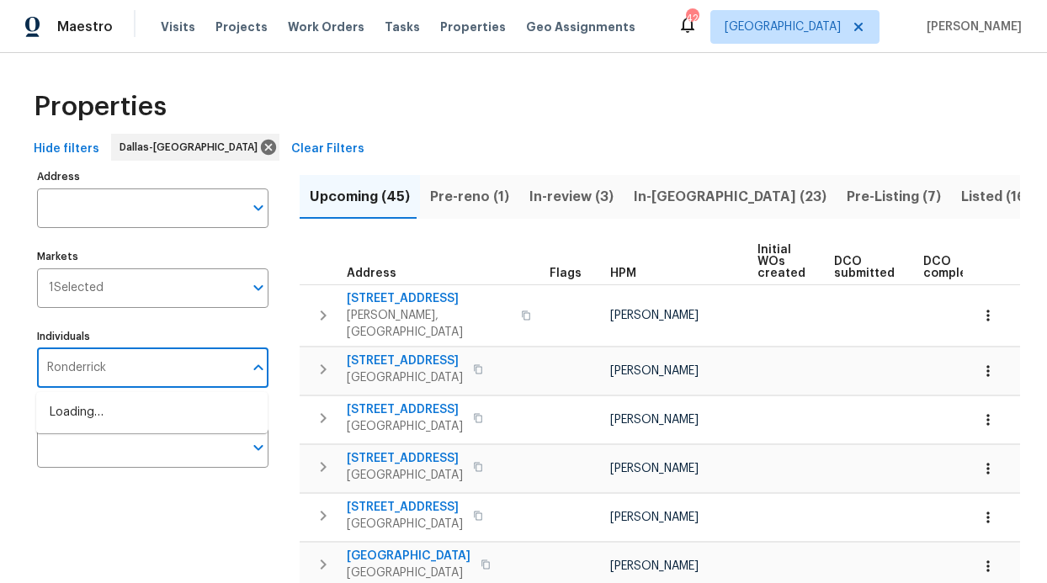
type input "Ronderrick"
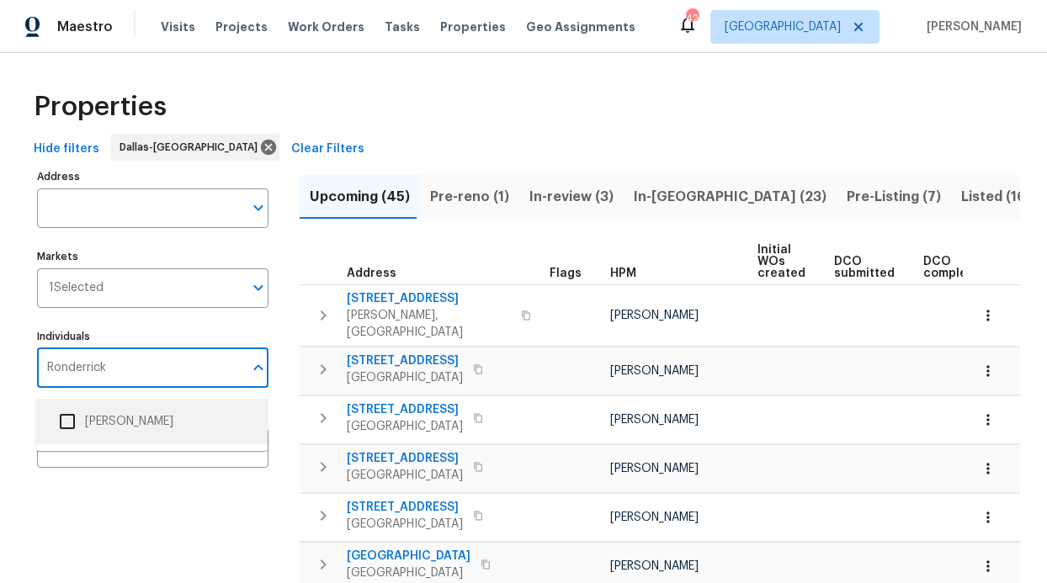
click at [130, 413] on li "[PERSON_NAME]" at bounding box center [152, 421] width 205 height 35
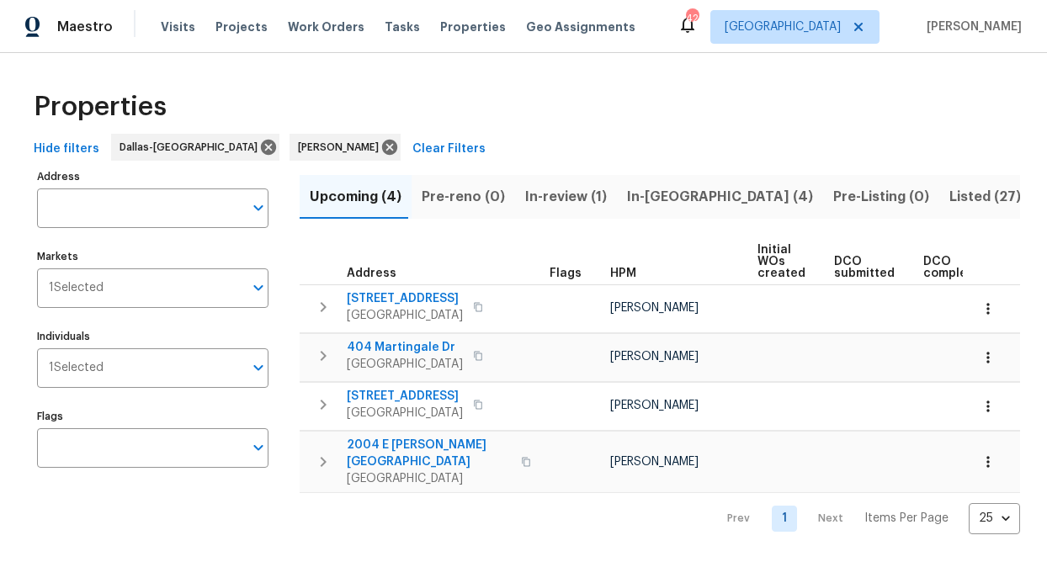
click at [661, 192] on span "In-[GEOGRAPHIC_DATA] (4)" at bounding box center [720, 197] width 186 height 24
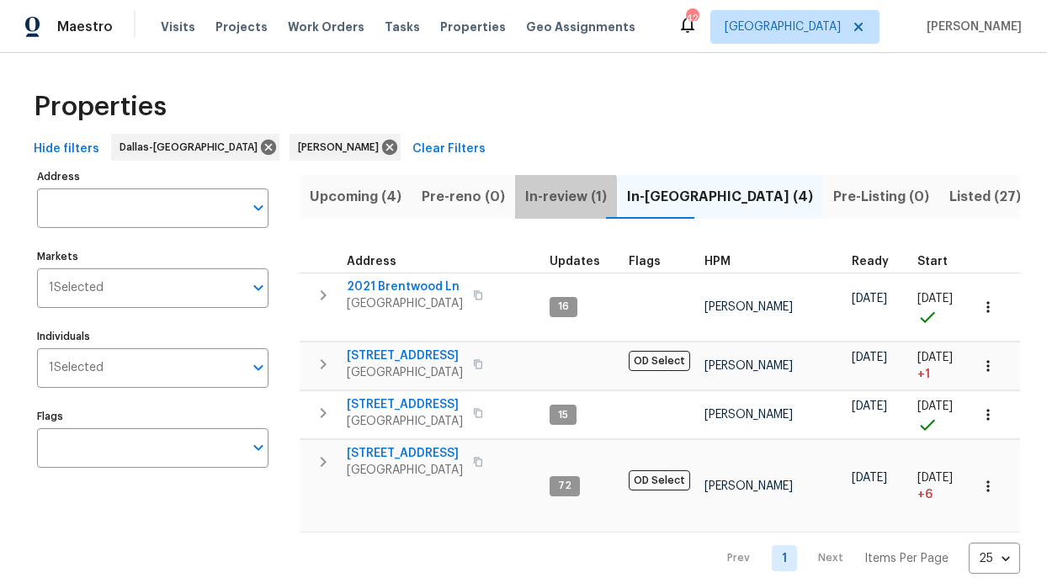
click at [556, 201] on span "In-review (1)" at bounding box center [566, 197] width 82 height 24
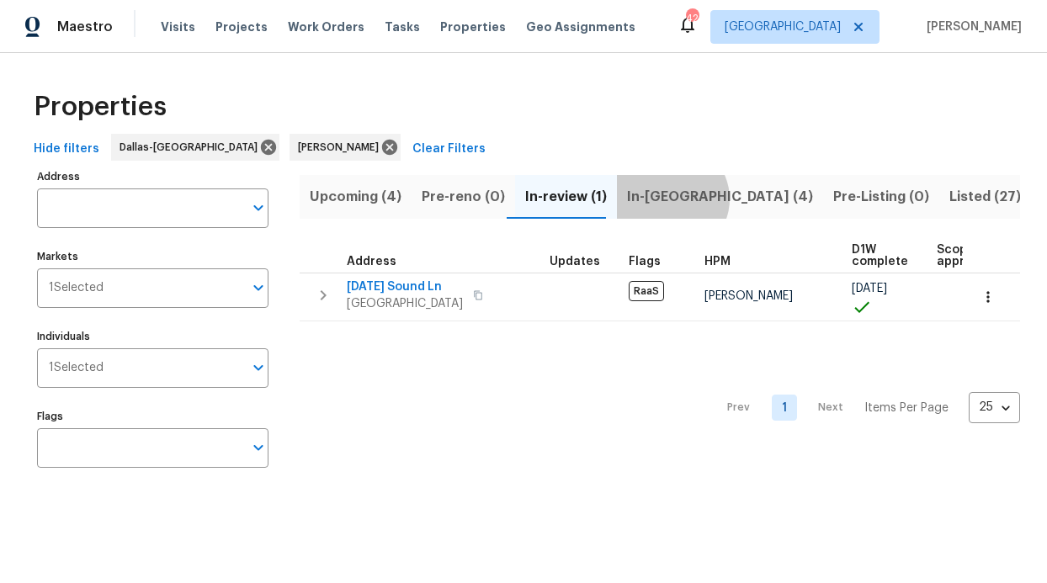
click at [659, 199] on span "In-[GEOGRAPHIC_DATA] (4)" at bounding box center [720, 197] width 186 height 24
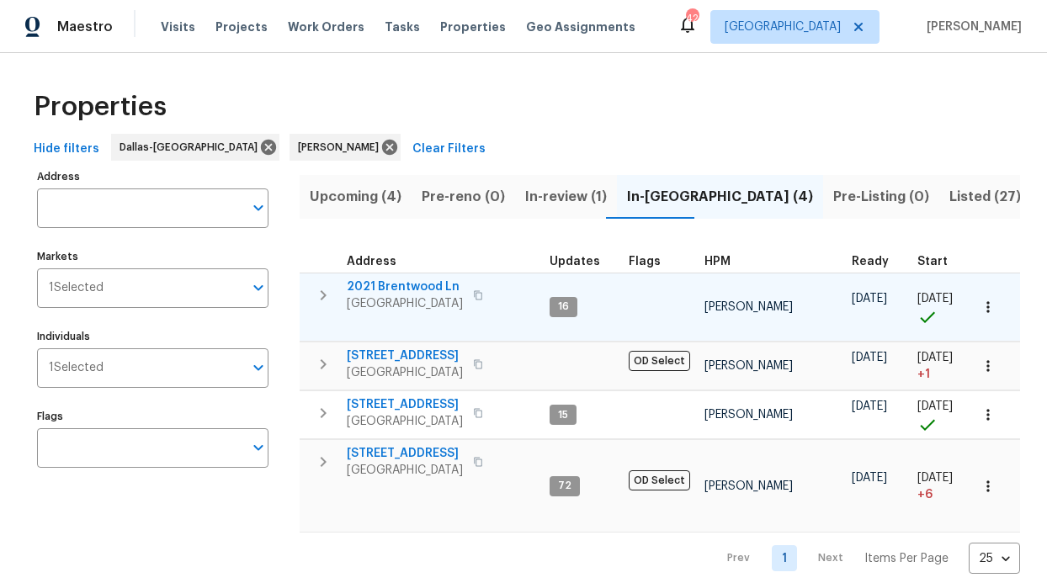
click at [428, 282] on span "2021 Brentwood Ln" at bounding box center [405, 287] width 116 height 17
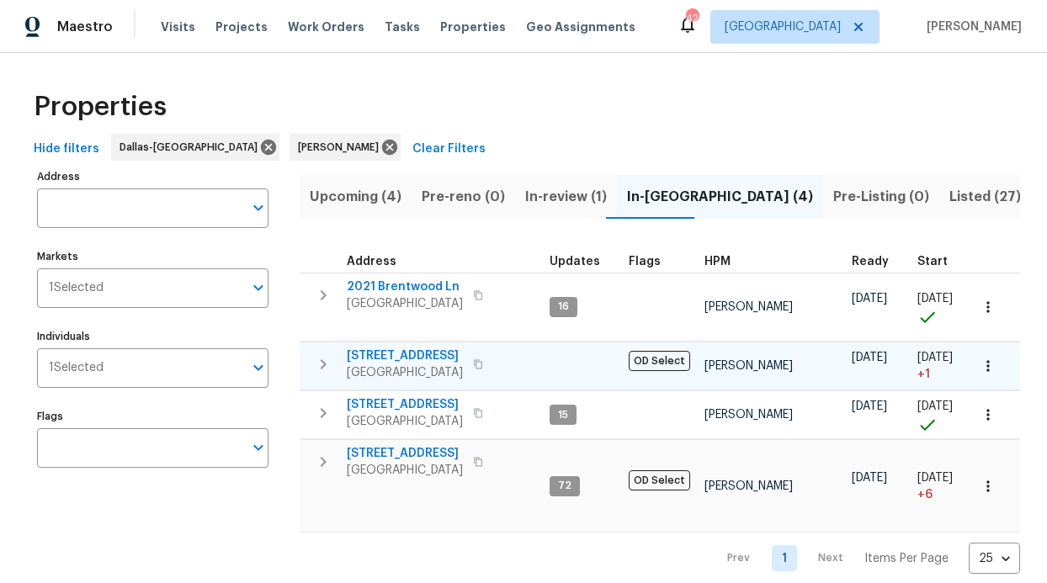
click at [401, 358] on span "[STREET_ADDRESS]" at bounding box center [405, 356] width 116 height 17
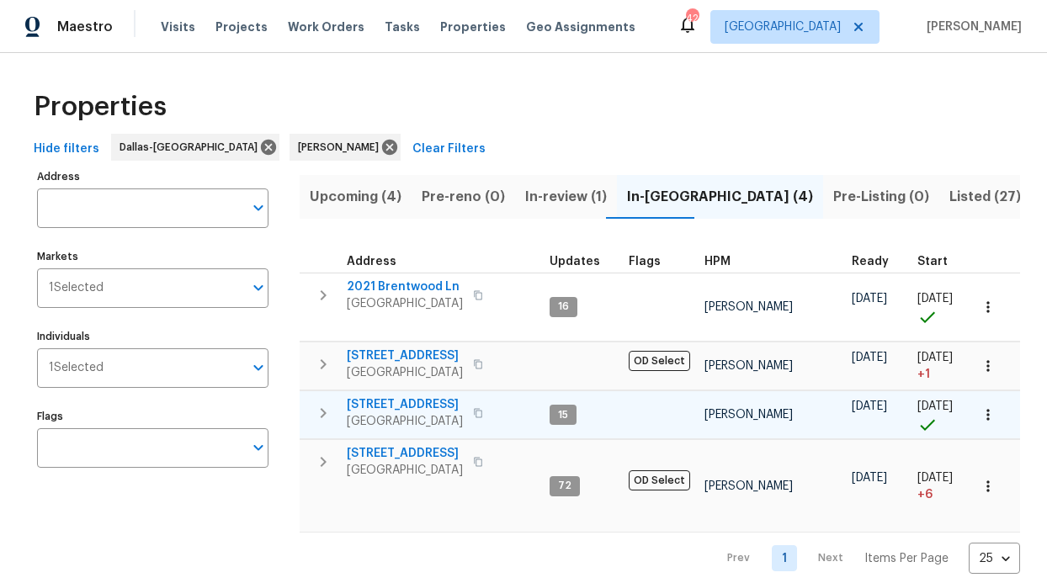
click at [414, 401] on span "[STREET_ADDRESS]" at bounding box center [405, 404] width 116 height 17
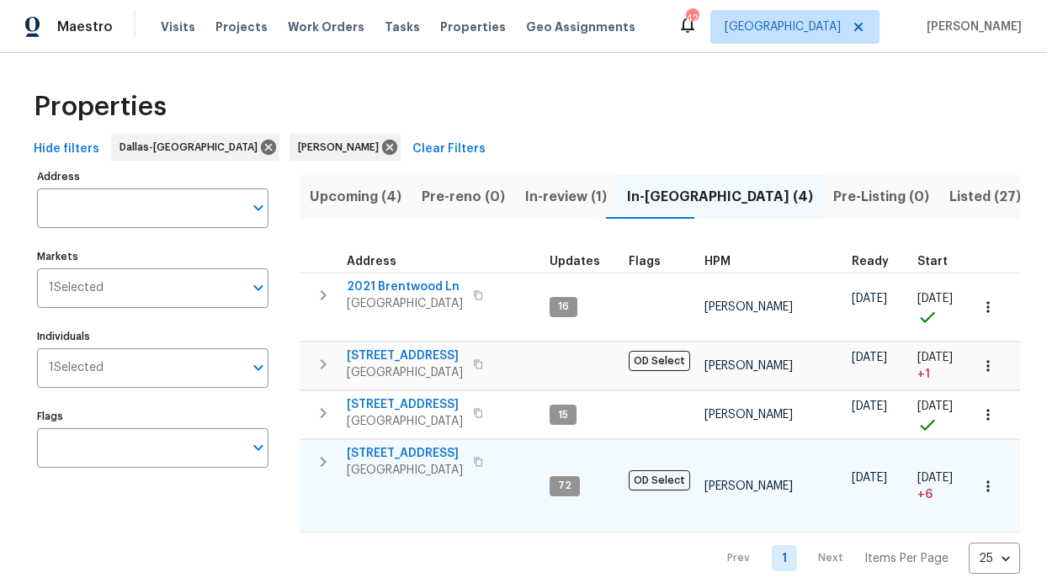
click at [400, 450] on span "6211 Crested Butte Dr" at bounding box center [405, 453] width 116 height 17
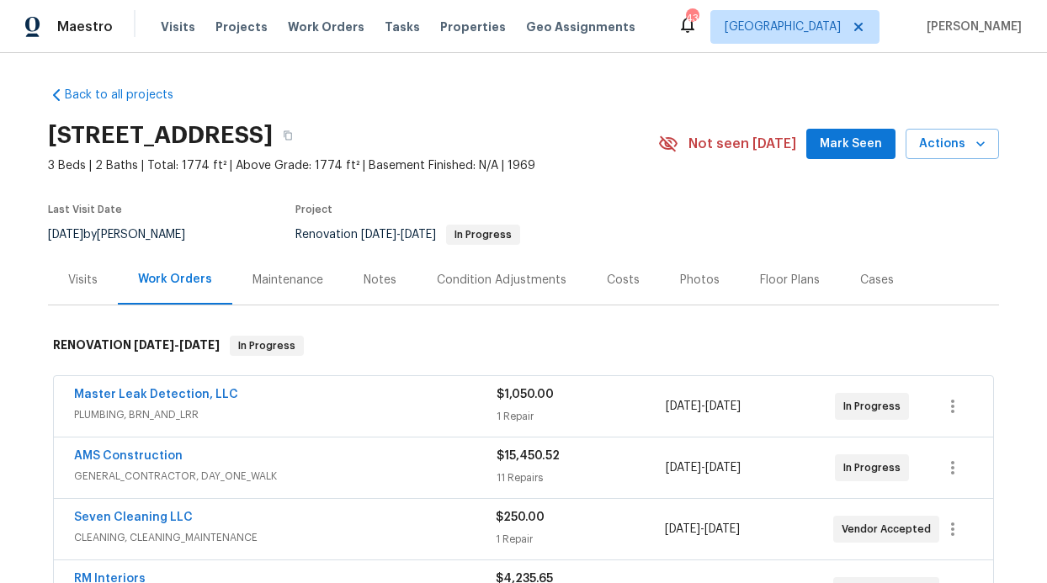
click at [343, 278] on div "Notes" at bounding box center [379, 280] width 73 height 50
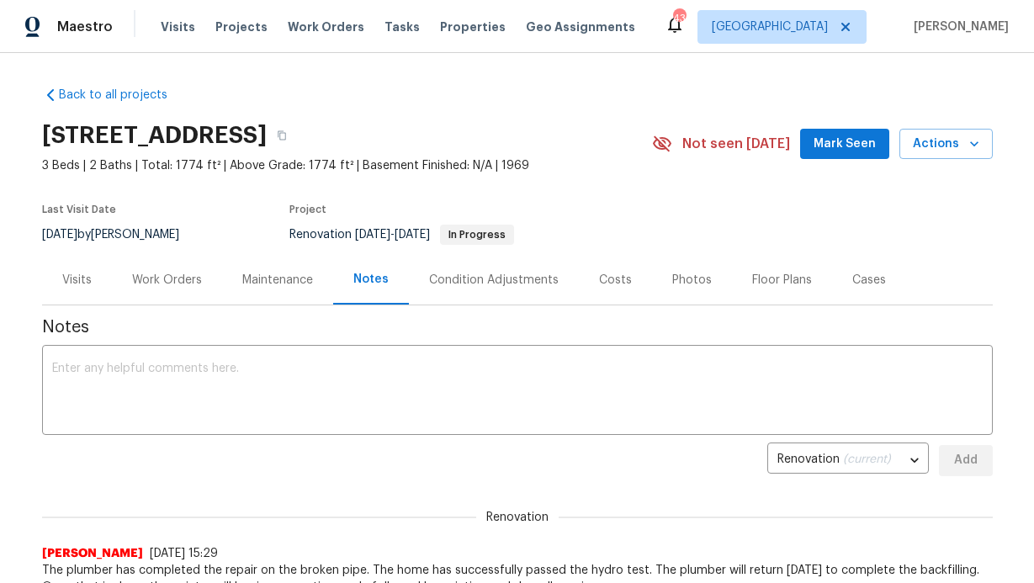
click at [811, 160] on div "2021 Brentwood Ln, Carrollton, TX 75006 3 Beds | 2 Baths | Total: 1774 ft² | Ab…" at bounding box center [517, 144] width 951 height 61
click at [814, 152] on span "Mark Seen" at bounding box center [845, 144] width 62 height 21
click at [396, 358] on div "x ​" at bounding box center [517, 392] width 951 height 86
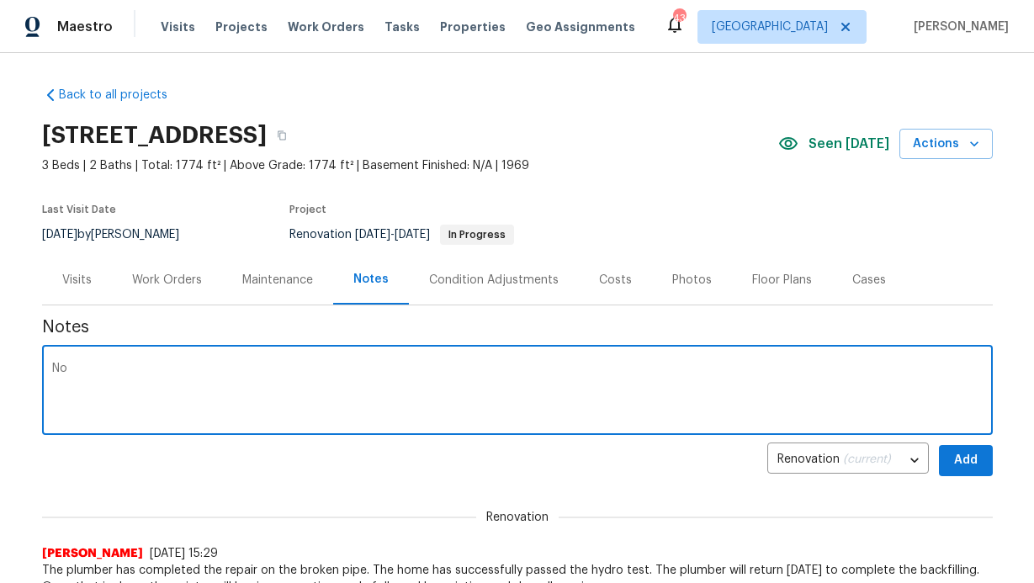
type textarea "N"
click at [324, 406] on textarea at bounding box center [517, 392] width 931 height 59
type textarea "No update"
click at [978, 456] on button "Add" at bounding box center [966, 460] width 54 height 31
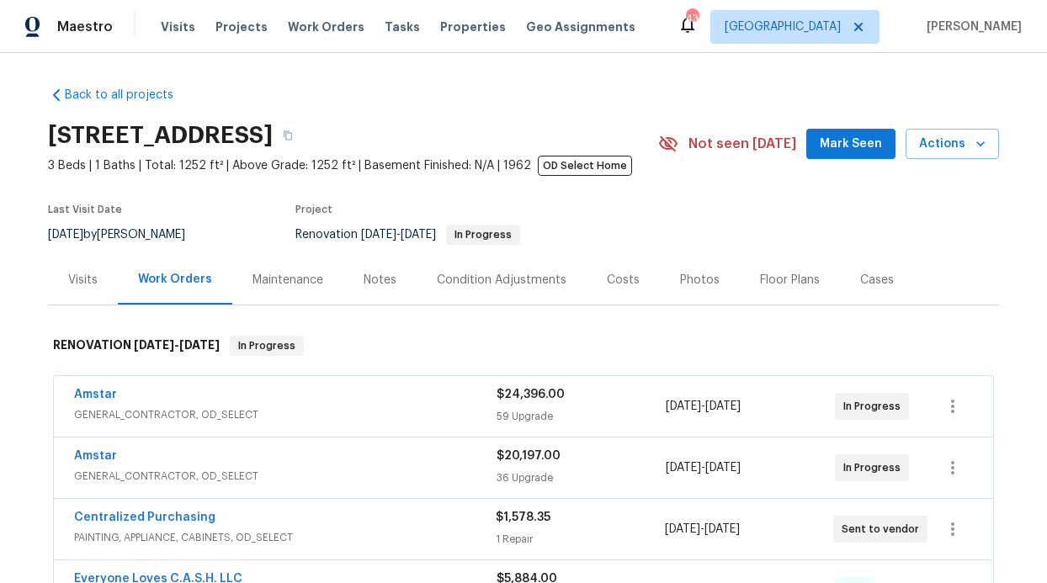
click at [814, 141] on button "Mark Seen" at bounding box center [850, 144] width 89 height 31
click at [406, 285] on div "Notes" at bounding box center [379, 280] width 73 height 50
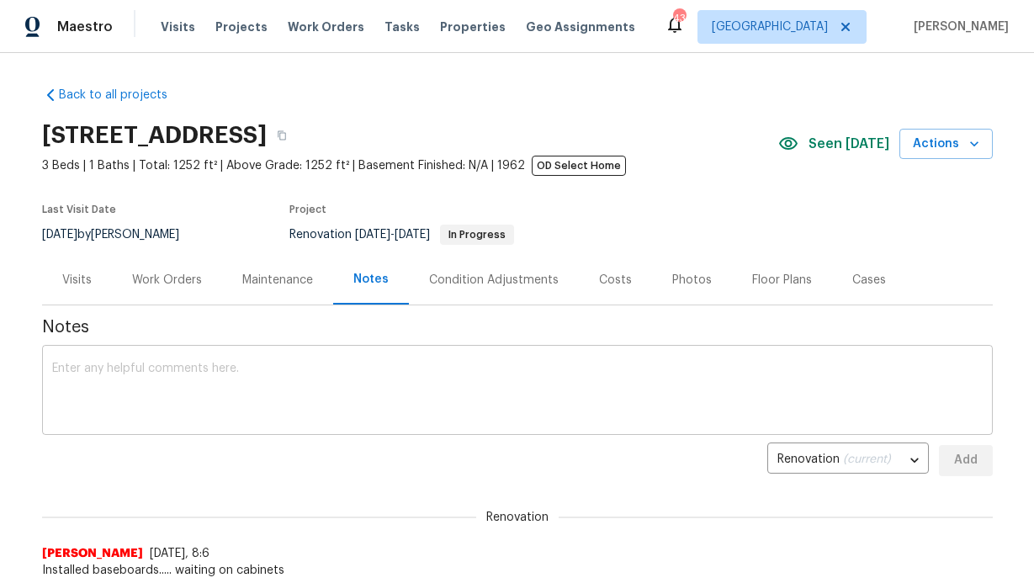
click at [189, 354] on div "x ​" at bounding box center [517, 392] width 951 height 86
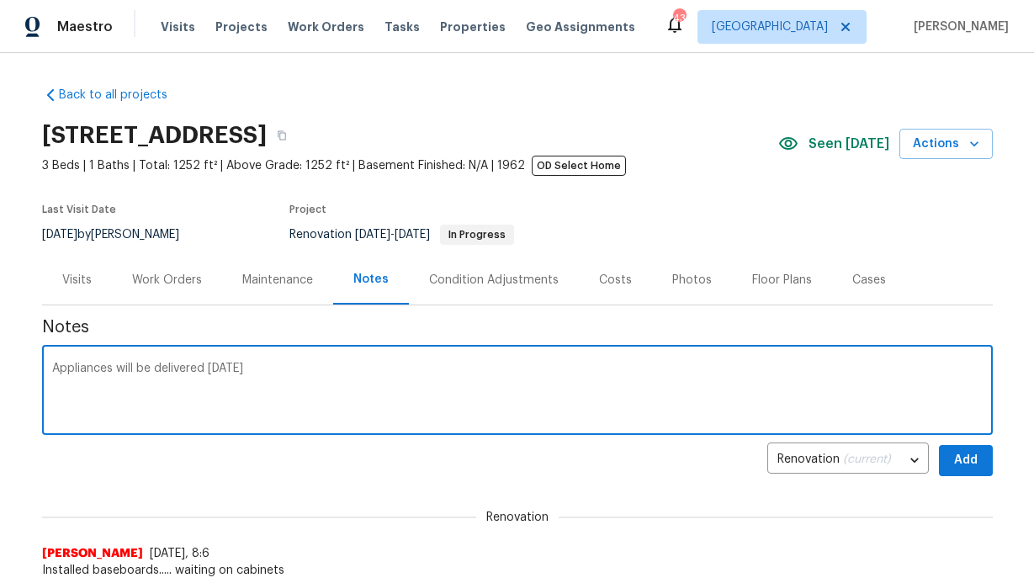
type textarea "Appliances will be delivered [DATE]"
click at [953, 463] on span "Add" at bounding box center [966, 460] width 27 height 21
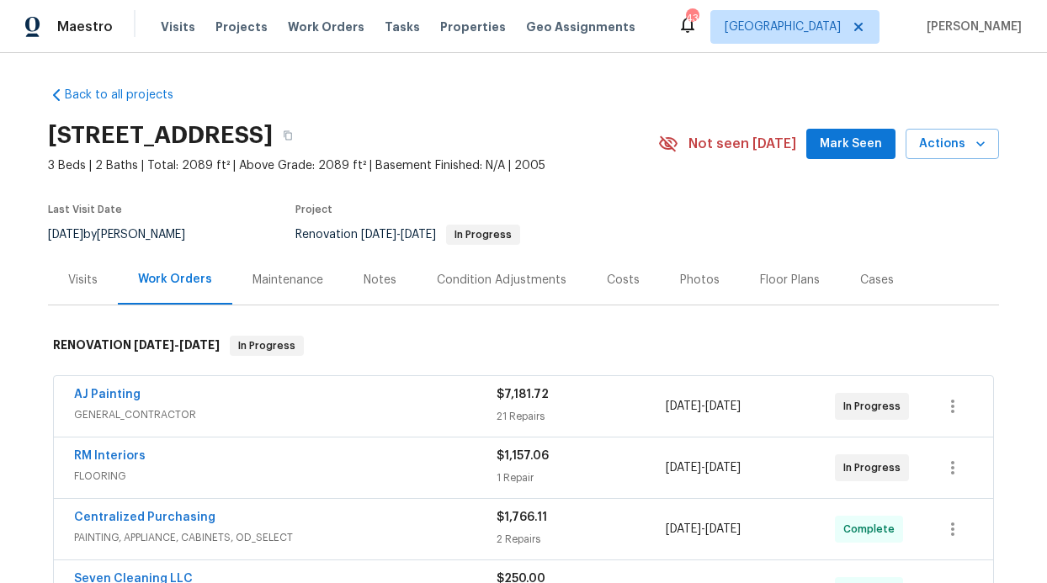
click at [819, 148] on button "Mark Seen" at bounding box center [850, 144] width 89 height 31
click at [382, 285] on div "Notes" at bounding box center [380, 280] width 33 height 17
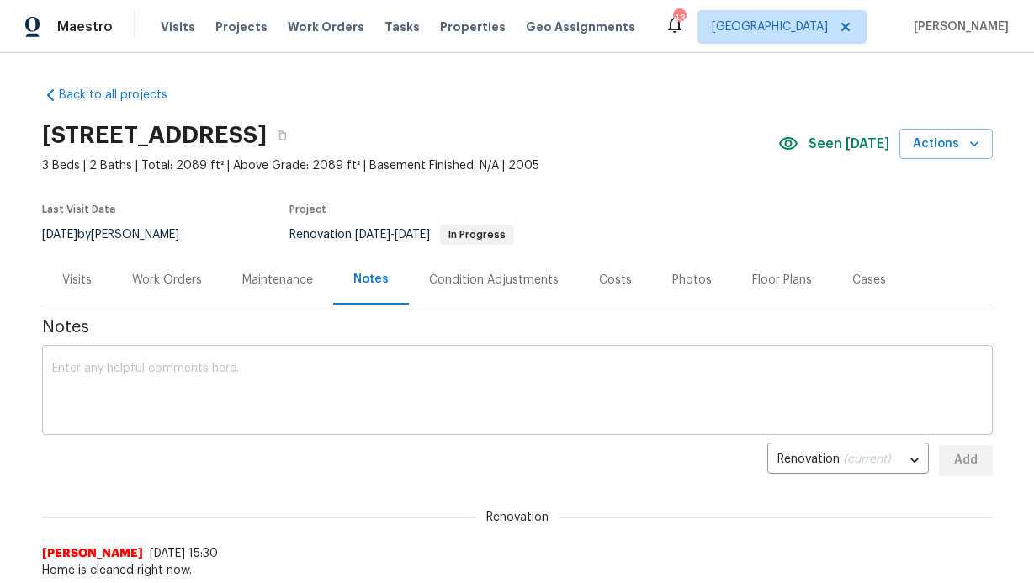
click at [345, 375] on textarea at bounding box center [517, 392] width 931 height 59
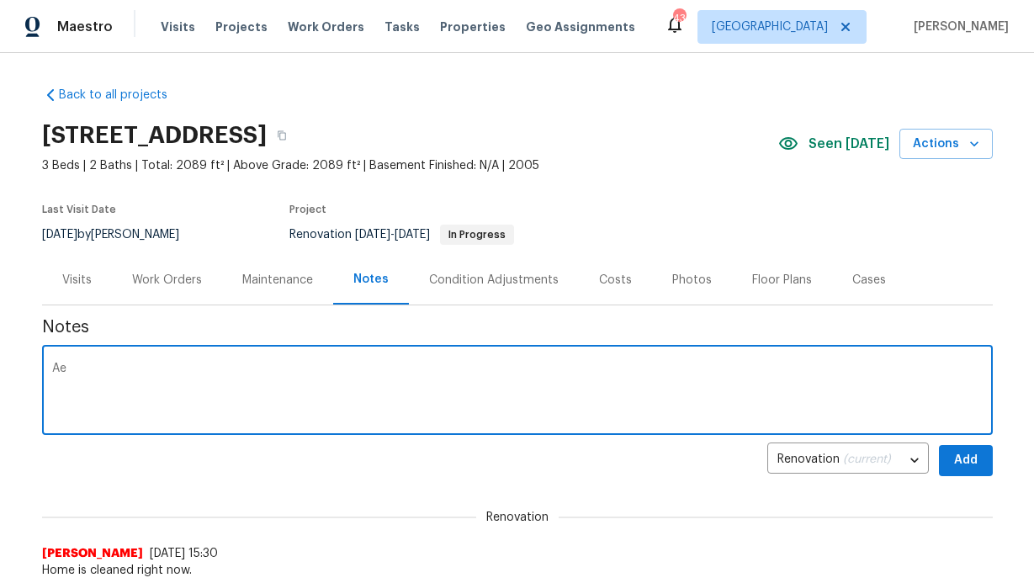
type textarea "A"
type textarea "o"
type textarea "Home is completed"
click at [962, 455] on span "Add" at bounding box center [966, 460] width 27 height 21
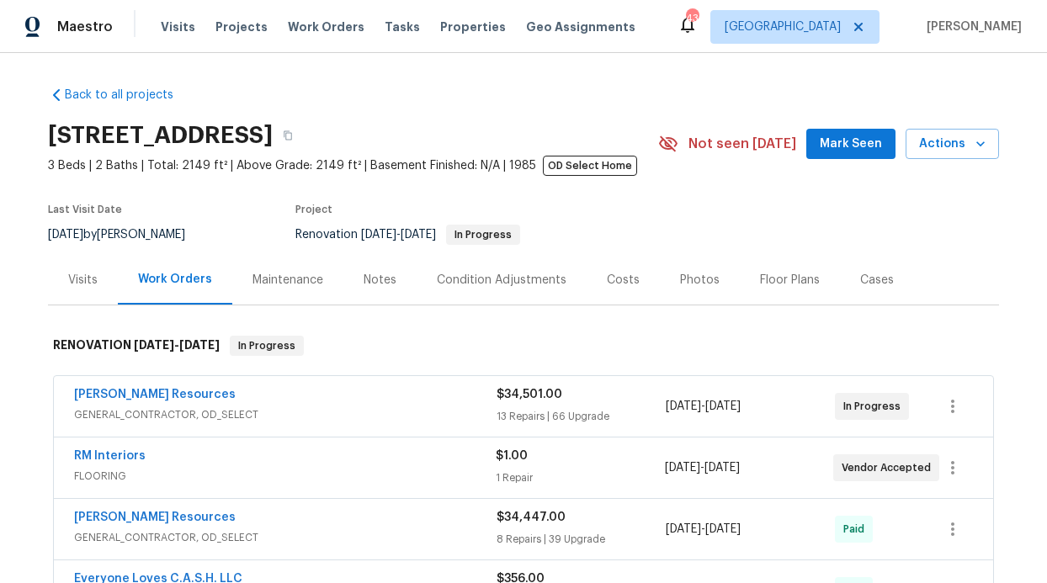
click at [822, 147] on span "Mark Seen" at bounding box center [851, 144] width 62 height 21
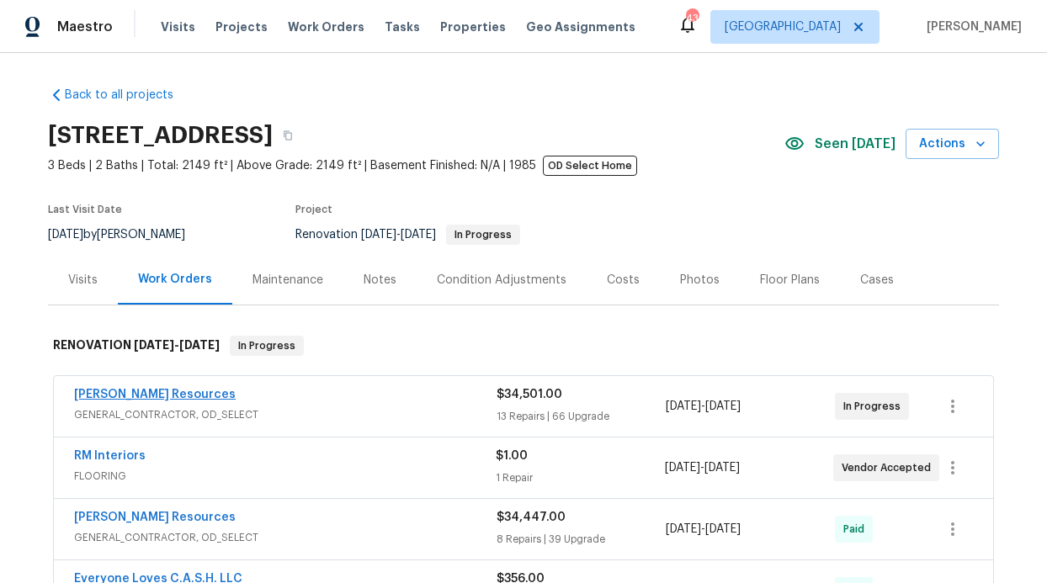
click at [149, 384] on div "[PERSON_NAME] Resources GENERAL_CONTRACTOR, OD_SELECT $34,501.00 13 Repairs | 6…" at bounding box center [523, 406] width 939 height 61
click at [150, 391] on link "[PERSON_NAME] Resources" at bounding box center [155, 395] width 162 height 12
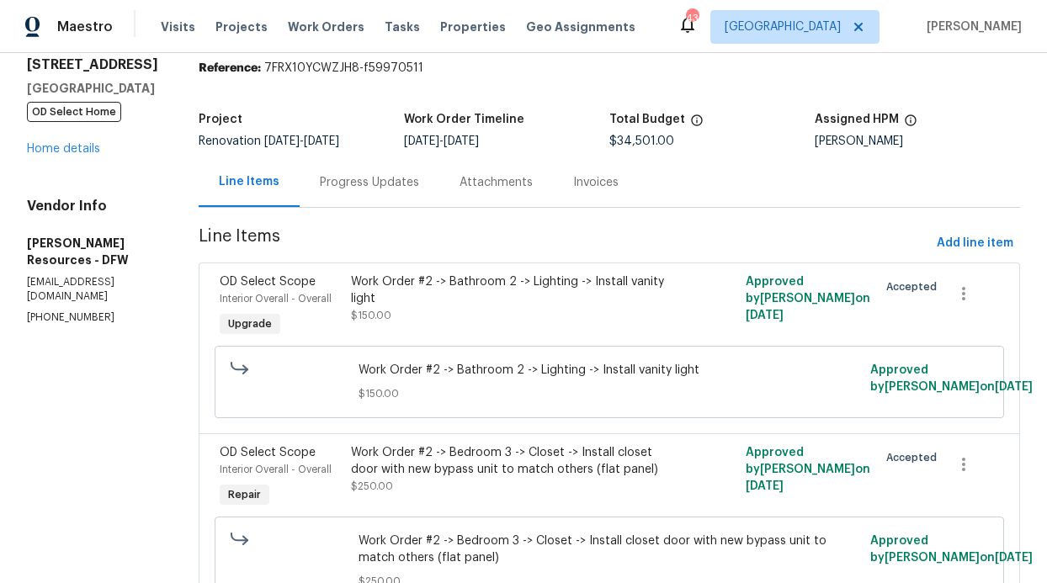
click at [419, 189] on div "Progress Updates" at bounding box center [369, 182] width 99 height 17
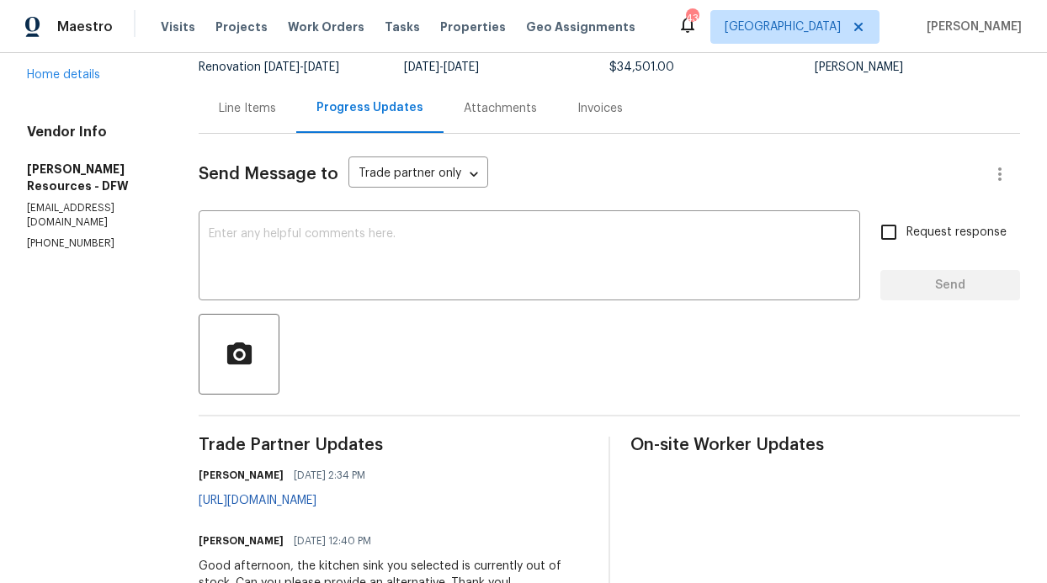
scroll to position [206, 0]
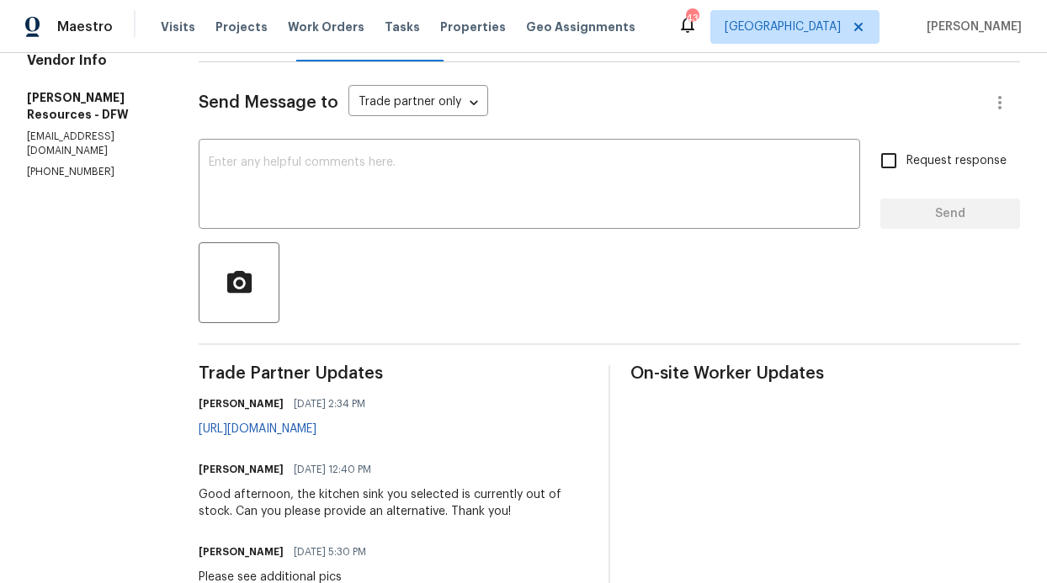
click at [871, 173] on input "Request response" at bounding box center [888, 160] width 35 height 35
checkbox input "true"
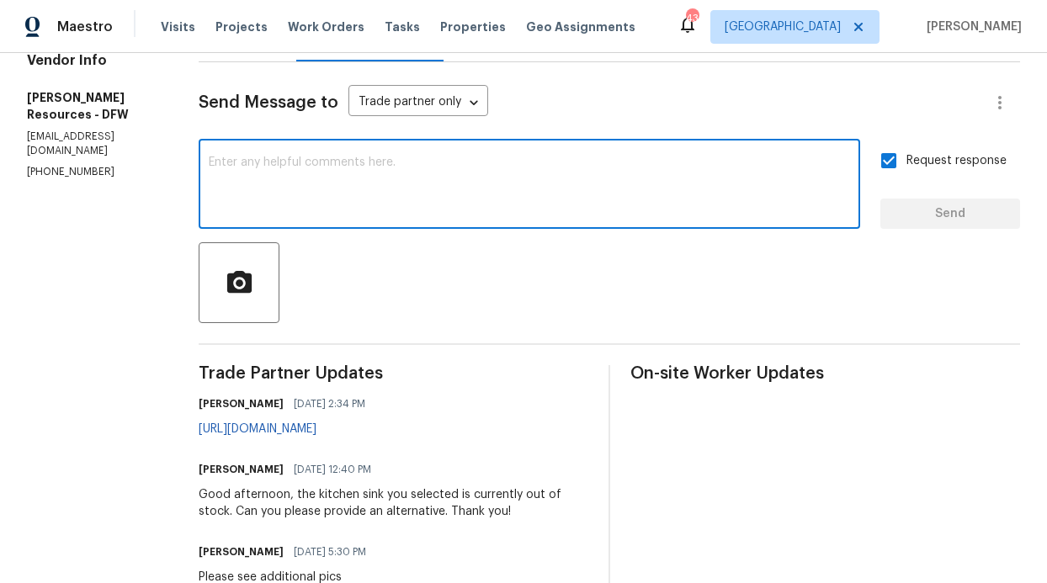
click at [681, 191] on textarea at bounding box center [529, 186] width 641 height 59
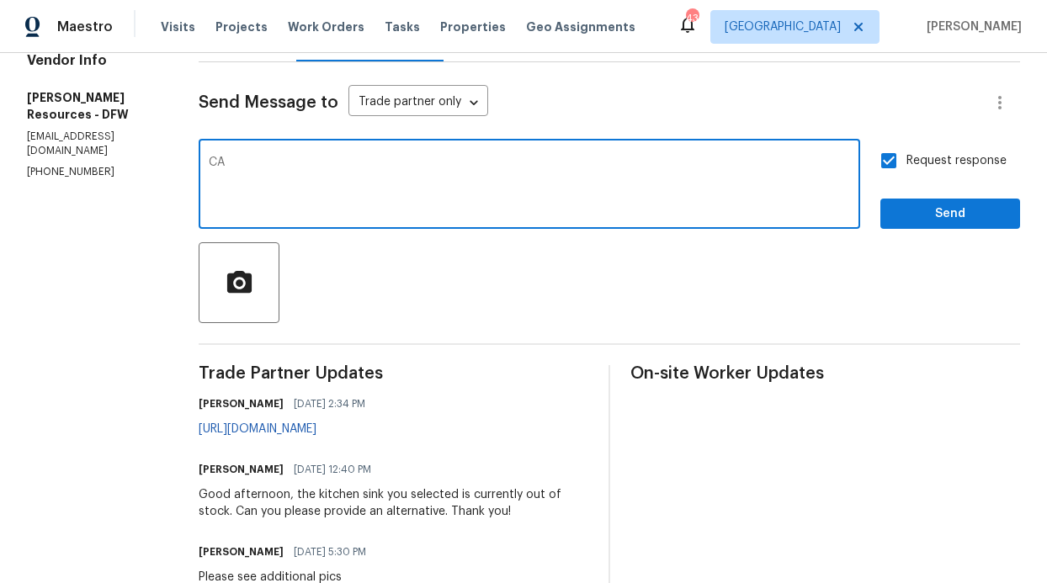
type textarea "C"
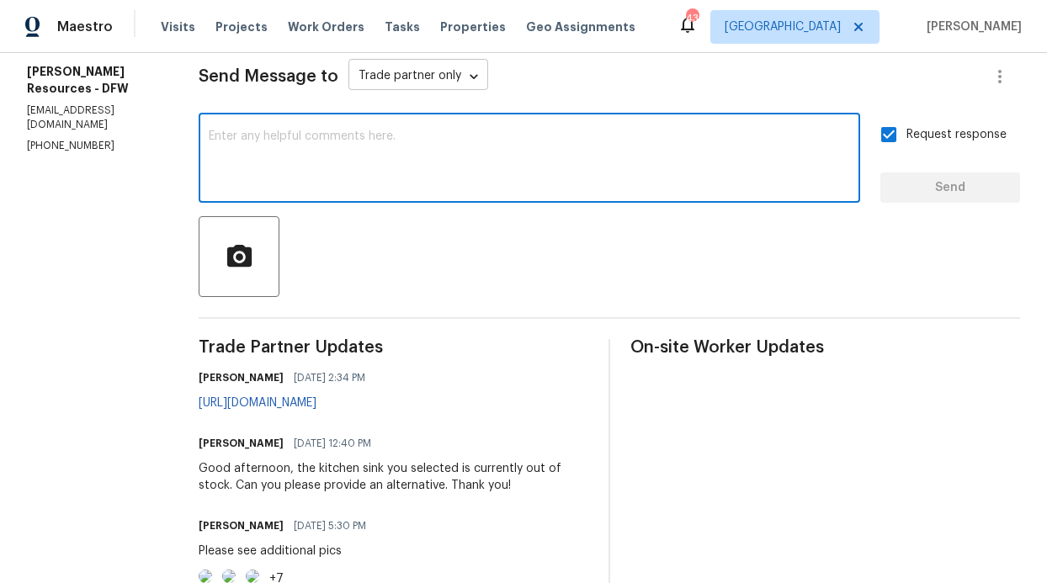
scroll to position [162, 0]
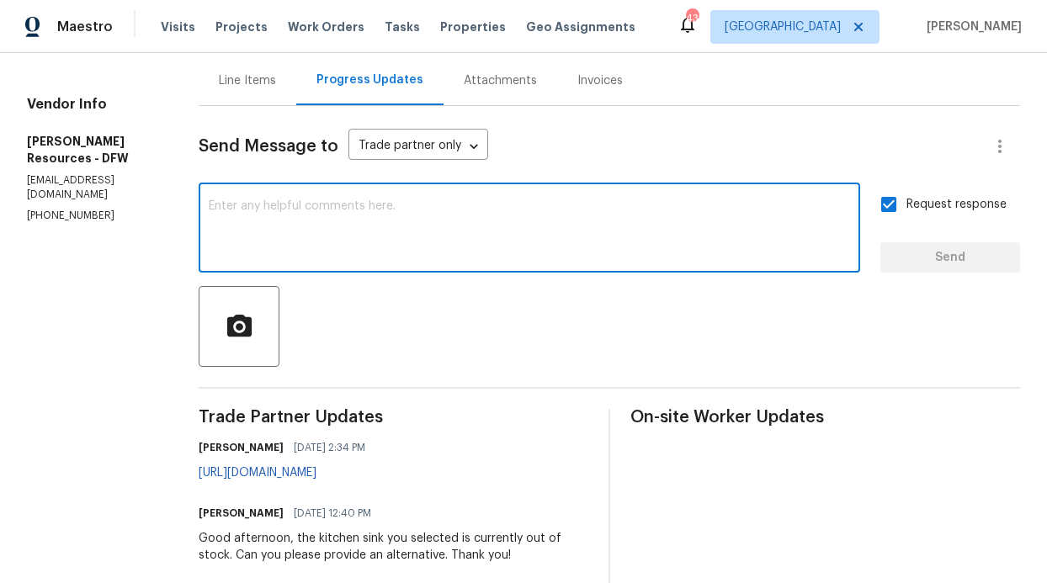
click at [433, 225] on textarea at bounding box center [529, 229] width 641 height 59
type textarea "Can I have a update?"
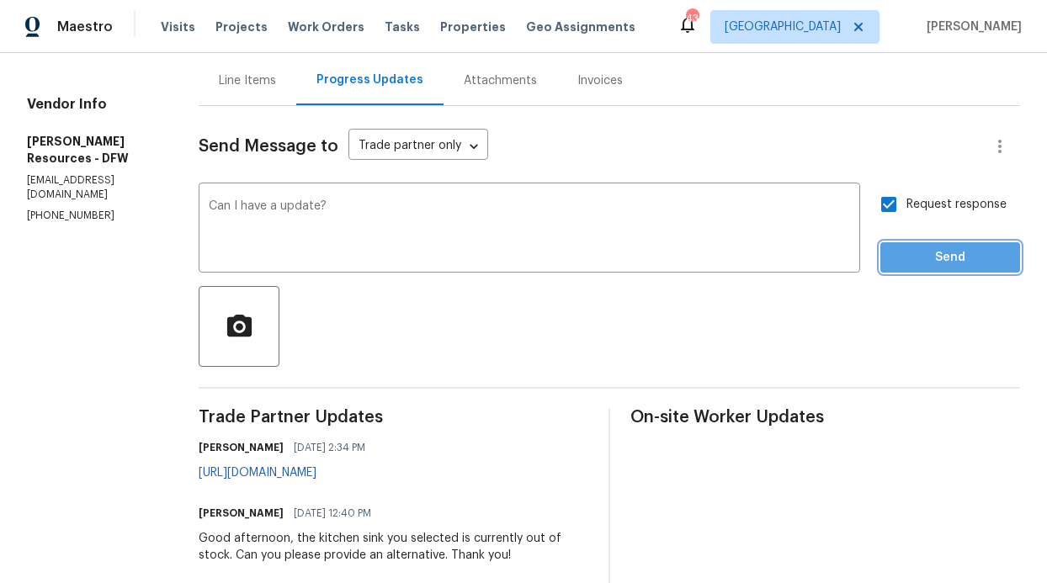
click at [971, 258] on span "Send" at bounding box center [950, 257] width 113 height 21
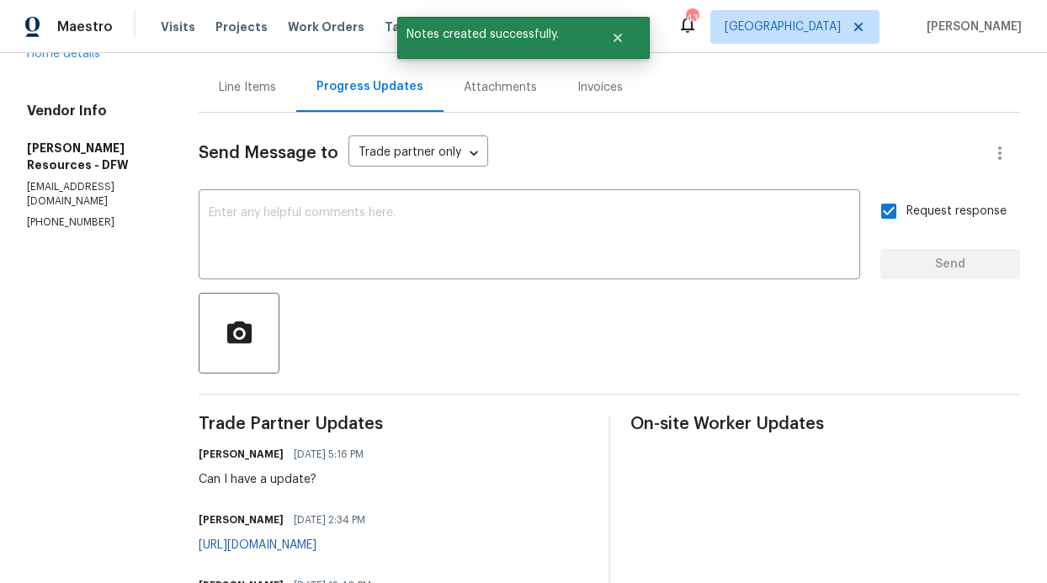
scroll to position [0, 0]
